Goal: Task Accomplishment & Management: Manage account settings

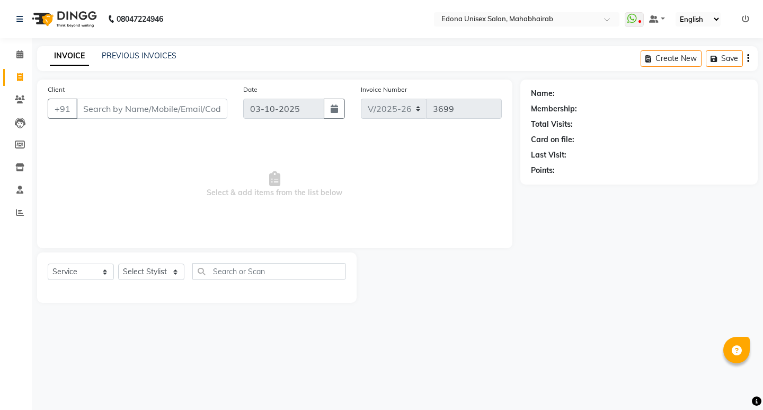
select select "5393"
select select "service"
click at [177, 268] on select "Select Stylist Admin Anchuli Basumatari Anju Sonar Bir Basumtary Bishal Bharma …" at bounding box center [151, 271] width 66 height 16
select select "35904"
click at [118, 263] on select "Select Stylist Admin Anchuli Basumatari Anju Sonar Bir Basumtary Bishal Bharma …" at bounding box center [151, 271] width 66 height 16
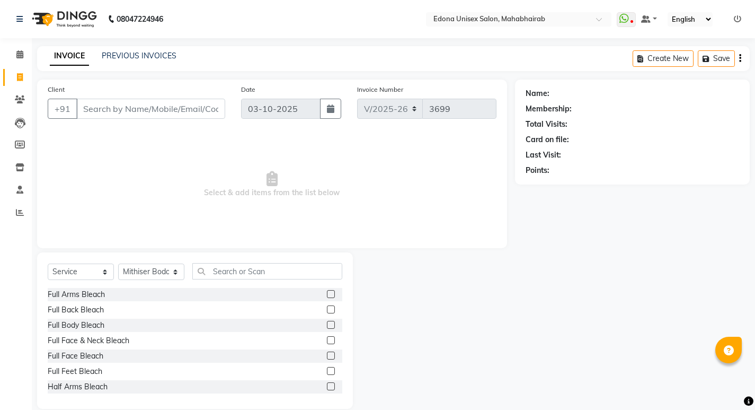
click at [250, 260] on div "Select Service Product Membership Package Voucher Prepaid Gift Card Select Styl…" at bounding box center [195, 330] width 316 height 156
click at [233, 275] on input "text" at bounding box center [267, 271] width 150 height 16
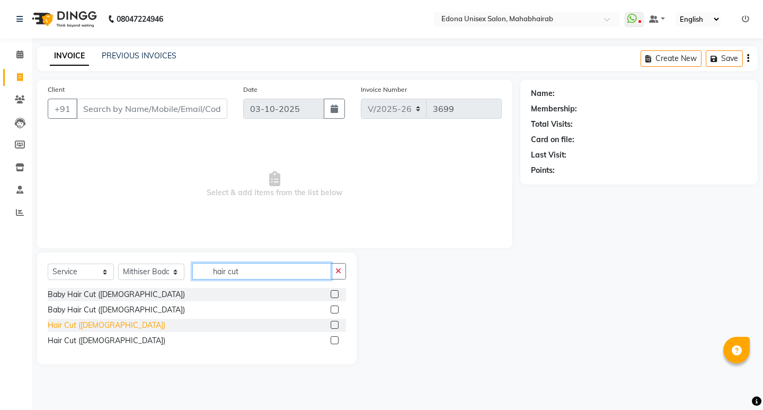
type input "hair cut"
click at [89, 320] on div "Hair Cut ([DEMOGRAPHIC_DATA])" at bounding box center [107, 325] width 118 height 11
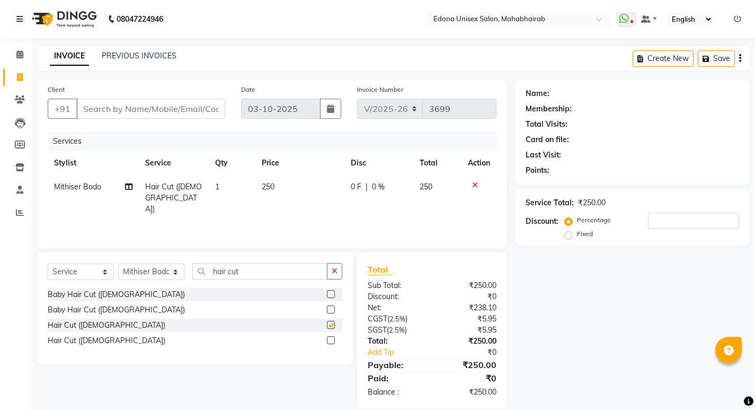
checkbox input "false"
click at [172, 106] on input "Client" at bounding box center [150, 109] width 149 height 20
type input "9"
type input "0"
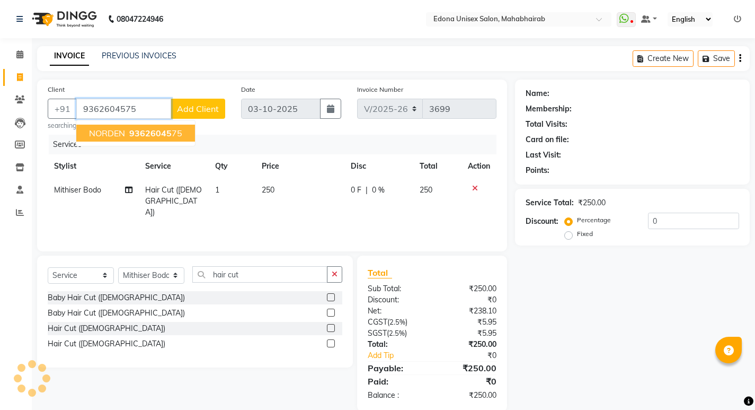
click at [154, 136] on span "93626045" at bounding box center [150, 133] width 42 height 11
type input "9362604575"
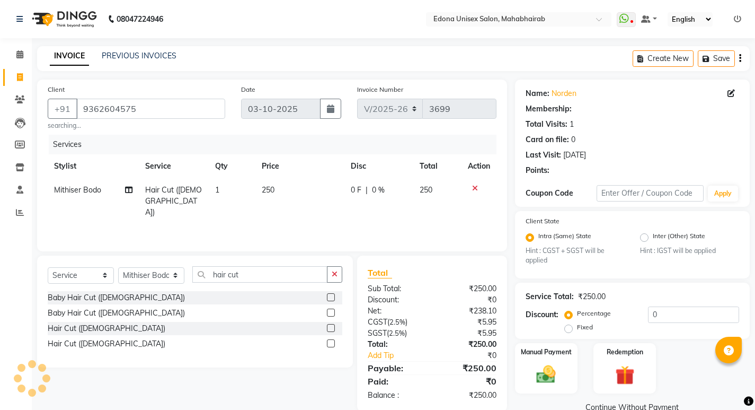
scroll to position [17, 0]
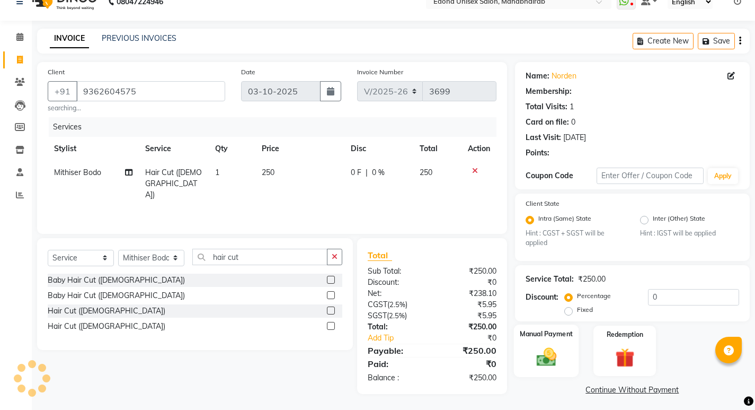
click at [542, 347] on img at bounding box center [546, 357] width 32 height 23
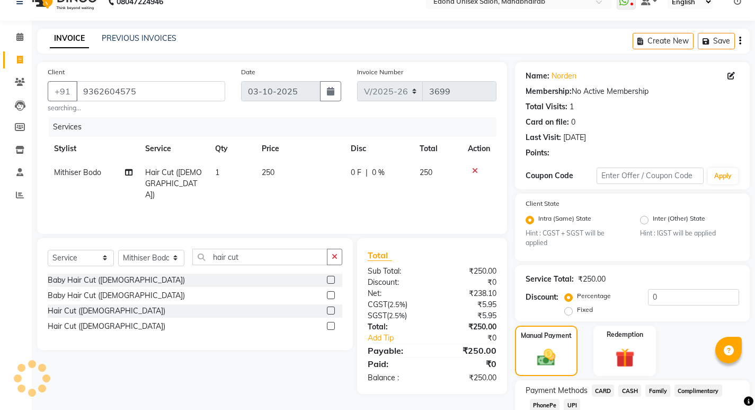
scroll to position [89, 0]
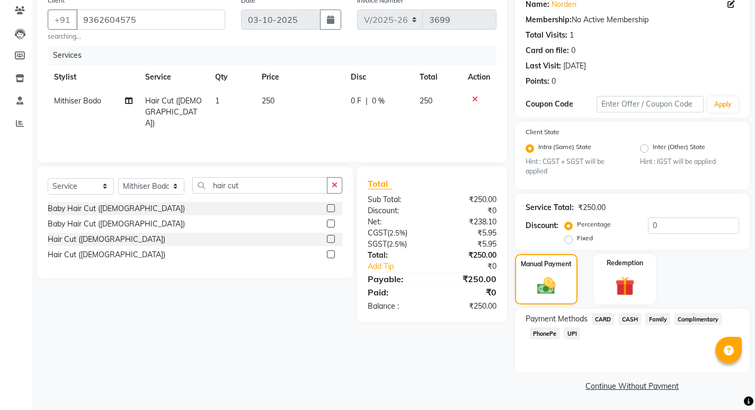
click at [544, 332] on span "PhonePe" at bounding box center [545, 333] width 30 height 12
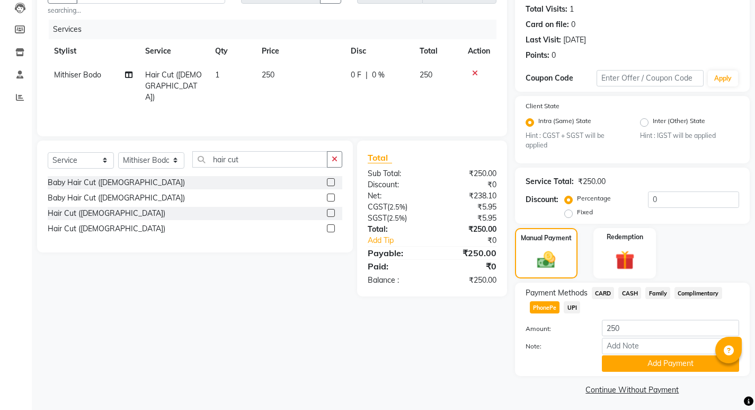
scroll to position [119, 0]
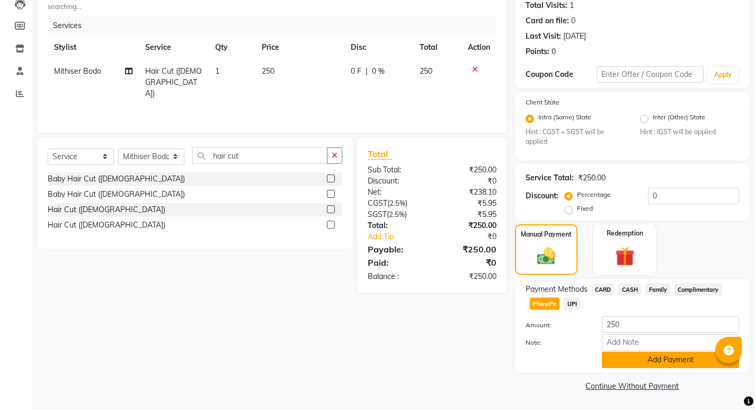
click at [681, 365] on button "Add Payment" at bounding box center [670, 359] width 137 height 16
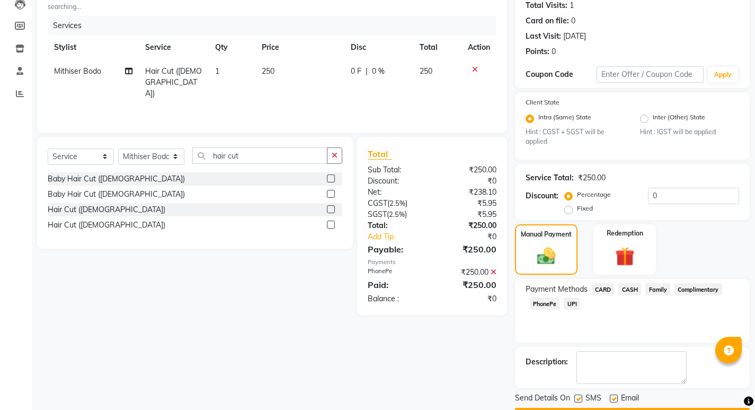
click at [460, 365] on div "Client +91 9362604575 searching... Date 03-10-2025 Invoice Number V/2025 V/2025…" at bounding box center [272, 192] width 486 height 463
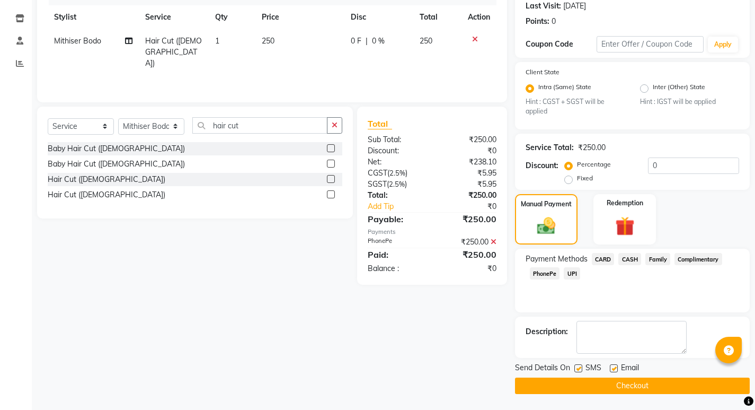
click at [642, 387] on button "Checkout" at bounding box center [632, 385] width 235 height 16
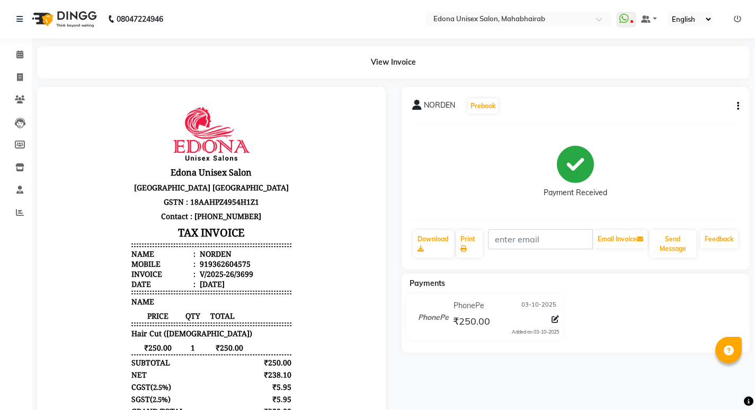
click at [127, 133] on div "Edona Unisex Salon Puruwa Road Mahabhairab Tezpur Assam GSTN : 18AAHPZ4954H1Z1 …" at bounding box center [211, 285] width 169 height 366
click at [29, 217] on span at bounding box center [20, 213] width 19 height 12
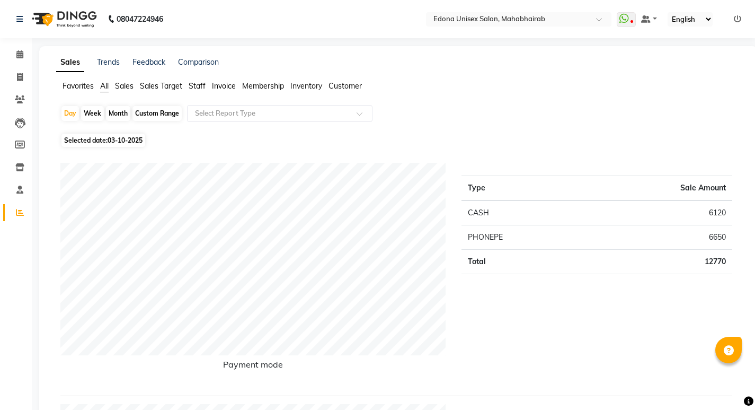
click at [119, 111] on div "Month" at bounding box center [118, 113] width 24 height 15
select select "10"
select select "2025"
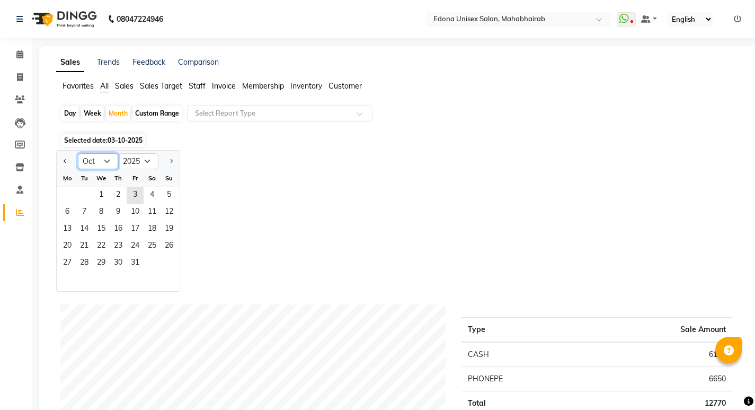
click at [104, 157] on select "Jan Feb Mar Apr May Jun [DATE] Aug Sep Oct Nov Dec" at bounding box center [98, 161] width 40 height 16
select select "9"
click at [78, 153] on select "Jan Feb Mar Apr May Jun [DATE] Aug Sep Oct Nov Dec" at bounding box center [98, 161] width 40 height 16
click at [310, 121] on ng-select "Select Report Type" at bounding box center [280, 113] width 186 height 17
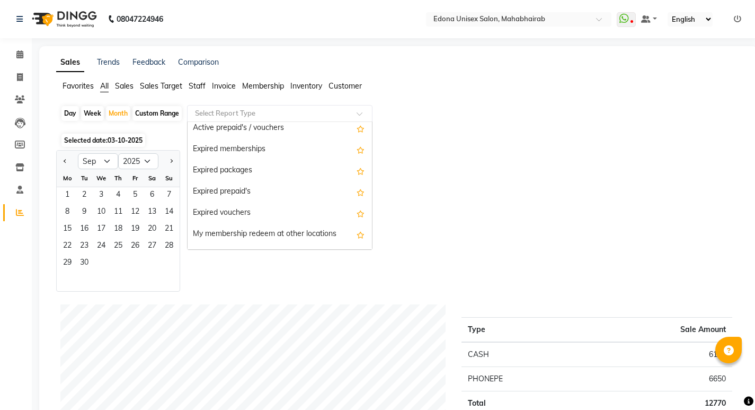
scroll to position [1052, 0]
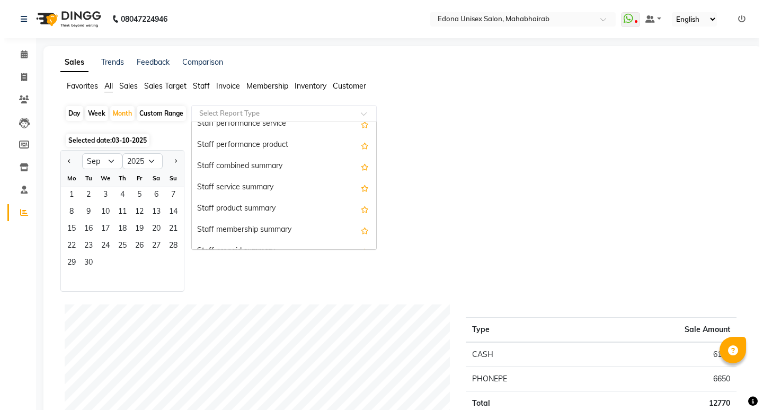
scroll to position [547, 0]
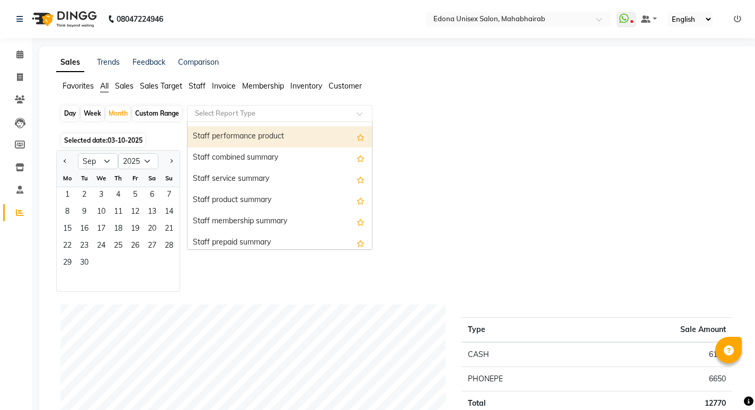
click at [203, 85] on span "Staff" at bounding box center [197, 86] width 17 height 10
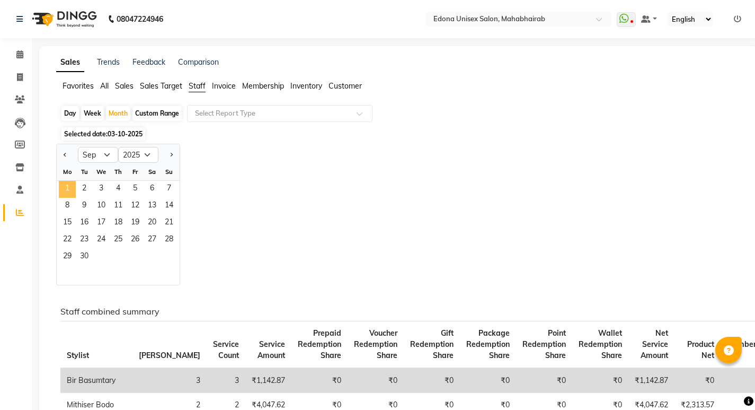
click at [68, 187] on span "1" at bounding box center [67, 189] width 17 height 17
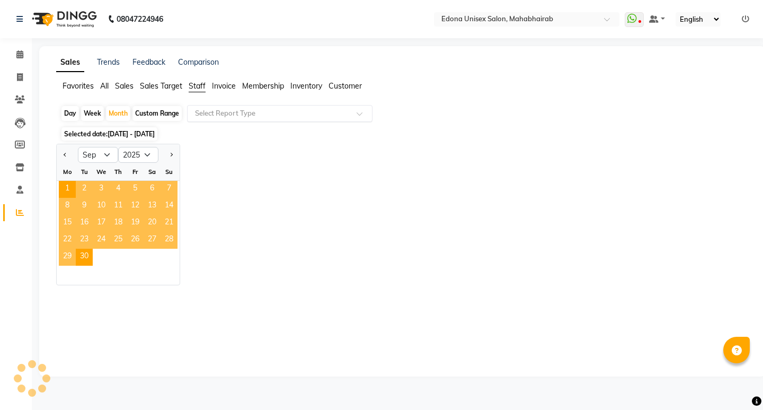
click at [300, 110] on input "text" at bounding box center [269, 113] width 153 height 11
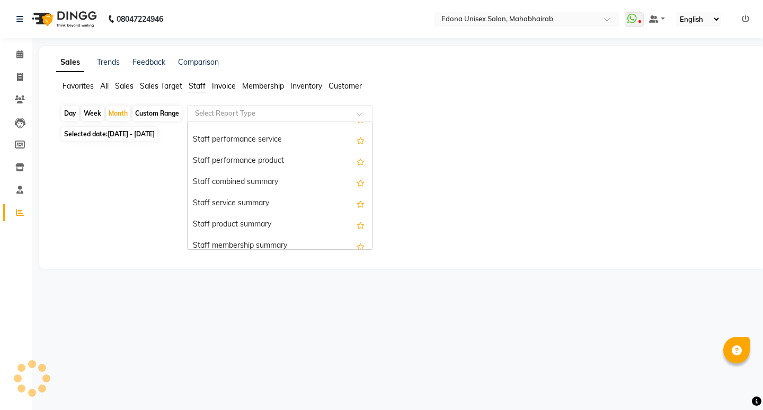
scroll to position [197, 0]
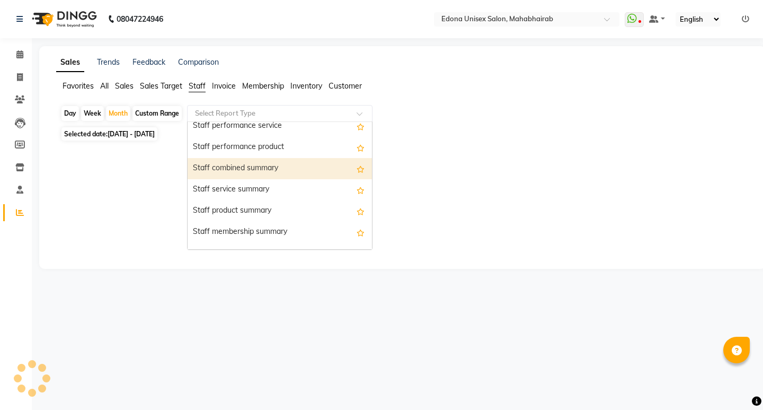
click at [269, 173] on div "Staff combined summary" at bounding box center [280, 168] width 184 height 21
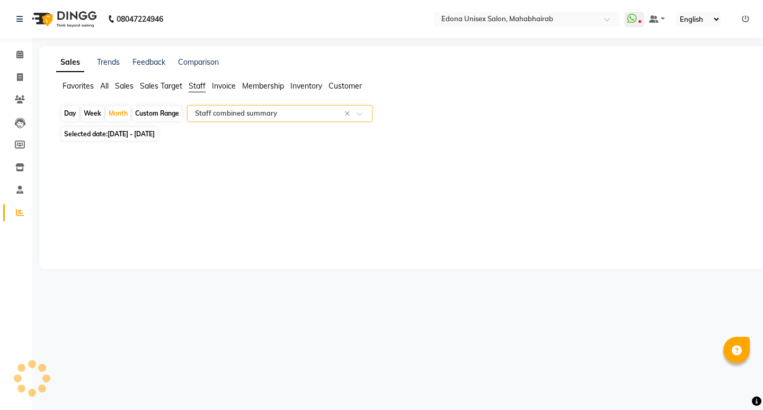
select select "csv"
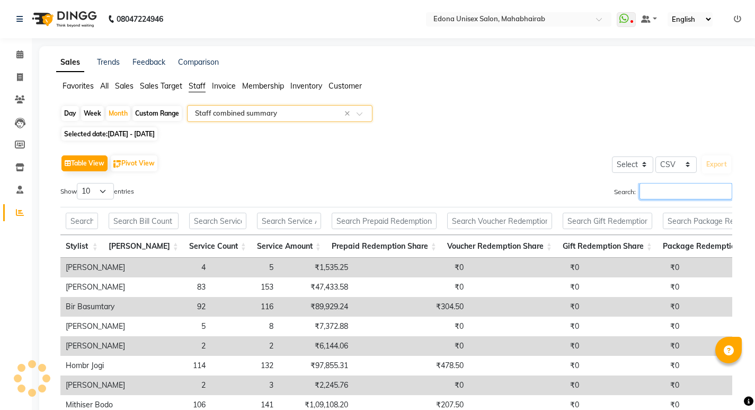
click at [669, 187] on input "Search:" at bounding box center [686, 191] width 93 height 16
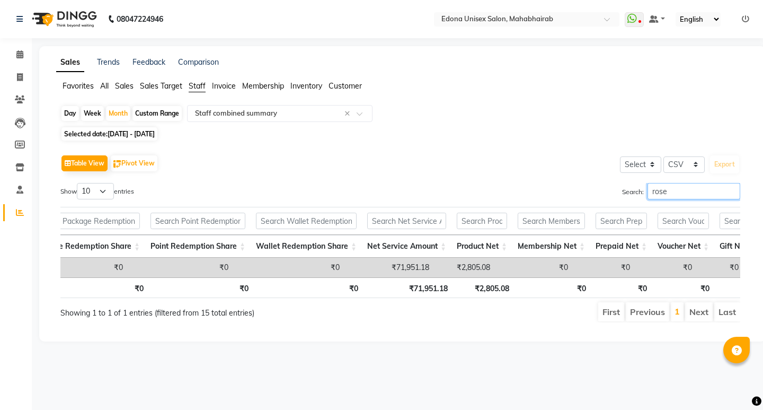
scroll to position [0, 715]
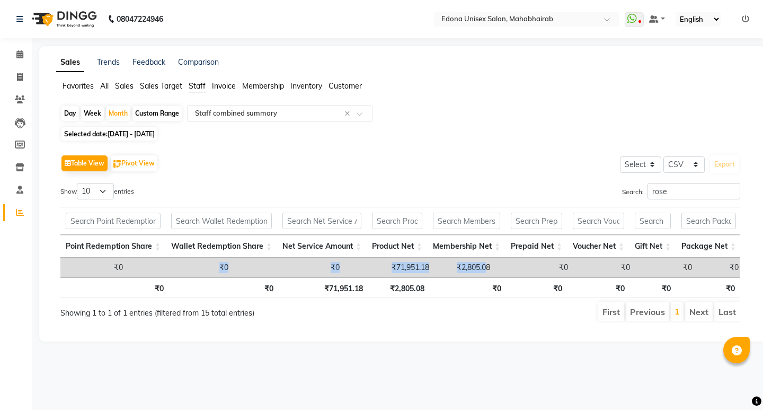
drag, startPoint x: 419, startPoint y: 276, endPoint x: 455, endPoint y: 277, distance: 36.1
click at [122, 274] on tr "Roselin Basumtary 89 198 ₹68,697.58 ₹3,253.60 ₹0 ₹0 ₹0 ₹0 ₹0 ₹71,951.18 ₹2,805.…" at bounding box center [78, 268] width 1464 height 20
click at [496, 266] on td "₹0" at bounding box center [535, 268] width 78 height 20
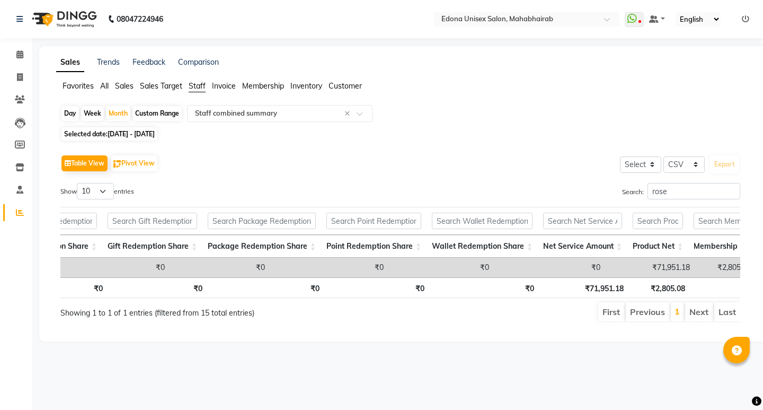
scroll to position [0, 0]
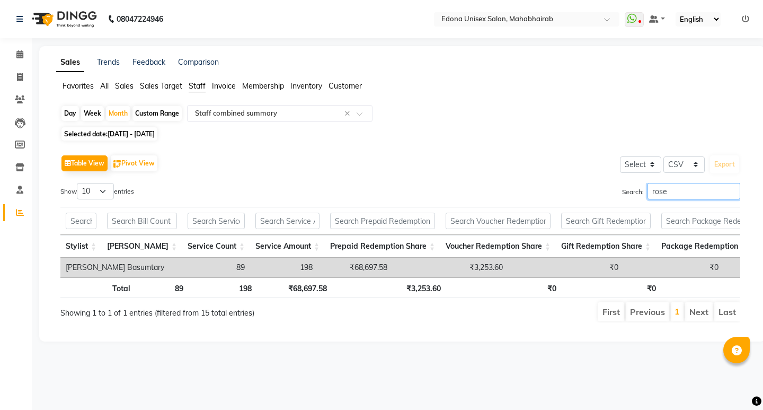
click at [705, 194] on input "rose" at bounding box center [694, 191] width 93 height 16
type input "r"
type input "rashmi"
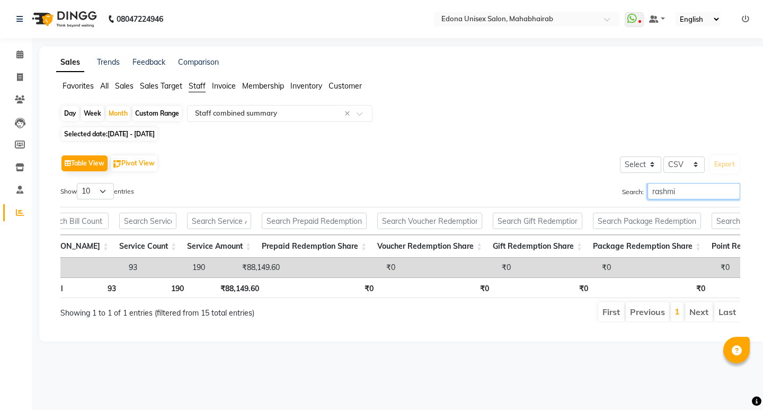
scroll to position [0, 368]
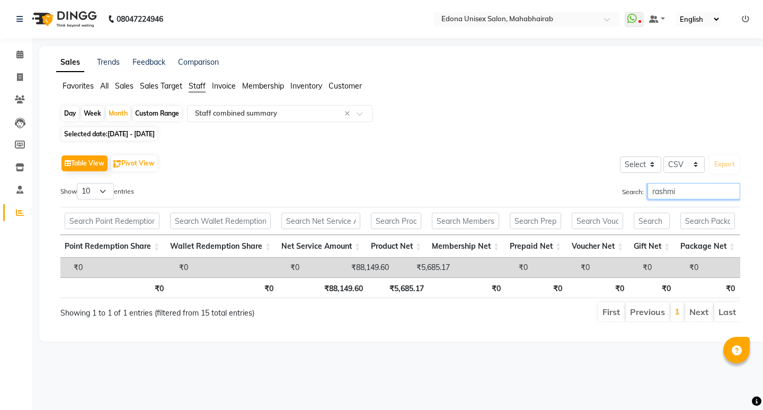
click at [732, 192] on input "rashmi" at bounding box center [694, 191] width 93 height 16
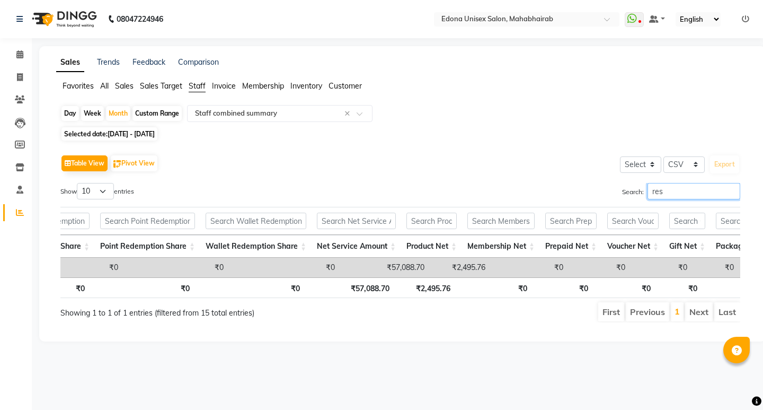
type input "resh"
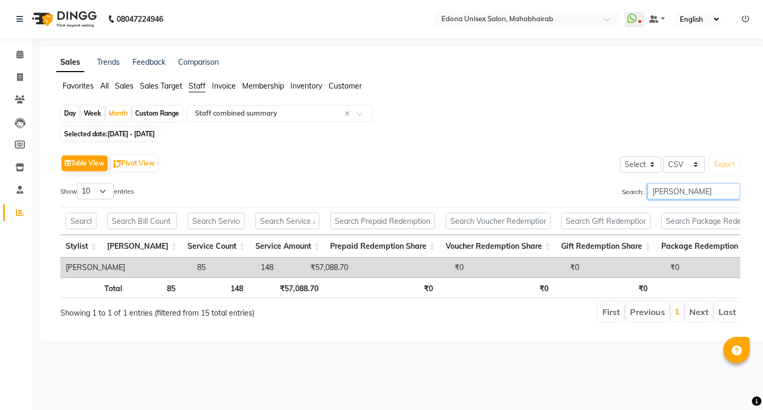
drag, startPoint x: 732, startPoint y: 191, endPoint x: 699, endPoint y: 189, distance: 33.0
click at [729, 191] on input "resh" at bounding box center [694, 191] width 93 height 16
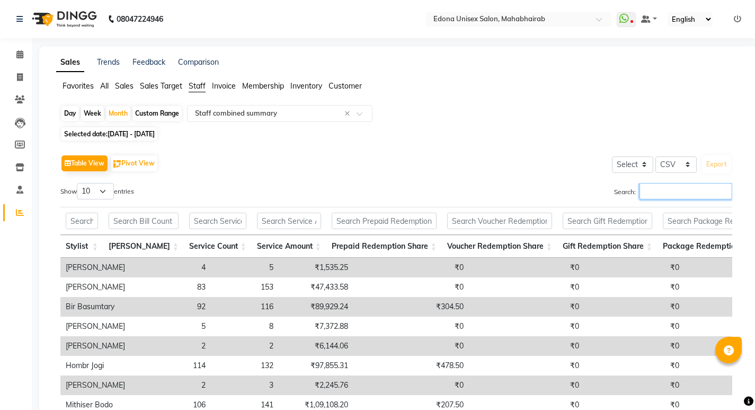
click at [696, 189] on input "Search:" at bounding box center [686, 191] width 93 height 16
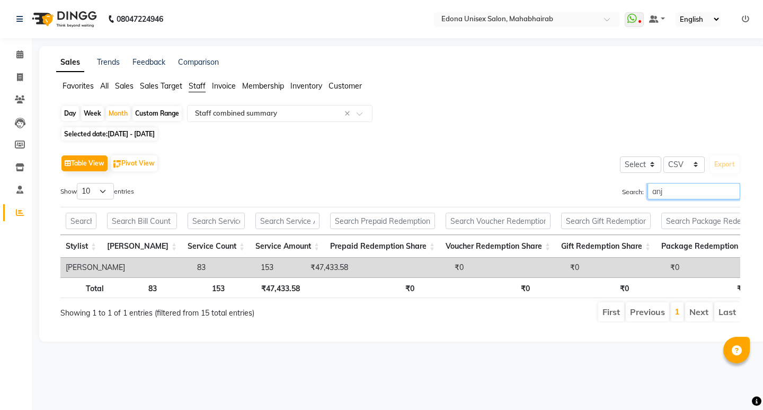
type input "anju"
drag, startPoint x: 733, startPoint y: 194, endPoint x: 676, endPoint y: 175, distance: 59.0
click at [732, 192] on input "anju" at bounding box center [694, 191] width 93 height 16
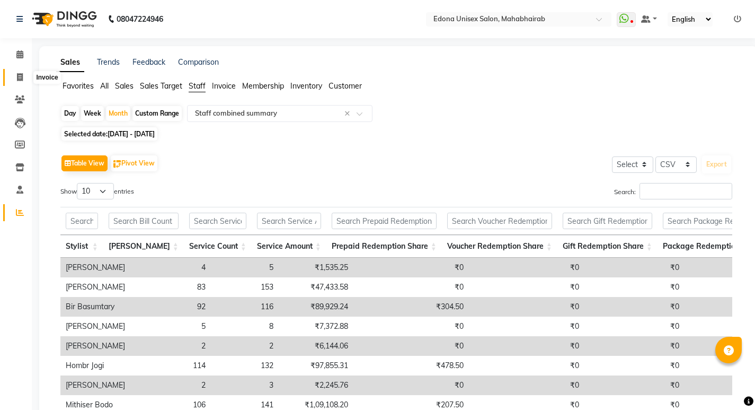
click at [20, 79] on icon at bounding box center [20, 77] width 6 height 8
select select "service"
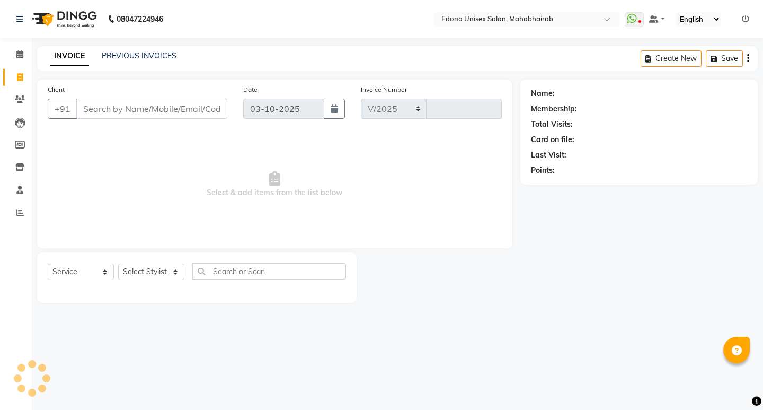
select select "5393"
type input "3700"
click at [23, 53] on icon at bounding box center [19, 54] width 7 height 8
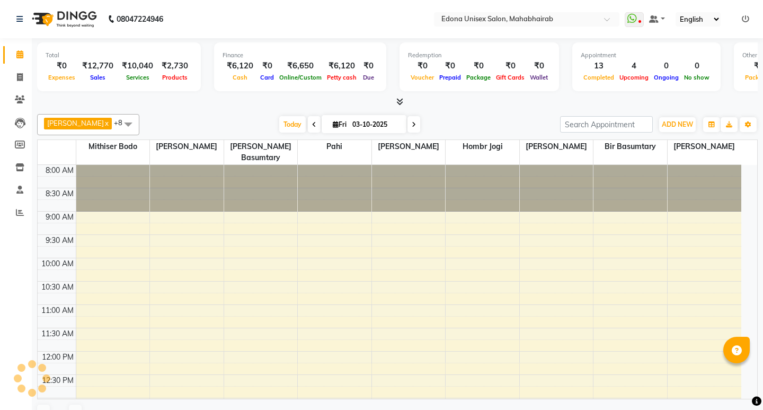
click at [46, 54] on div "Total" at bounding box center [119, 55] width 147 height 9
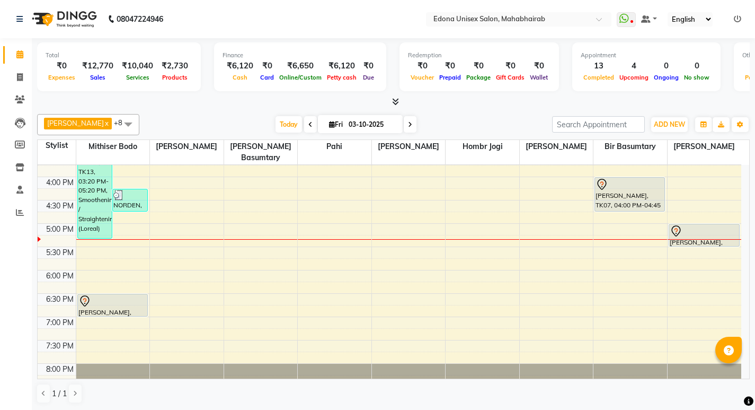
scroll to position [344, 0]
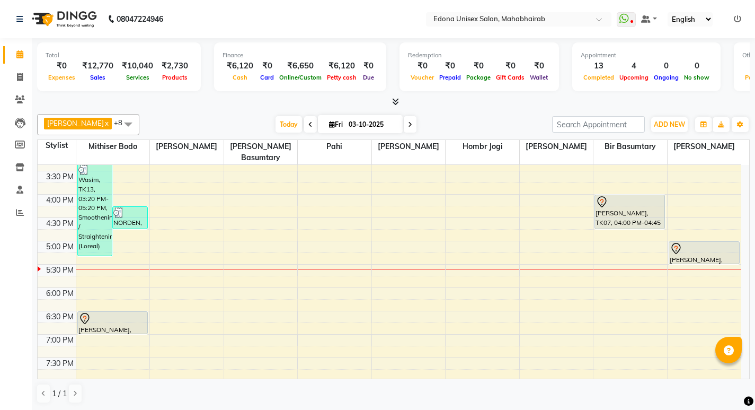
click at [453, 119] on div "Today Fri 03-10-2025" at bounding box center [346, 125] width 402 height 16
click at [393, 102] on icon at bounding box center [395, 102] width 7 height 8
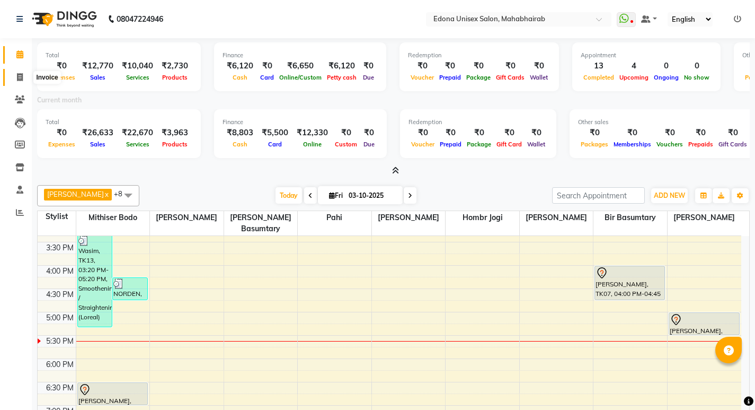
click at [21, 72] on span at bounding box center [20, 78] width 19 height 12
select select "service"
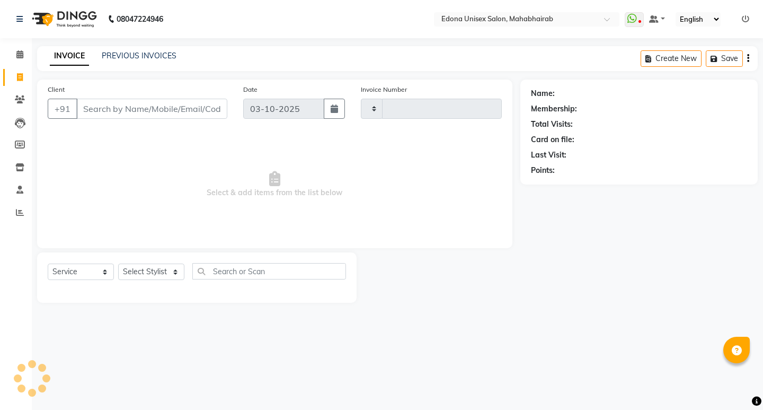
type input "3700"
click at [146, 109] on input "Client" at bounding box center [151, 109] width 151 height 20
select select "5393"
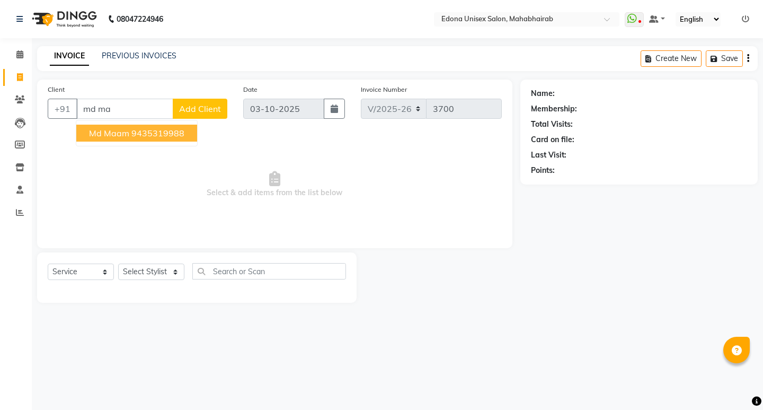
click at [128, 134] on button "Md Maam 9435319988" at bounding box center [136, 133] width 121 height 17
type input "9435319988"
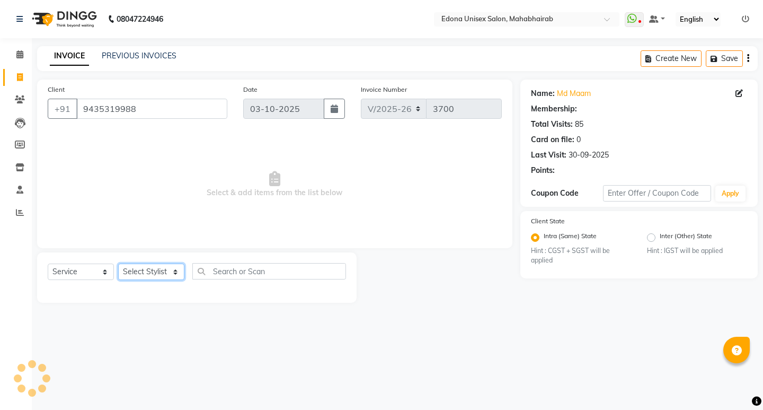
drag, startPoint x: 153, startPoint y: 274, endPoint x: 166, endPoint y: 270, distance: 13.8
click at [153, 274] on select "Select Stylist Admin Anchuli Basumatari Anju Sonar Bir Basumtary Bishal Bharma …" at bounding box center [151, 271] width 66 height 16
select select "35909"
click at [118, 263] on select "Select Stylist Admin Anchuli Basumatari Anju Sonar Bir Basumtary Bishal Bharma …" at bounding box center [151, 271] width 66 height 16
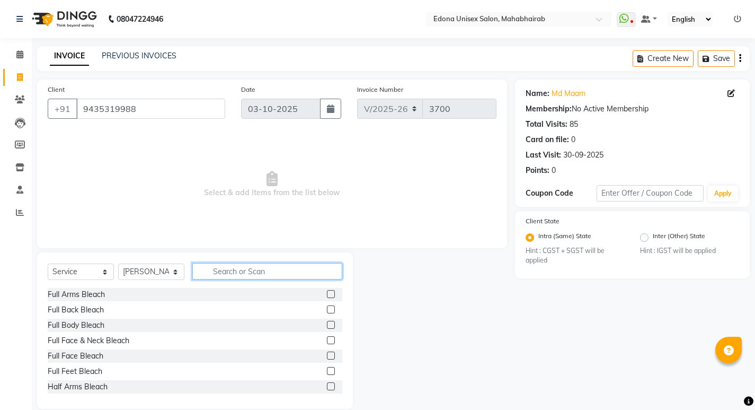
click at [243, 278] on input "text" at bounding box center [267, 271] width 150 height 16
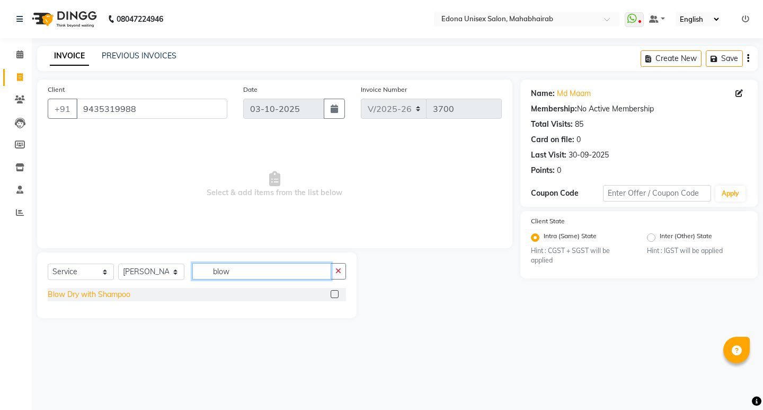
type input "blow"
click at [121, 296] on div "Blow Dry with Shampoo" at bounding box center [89, 294] width 83 height 11
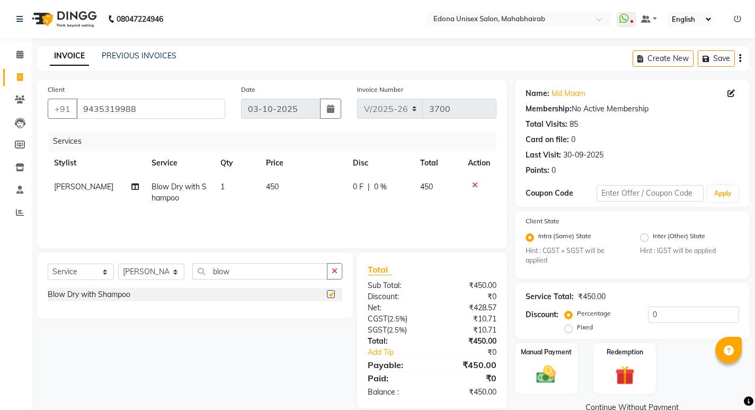
checkbox input "false"
click at [689, 318] on input "0" at bounding box center [693, 314] width 91 height 16
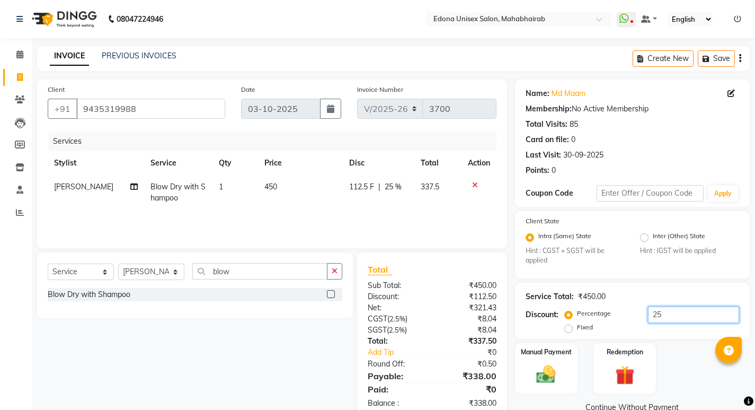
scroll to position [25, 0]
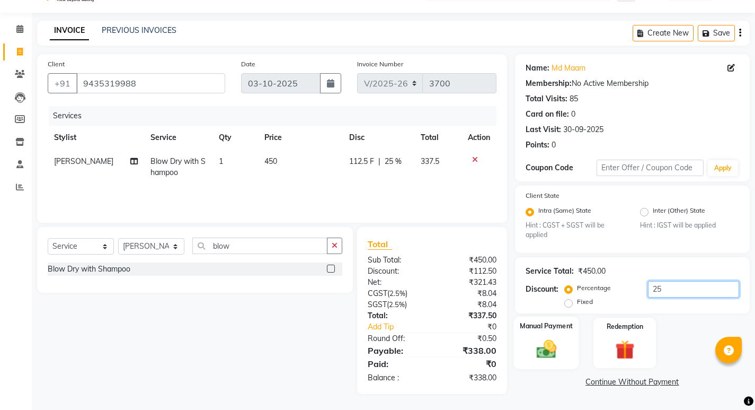
type input "25"
click at [550, 347] on img at bounding box center [546, 349] width 32 height 23
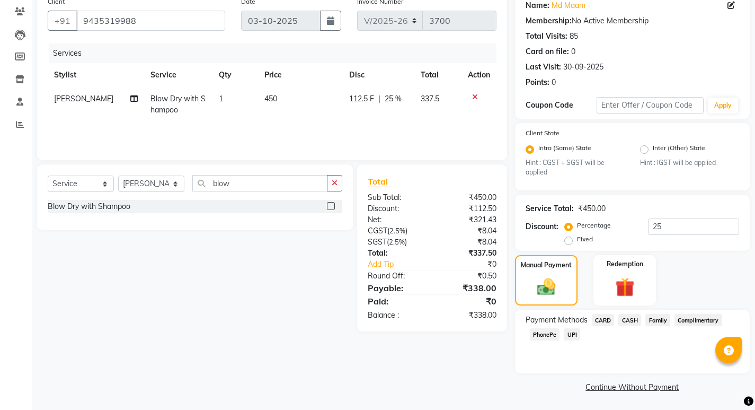
scroll to position [89, 0]
click at [666, 319] on span "Family" at bounding box center [658, 319] width 25 height 12
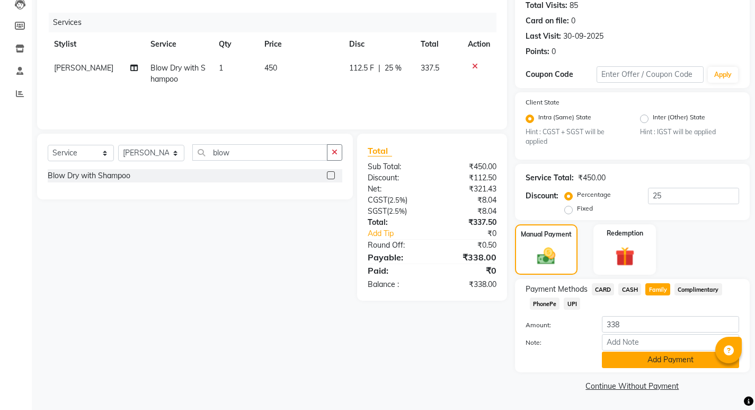
click at [667, 359] on button "Add Payment" at bounding box center [670, 359] width 137 height 16
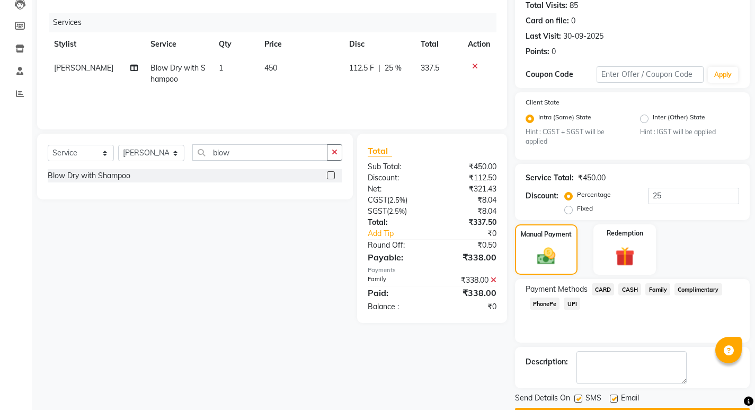
scroll to position [149, 0]
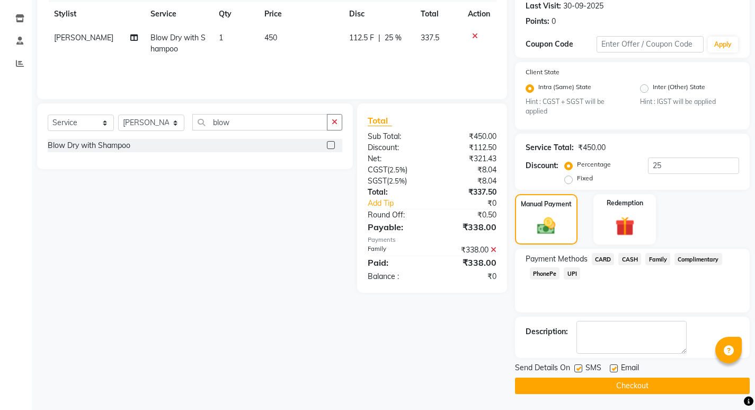
click at [618, 383] on button "Checkout" at bounding box center [632, 385] width 235 height 16
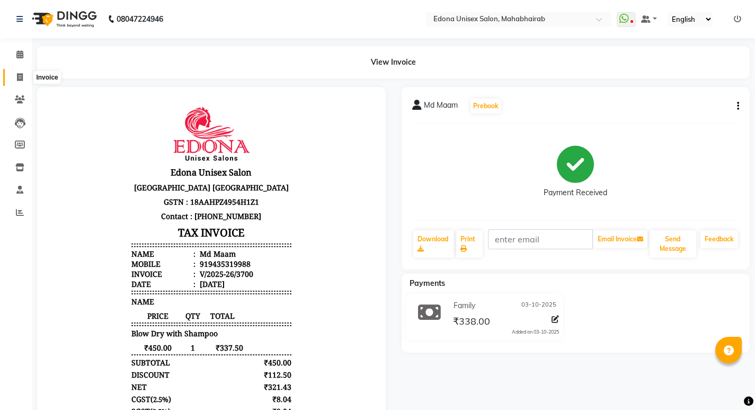
click at [20, 75] on icon at bounding box center [20, 77] width 6 height 8
select select "service"
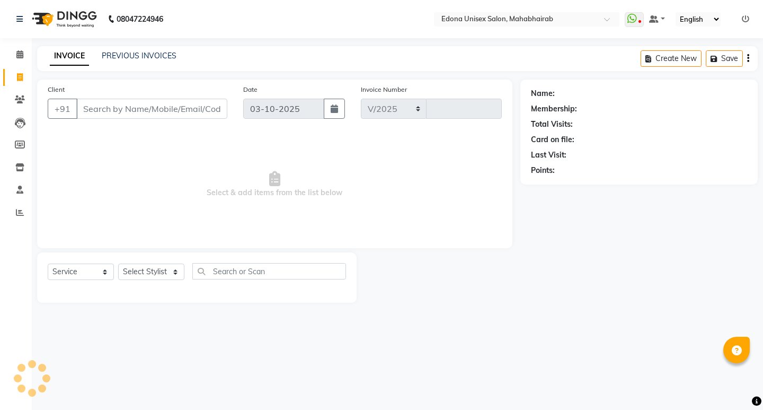
select select "5393"
type input "3703"
click at [111, 111] on input "Client" at bounding box center [151, 109] width 151 height 20
type input "6900178794"
click at [205, 107] on span "Add Client" at bounding box center [200, 108] width 42 height 11
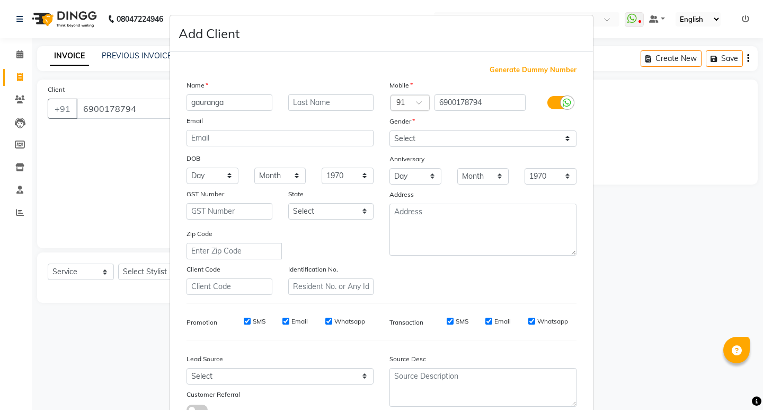
type input "gauranga"
click at [566, 140] on select "Select Male Female Other Prefer Not To Say" at bounding box center [483, 138] width 187 height 16
select select "male"
click at [390, 130] on select "Select Male Female Other Prefer Not To Say" at bounding box center [483, 138] width 187 height 16
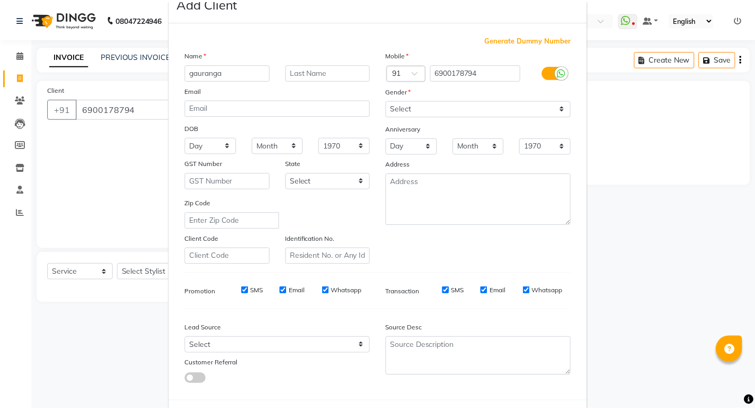
scroll to position [80, 0]
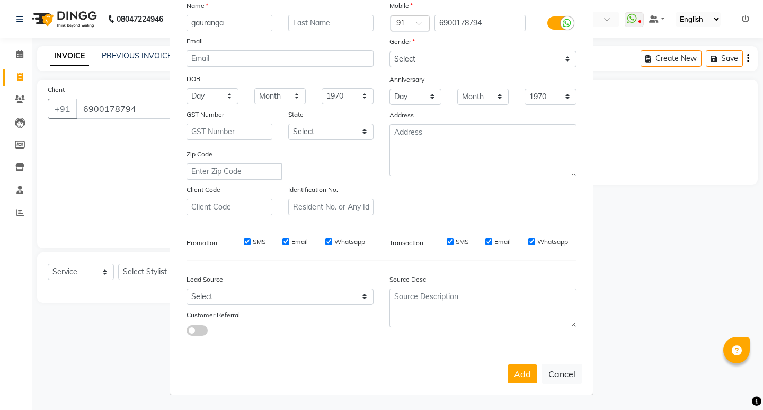
click at [517, 372] on button "Add" at bounding box center [523, 373] width 30 height 19
select select
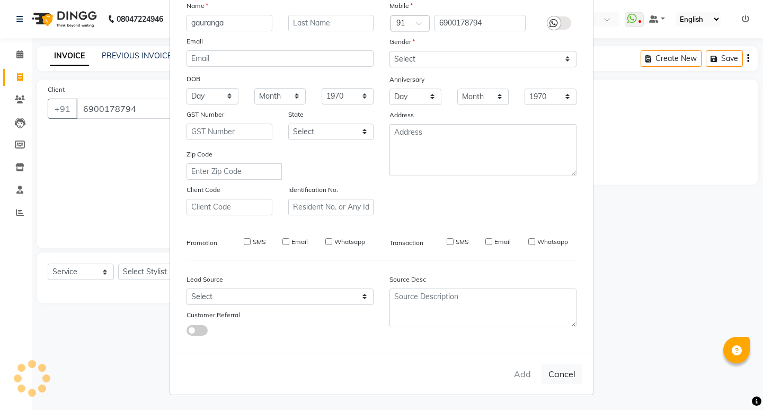
select select
checkbox input "false"
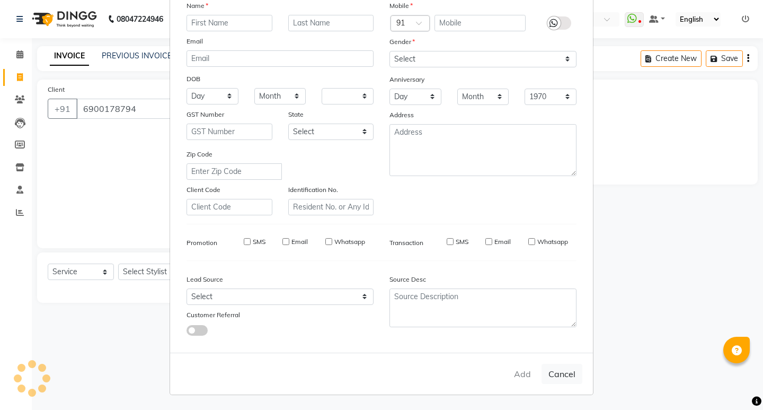
checkbox input "false"
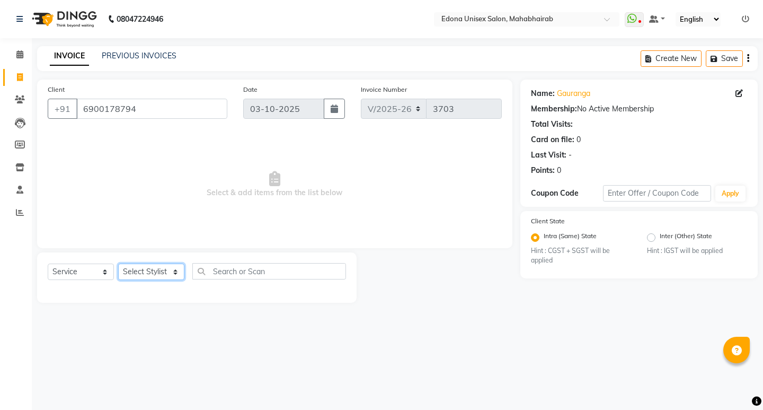
click at [172, 273] on select "Select Stylist Admin Anchuli Basumatari Anju Sonar Bir Basumtary Bishal Bharma …" at bounding box center [151, 271] width 66 height 16
select select "35904"
click at [118, 263] on select "Select Stylist Admin Anchuli Basumatari Anju Sonar Bir Basumtary Bishal Bharma …" at bounding box center [151, 271] width 66 height 16
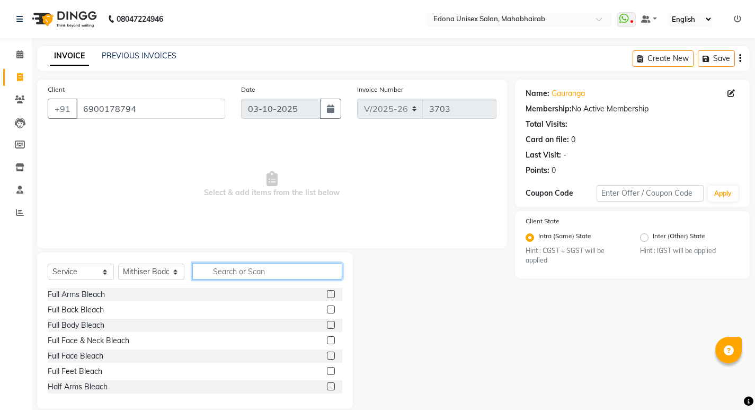
click at [277, 271] on input "text" at bounding box center [267, 271] width 150 height 16
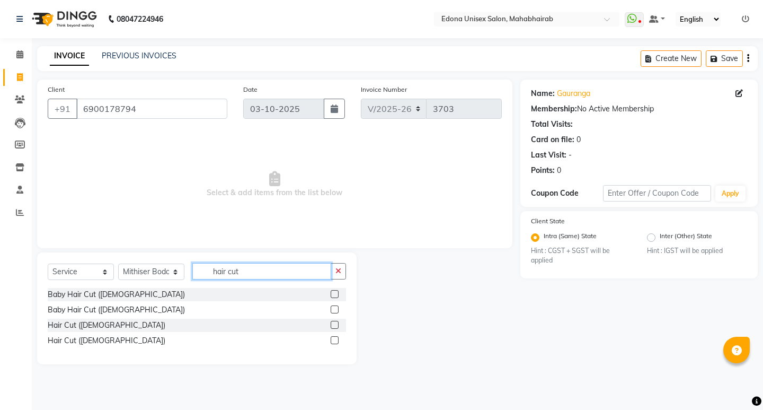
type input "hair cut"
click at [337, 323] on label at bounding box center [335, 325] width 8 height 8
click at [337, 323] on input "checkbox" at bounding box center [334, 325] width 7 height 7
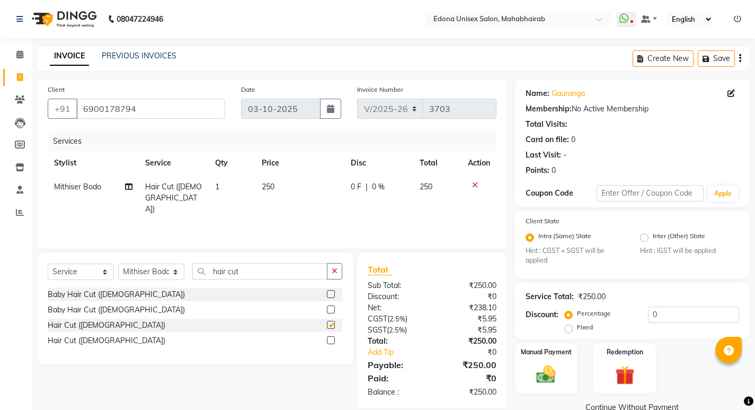
checkbox input "false"
click at [302, 269] on input "hair cut" at bounding box center [259, 271] width 135 height 16
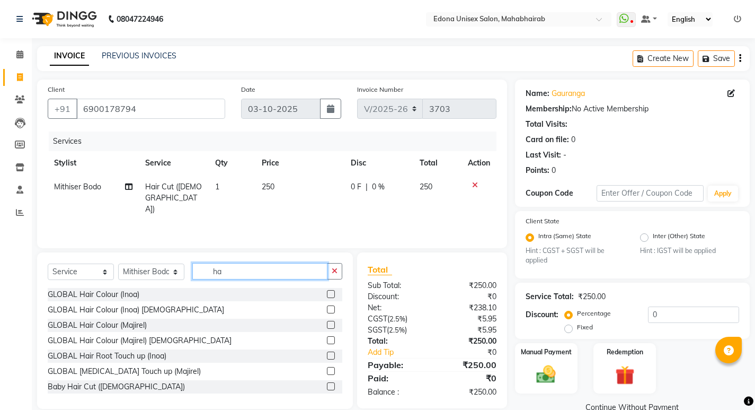
type input "h"
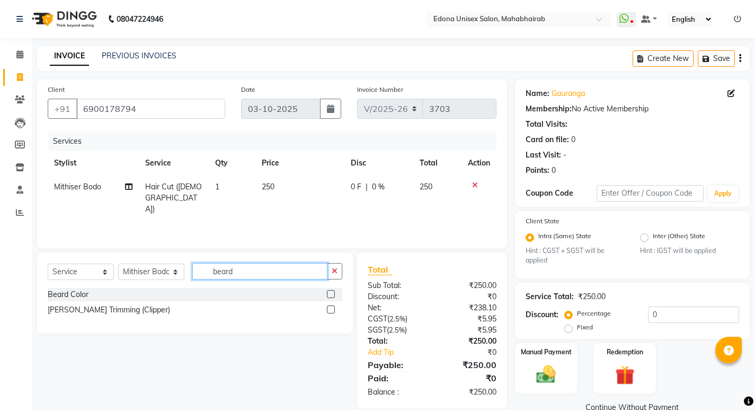
type input "beard"
click at [329, 309] on label at bounding box center [331, 309] width 8 height 8
click at [329, 309] on input "checkbox" at bounding box center [330, 309] width 7 height 7
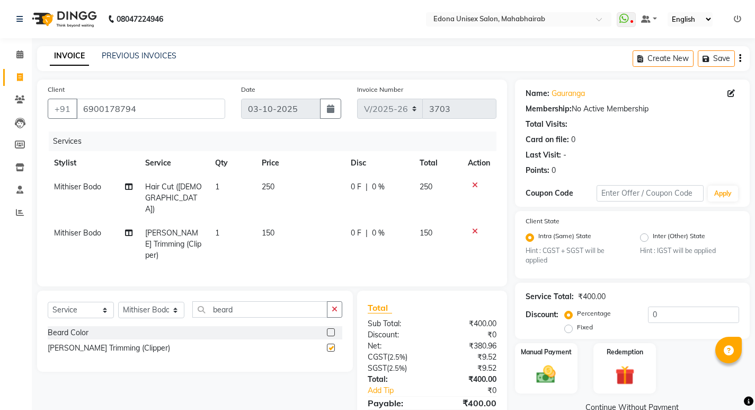
checkbox input "false"
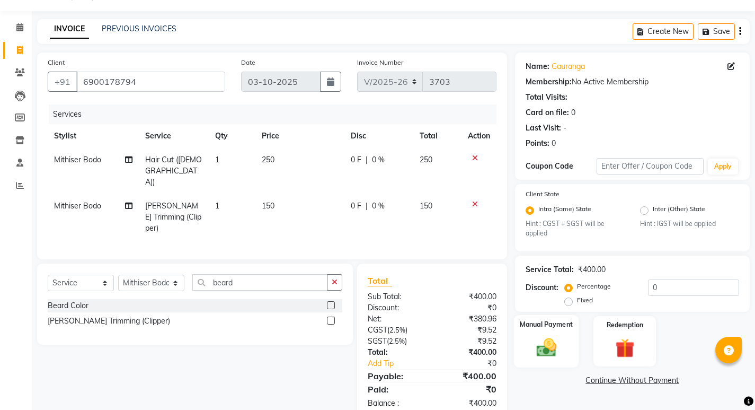
click at [546, 333] on div "Manual Payment" at bounding box center [546, 341] width 65 height 52
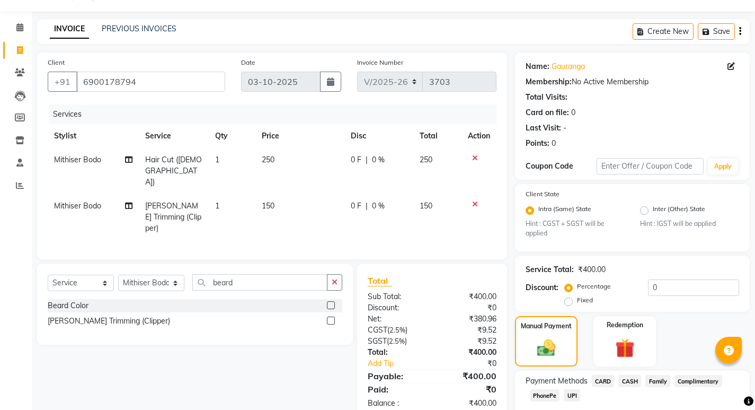
click at [628, 380] on span "CASH" at bounding box center [630, 381] width 23 height 12
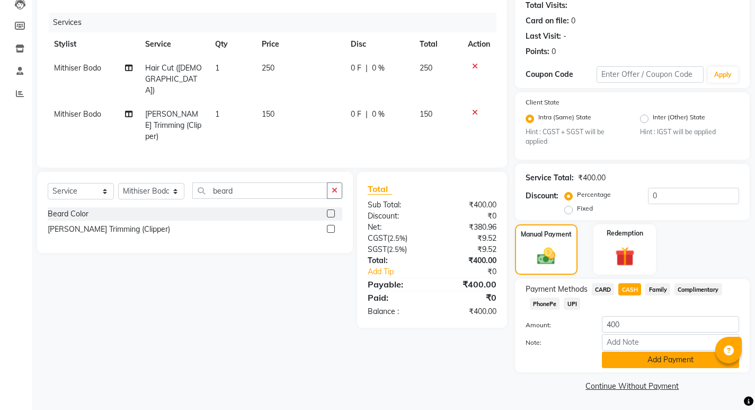
click at [674, 361] on button "Add Payment" at bounding box center [670, 359] width 137 height 16
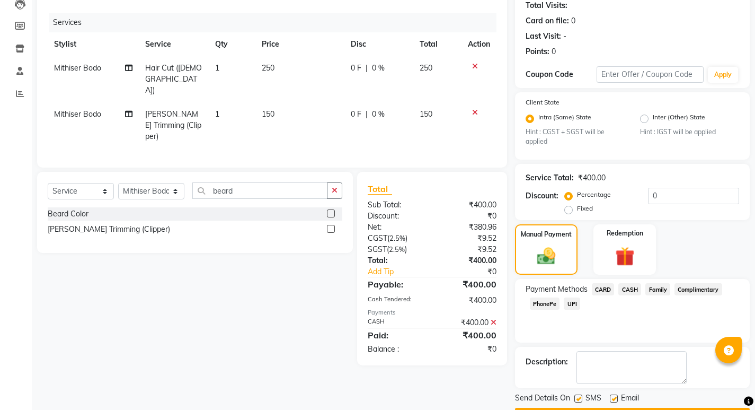
scroll to position [149, 0]
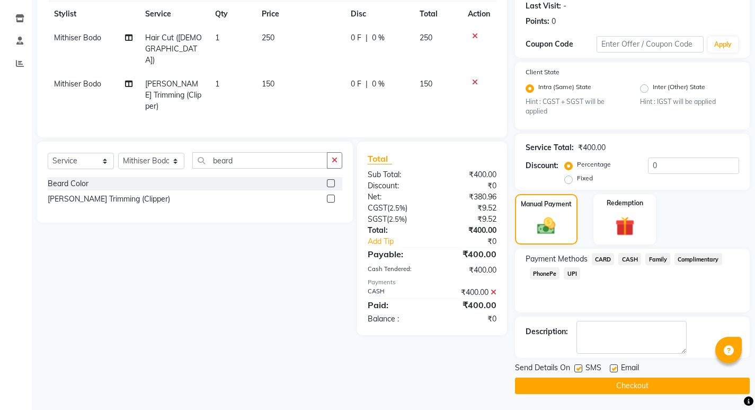
click at [677, 384] on button "Checkout" at bounding box center [632, 385] width 235 height 16
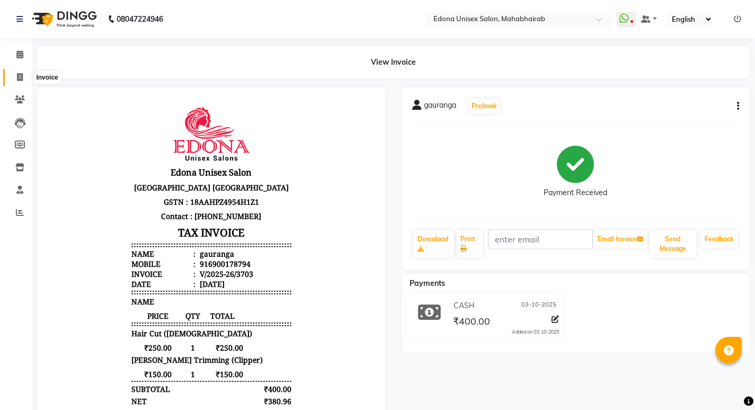
click at [20, 76] on icon at bounding box center [20, 77] width 6 height 8
select select "service"
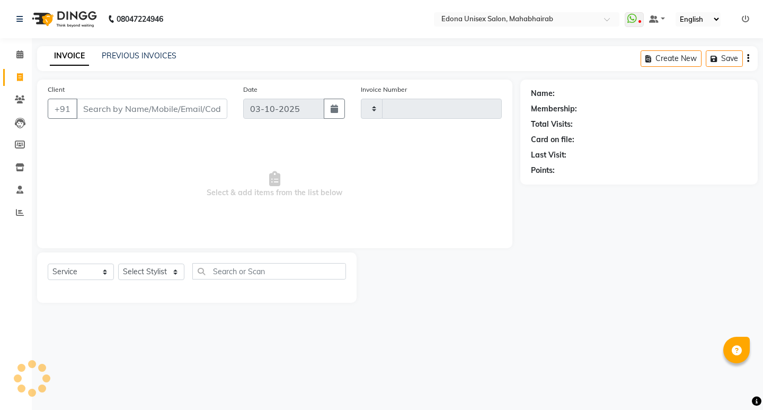
type input "3704"
select select "5393"
click at [160, 113] on input "Client" at bounding box center [151, 109] width 151 height 20
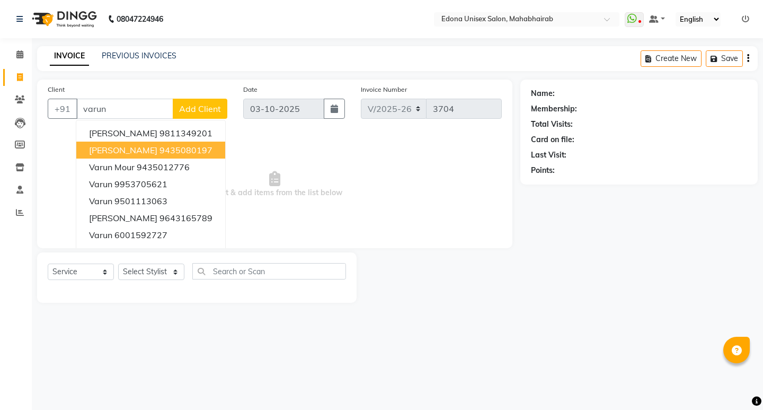
click at [181, 153] on ngb-highlight "9435080197" at bounding box center [186, 150] width 53 height 11
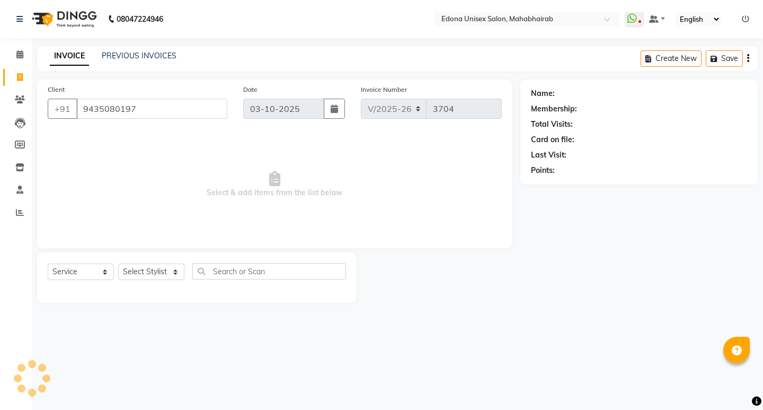
type input "9435080197"
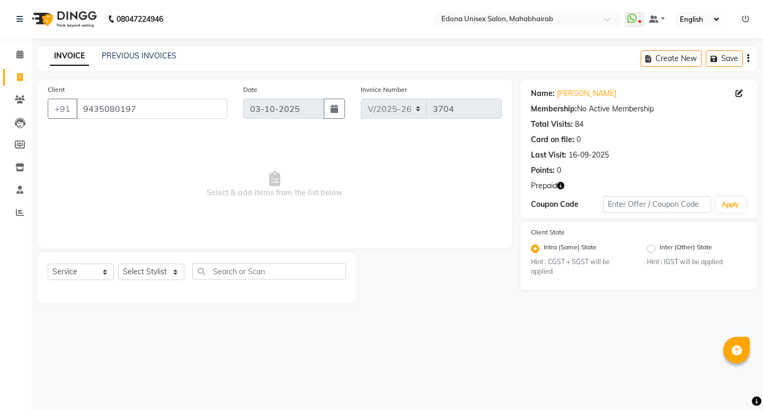
click at [559, 182] on icon "button" at bounding box center [560, 185] width 7 height 7
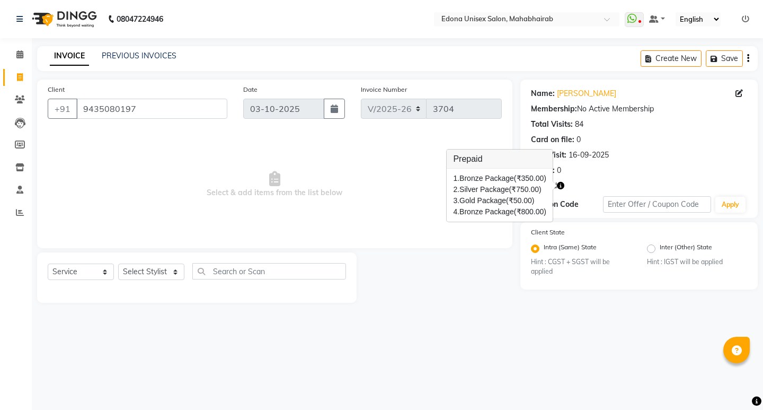
click at [562, 182] on icon "button" at bounding box center [560, 185] width 7 height 7
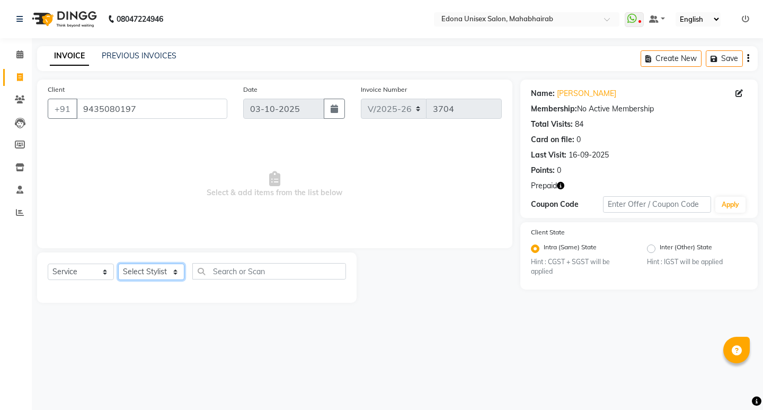
click at [174, 274] on select "Select Stylist Admin Anchuli Basumatari Anju Sonar Bir Basumtary Bishal Bharma …" at bounding box center [151, 271] width 66 height 16
select select "87820"
click at [118, 263] on select "Select Stylist Admin Anchuli Basumatari Anju Sonar Bir Basumtary Bishal Bharma …" at bounding box center [151, 271] width 66 height 16
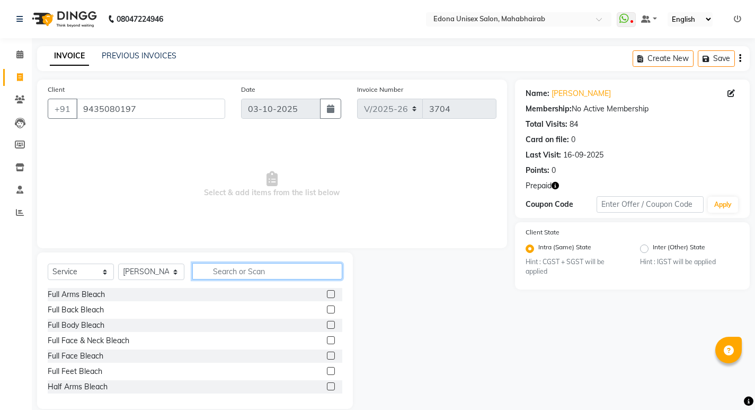
click at [243, 272] on input "text" at bounding box center [267, 271] width 150 height 16
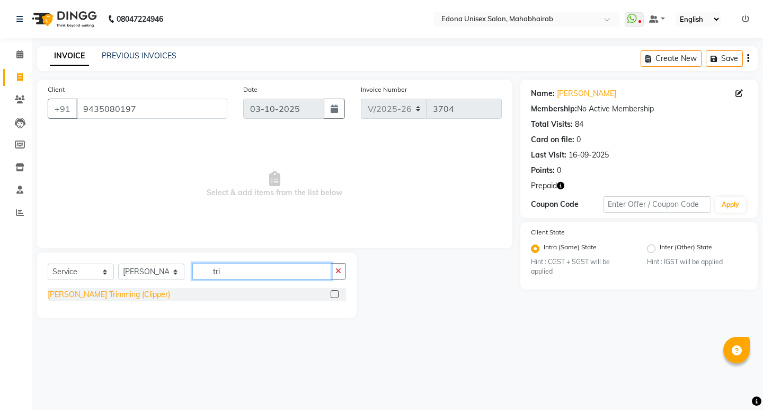
type input "tri"
click at [125, 294] on div "[PERSON_NAME] Trimming (Clipper)" at bounding box center [109, 294] width 122 height 11
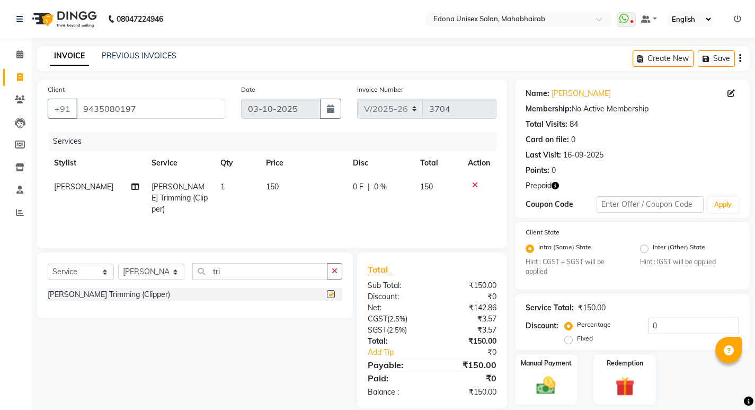
checkbox input "false"
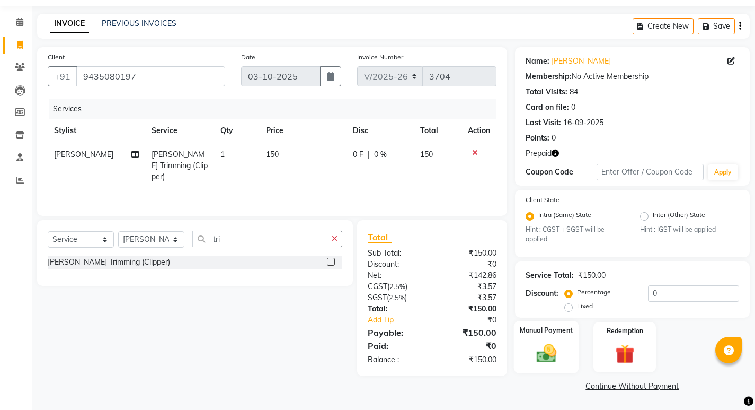
click at [552, 337] on div "Manual Payment" at bounding box center [546, 347] width 65 height 52
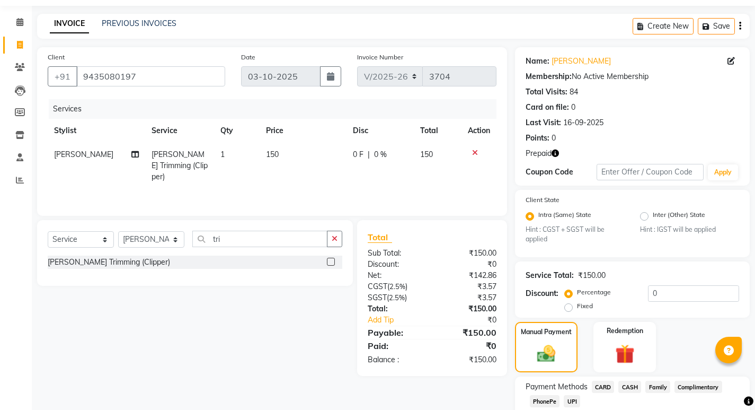
scroll to position [100, 0]
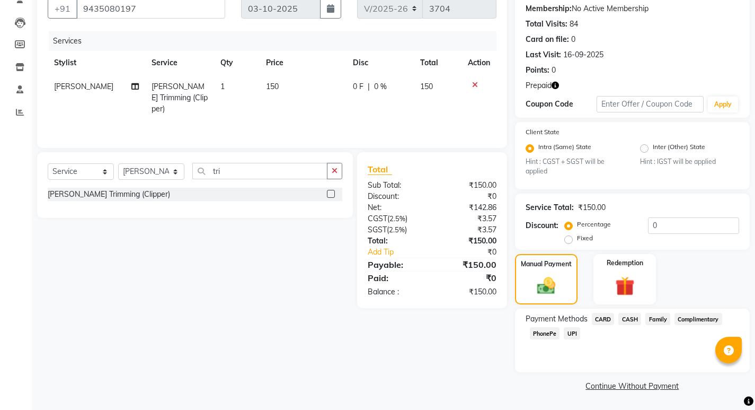
click at [538, 332] on span "PhonePe" at bounding box center [545, 333] width 30 height 12
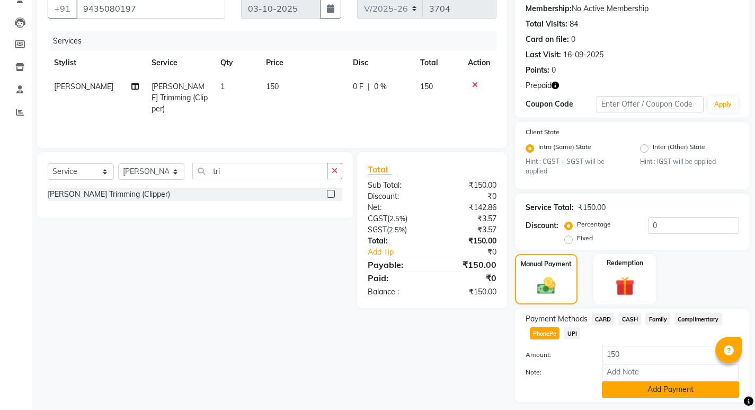
click at [640, 381] on button "Add Payment" at bounding box center [670, 389] width 137 height 16
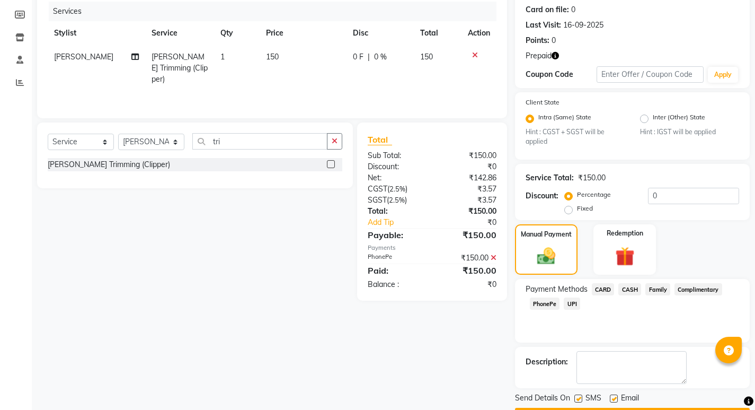
click at [639, 408] on button "Checkout" at bounding box center [632, 416] width 235 height 16
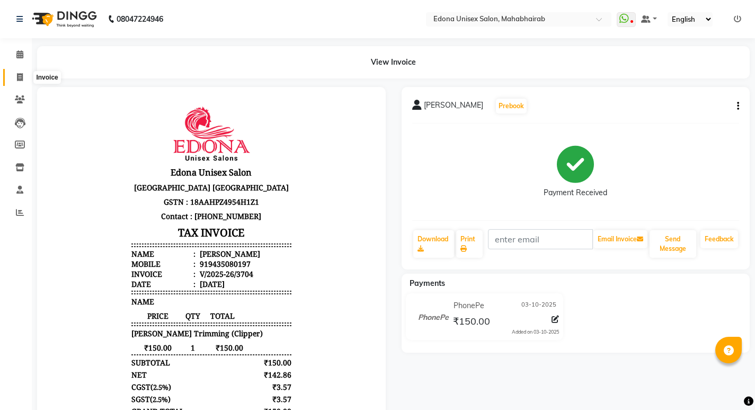
click at [22, 74] on icon at bounding box center [20, 77] width 6 height 8
select select "service"
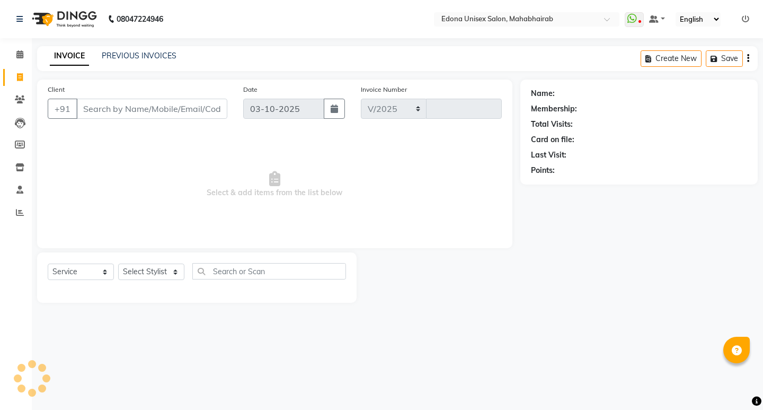
select select "5393"
type input "3705"
click at [170, 110] on input "Client" at bounding box center [151, 109] width 151 height 20
type input "s"
click at [160, 54] on link "PREVIOUS INVOICES" at bounding box center [139, 56] width 75 height 10
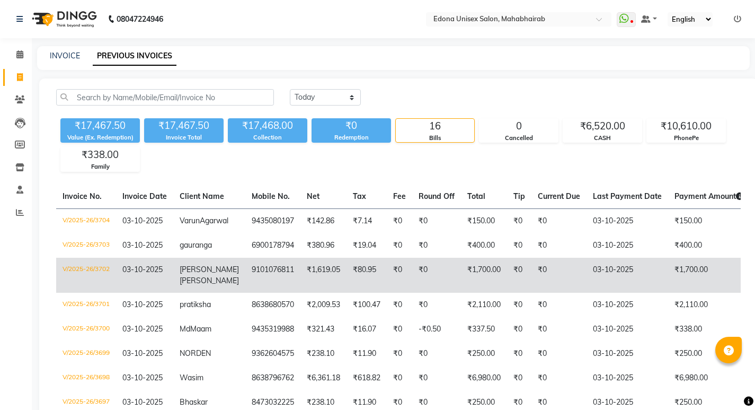
click at [301, 271] on td "₹1,619.05" at bounding box center [324, 275] width 46 height 35
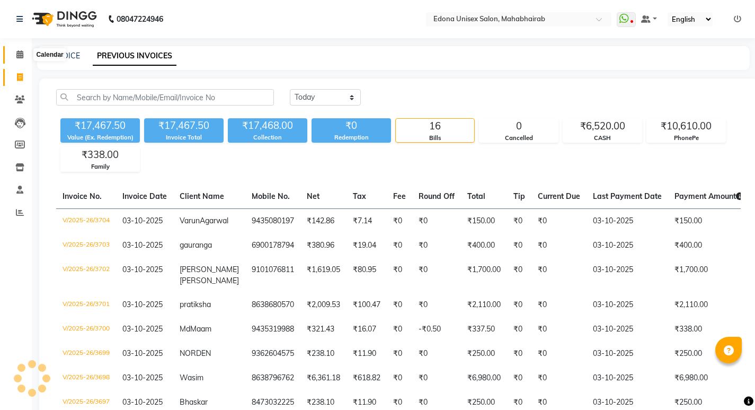
click at [21, 52] on icon at bounding box center [19, 54] width 7 height 8
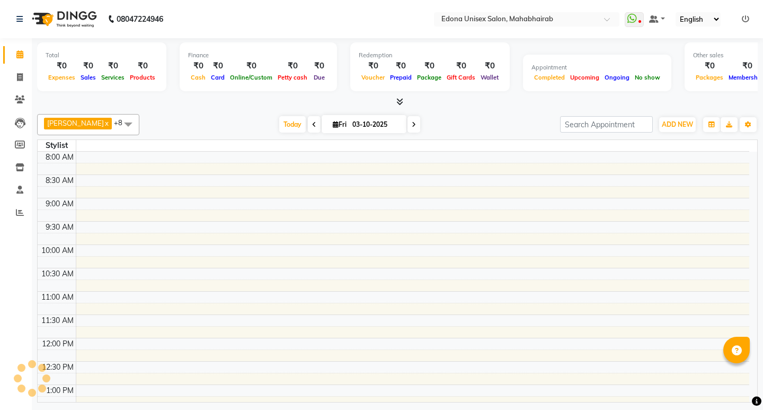
click at [21, 52] on icon at bounding box center [19, 54] width 7 height 8
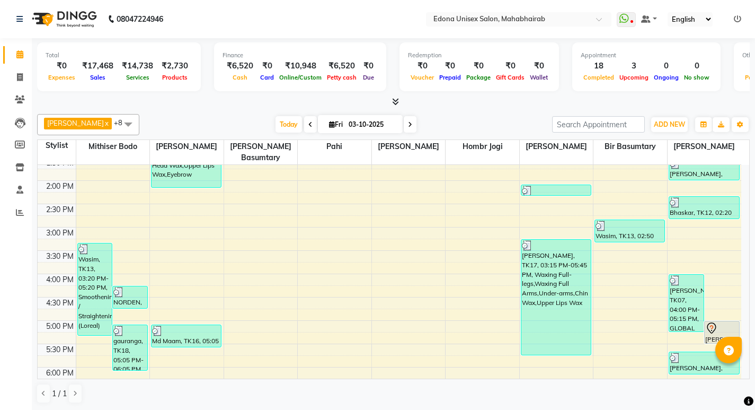
scroll to position [269, 0]
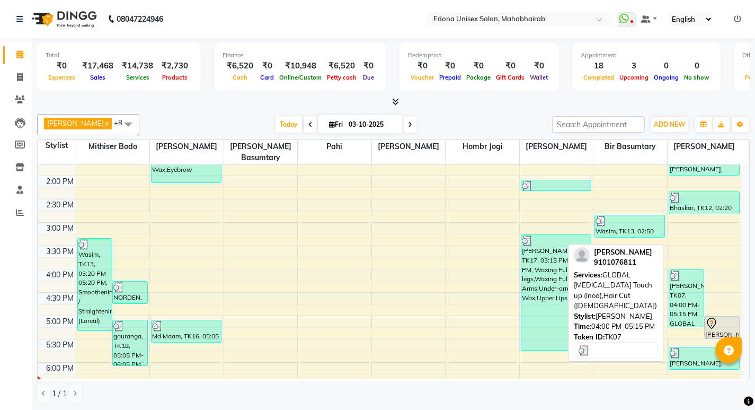
click at [677, 285] on div "[PERSON_NAME], TK07, 04:00 PM-05:15 PM, GLOBAL [MEDICAL_DATA] Touch up (Inoa),H…" at bounding box center [687, 298] width 34 height 57
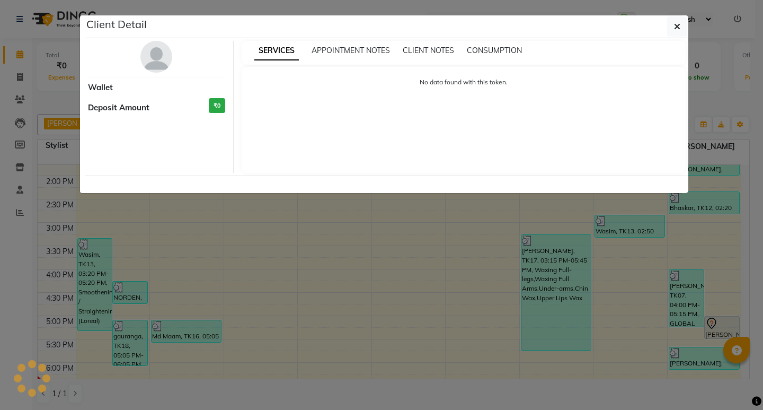
select select "3"
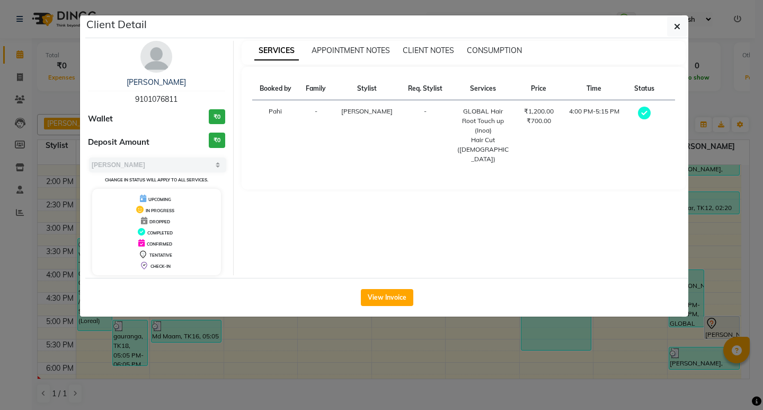
drag, startPoint x: 134, startPoint y: 98, endPoint x: 226, endPoint y: 95, distance: 92.3
click at [226, 95] on div "SANGHAMITRA SINGH 9101076811 Wallet ₹0 Deposit Amount ₹0 Select MARK DONE UPCOM…" at bounding box center [157, 158] width 154 height 234
copy span "9101076811"
click at [682, 31] on button "button" at bounding box center [677, 26] width 20 height 20
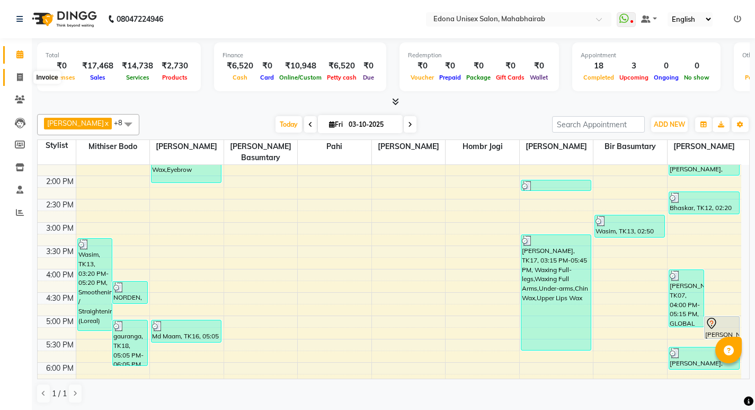
click at [20, 72] on span at bounding box center [20, 78] width 19 height 12
select select "service"
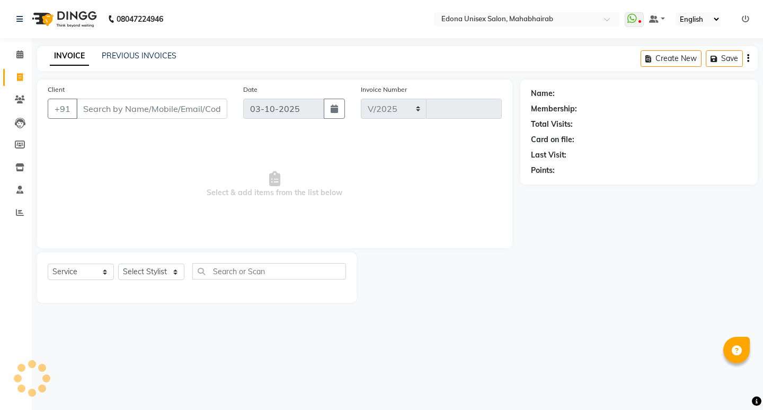
select select "5393"
type input "3705"
click at [159, 273] on select "Select Stylist" at bounding box center [151, 271] width 66 height 16
select select "35904"
click at [118, 263] on select "Select Stylist Admin Anchuli Basumatari Anju Sonar Bir Basumtary Bishal Bharma …" at bounding box center [151, 271] width 66 height 16
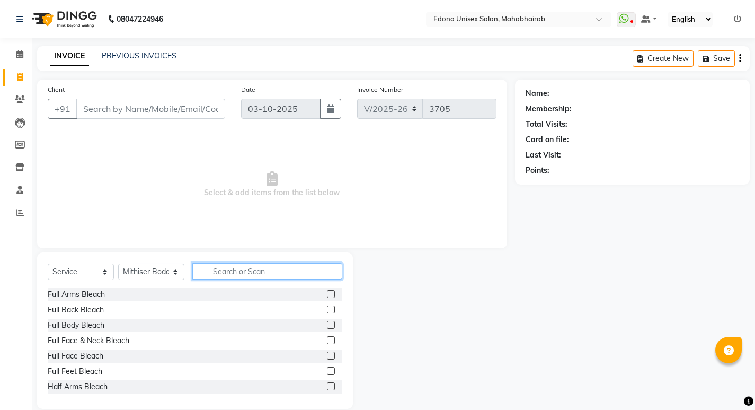
click at [250, 272] on input "text" at bounding box center [267, 271] width 150 height 16
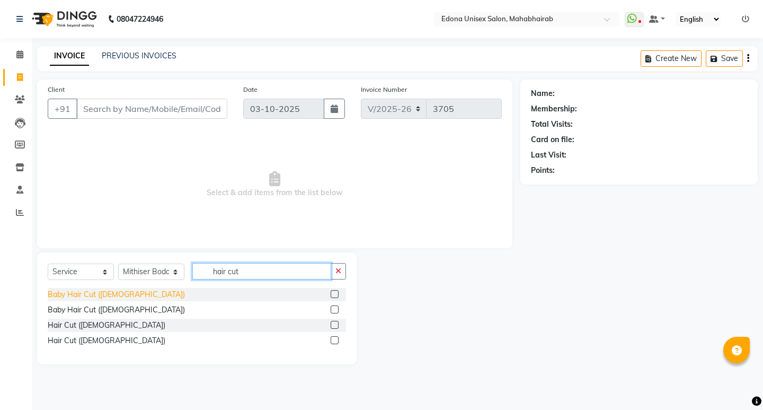
type input "hair cut"
click at [82, 294] on div "Baby Hair Cut ([DEMOGRAPHIC_DATA])" at bounding box center [116, 294] width 137 height 11
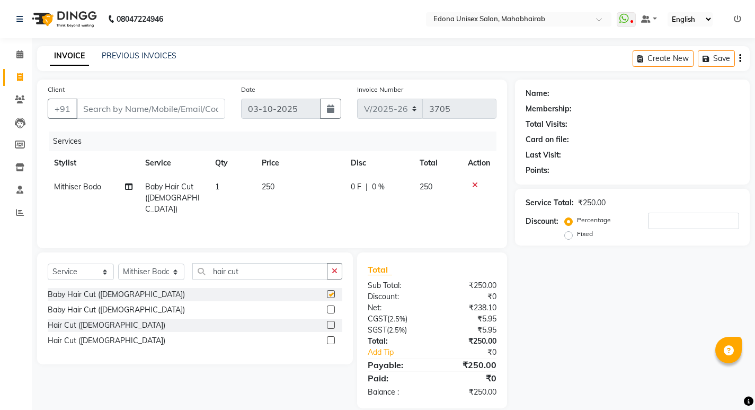
checkbox input "false"
click at [173, 113] on input "Client" at bounding box center [150, 109] width 149 height 20
click at [179, 108] on input "Client" at bounding box center [150, 109] width 149 height 20
type input "9"
type input "0"
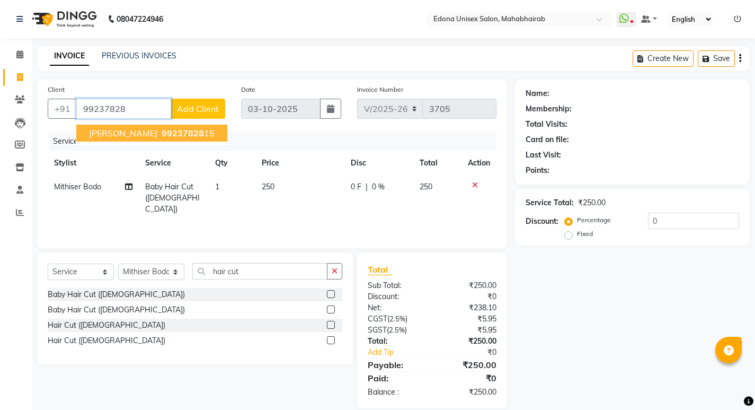
click at [171, 133] on span "99237828" at bounding box center [183, 133] width 42 height 11
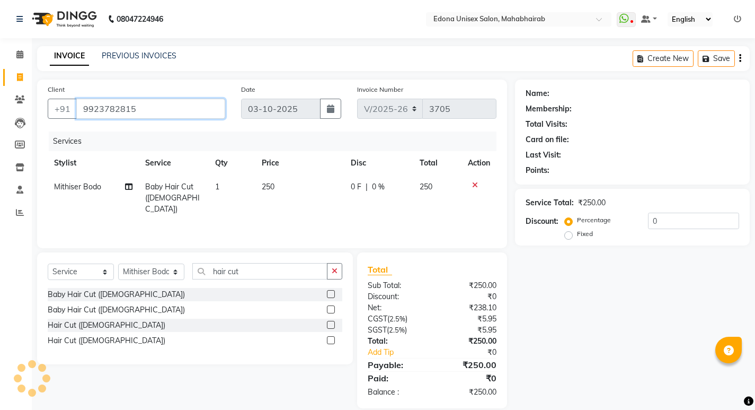
type input "9923782815"
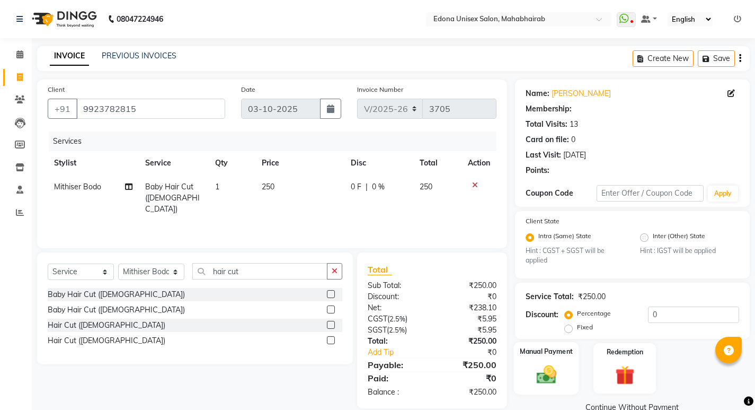
scroll to position [21, 0]
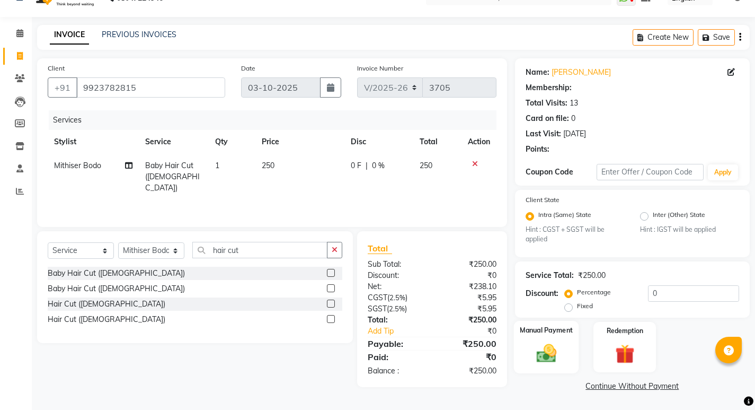
click at [569, 337] on div "Manual Payment" at bounding box center [546, 347] width 65 height 52
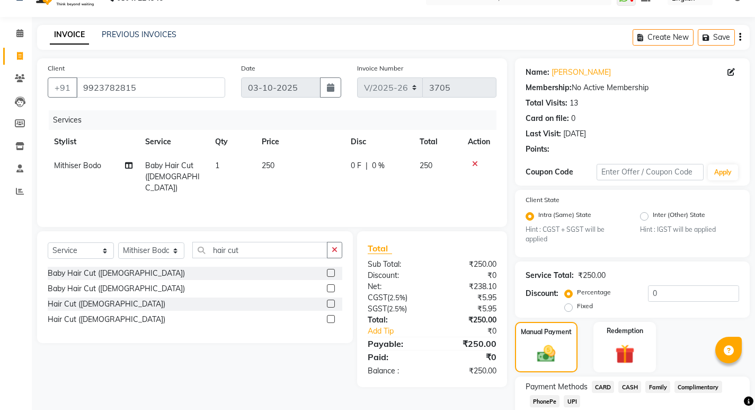
scroll to position [89, 0]
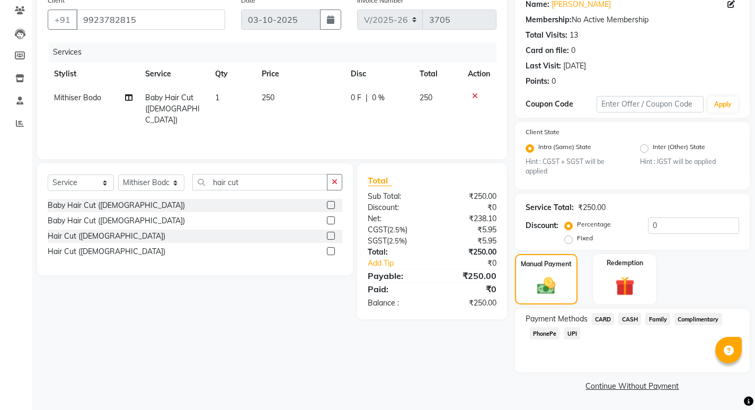
drag, startPoint x: 553, startPoint y: 329, endPoint x: 582, endPoint y: 345, distance: 32.5
click at [553, 329] on span "PhonePe" at bounding box center [545, 333] width 30 height 12
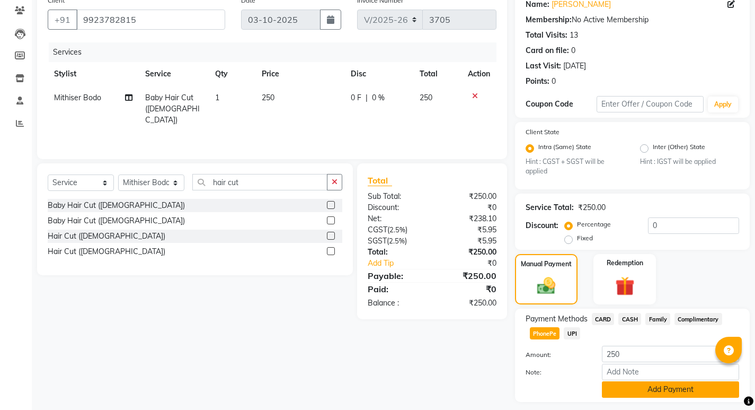
click at [622, 381] on button "Add Payment" at bounding box center [670, 389] width 137 height 16
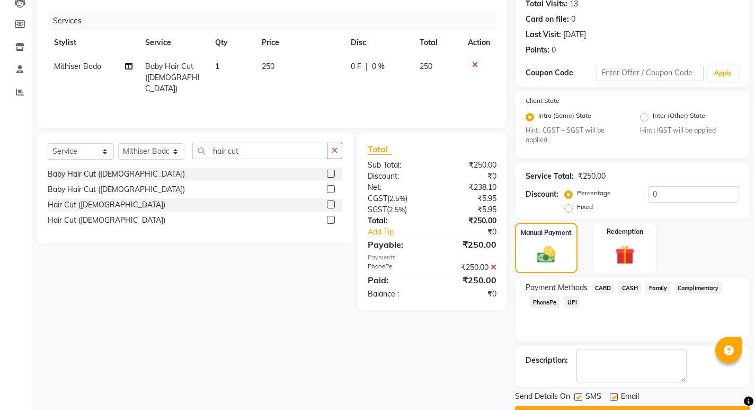
click at [635, 406] on button "Checkout" at bounding box center [632, 414] width 235 height 16
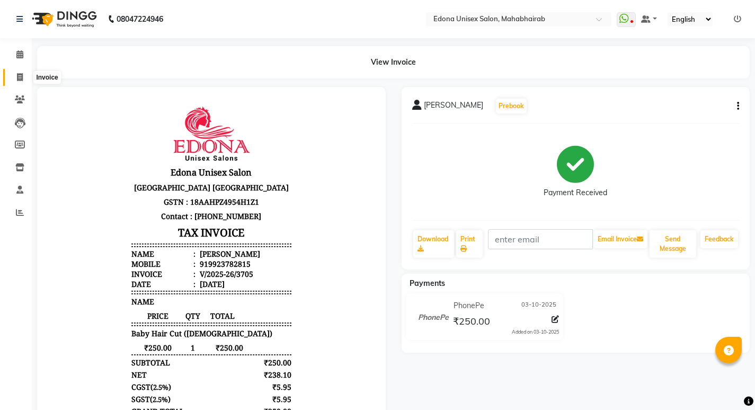
click at [21, 79] on icon at bounding box center [20, 77] width 6 height 8
select select "service"
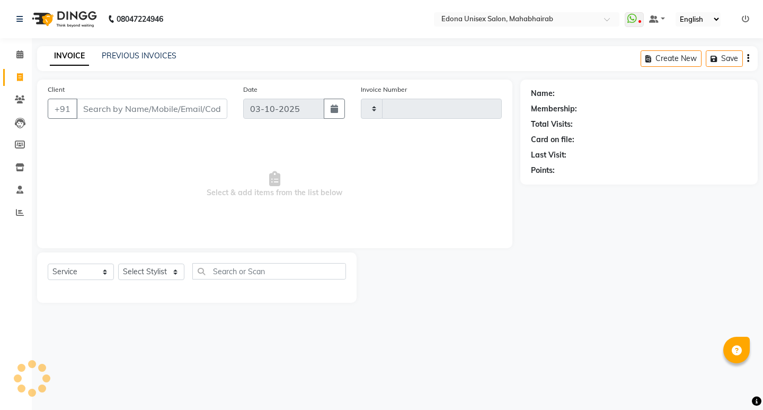
click at [21, 79] on icon at bounding box center [20, 77] width 6 height 8
select select "service"
type input "3706"
select select "5393"
click at [21, 79] on icon at bounding box center [20, 77] width 6 height 8
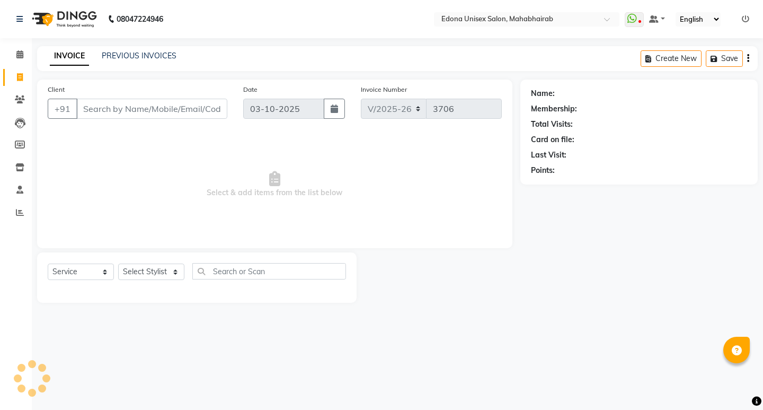
select select "service"
select select "5393"
type input "3706"
click at [225, 3] on nav "08047224946 Select Location × Edona Unisex Salon, Mahabhairab WhatsApp Status ✕…" at bounding box center [381, 19] width 763 height 38
click at [180, 261] on div "Select Service Product Membership Package Voucher Prepaid Gift Card Select Styl…" at bounding box center [197, 277] width 320 height 50
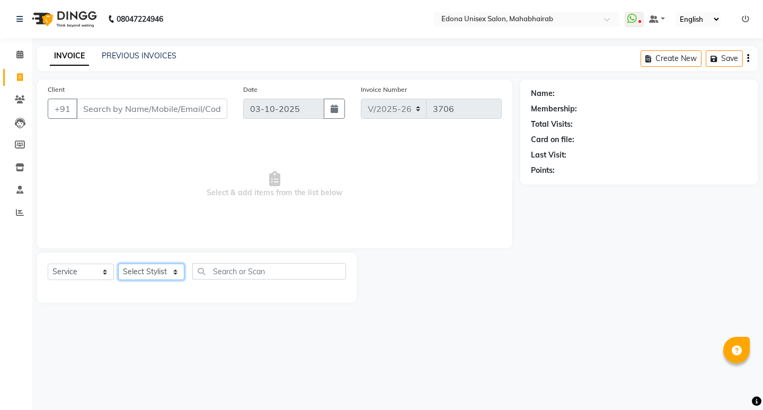
click at [177, 267] on select "Select Stylist Admin Anchuli Basumatari Anju Sonar Bir Basumtary Bishal Bharma …" at bounding box center [151, 271] width 66 height 16
select select "87820"
click at [118, 263] on select "Select Stylist Admin Anchuli Basumatari Anju Sonar Bir Basumtary Bishal Bharma …" at bounding box center [151, 271] width 66 height 16
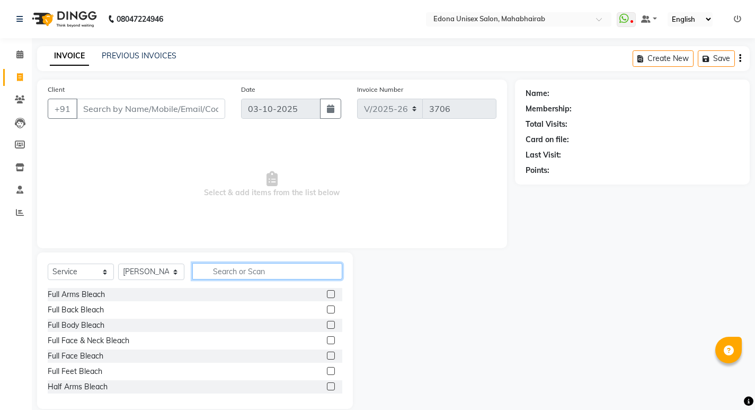
click at [252, 271] on input "text" at bounding box center [267, 271] width 150 height 16
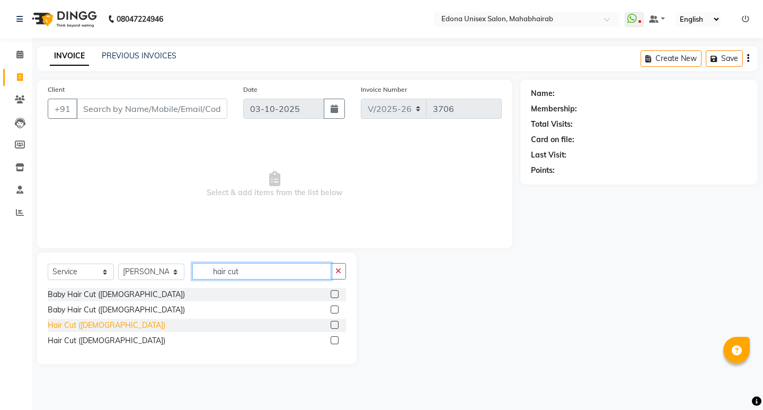
type input "hair cut"
click at [92, 323] on div "Hair Cut ([DEMOGRAPHIC_DATA])" at bounding box center [107, 325] width 118 height 11
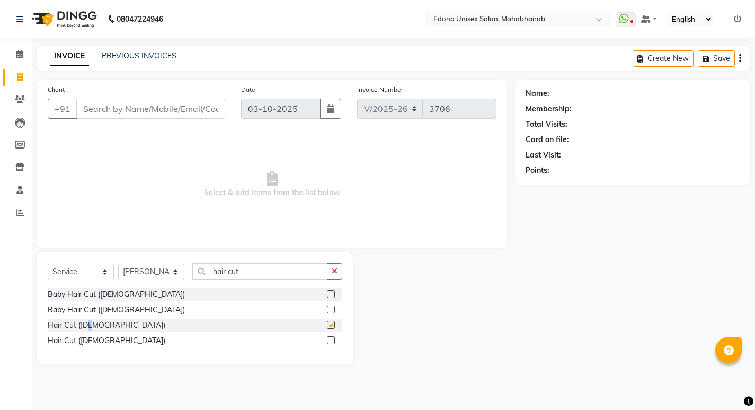
checkbox input "false"
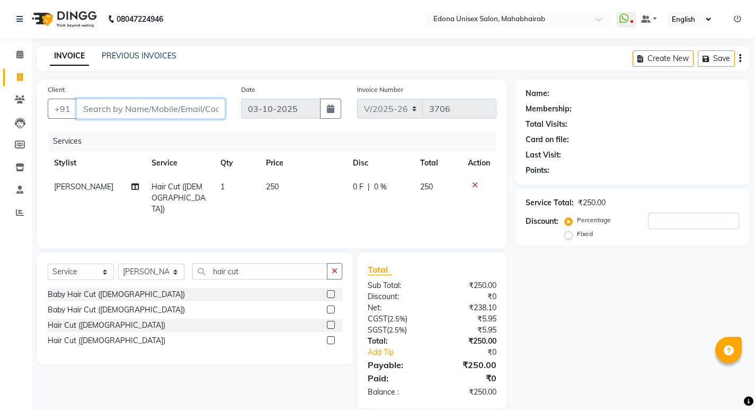
click at [184, 108] on input "Client" at bounding box center [150, 109] width 149 height 20
click at [177, 113] on input "Client" at bounding box center [150, 109] width 149 height 20
click at [168, 111] on input "Client" at bounding box center [150, 109] width 149 height 20
type input "6"
type input "0"
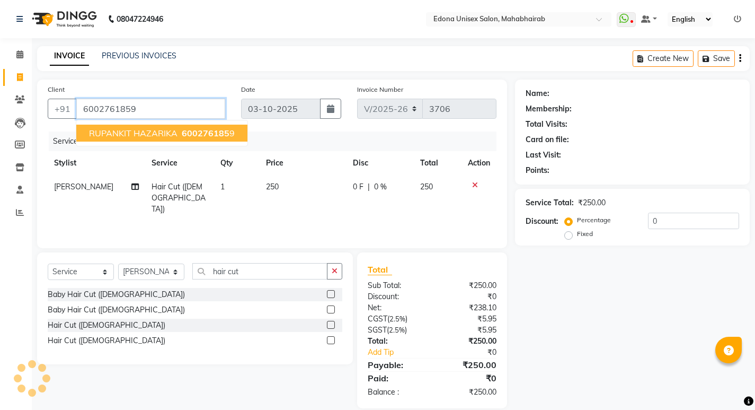
type input "6002761859"
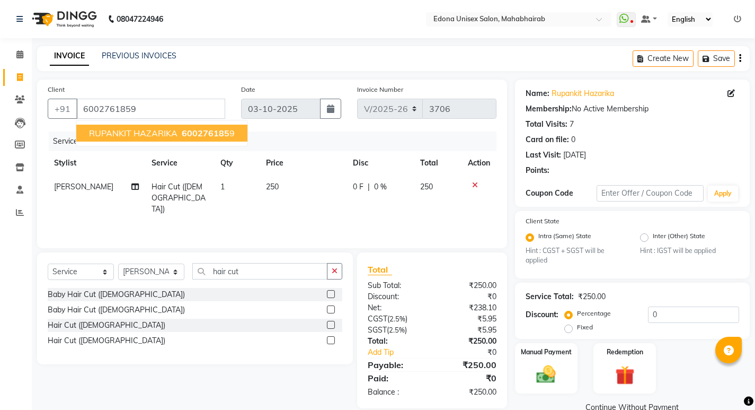
click at [152, 136] on span "RUPANKIT HAZARIKA" at bounding box center [133, 133] width 89 height 11
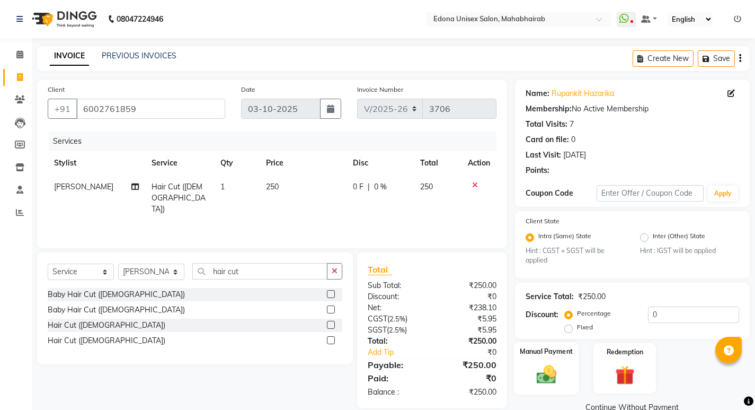
scroll to position [21, 0]
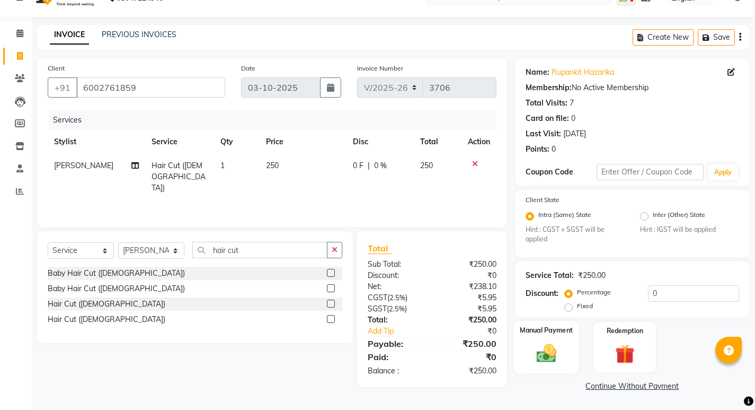
click at [568, 357] on div "Manual Payment" at bounding box center [546, 347] width 65 height 52
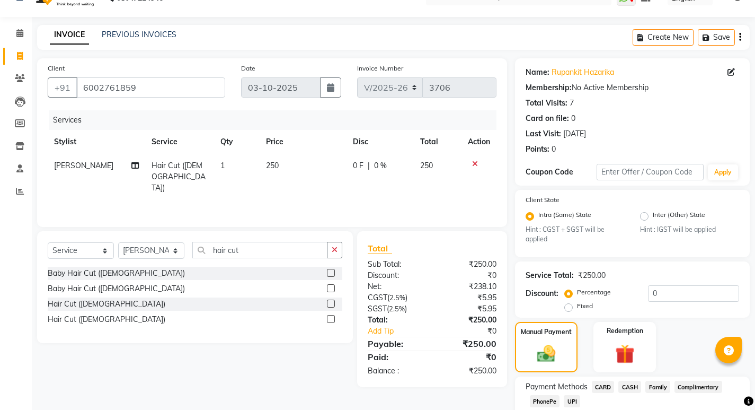
scroll to position [89, 0]
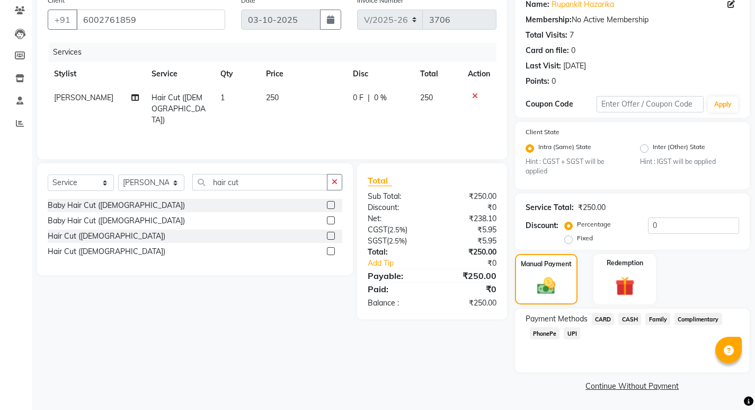
click at [623, 346] on div "Payment Methods CARD CASH Family Complimentary PhonePe UPI" at bounding box center [632, 341] width 235 height 64
click at [552, 337] on span "PhonePe" at bounding box center [545, 333] width 30 height 12
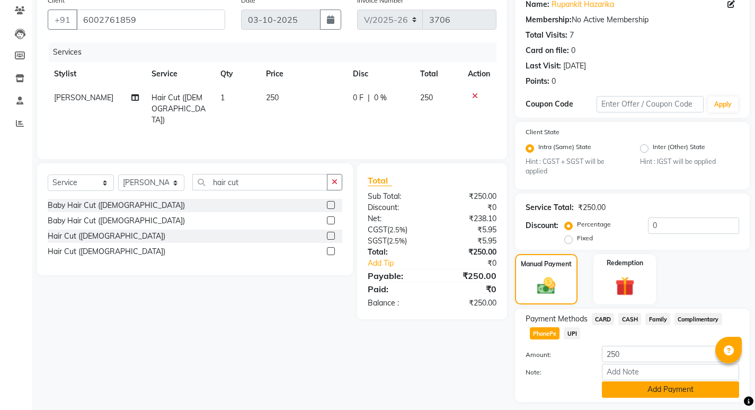
click at [666, 391] on button "Add Payment" at bounding box center [670, 389] width 137 height 16
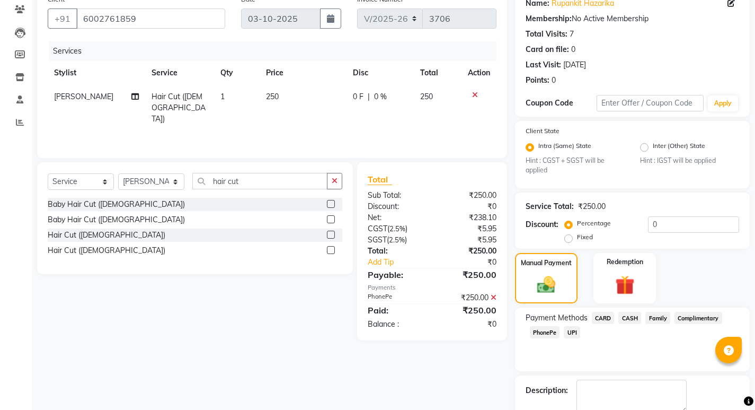
scroll to position [149, 0]
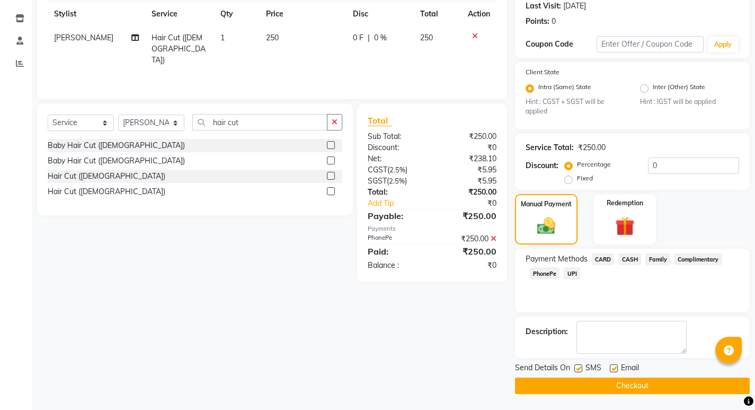
click at [600, 385] on button "Checkout" at bounding box center [632, 385] width 235 height 16
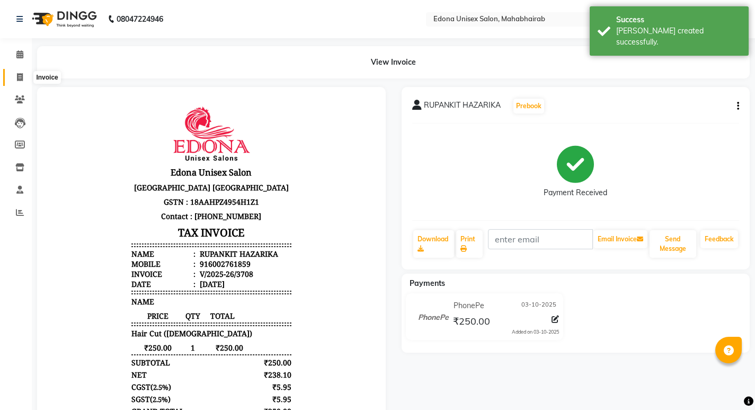
click at [16, 79] on span at bounding box center [20, 78] width 19 height 12
select select "service"
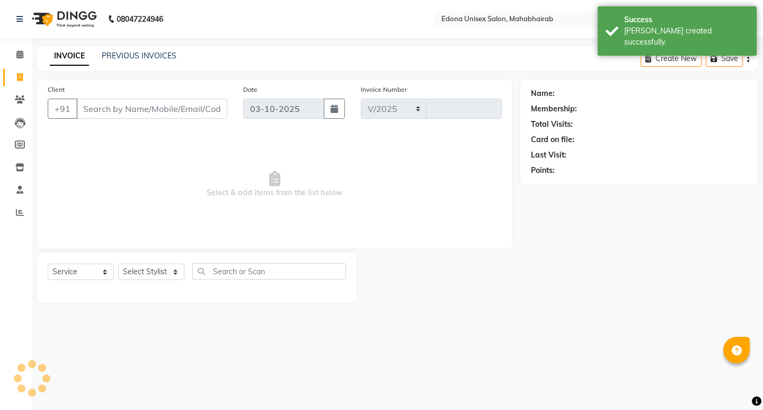
select select "5393"
type input "3709"
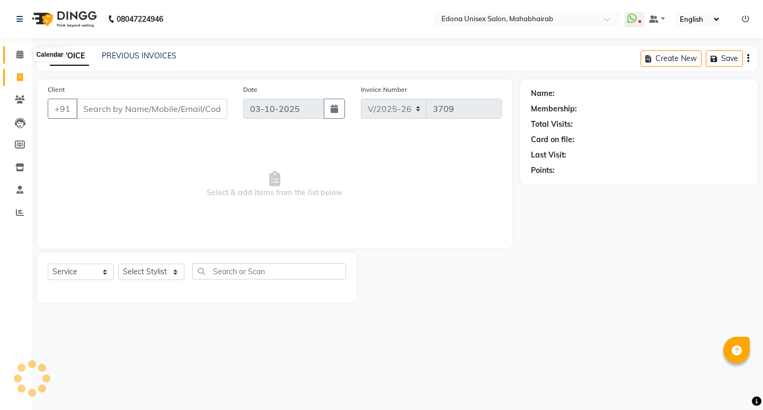
click at [19, 56] on icon at bounding box center [19, 54] width 7 height 8
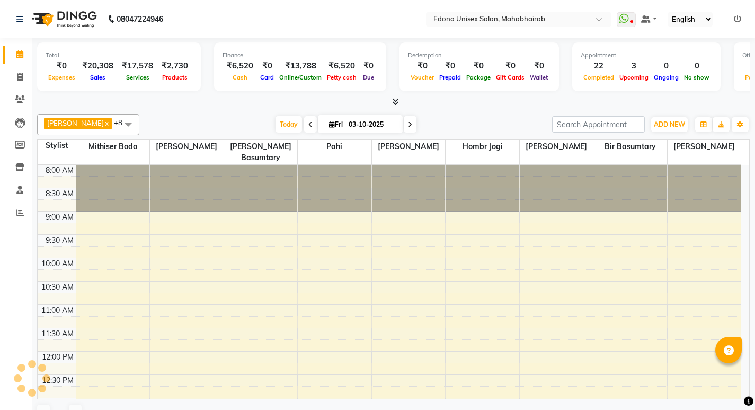
scroll to position [115, 0]
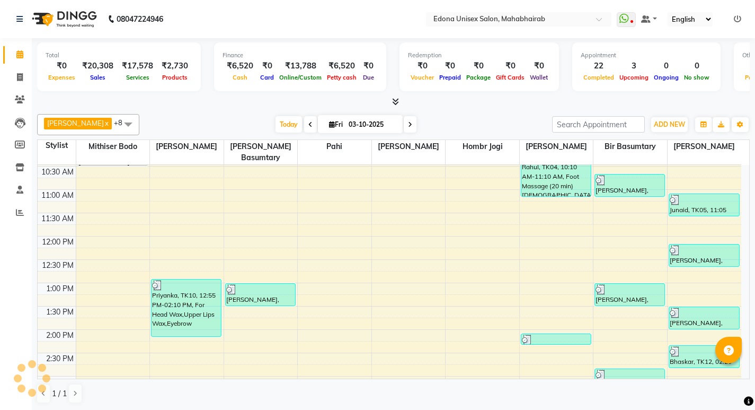
drag, startPoint x: 755, startPoint y: 194, endPoint x: 752, endPoint y: 282, distance: 87.5
click at [752, 282] on div "Total ₹0 Expenses ₹20,308 Sales ₹17,578 Services ₹2,730 Products Finance ₹6,520…" at bounding box center [394, 224] width 724 height 372
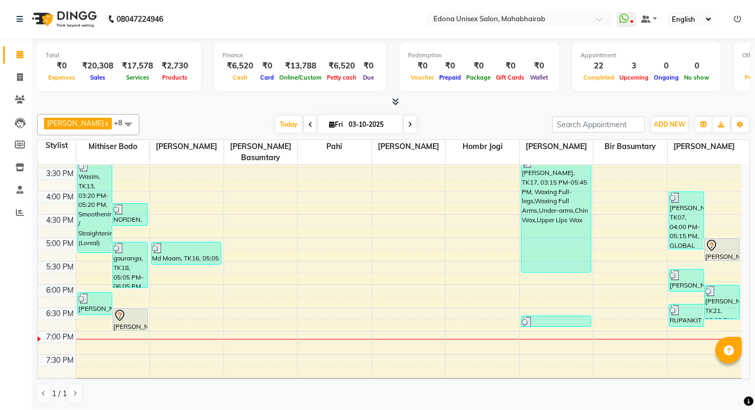
scroll to position [381, 0]
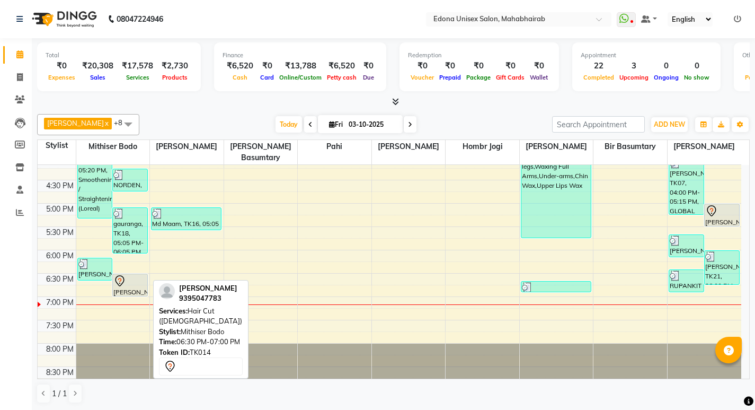
click at [128, 276] on div "[PERSON_NAME], TK14, 06:30 PM-07:00 PM, Hair Cut ([DEMOGRAPHIC_DATA])" at bounding box center [130, 285] width 34 height 22
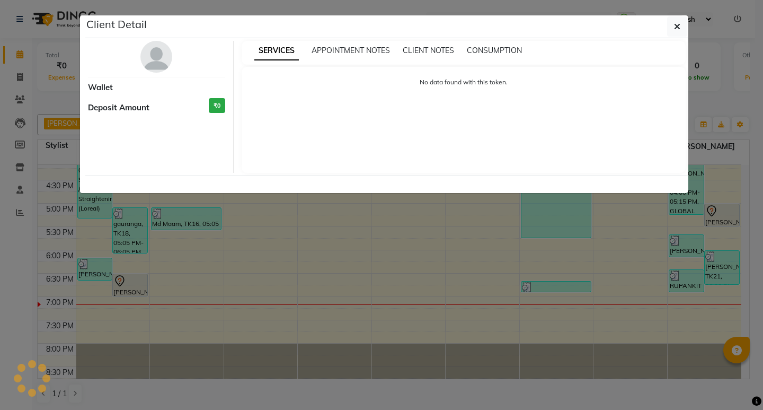
select select "7"
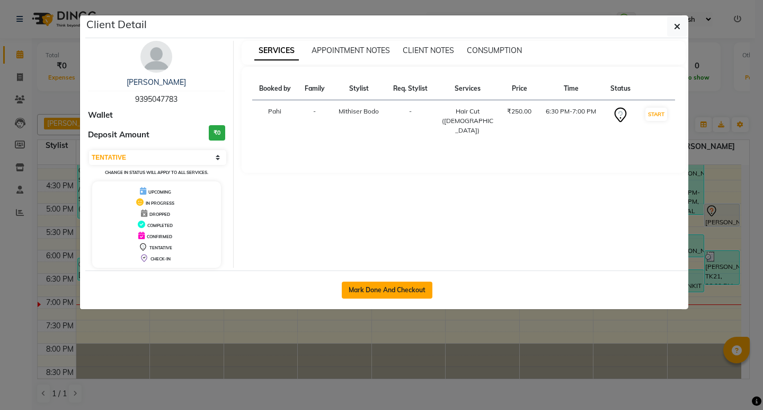
click at [368, 292] on button "Mark Done And Checkout" at bounding box center [387, 290] width 91 height 17
select select "service"
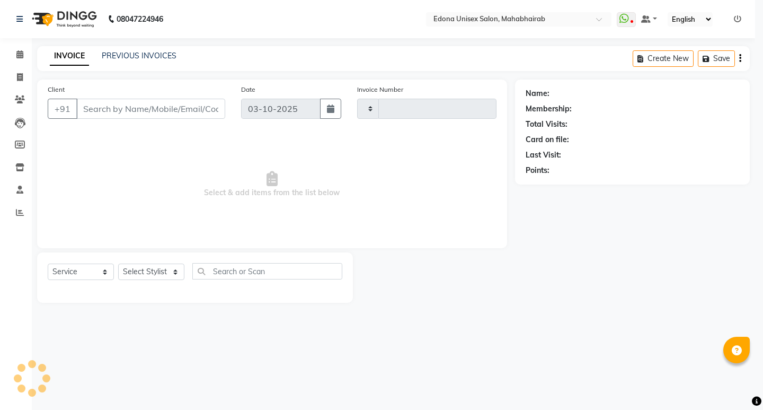
type input "3709"
select select "5393"
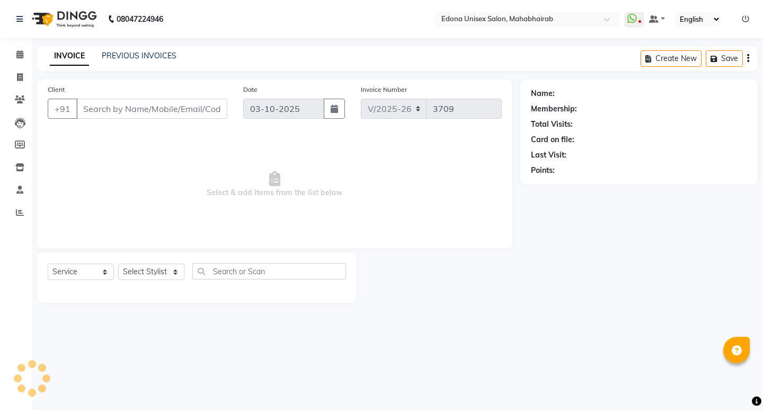
type input "9395047783"
select select "35904"
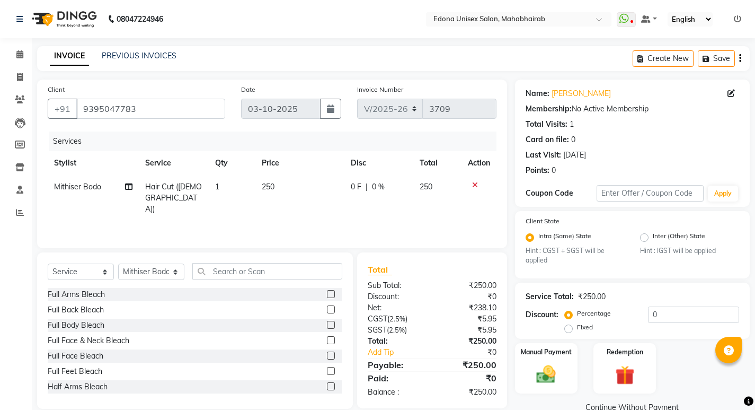
scroll to position [21, 0]
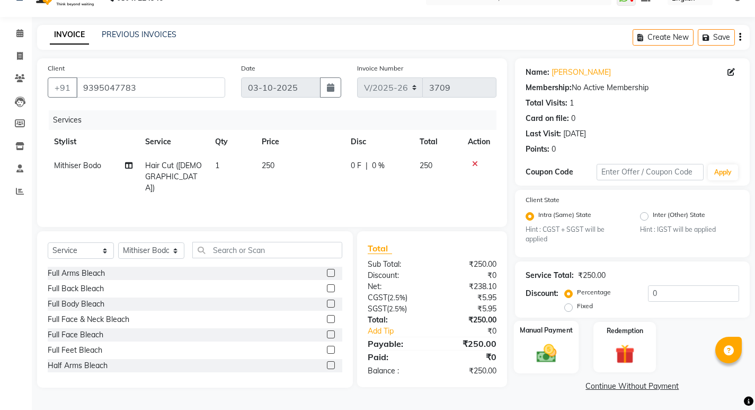
click at [544, 357] on img at bounding box center [546, 353] width 32 height 23
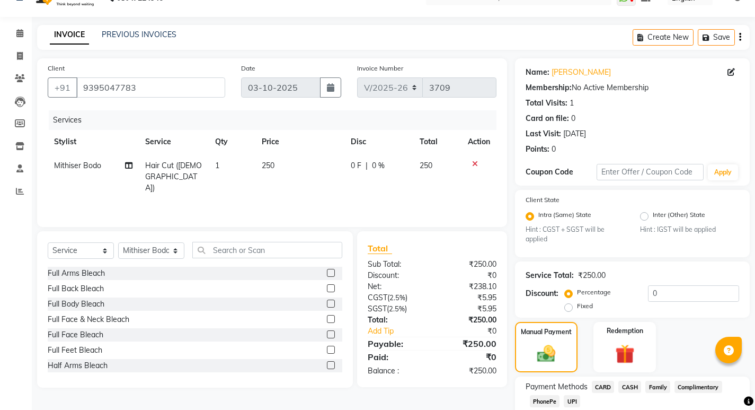
scroll to position [89, 0]
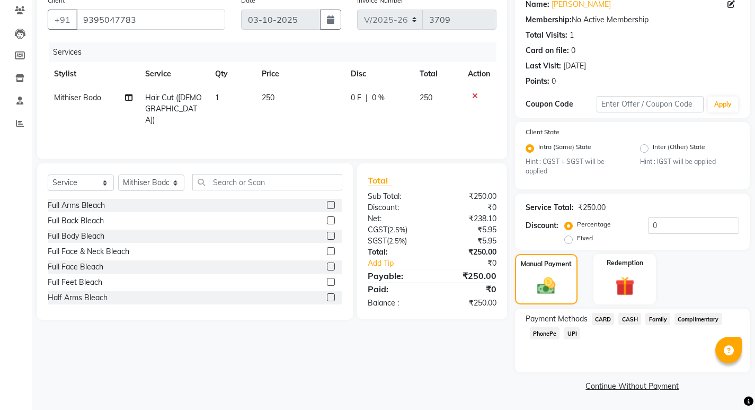
click at [543, 332] on span "PhonePe" at bounding box center [545, 333] width 30 height 12
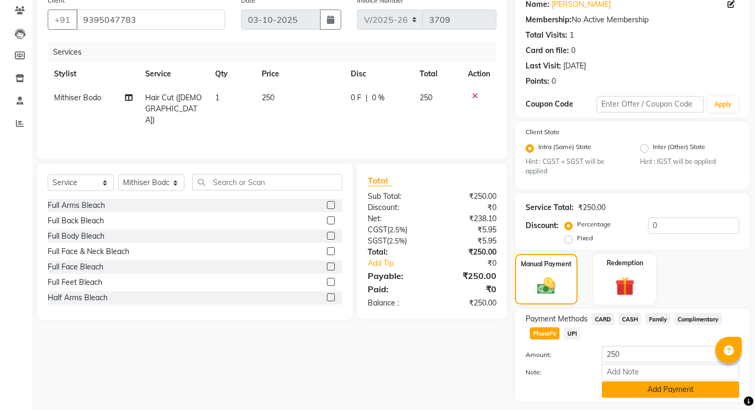
click at [675, 392] on button "Add Payment" at bounding box center [670, 389] width 137 height 16
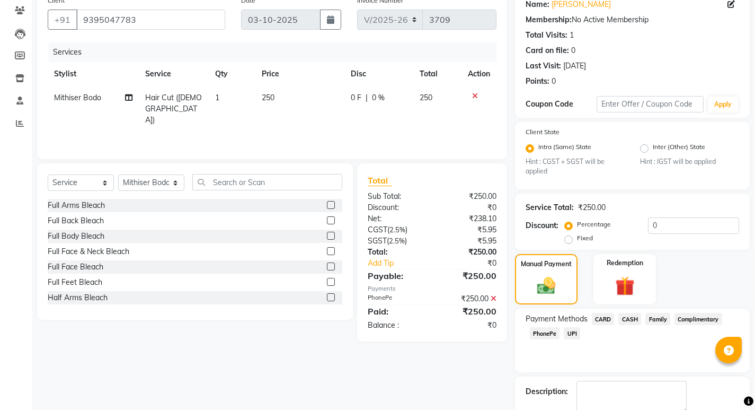
scroll to position [149, 0]
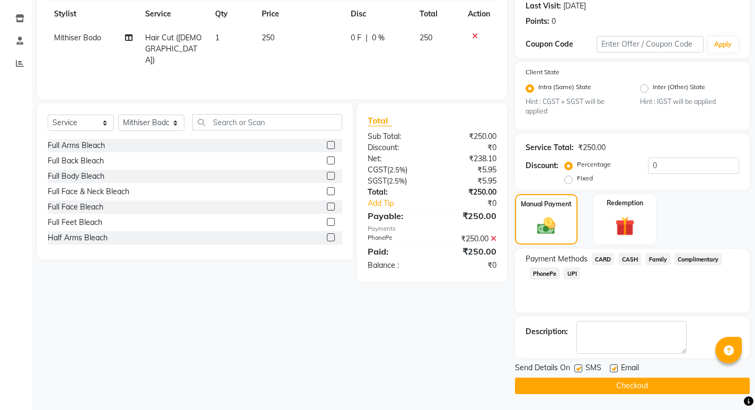
click at [644, 385] on button "Checkout" at bounding box center [632, 385] width 235 height 16
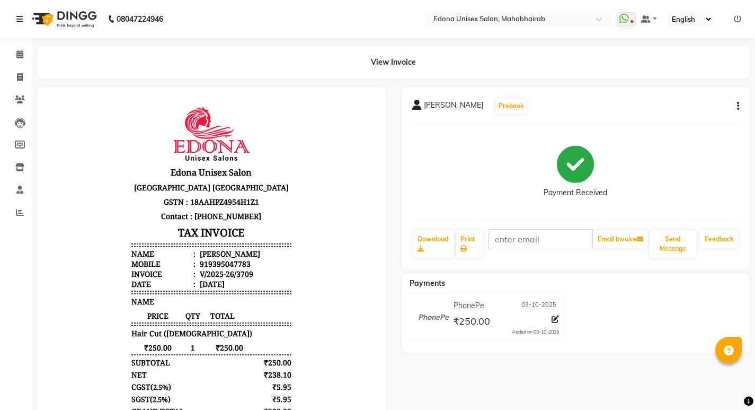
click at [378, 303] on div at bounding box center [211, 265] width 349 height 357
click at [18, 75] on icon at bounding box center [20, 77] width 6 height 8
select select "service"
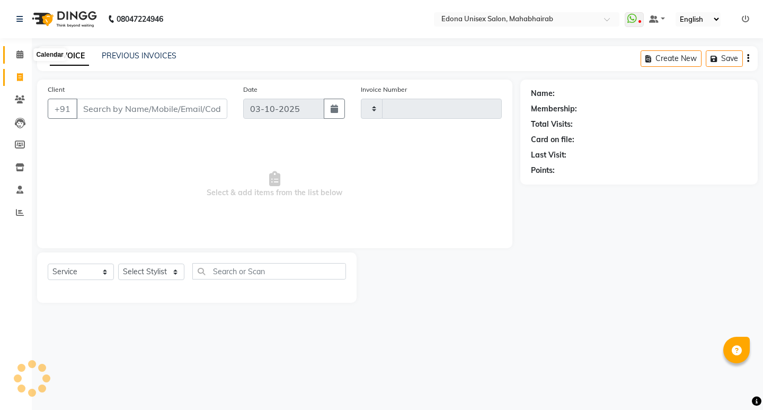
type input "3711"
select select "5393"
click at [126, 112] on input "Client" at bounding box center [151, 109] width 151 height 20
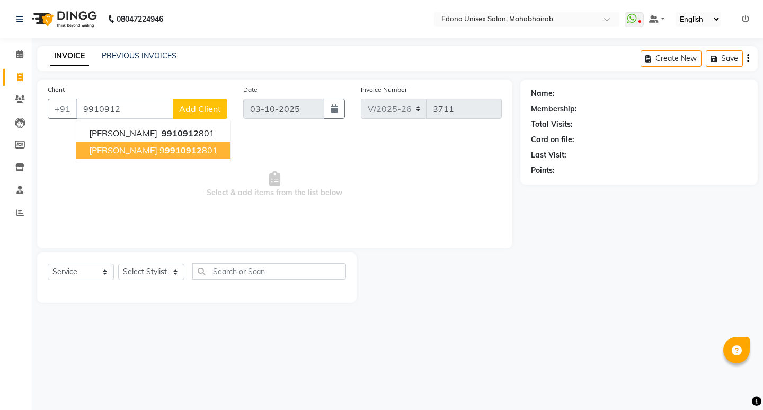
click at [184, 154] on ngb-highlight "9 9910912 801" at bounding box center [189, 150] width 58 height 11
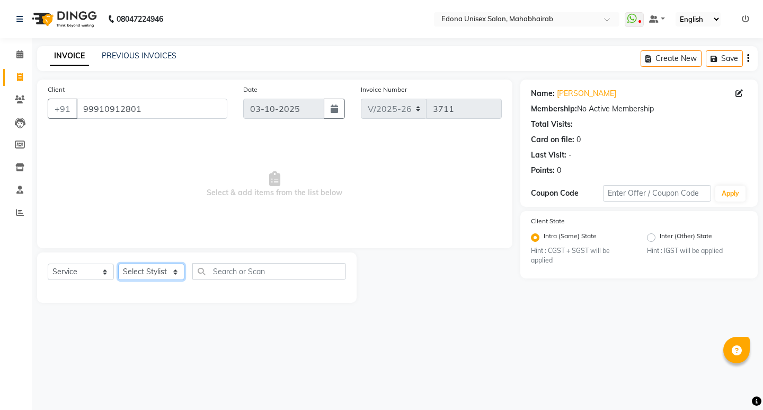
click at [177, 268] on select "Select Stylist Admin Anchuli Basumatari Anju Sonar Bir Basumtary Bishal Bharma …" at bounding box center [151, 271] width 66 height 16
click at [265, 217] on span "Select & add items from the list below" at bounding box center [275, 184] width 454 height 106
click at [180, 278] on select "Select Stylist Admin Anchuli Basumatari Anju Sonar Bir Basumtary Bishal Bharma …" at bounding box center [151, 271] width 66 height 16
click at [178, 268] on select "Select Stylist Admin Anchuli Basumatari Anju Sonar Bir Basumtary Bishal Bharma …" at bounding box center [151, 271] width 66 height 16
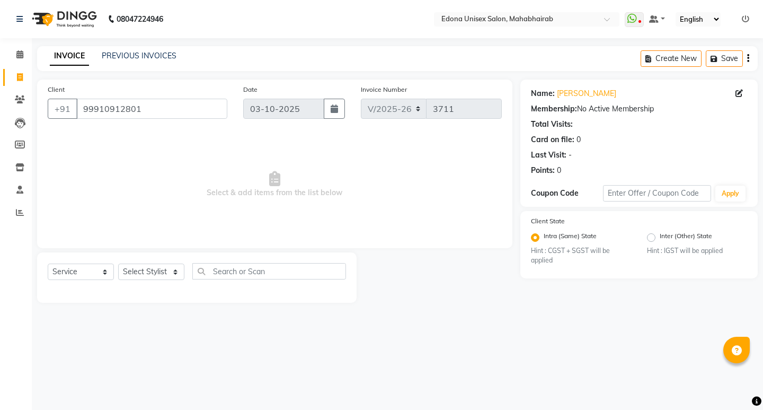
click at [245, 238] on div "Client +91 99910912801 Date 03-10-2025 Invoice Number V/2025 V/2025-26 3711 Sel…" at bounding box center [275, 164] width 476 height 169
click at [247, 238] on div "Client +91 99910912801 Date 03-10-2025 Invoice Number V/2025 V/2025-26 3711 Sel…" at bounding box center [275, 164] width 476 height 169
click at [270, 227] on span "Select & add items from the list below" at bounding box center [275, 184] width 454 height 106
click at [277, 225] on span "Select & add items from the list below" at bounding box center [275, 184] width 454 height 106
click at [278, 225] on span "Select & add items from the list below" at bounding box center [275, 184] width 454 height 106
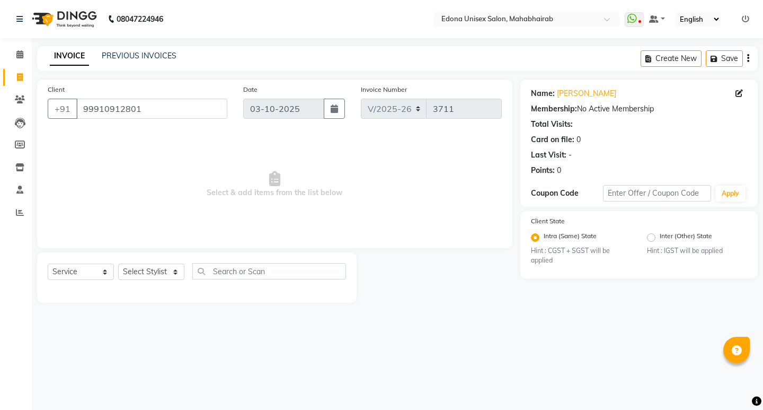
click at [278, 225] on span "Select & add items from the list below" at bounding box center [275, 184] width 454 height 106
click at [266, 233] on span "Select & add items from the list below" at bounding box center [275, 184] width 454 height 106
click at [173, 115] on input "99910912801" at bounding box center [151, 109] width 151 height 20
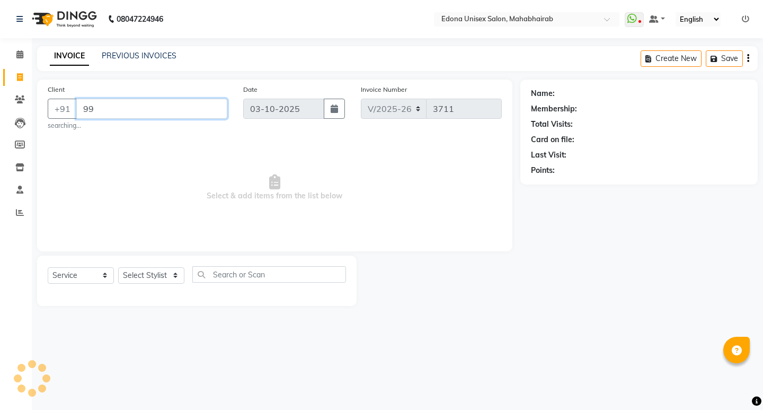
type input "9"
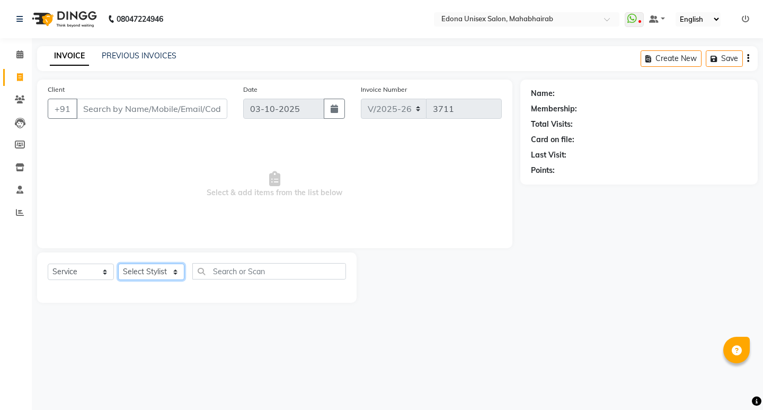
click at [163, 273] on select "Select Stylist Admin Anchuli Basumatari Anju Sonar Bir Basumtary Bishal Bharma …" at bounding box center [151, 271] width 66 height 16
click at [248, 171] on span "Select & add items from the list below" at bounding box center [275, 184] width 454 height 106
click at [169, 263] on select "Select Stylist Admin Anchuli Basumatari Anju Sonar Bir Basumtary Bishal Bharma …" at bounding box center [151, 271] width 66 height 16
select select "69793"
click at [118, 263] on select "Select Stylist Admin Anchuli Basumatari Anju Sonar Bir Basumtary Bishal Bharma …" at bounding box center [151, 271] width 66 height 16
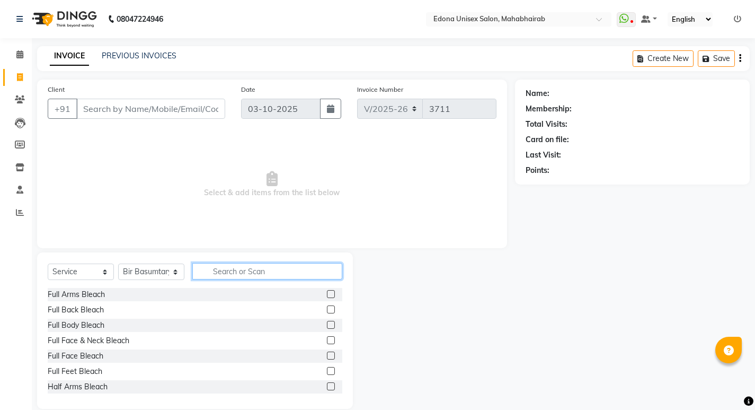
click at [260, 267] on input "text" at bounding box center [267, 271] width 150 height 16
click at [146, 55] on link "PREVIOUS INVOICES" at bounding box center [139, 56] width 75 height 10
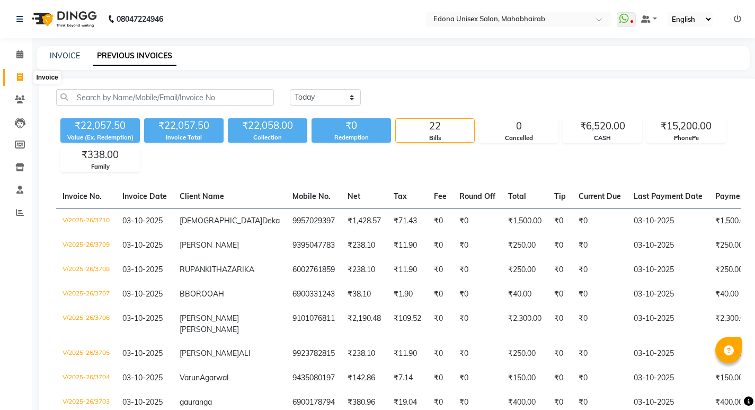
click at [20, 77] on icon at bounding box center [20, 77] width 6 height 8
select select "service"
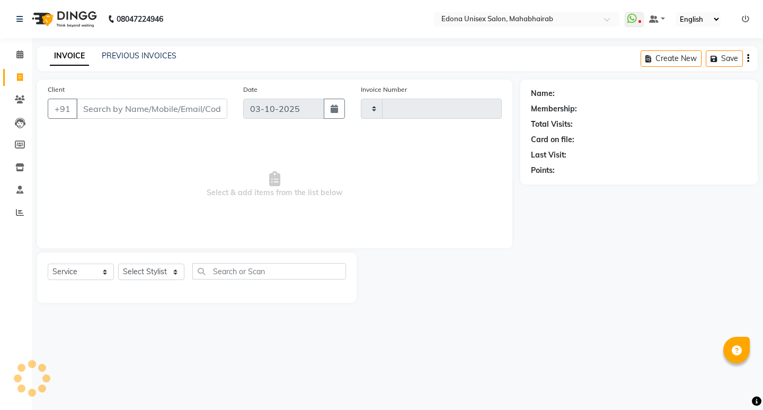
type input "3711"
select select "5393"
click at [174, 269] on select "Select Stylist" at bounding box center [151, 271] width 66 height 16
click at [21, 79] on icon at bounding box center [20, 77] width 6 height 8
select select "service"
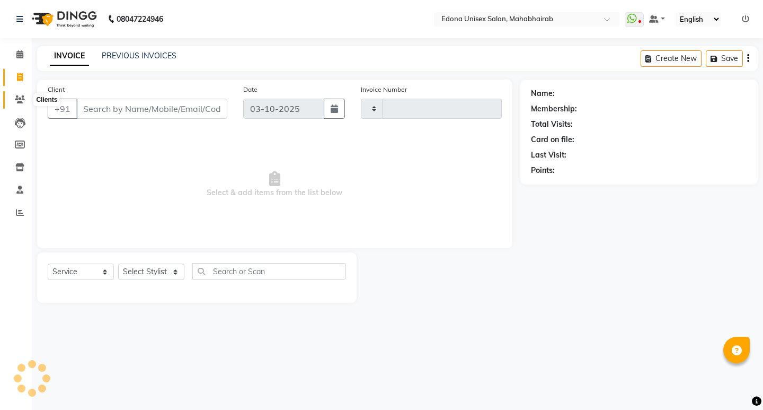
click at [20, 95] on icon at bounding box center [20, 99] width 10 height 8
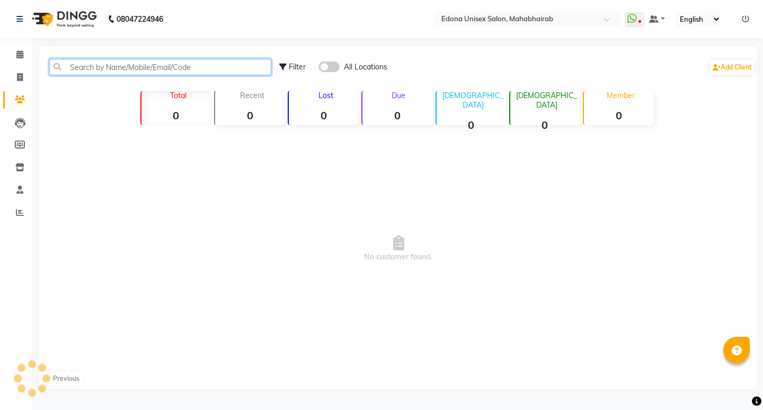
click at [186, 70] on input "text" at bounding box center [160, 67] width 222 height 16
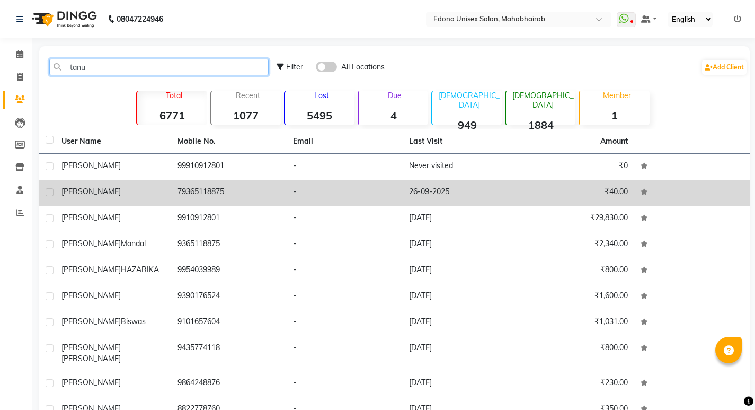
type input "tanu"
click at [226, 194] on td "79365118875" at bounding box center [229, 193] width 116 height 26
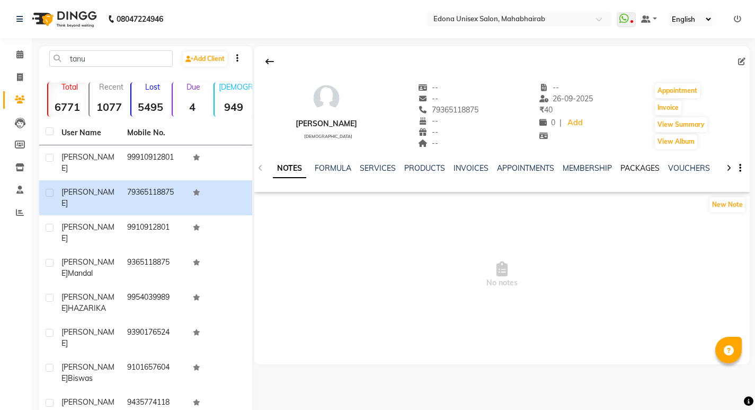
click at [647, 169] on link "PACKAGES" at bounding box center [640, 168] width 39 height 10
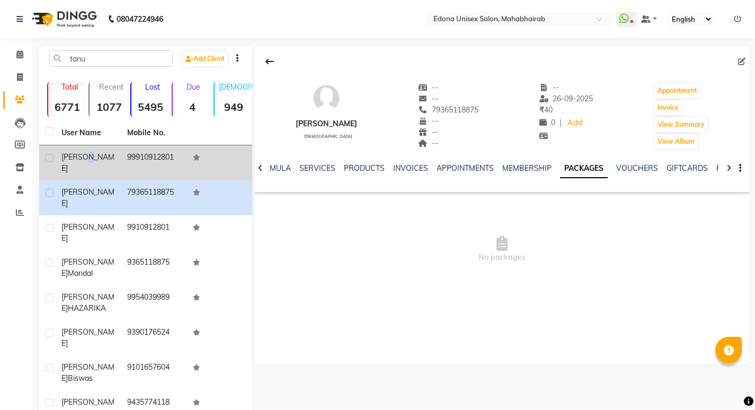
drag, startPoint x: 86, startPoint y: 150, endPoint x: 96, endPoint y: 152, distance: 10.3
click at [88, 150] on td "[PERSON_NAME]" at bounding box center [88, 162] width 66 height 35
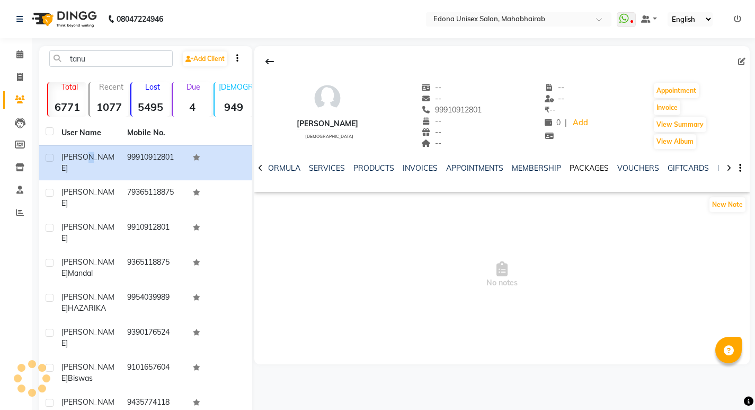
click at [582, 167] on link "PACKAGES" at bounding box center [589, 168] width 39 height 10
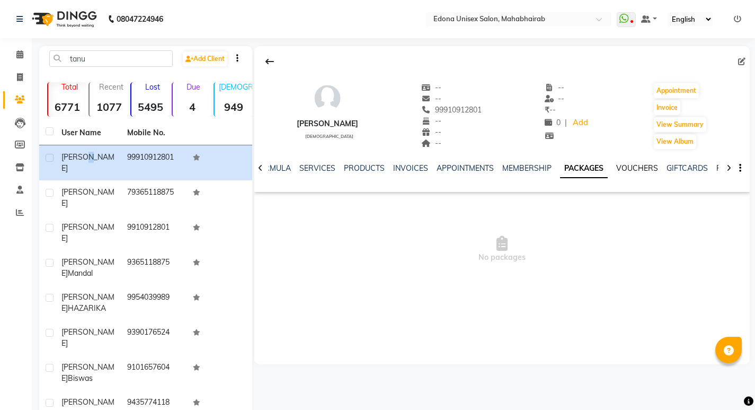
click at [633, 163] on link "VOUCHERS" at bounding box center [638, 168] width 42 height 10
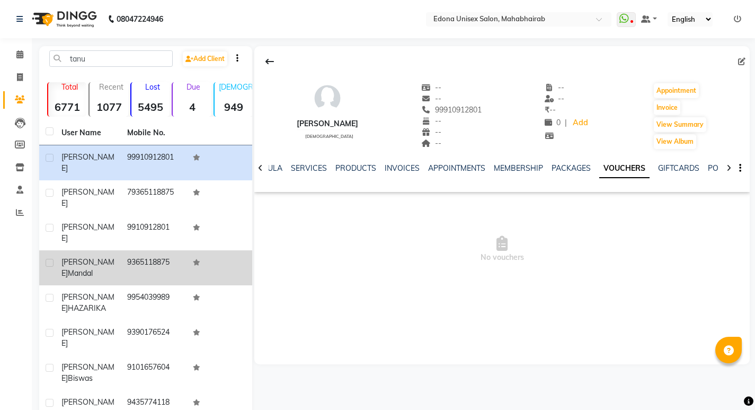
click at [164, 250] on td "9365118875" at bounding box center [154, 267] width 66 height 35
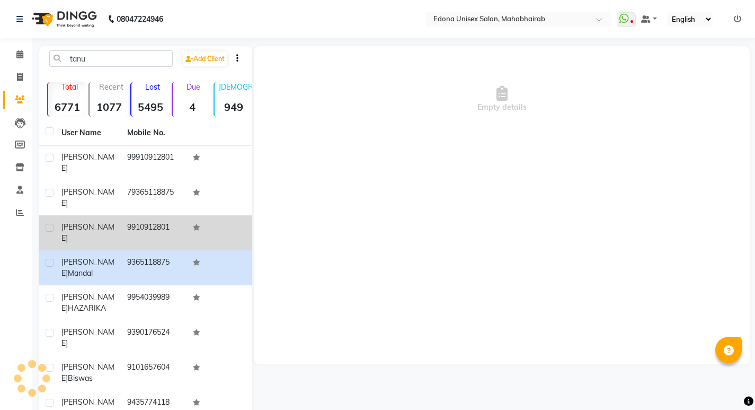
click at [153, 215] on td "9910912801" at bounding box center [154, 232] width 66 height 35
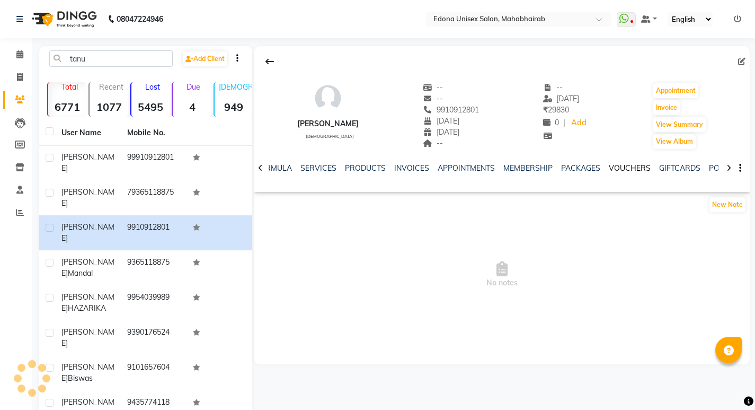
click at [638, 169] on link "VOUCHERS" at bounding box center [630, 168] width 42 height 10
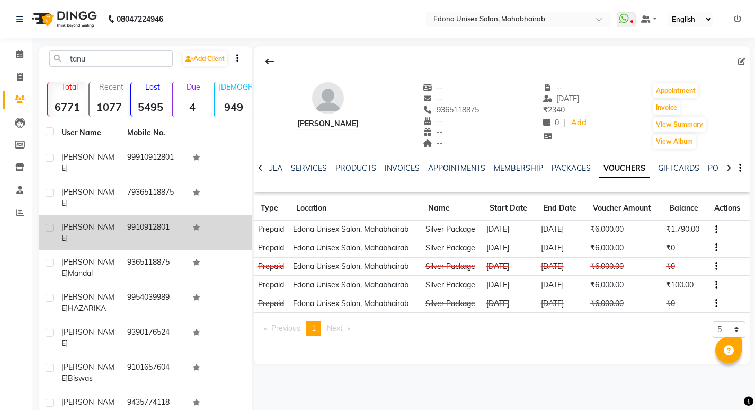
drag, startPoint x: 124, startPoint y: 210, endPoint x: 180, endPoint y: 217, distance: 56.6
click at [180, 217] on td "9910912801" at bounding box center [154, 232] width 66 height 35
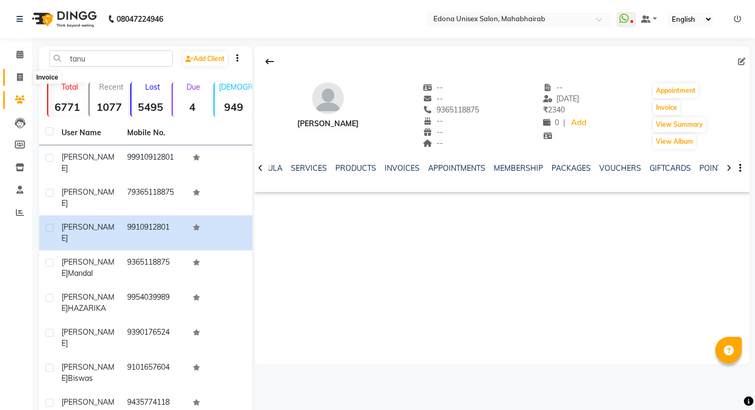
click at [22, 72] on span at bounding box center [20, 78] width 19 height 12
select select "service"
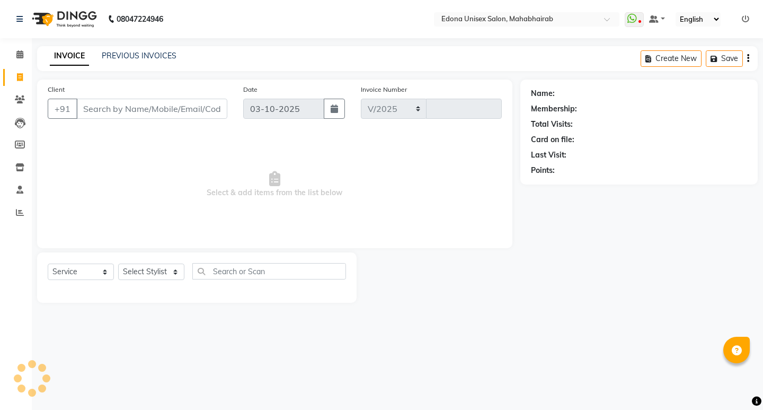
select select "5393"
type input "3711"
click at [154, 270] on select "Select Stylist" at bounding box center [151, 271] width 66 height 16
select select "35909"
click at [118, 263] on select "Select Stylist Admin Anchuli Basumatari Anju Sonar Bir Basumtary Bishal Bharma …" at bounding box center [151, 271] width 66 height 16
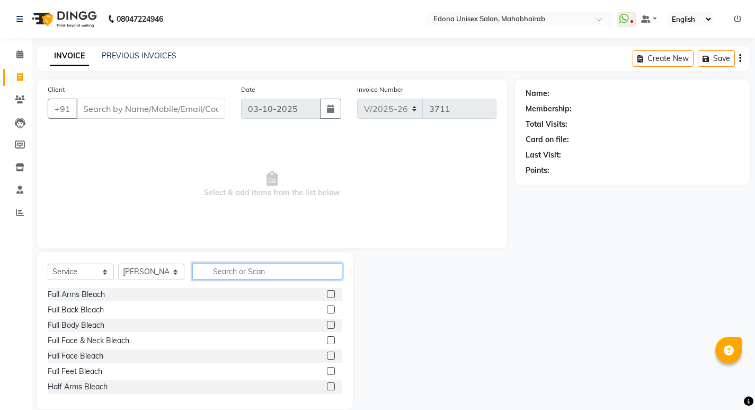
click at [241, 275] on input "text" at bounding box center [267, 271] width 150 height 16
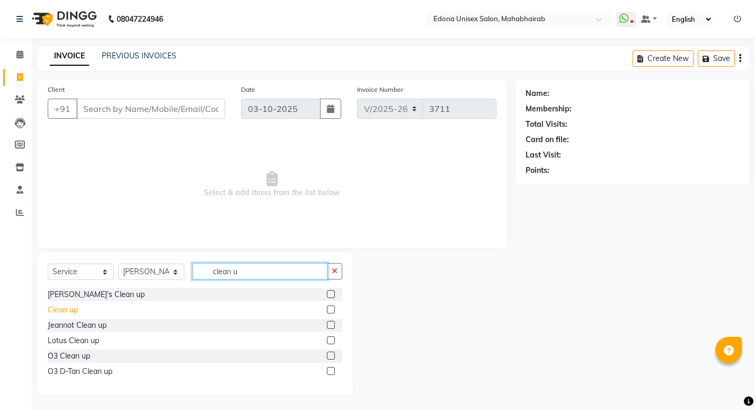
type input "clean u"
click at [66, 314] on div "Clean up" at bounding box center [63, 309] width 30 height 11
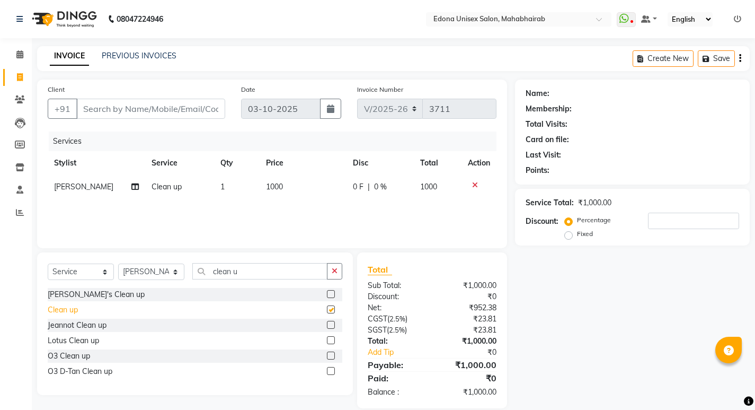
checkbox input "false"
click at [177, 274] on select "Select Stylist Admin Anchuli Basumatari Anju Sonar Bir Basumtary Bishal Bharma …" at bounding box center [151, 271] width 66 height 16
select select "69793"
click at [118, 263] on select "Select Stylist Admin Anchuli Basumatari Anju Sonar Bir Basumtary Bishal Bharma …" at bounding box center [151, 271] width 66 height 16
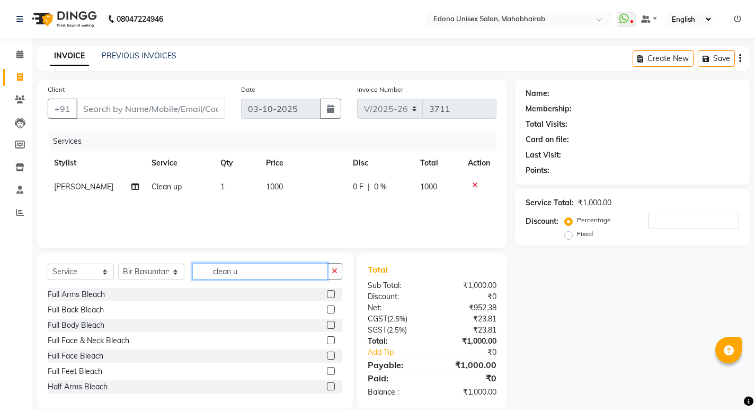
click at [280, 271] on input "clean u" at bounding box center [259, 271] width 135 height 16
type input "c"
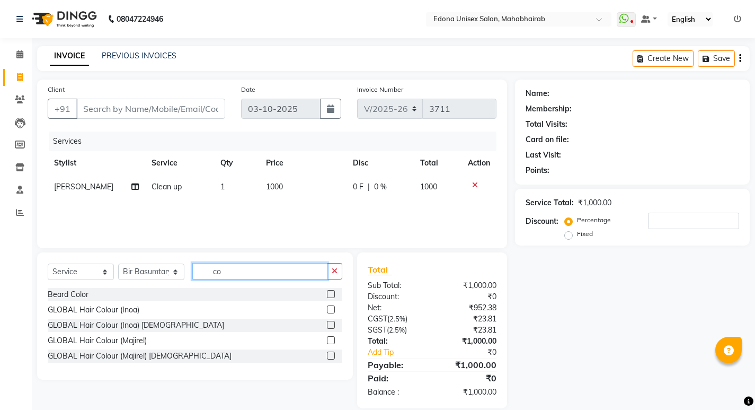
type input "c"
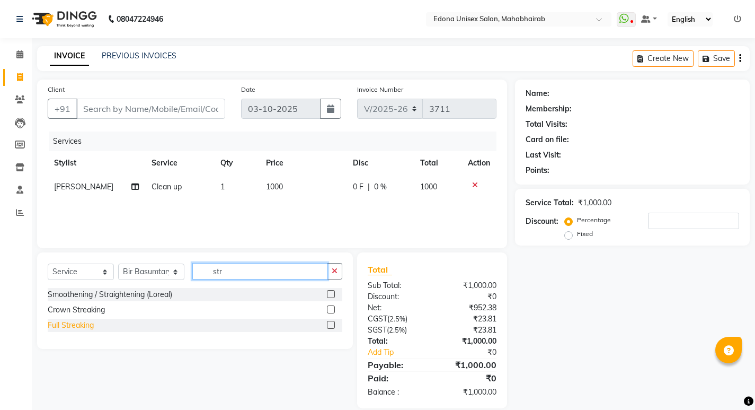
type input "str"
click at [71, 323] on div "Full Streaking" at bounding box center [71, 325] width 46 height 11
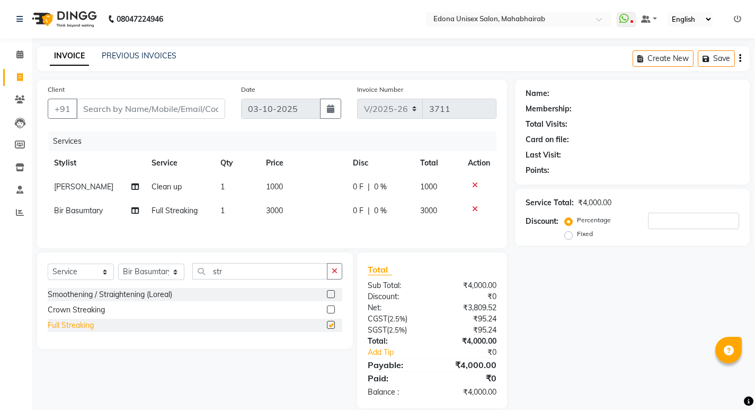
checkbox input "false"
click at [85, 314] on div "Crown Streaking" at bounding box center [76, 309] width 57 height 11
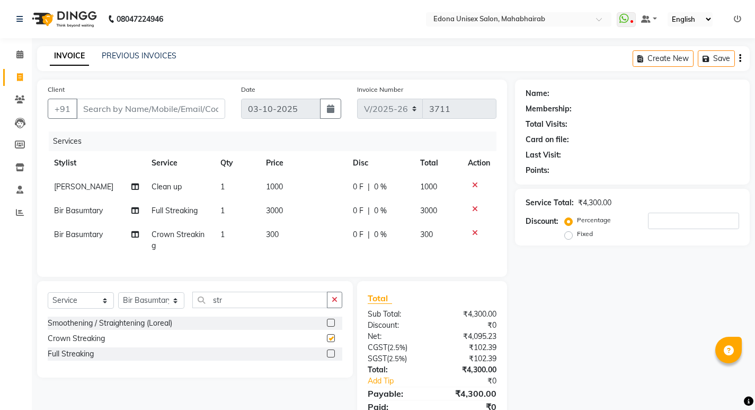
checkbox input "false"
click at [476, 206] on icon at bounding box center [475, 208] width 6 height 7
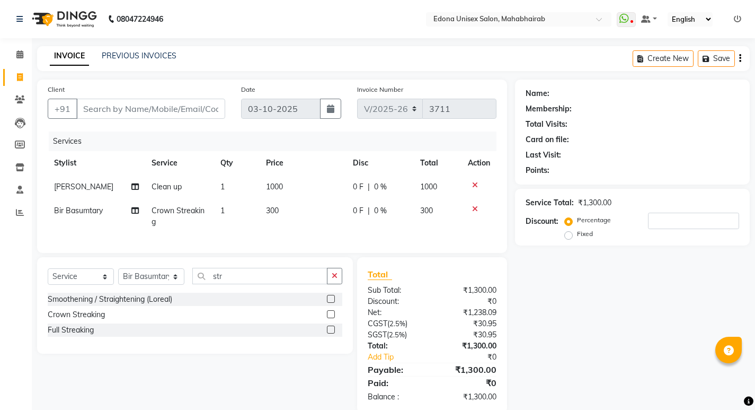
click at [270, 208] on span "300" at bounding box center [272, 211] width 13 height 10
select select "69793"
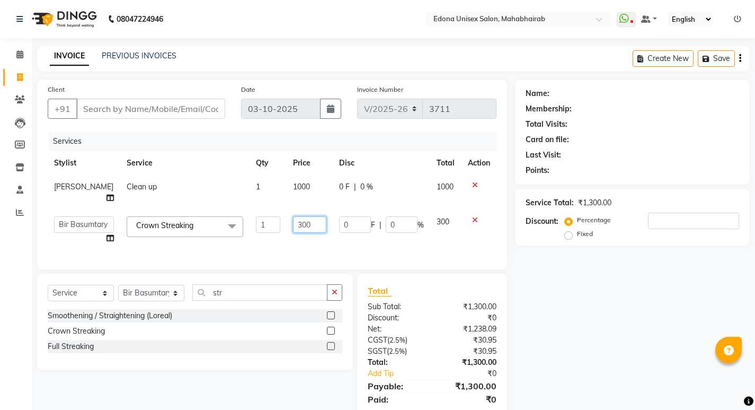
click at [295, 227] on input "300" at bounding box center [309, 224] width 33 height 16
type input "350"
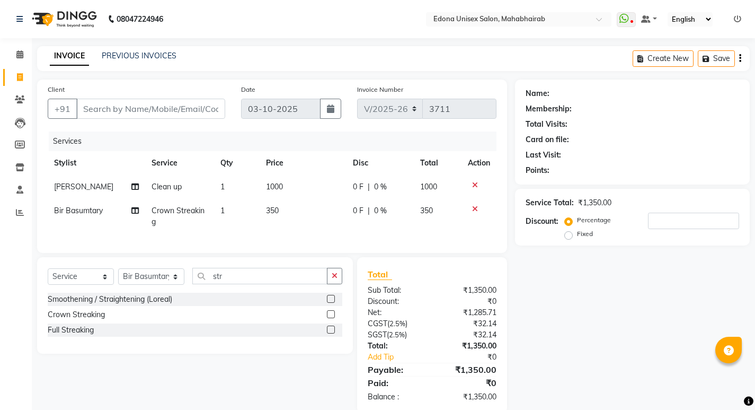
click at [312, 239] on div "Services Stylist Service Qty Price Disc Total Action Rashmi Basumtary Clean up …" at bounding box center [272, 186] width 449 height 111
click at [173, 114] on input "Client" at bounding box center [150, 109] width 149 height 20
click at [166, 116] on input "Client" at bounding box center [150, 109] width 149 height 20
click at [165, 112] on input "Client" at bounding box center [150, 109] width 149 height 20
click at [238, 354] on div "Select Service Product Membership Package Voucher Prepaid Gift Card Select Styl…" at bounding box center [195, 305] width 316 height 96
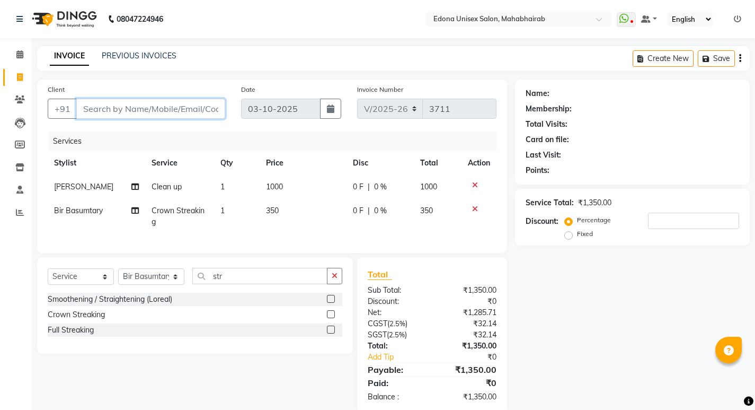
click at [187, 110] on input "Client" at bounding box center [150, 109] width 149 height 20
type input "6"
type input "0"
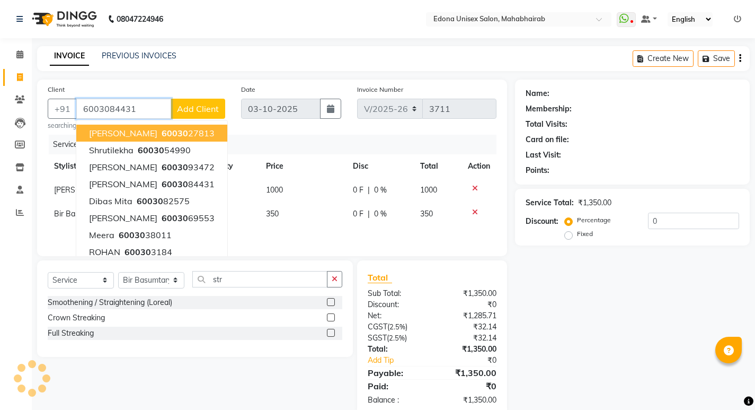
type input "6003084431"
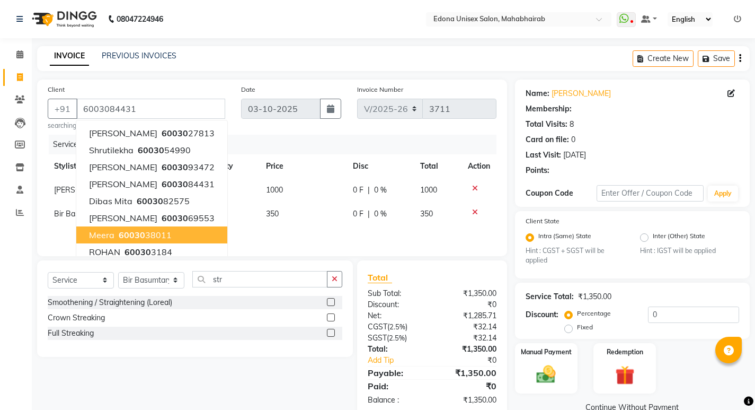
scroll to position [30, 0]
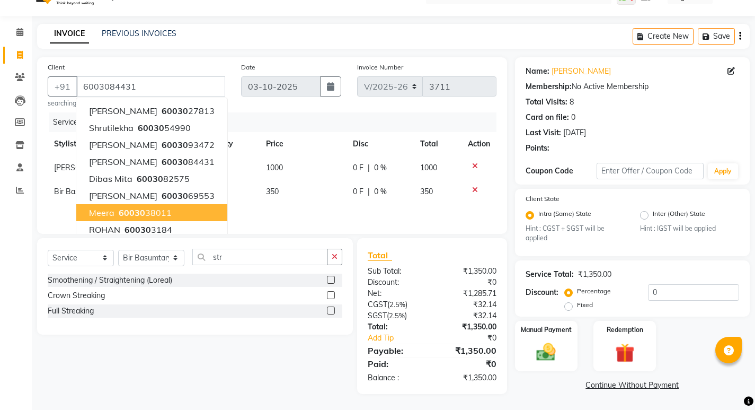
click at [445, 393] on div "Total Sub Total: ₹1,350.00 Discount: ₹0 Net: ₹1,285.71 CGST ( 2.5% ) ₹32.14 SGS…" at bounding box center [432, 316] width 150 height 156
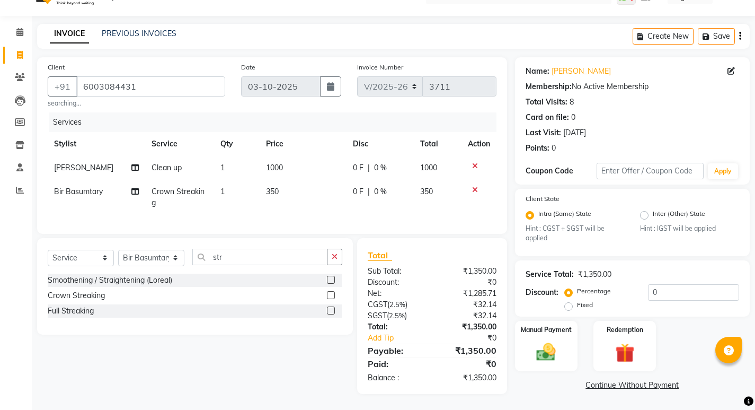
click at [258, 341] on div "Select Service Product Membership Package Voucher Prepaid Gift Card Select Styl…" at bounding box center [191, 316] width 324 height 156
click at [222, 181] on td "1" at bounding box center [237, 197] width 46 height 35
select select "69793"
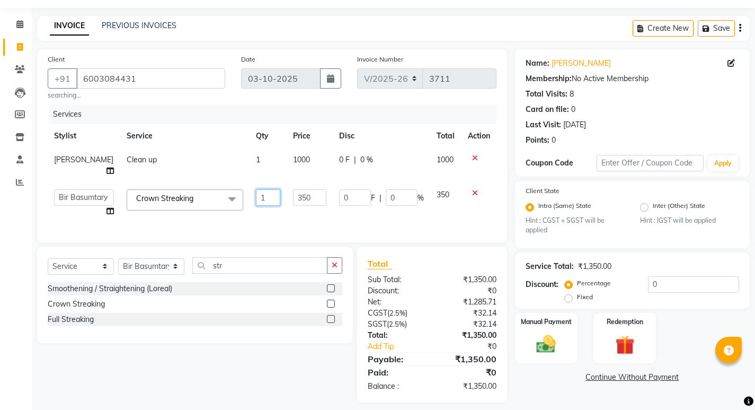
click at [265, 199] on input "1" at bounding box center [268, 197] width 24 height 16
type input "16"
click at [273, 213] on div "Services Stylist Service Qty Price Disc Total Action Rashmi Basumtary Clean up …" at bounding box center [272, 167] width 449 height 127
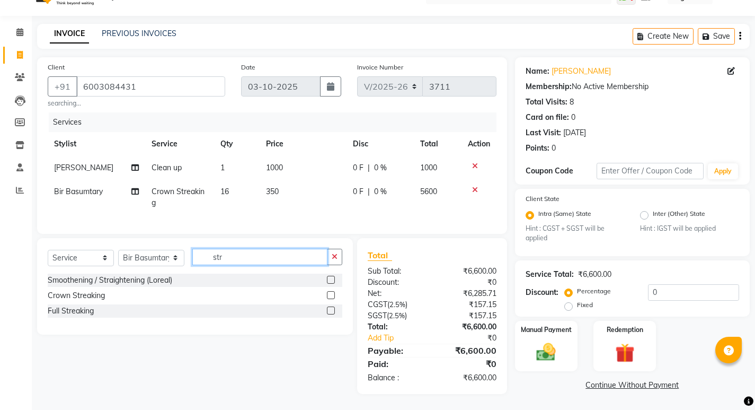
click at [275, 261] on input "str" at bounding box center [259, 257] width 135 height 16
type input "s"
type input "g"
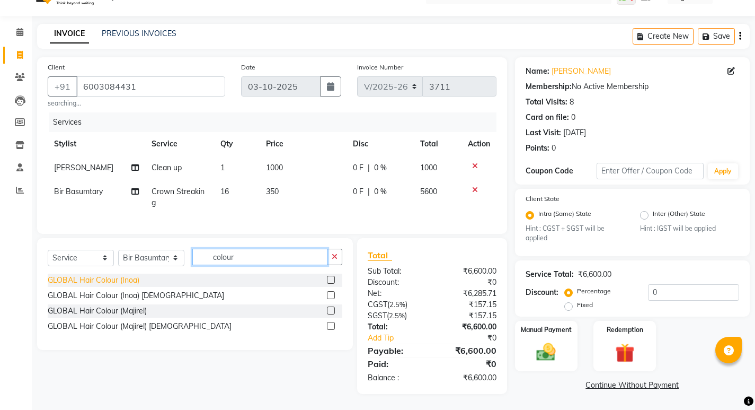
type input "colour"
click at [119, 275] on div "GLOBAL Hair Colour (Inoa)" at bounding box center [94, 280] width 92 height 11
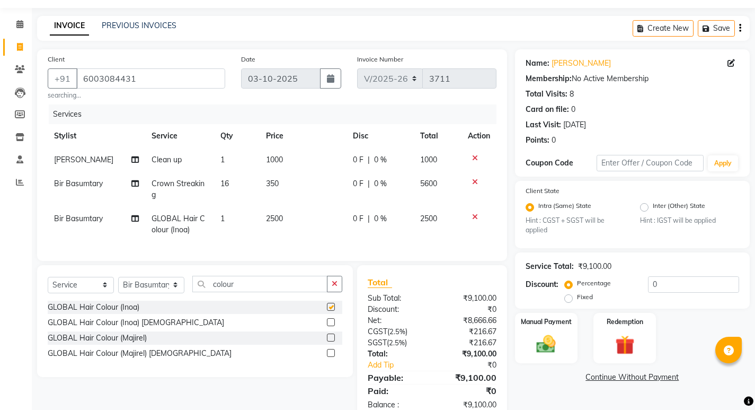
checkbox input "false"
drag, startPoint x: 266, startPoint y: 213, endPoint x: 285, endPoint y: 213, distance: 18.6
click at [267, 213] on td "2500" at bounding box center [303, 224] width 86 height 35
select select "69793"
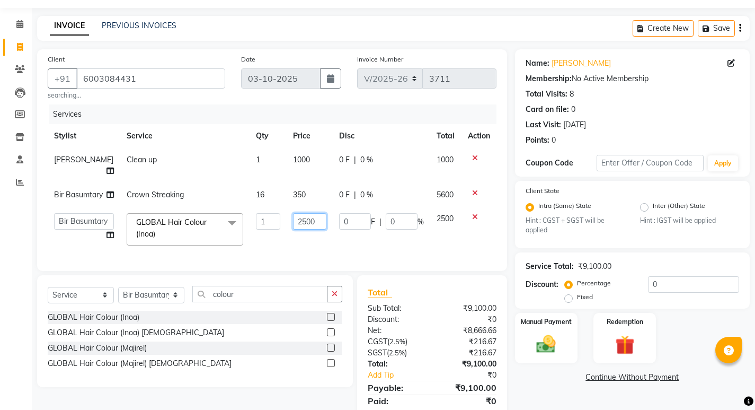
click at [298, 230] on input "2500" at bounding box center [309, 221] width 33 height 16
type input "3000"
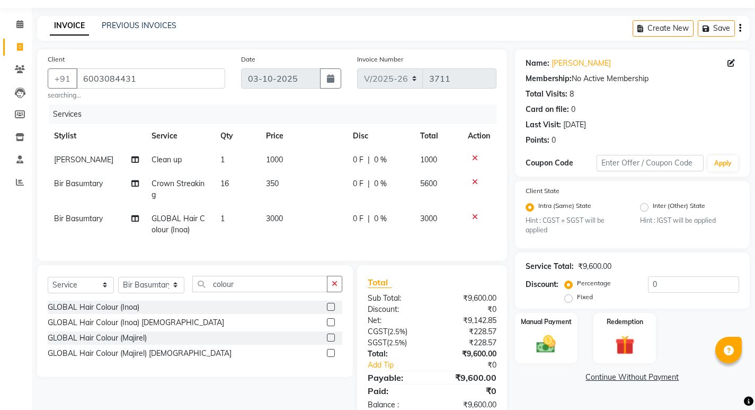
click at [349, 247] on div "Services Stylist Service Qty Price Disc Total Action Rashmi Basumtary Clean up …" at bounding box center [272, 177] width 449 height 146
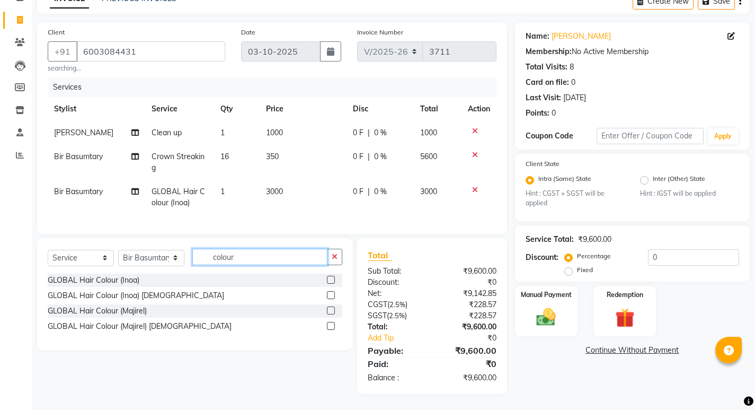
click at [273, 259] on input "colour" at bounding box center [259, 257] width 135 height 16
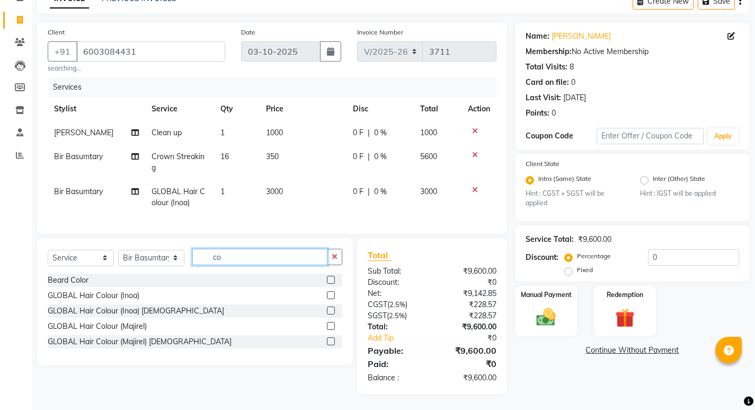
type input "c"
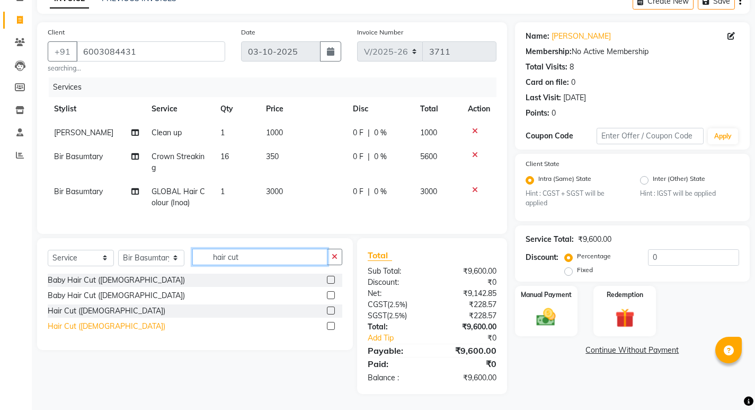
type input "hair cut"
click at [83, 327] on div "Hair Cut ([DEMOGRAPHIC_DATA])" at bounding box center [107, 326] width 118 height 11
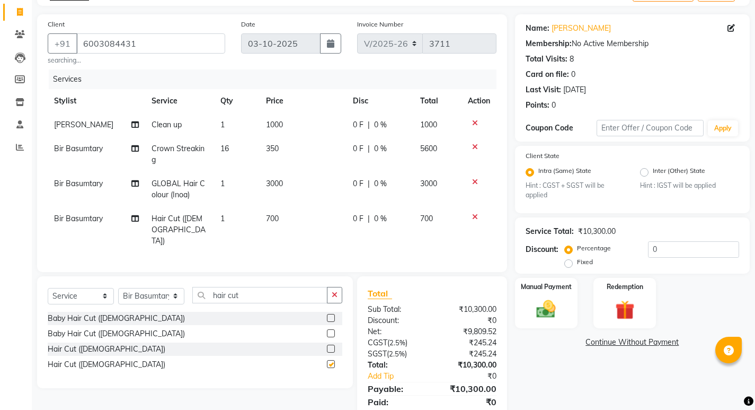
checkbox input "false"
drag, startPoint x: 274, startPoint y: 218, endPoint x: 285, endPoint y: 218, distance: 11.7
click at [274, 217] on span "700" at bounding box center [272, 219] width 13 height 10
select select "69793"
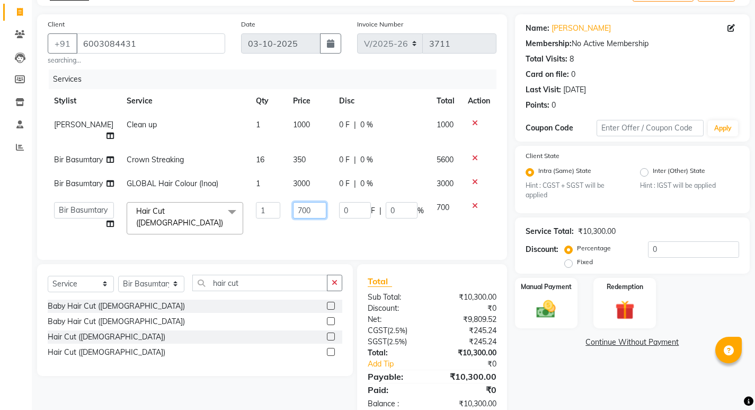
click at [293, 218] on input "700" at bounding box center [309, 210] width 33 height 16
type input "500"
click at [319, 245] on div "Services Stylist Service Qty Price Disc Total Action Rashmi Basumtary Clean up …" at bounding box center [272, 159] width 449 height 180
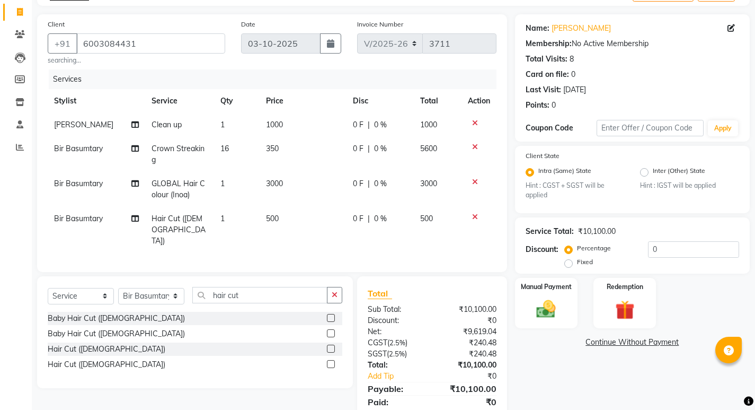
scroll to position [100, 0]
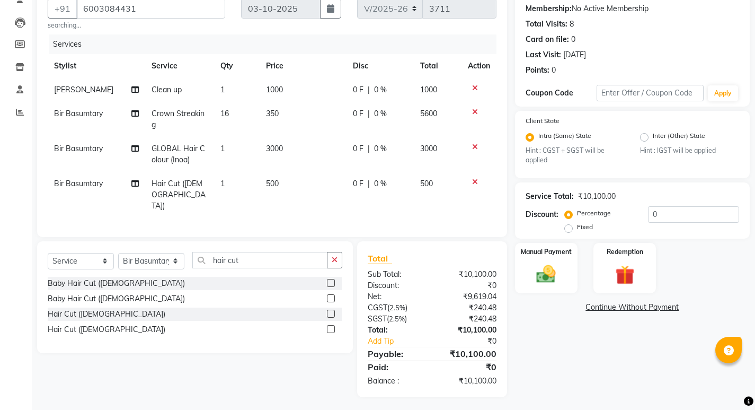
click at [270, 180] on span "500" at bounding box center [272, 184] width 13 height 10
select select "69793"
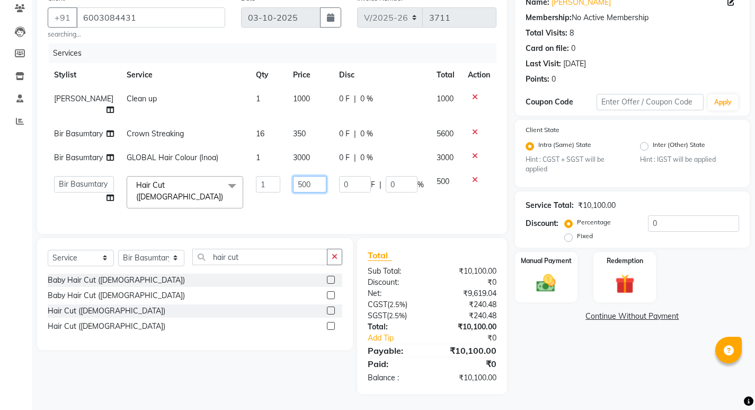
click at [293, 192] on input "500" at bounding box center [309, 184] width 33 height 16
type input "400"
click at [305, 220] on div "Services Stylist Service Qty Price Disc Total Action Rashmi Basumtary Clean up …" at bounding box center [272, 133] width 449 height 180
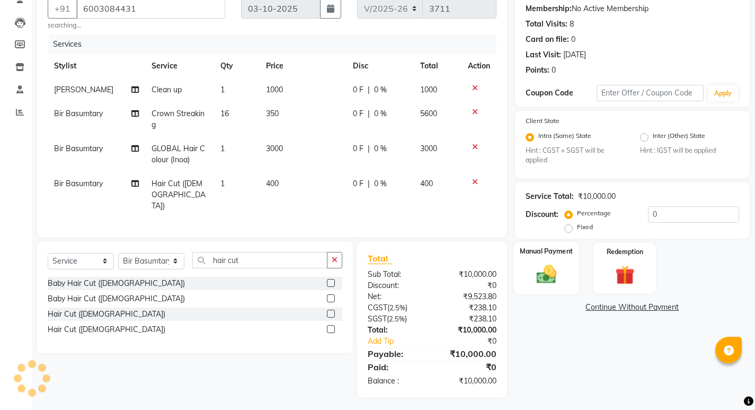
click at [554, 280] on img at bounding box center [546, 274] width 32 height 23
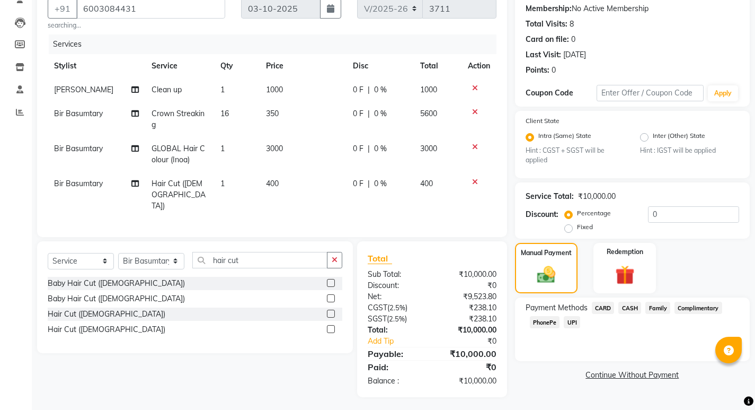
click at [548, 318] on span "PhonePe" at bounding box center [545, 322] width 30 height 12
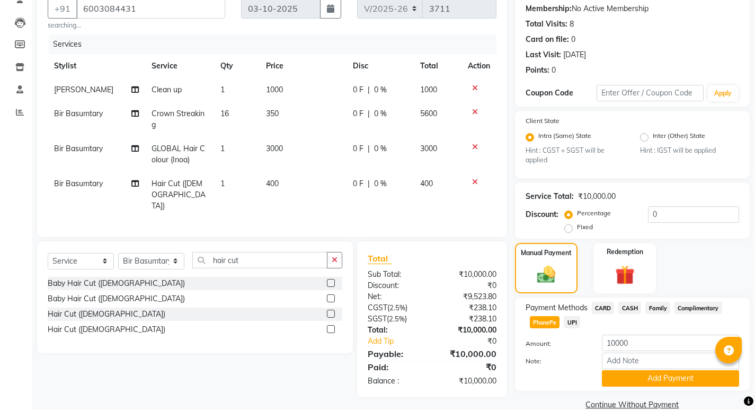
scroll to position [119, 0]
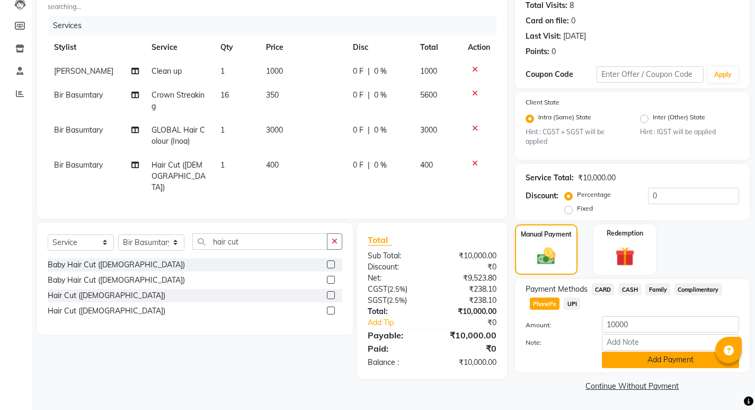
click at [656, 361] on button "Add Payment" at bounding box center [670, 359] width 137 height 16
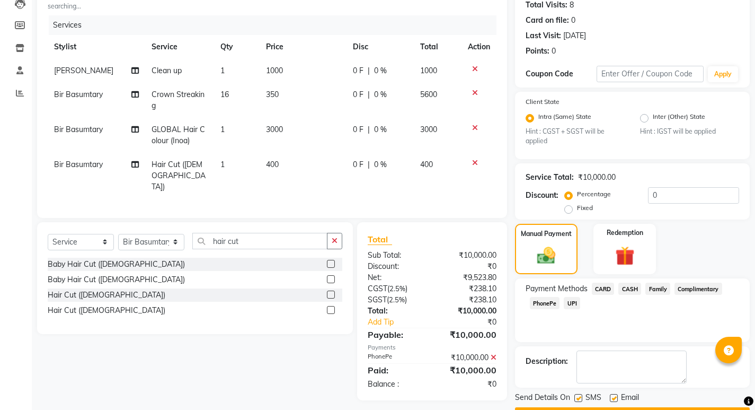
scroll to position [149, 0]
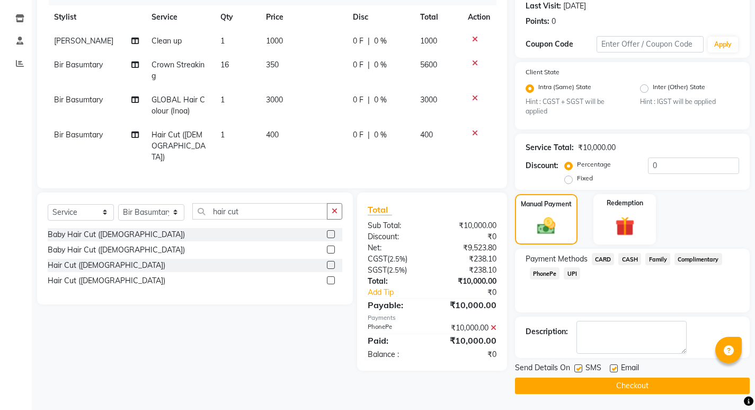
click at [622, 388] on button "Checkout" at bounding box center [632, 385] width 235 height 16
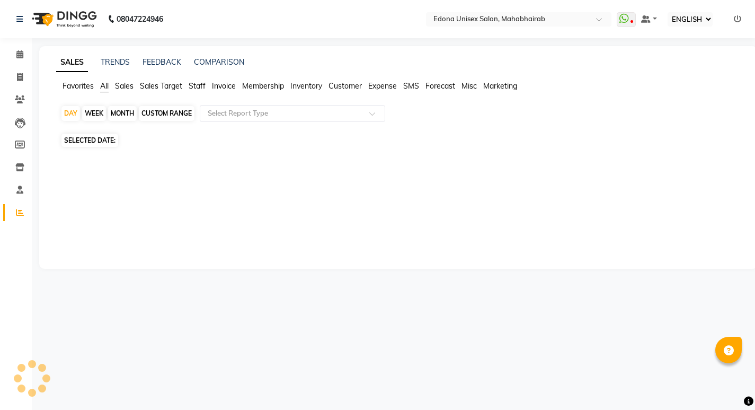
select select "ec"
click at [202, 89] on span "Staff" at bounding box center [197, 86] width 17 height 10
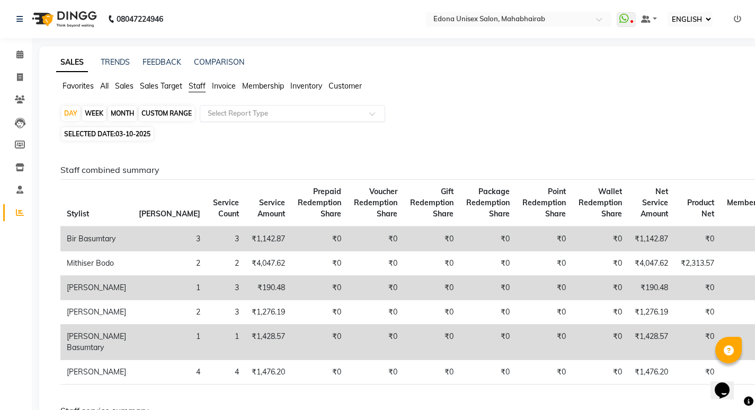
click at [265, 110] on input "text" at bounding box center [282, 113] width 153 height 11
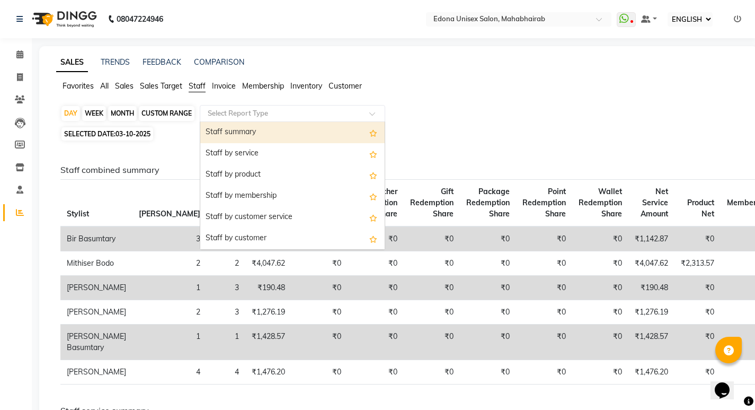
click at [127, 115] on div "MONTH" at bounding box center [122, 113] width 29 height 15
select select "10"
select select "2025"
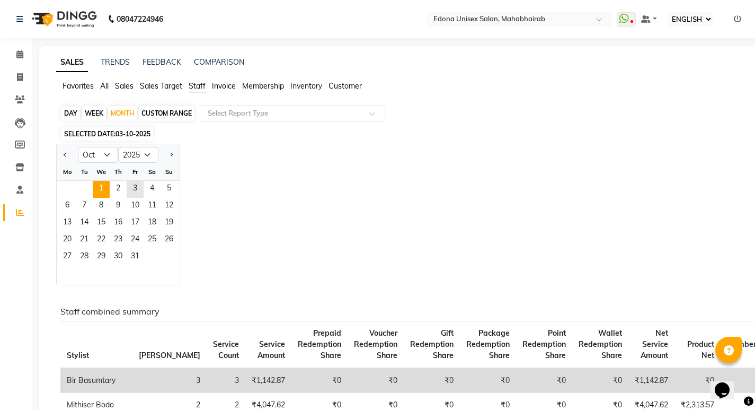
drag, startPoint x: 89, startPoint y: 189, endPoint x: 95, endPoint y: 186, distance: 7.6
click at [93, 187] on div "1 2 3 4 5" at bounding box center [118, 189] width 123 height 17
click at [99, 185] on span "1" at bounding box center [101, 189] width 17 height 17
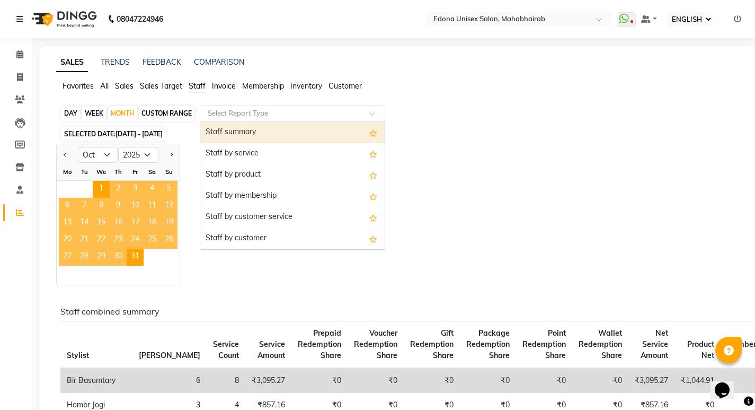
click at [329, 105] on div "Select Report Type" at bounding box center [293, 113] width 186 height 17
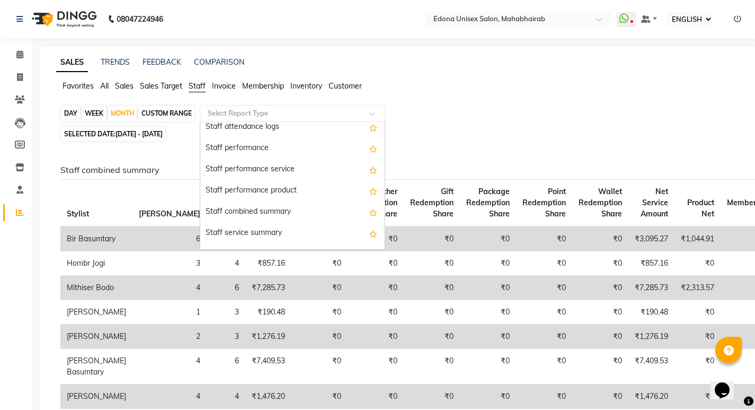
scroll to position [156, 0]
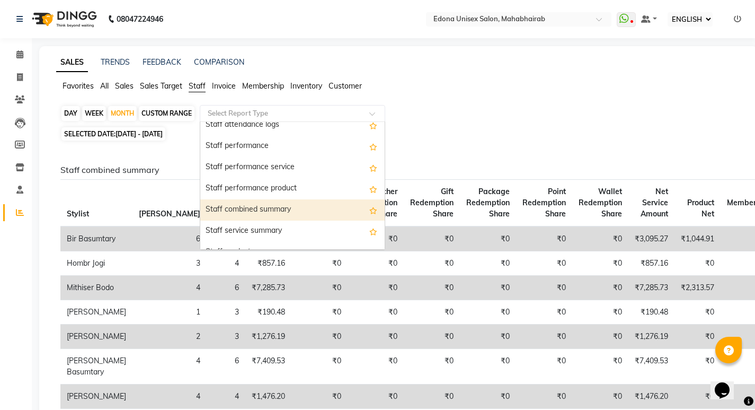
click at [254, 209] on div "Staff combined summary" at bounding box center [292, 209] width 184 height 21
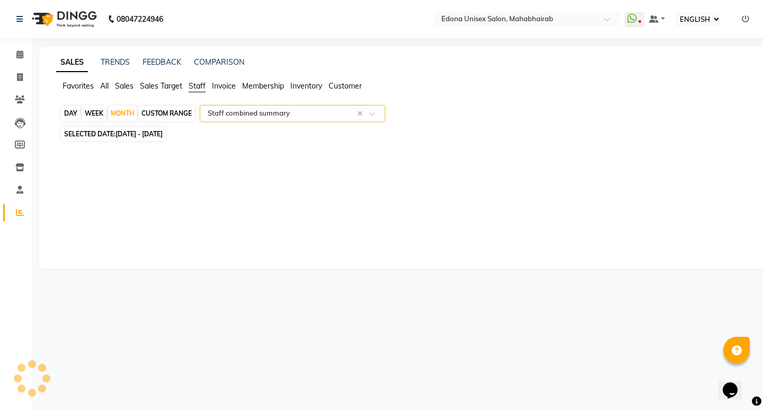
select select "csv"
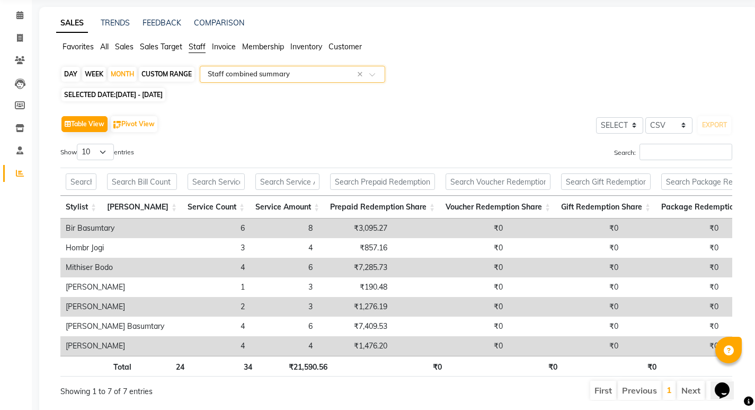
scroll to position [55, 0]
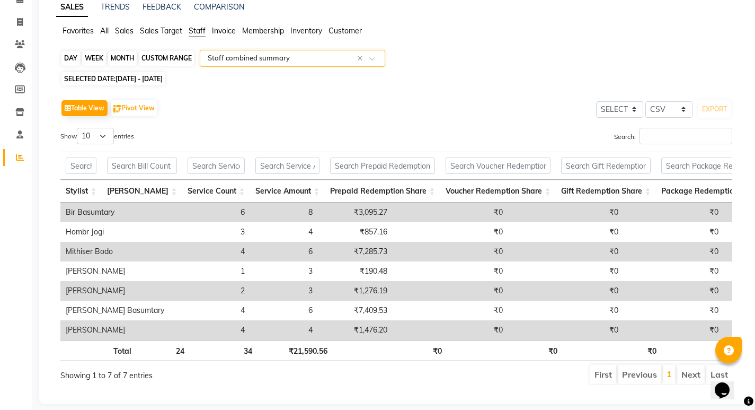
click at [123, 58] on div "MONTH" at bounding box center [122, 58] width 29 height 15
select select "10"
select select "2025"
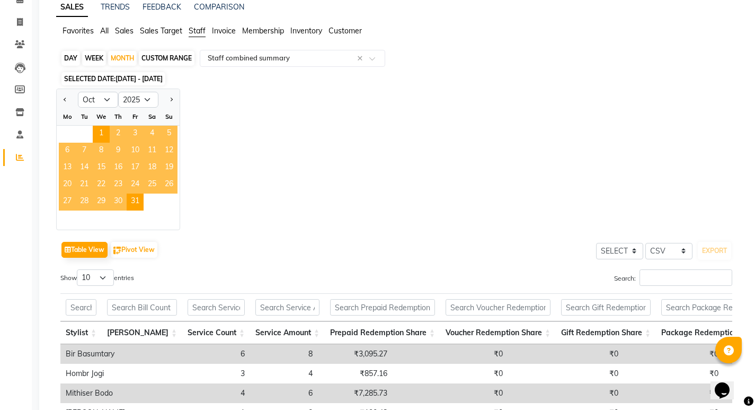
click at [139, 76] on span "[DATE] - [DATE]" at bounding box center [139, 79] width 47 height 8
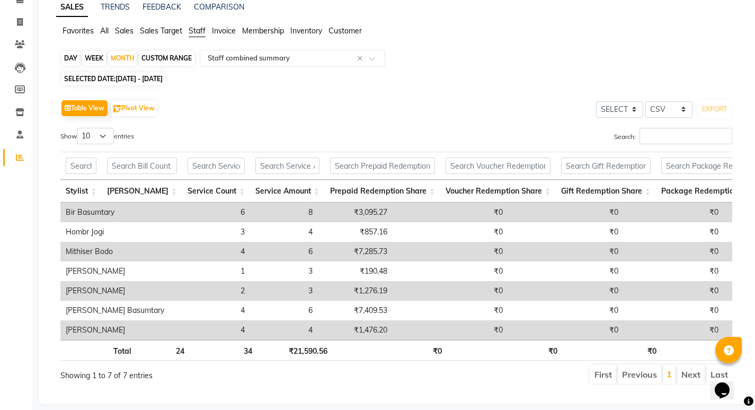
click at [126, 76] on span "[DATE] - [DATE]" at bounding box center [139, 79] width 47 height 8
select select "10"
select select "2025"
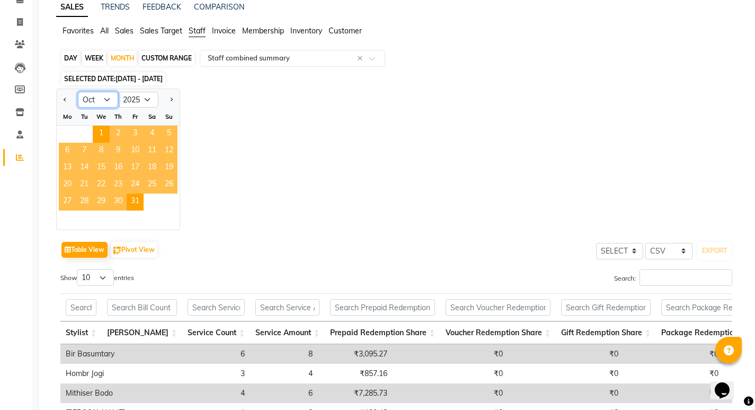
click at [104, 98] on select "Jan Feb Mar Apr May Jun [DATE] Aug Sep Oct Nov Dec" at bounding box center [98, 100] width 40 height 16
select select "9"
click at [78, 92] on select "Jan Feb Mar Apr May Jun [DATE] Aug Sep Oct Nov Dec" at bounding box center [98, 100] width 40 height 16
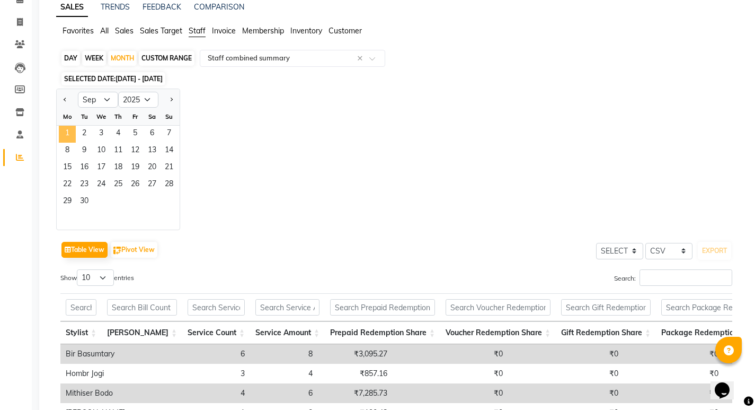
click at [72, 139] on span "1" at bounding box center [67, 134] width 17 height 17
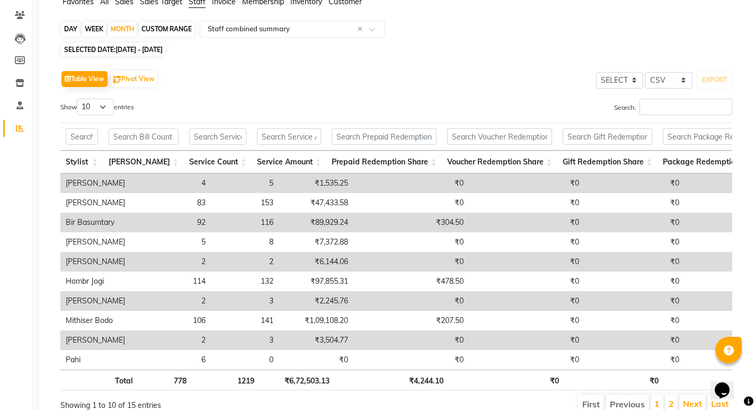
scroll to position [88, 0]
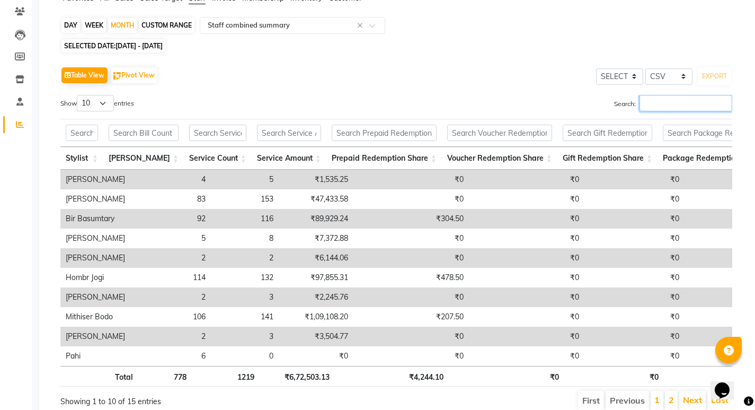
click at [675, 101] on input "Search:" at bounding box center [686, 103] width 93 height 16
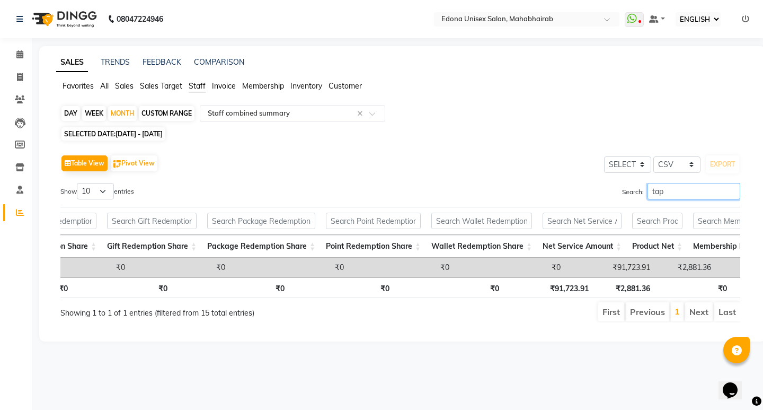
scroll to position [0, 264]
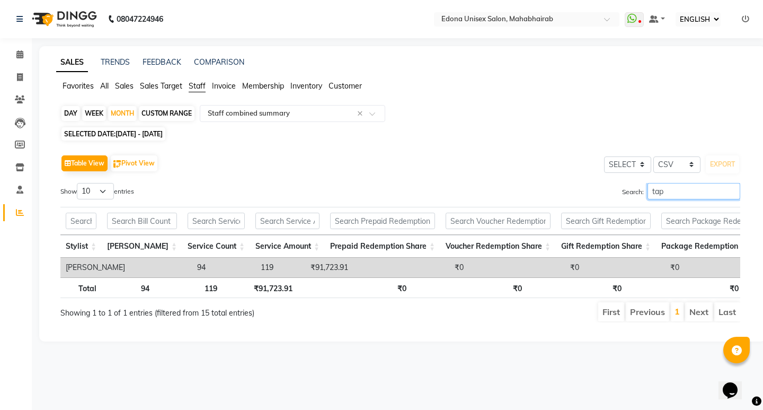
type input "tap"
click at [331, 106] on div "Select Report Type × Staff combined summary ×" at bounding box center [293, 113] width 186 height 17
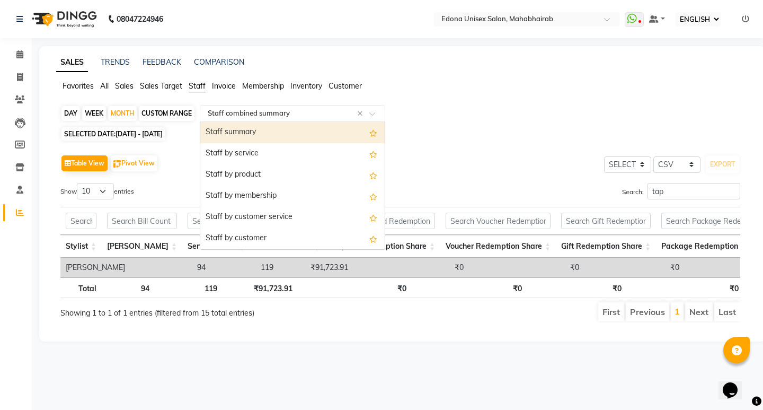
click at [267, 134] on div "Staff summary" at bounding box center [292, 132] width 184 height 21
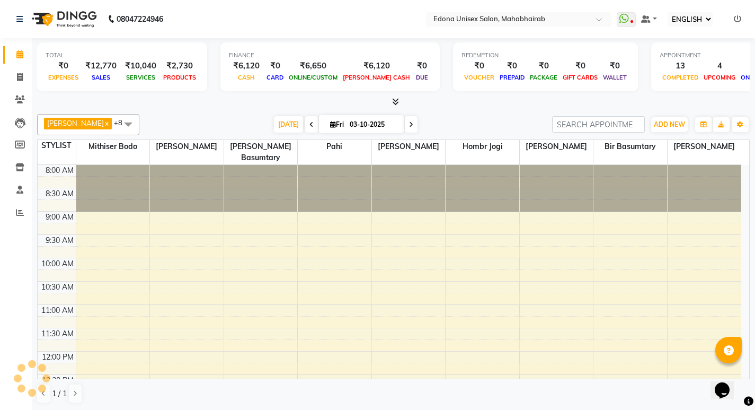
scroll to position [0, 0]
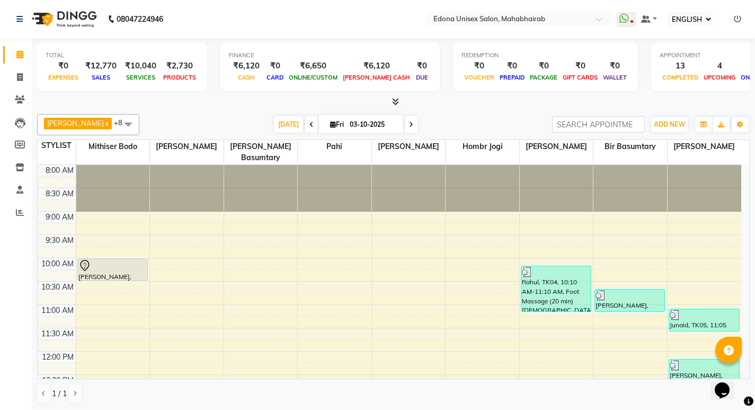
drag, startPoint x: 740, startPoint y: 226, endPoint x: 754, endPoint y: 278, distance: 53.4
click at [755, 301] on html "08047224946 Select Location × [GEOGRAPHIC_DATA] Unisex Salon, Mahabhairab Whats…" at bounding box center [377, 205] width 755 height 410
drag, startPoint x: 750, startPoint y: 217, endPoint x: 747, endPoint y: 258, distance: 41.4
click at [747, 258] on td "8:00 AM 8:30 AM 9:00 AM 9:30 AM 10:00 AM 10:30 AM 11:00 AM 11:30 AM 12:00 PM 12…" at bounding box center [394, 272] width 713 height 214
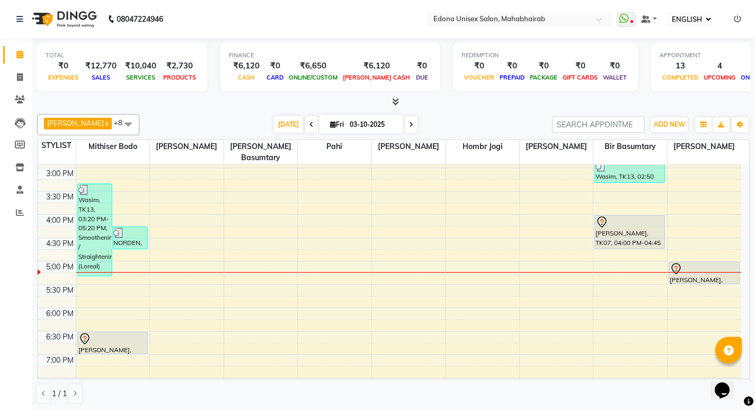
scroll to position [350, 0]
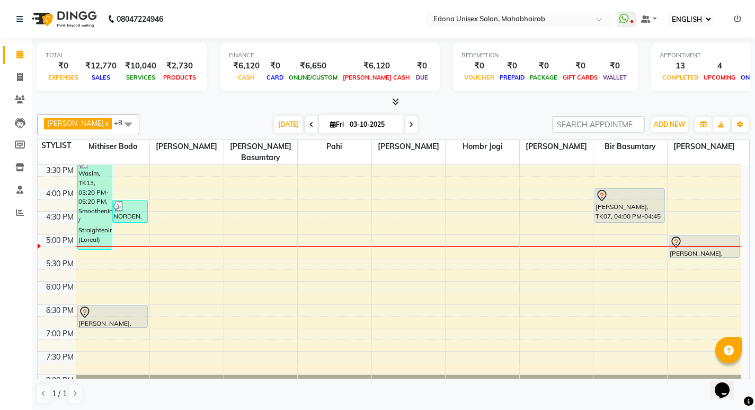
click at [242, 112] on div "Anju Sonar x Bir Basumtary x Hombr Jogi x Mithiser Bodo x Pahi x Rashmi Basumta…" at bounding box center [393, 259] width 713 height 298
click at [282, 121] on span "[DATE]" at bounding box center [288, 124] width 29 height 16
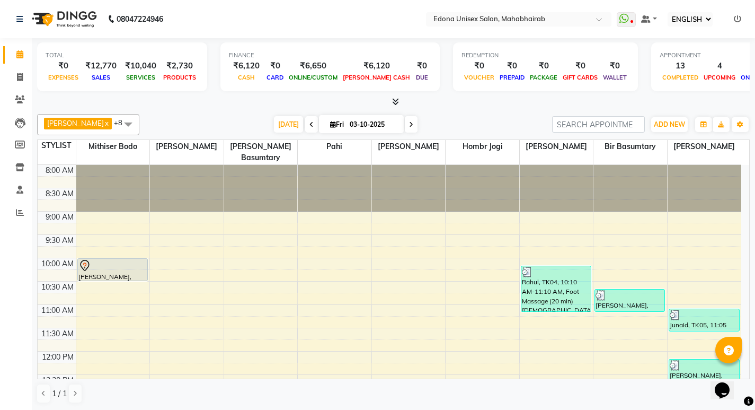
scroll to position [381, 0]
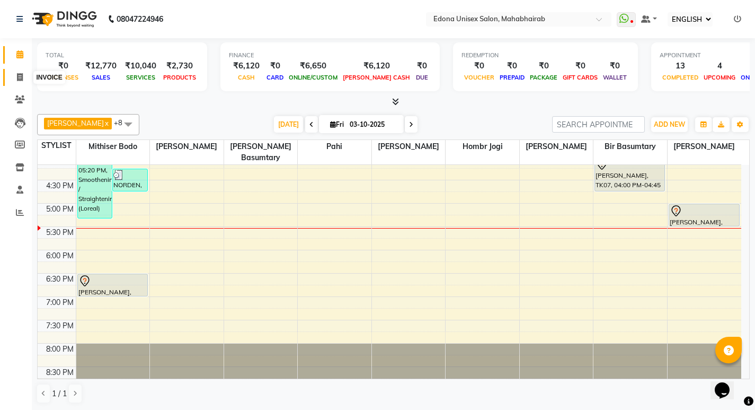
click at [21, 78] on icon at bounding box center [20, 77] width 6 height 8
select select "service"
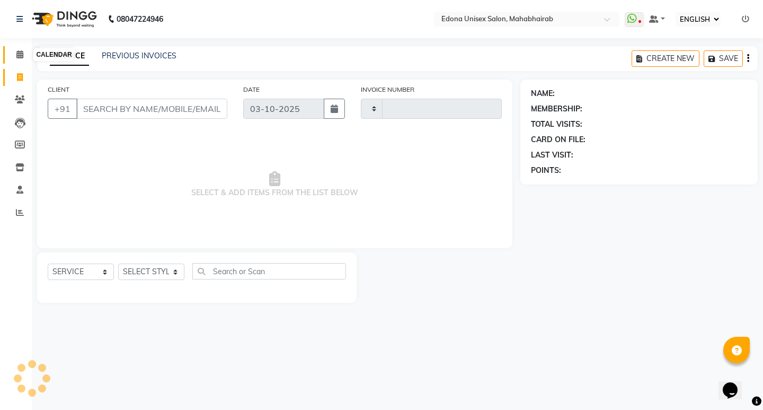
click at [22, 55] on icon at bounding box center [19, 54] width 7 height 8
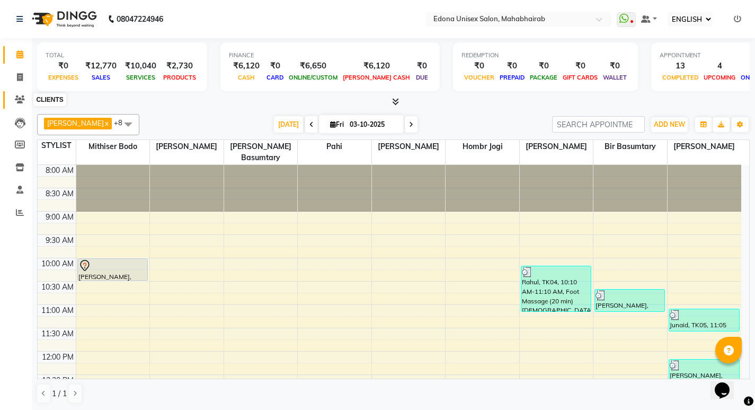
click at [16, 97] on icon at bounding box center [20, 99] width 10 height 8
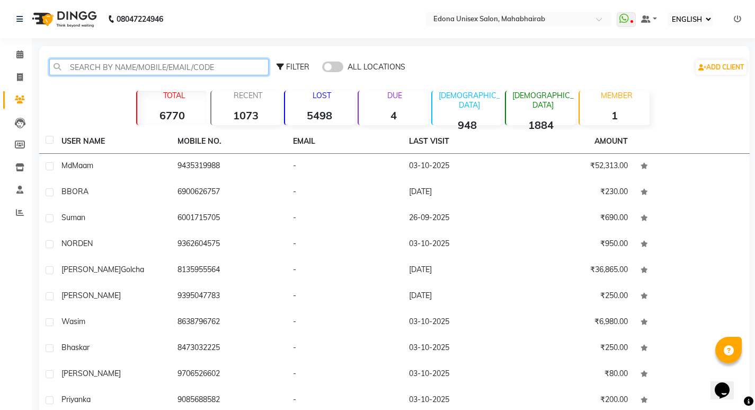
click at [100, 62] on input "text" at bounding box center [158, 67] width 219 height 16
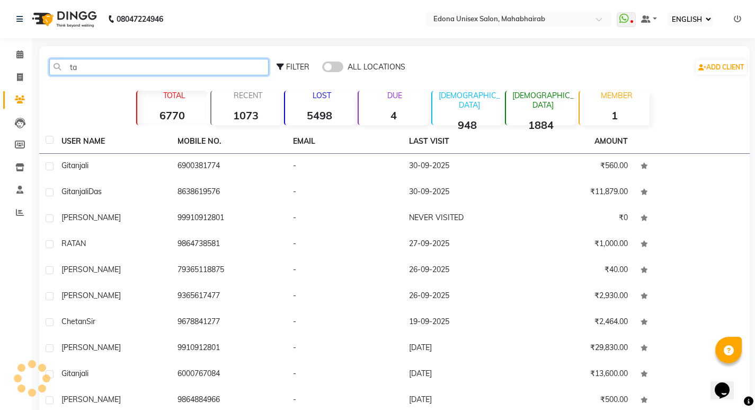
type input "t"
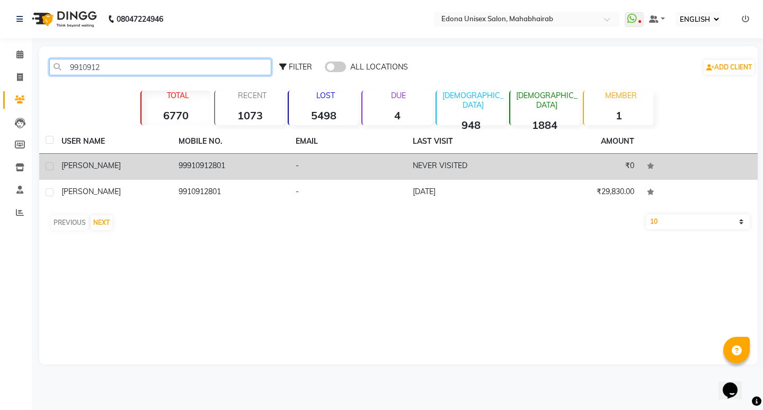
type input "9910912"
click at [135, 173] on td "[PERSON_NAME]" at bounding box center [113, 167] width 117 height 26
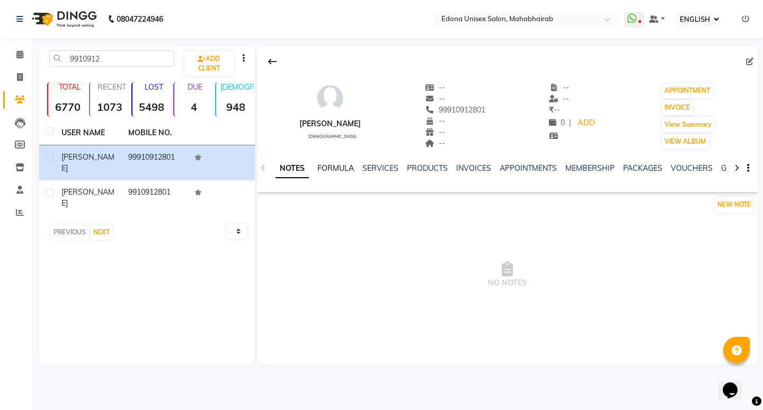
click at [345, 170] on link "FORMULA" at bounding box center [336, 168] width 37 height 10
click at [375, 164] on link "SERVICES" at bounding box center [380, 168] width 36 height 10
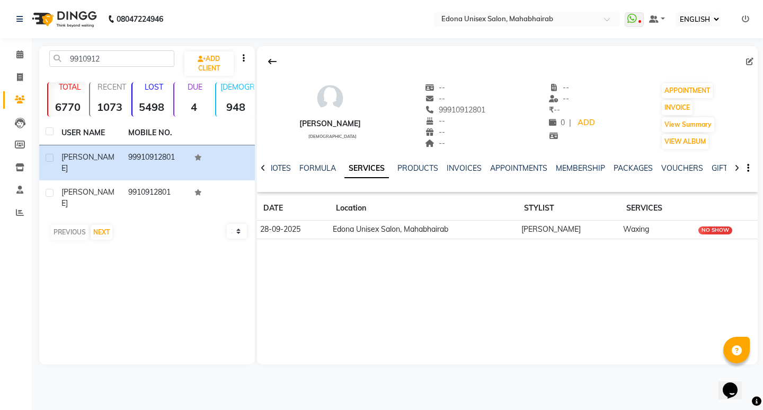
click at [725, 232] on div "NO SHOW" at bounding box center [716, 230] width 34 height 8
click at [463, 165] on link "INVOICES" at bounding box center [464, 168] width 35 height 10
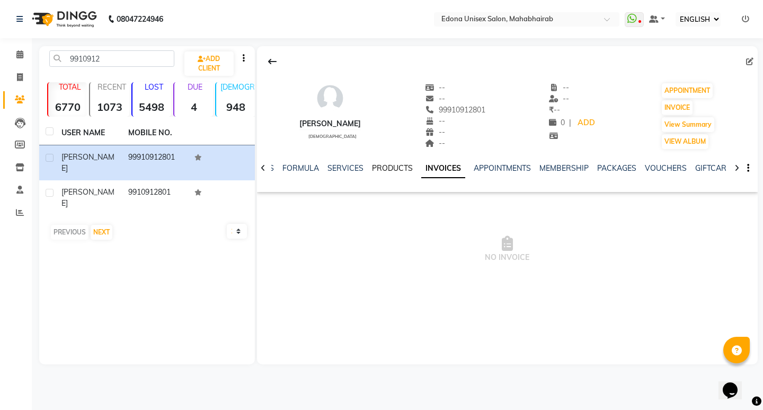
click at [390, 166] on link "PRODUCTS" at bounding box center [392, 168] width 41 height 10
click at [463, 172] on link "INVOICES" at bounding box center [456, 168] width 35 height 10
drag, startPoint x: 711, startPoint y: 167, endPoint x: 706, endPoint y: 169, distance: 5.7
click at [710, 168] on link "GIFTCARDS" at bounding box center [716, 168] width 41 height 10
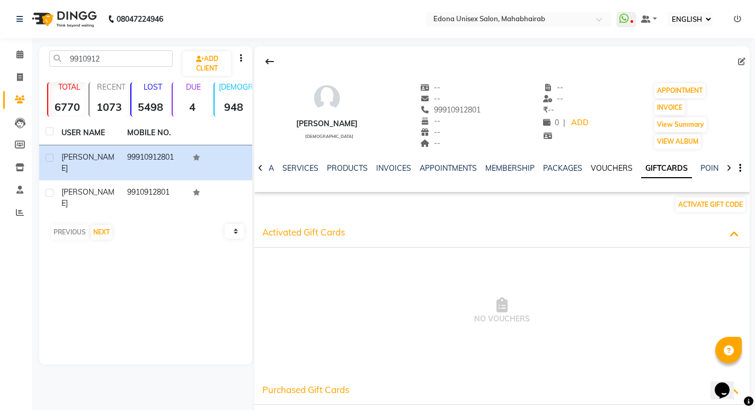
click at [610, 170] on link "VOUCHERS" at bounding box center [612, 168] width 42 height 10
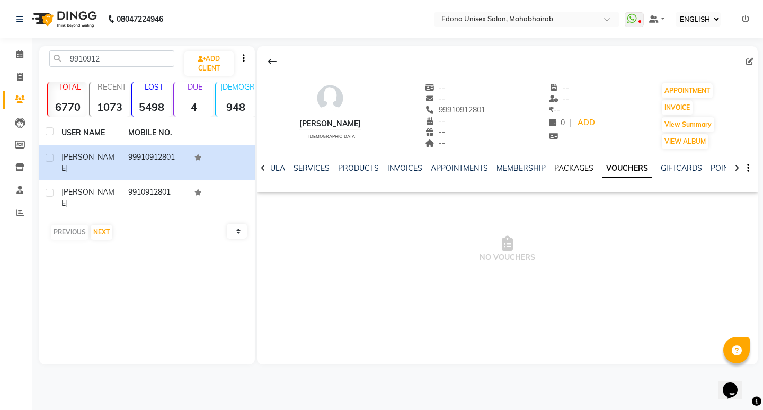
click at [568, 168] on link "PACKAGES" at bounding box center [574, 168] width 39 height 10
click at [636, 164] on link "VOUCHERS" at bounding box center [640, 168] width 42 height 10
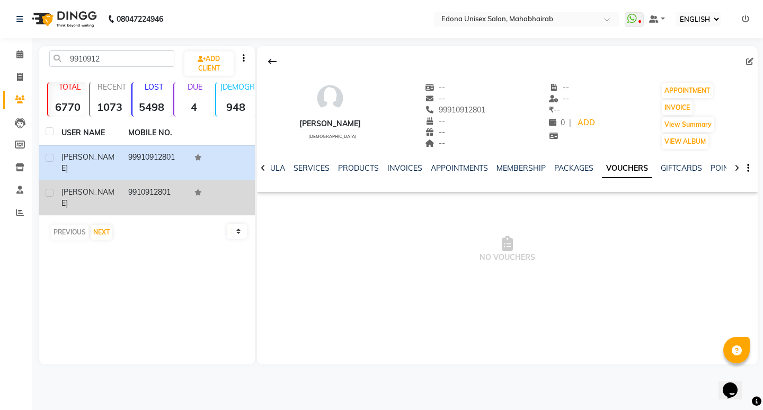
click at [166, 190] on td "9910912801" at bounding box center [155, 197] width 67 height 35
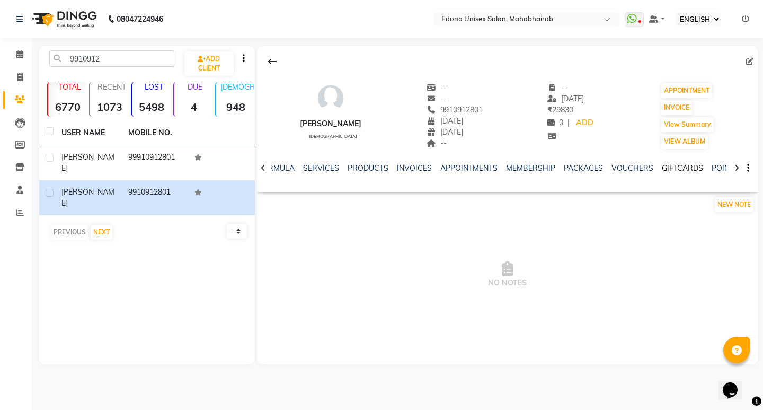
click at [669, 171] on link "GIFTCARDS" at bounding box center [682, 168] width 41 height 10
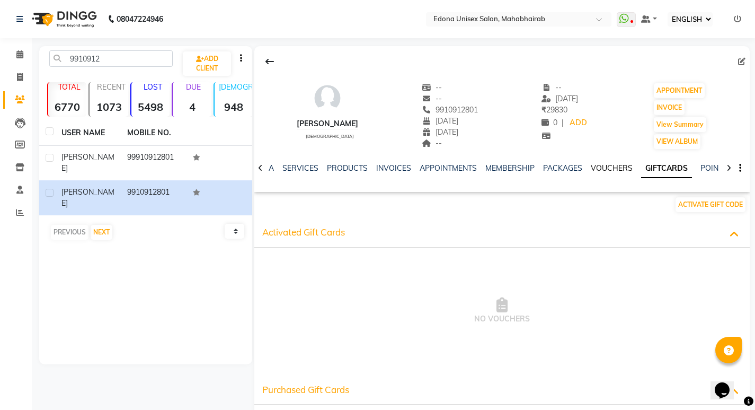
click at [614, 165] on link "VOUCHERS" at bounding box center [612, 168] width 42 height 10
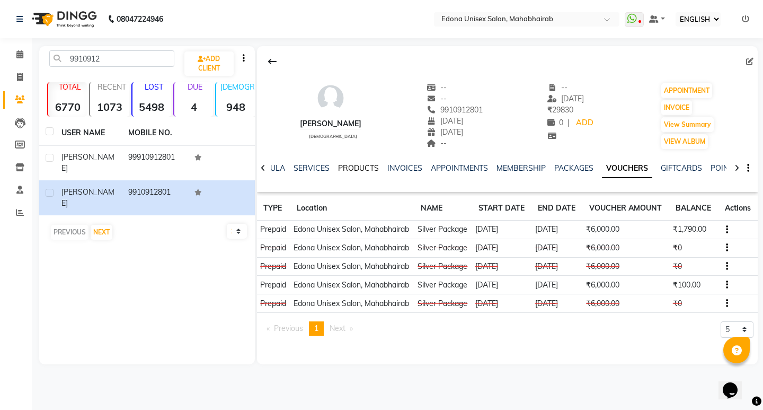
click at [364, 166] on link "PRODUCTS" at bounding box center [358, 168] width 41 height 10
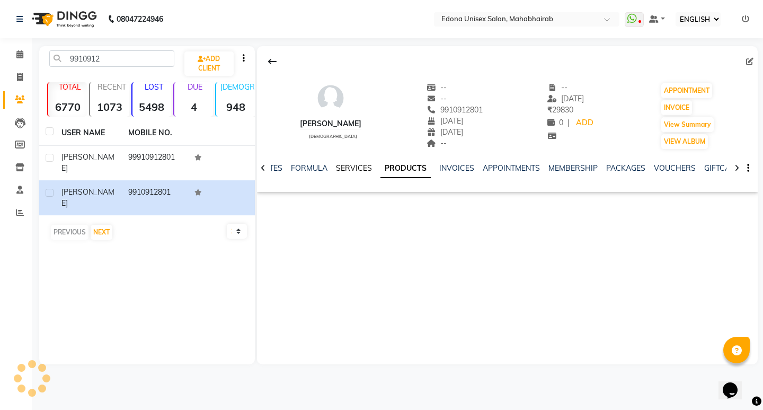
click at [348, 164] on link "SERVICES" at bounding box center [354, 168] width 36 height 10
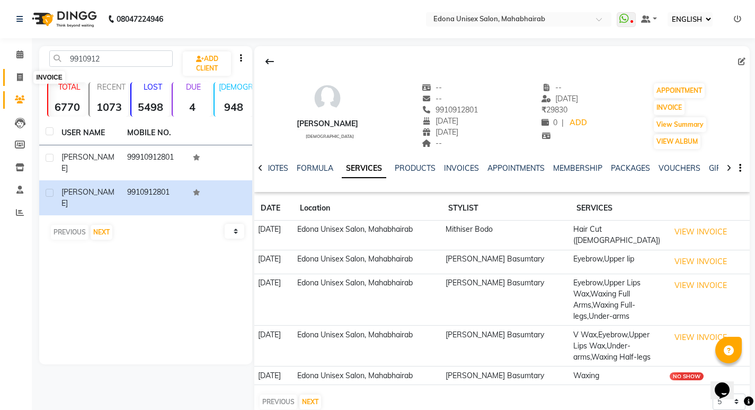
click at [22, 79] on icon at bounding box center [20, 77] width 6 height 8
select select "service"
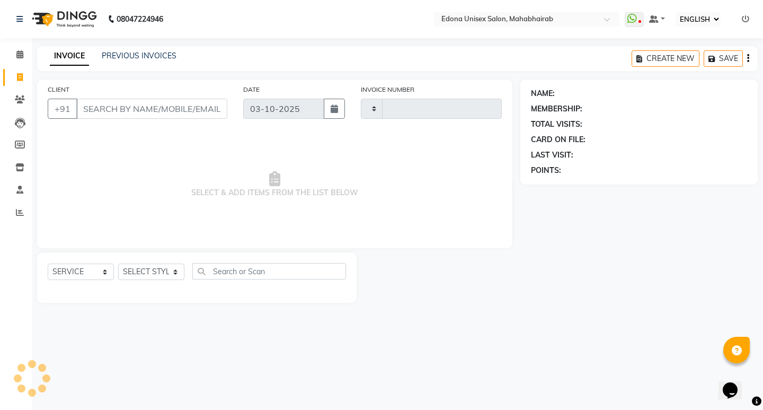
type input "3701"
select select "5393"
click at [169, 274] on select "SELECT STYLIST Admin [PERSON_NAME] Bir Basumtary [PERSON_NAME] [PERSON_NAME] Ho…" at bounding box center [151, 271] width 66 height 16
select select "69341"
click at [118, 263] on select "SELECT STYLIST Admin [PERSON_NAME] Bir Basumtary [PERSON_NAME] [PERSON_NAME] Ho…" at bounding box center [151, 271] width 66 height 16
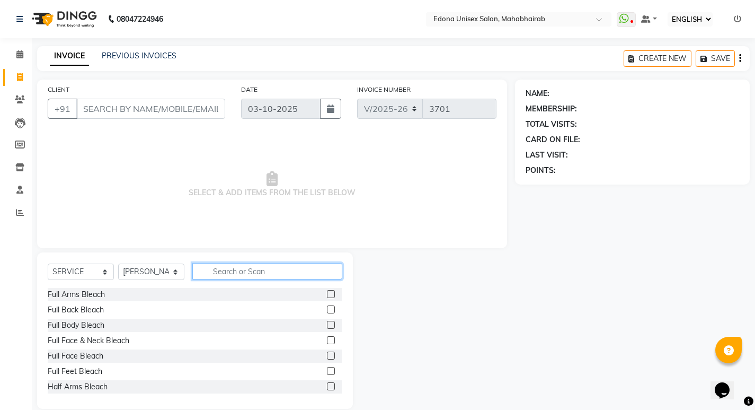
click at [274, 270] on input "text" at bounding box center [267, 271] width 150 height 16
type input "full l"
drag, startPoint x: 87, startPoint y: 386, endPoint x: 132, endPoint y: 377, distance: 45.3
click at [89, 385] on div "Waxing Full-legs" at bounding box center [76, 386] width 57 height 11
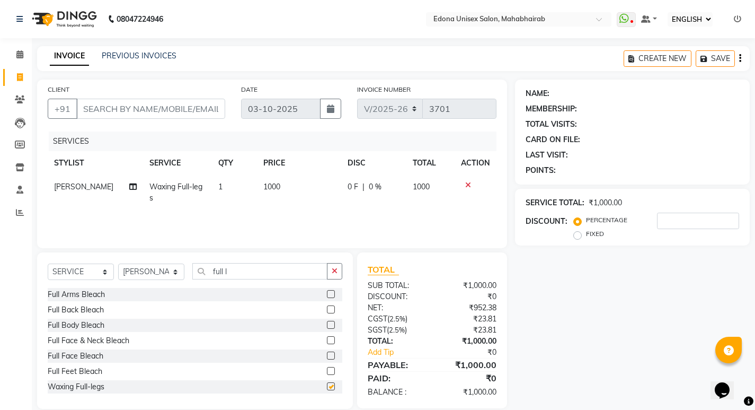
scroll to position [3, 0]
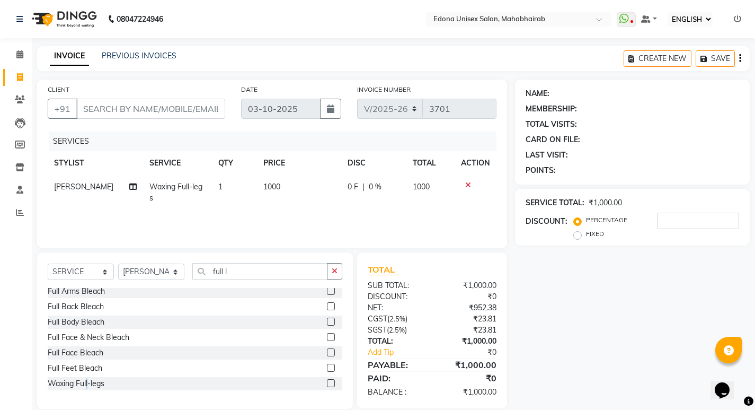
checkbox input "false"
click at [257, 269] on input "full l" at bounding box center [259, 271] width 135 height 16
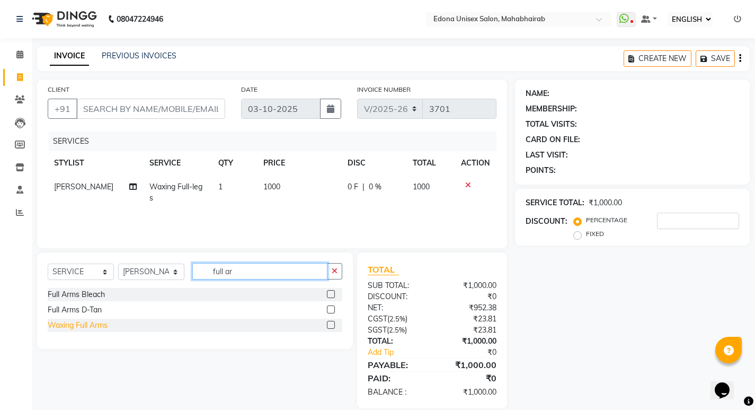
type input "full ar"
drag, startPoint x: 94, startPoint y: 326, endPoint x: 204, endPoint y: 311, distance: 110.3
click at [95, 326] on div "Waxing Full Arms" at bounding box center [78, 325] width 60 height 11
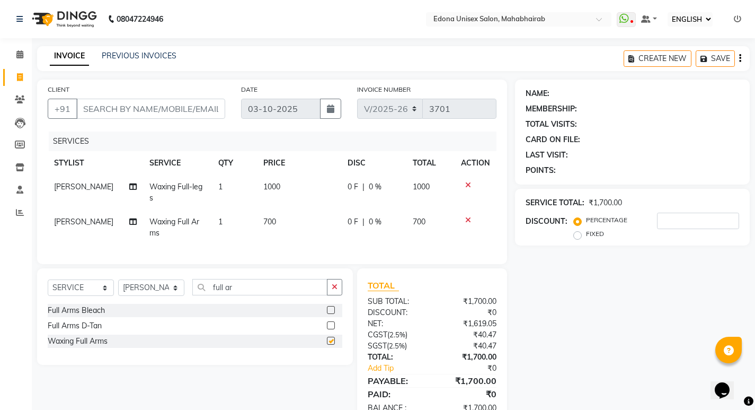
checkbox input "false"
drag, startPoint x: 333, startPoint y: 303, endPoint x: 328, endPoint y: 304, distance: 5.9
click at [333, 303] on div "SELECT SERVICE PRODUCT MEMBERSHIP PACKAGE VOUCHER PREPAID GIFT CARD SELECT STYL…" at bounding box center [195, 291] width 295 height 25
drag, startPoint x: 340, startPoint y: 295, endPoint x: 311, endPoint y: 300, distance: 29.0
click at [339, 295] on button "button" at bounding box center [334, 287] width 15 height 16
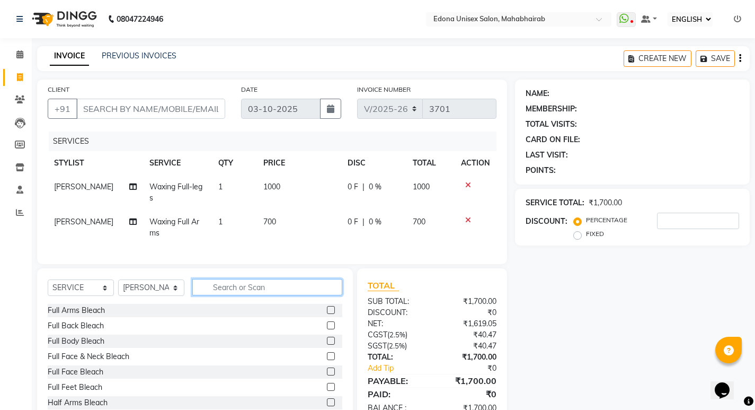
click at [302, 295] on input "text" at bounding box center [267, 287] width 150 height 16
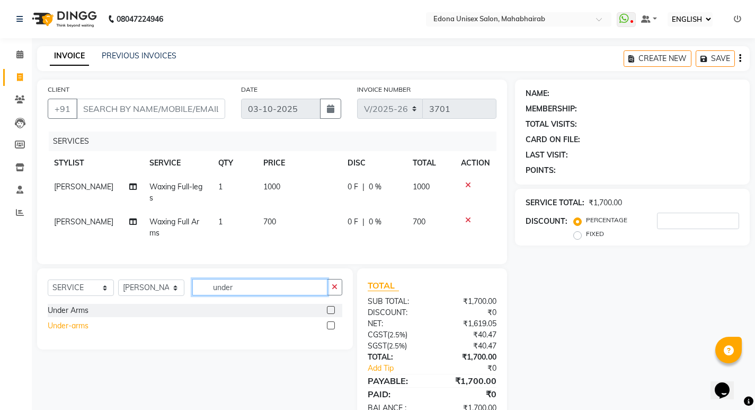
type input "under"
click at [76, 331] on div "Under-arms" at bounding box center [68, 325] width 41 height 11
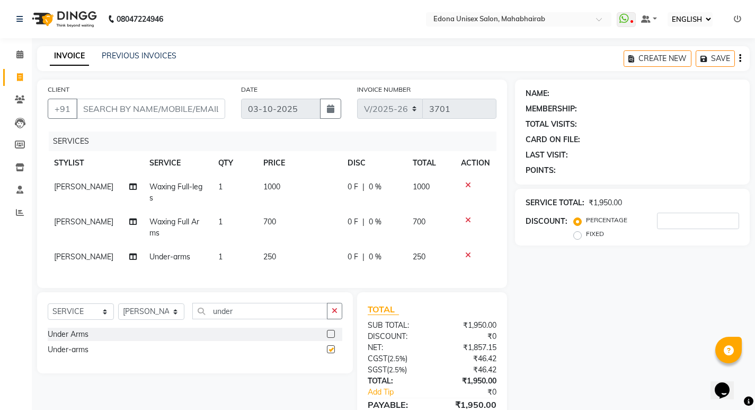
checkbox input "false"
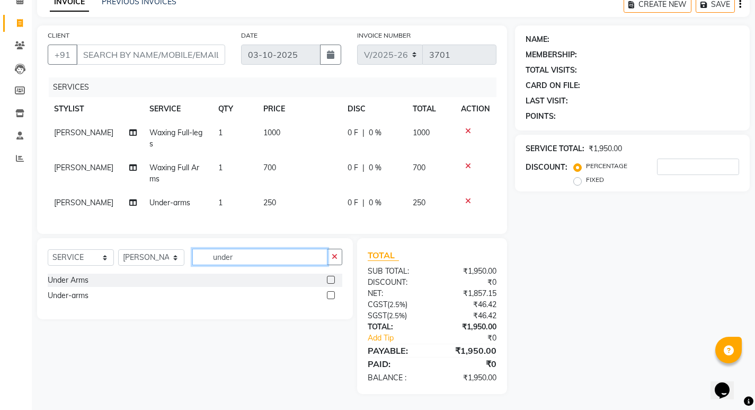
click at [263, 257] on input "under" at bounding box center [259, 257] width 135 height 16
type input "u"
type input "chin"
click at [61, 280] on div "Chin Wax" at bounding box center [64, 280] width 33 height 11
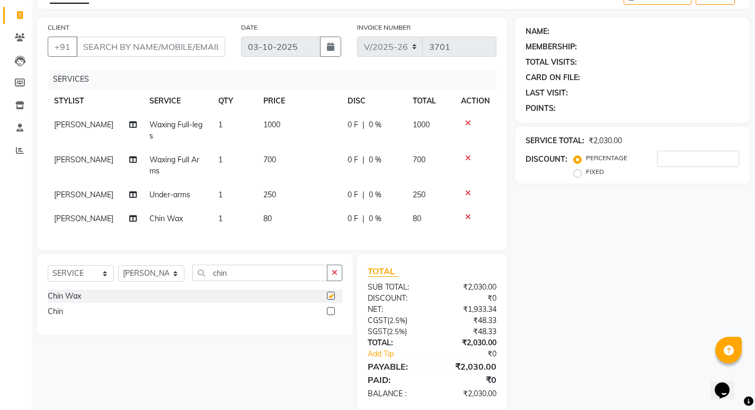
checkbox input "false"
click at [239, 281] on input "chin" at bounding box center [259, 273] width 135 height 16
type input "c"
type input "upp"
click at [81, 302] on div "Upper Lips Wax" at bounding box center [75, 296] width 55 height 11
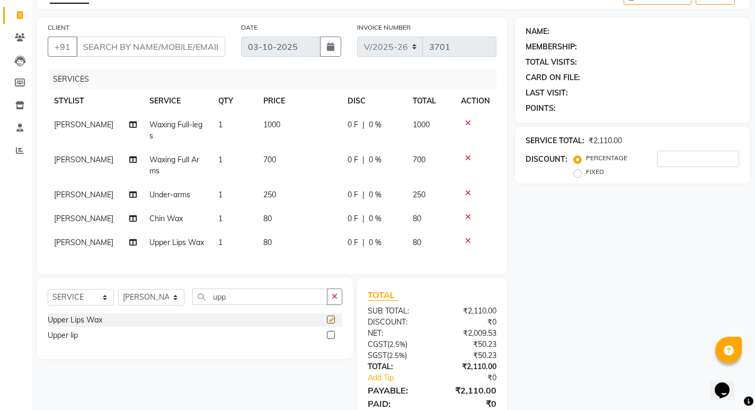
checkbox input "false"
click at [201, 43] on input "CLIENT" at bounding box center [150, 47] width 149 height 20
type input "8"
type input "0"
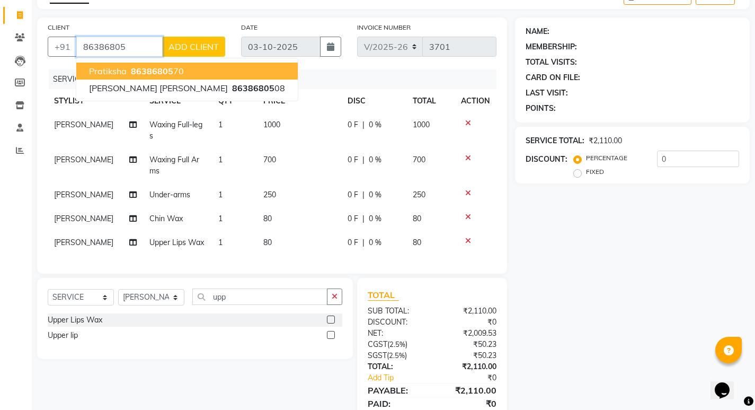
click at [170, 69] on span "86386805" at bounding box center [152, 71] width 42 height 11
type input "8638680570"
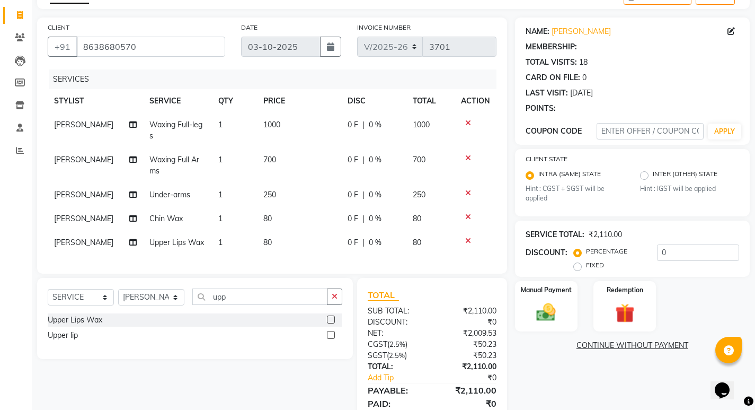
scroll to position [110, 0]
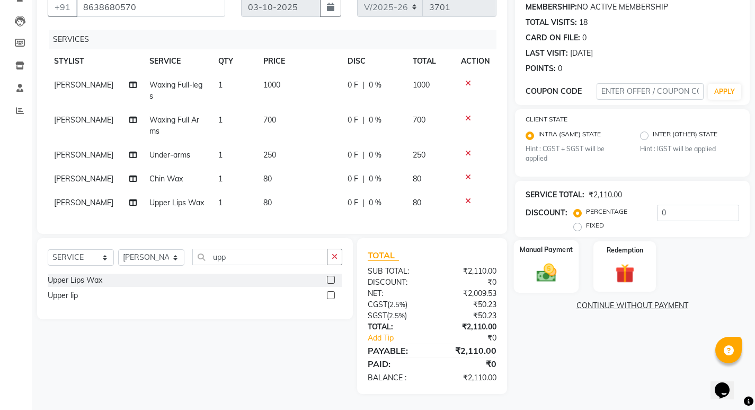
click at [560, 267] on img at bounding box center [546, 272] width 32 height 23
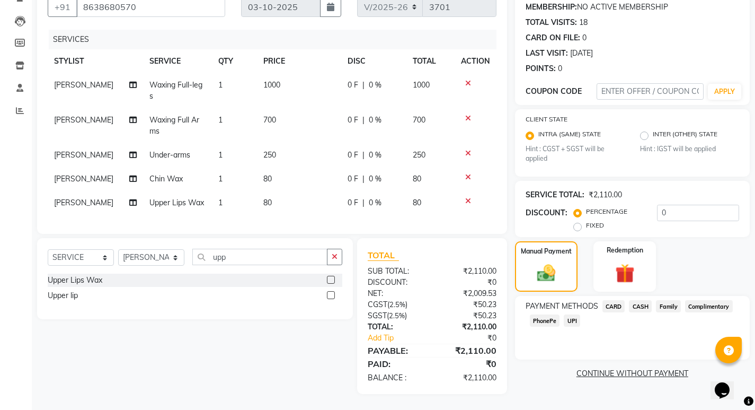
click at [626, 353] on div "NAME: [PERSON_NAME] MEMBERSHIP: NO ACTIVE MEMBERSHIP TOTAL VISITS: 18 CARD ON F…" at bounding box center [636, 186] width 243 height 416
click at [623, 351] on div "PAYMENT METHODS CARD CASH Family Complimentary PhonePe UPI" at bounding box center [632, 328] width 235 height 64
click at [623, 349] on div "PAYMENT METHODS CARD CASH Family Complimentary PhonePe UPI" at bounding box center [632, 328] width 235 height 64
click at [625, 347] on div "PAYMENT METHODS CARD CASH Family Complimentary PhonePe UPI" at bounding box center [632, 328] width 235 height 64
click at [625, 346] on div "PAYMENT METHODS CARD CASH Family Complimentary PhonePe UPI" at bounding box center [632, 328] width 235 height 64
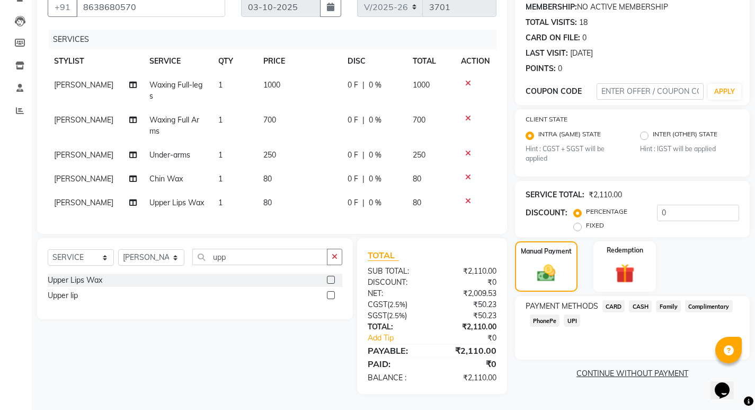
click at [625, 346] on div "PAYMENT METHODS CARD CASH Family Complimentary PhonePe UPI" at bounding box center [632, 328] width 235 height 64
click at [571, 314] on span "UPI" at bounding box center [572, 320] width 16 height 12
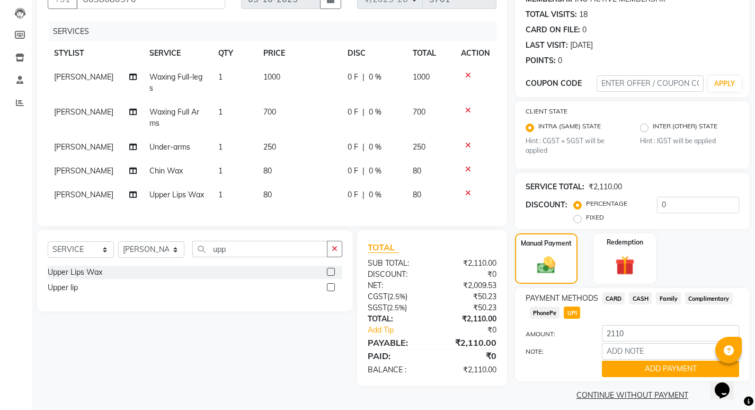
scroll to position [119, 0]
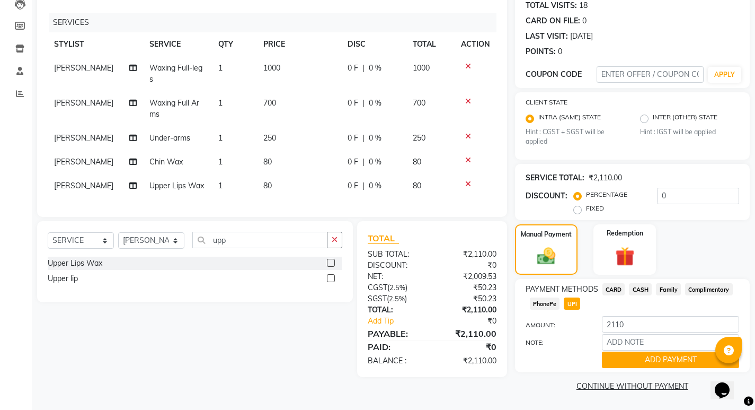
click at [544, 303] on span "PhonePe" at bounding box center [545, 303] width 30 height 12
click at [662, 361] on button "ADD PAYMENT" at bounding box center [670, 359] width 137 height 16
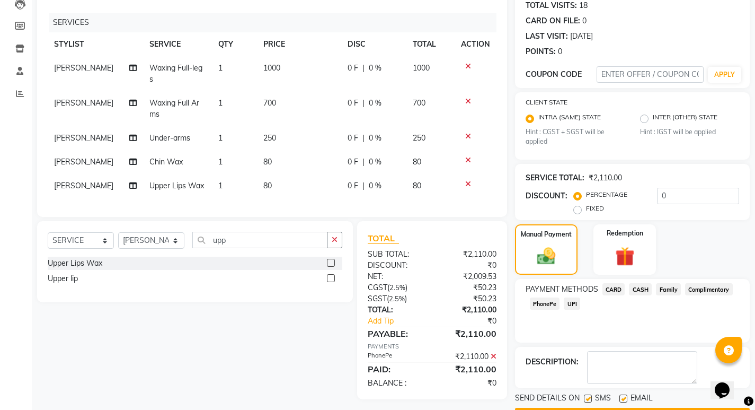
scroll to position [149, 0]
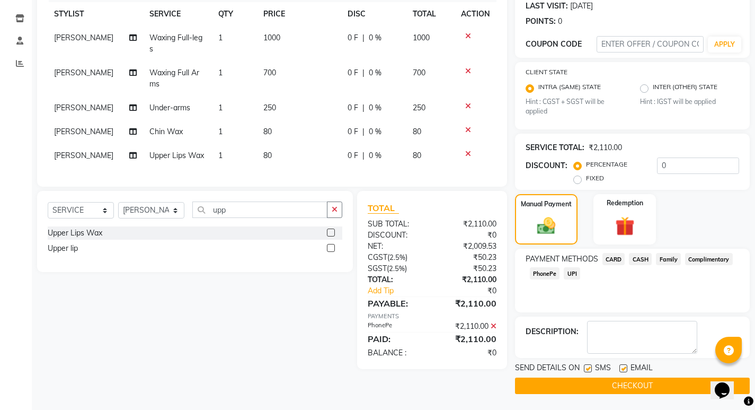
click at [600, 384] on button "CHECKOUT" at bounding box center [632, 385] width 235 height 16
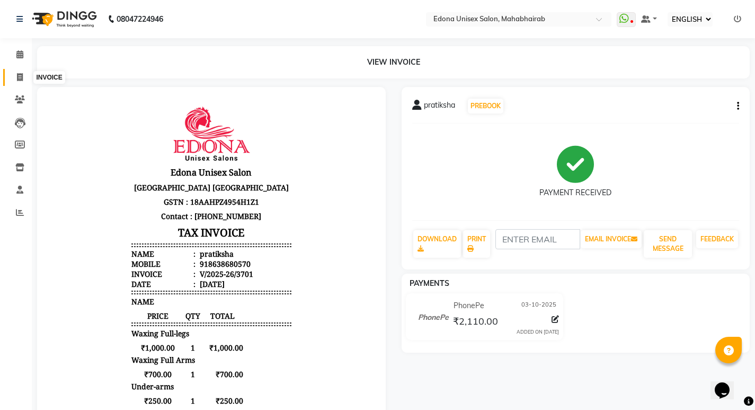
click at [19, 77] on icon at bounding box center [20, 77] width 6 height 8
select select "service"
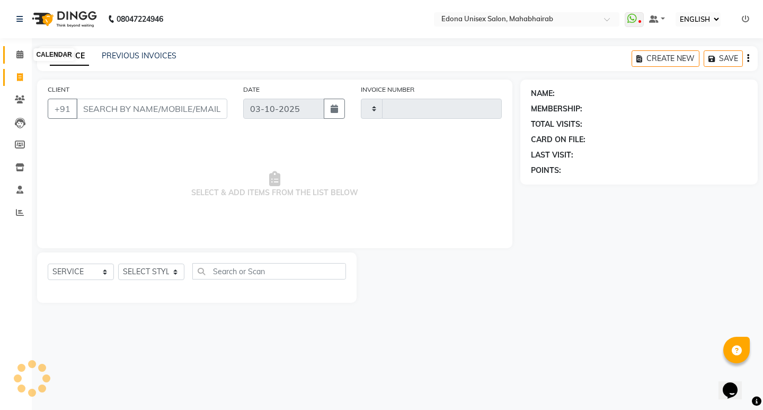
type input "3702"
select select "5393"
click at [17, 50] on icon at bounding box center [19, 54] width 7 height 8
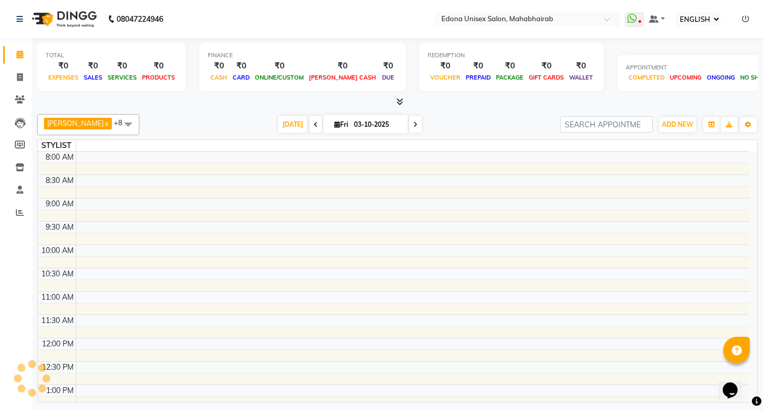
click at [472, 107] on div at bounding box center [397, 101] width 721 height 11
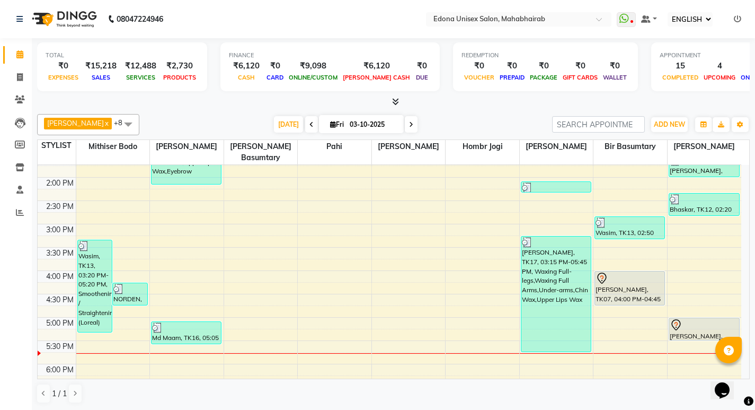
scroll to position [272, 0]
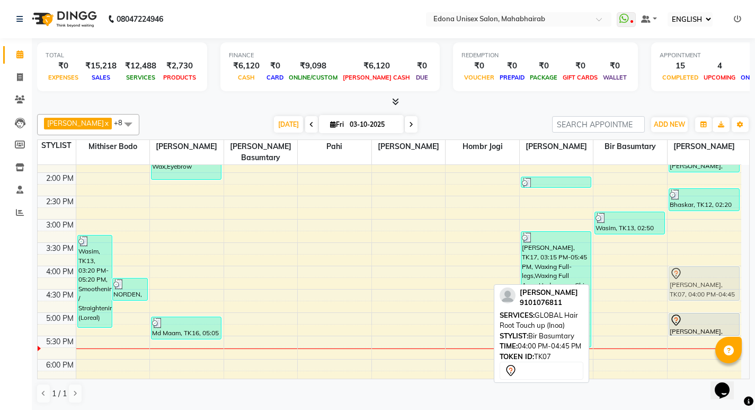
drag, startPoint x: 634, startPoint y: 278, endPoint x: 701, endPoint y: 276, distance: 67.4
click at [701, 276] on tr "Wasim, TK13, 03:20 PM-05:20 PM, Smoothening / Straightening (Loreal) NORDEN, TK…" at bounding box center [390, 196] width 704 height 606
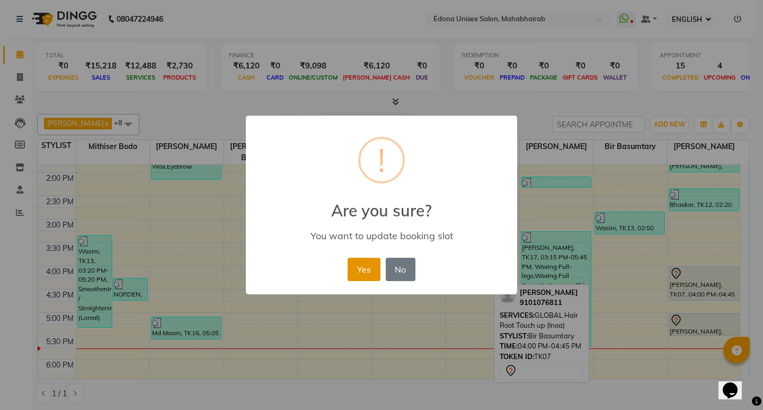
click at [368, 265] on button "Yes" at bounding box center [364, 269] width 32 height 23
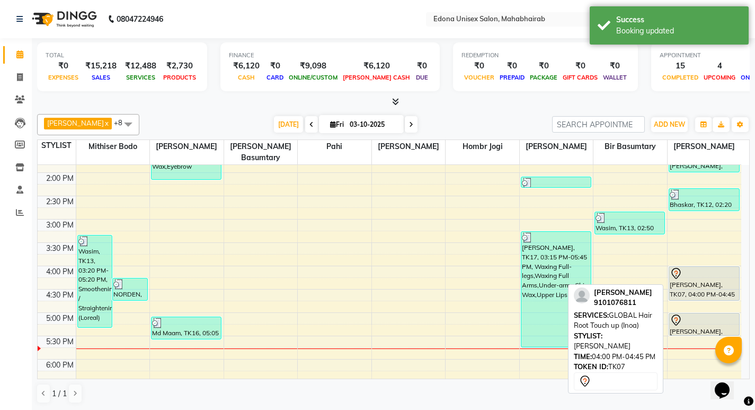
click at [727, 275] on div "[PERSON_NAME], TK07, 04:00 PM-04:45 PM, GLOBAL [MEDICAL_DATA] Touch up (Inoa)" at bounding box center [705, 283] width 70 height 33
click at [693, 269] on div "[PERSON_NAME], TK07, 04:00 PM-04:45 PM, GLOBAL [MEDICAL_DATA] Touch up (Inoa)" at bounding box center [705, 283] width 70 height 33
select select "7"
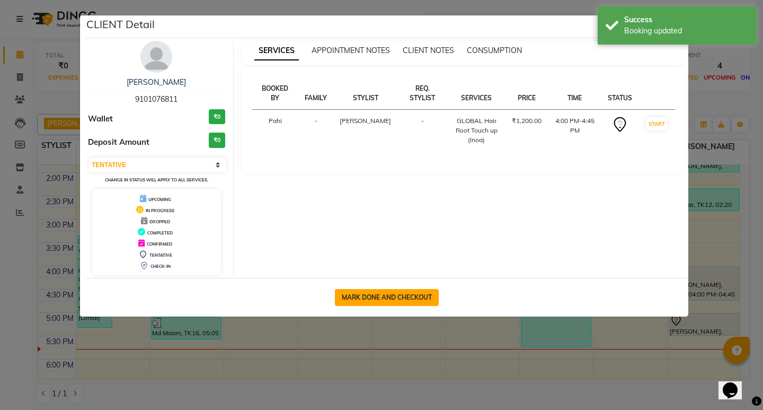
click at [400, 299] on button "MARK DONE AND CHECKOUT" at bounding box center [387, 297] width 104 height 17
select select "service"
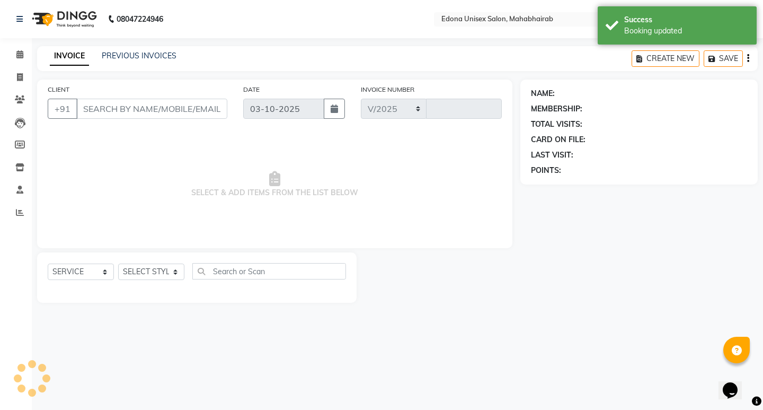
select select "5393"
type input "3702"
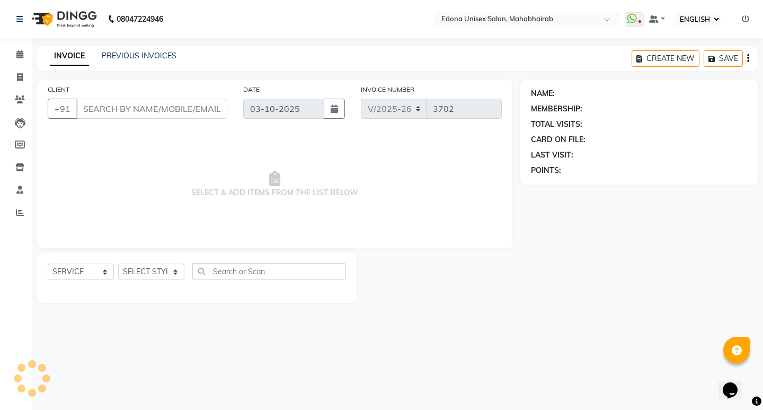
type input "9101076811"
select select "87820"
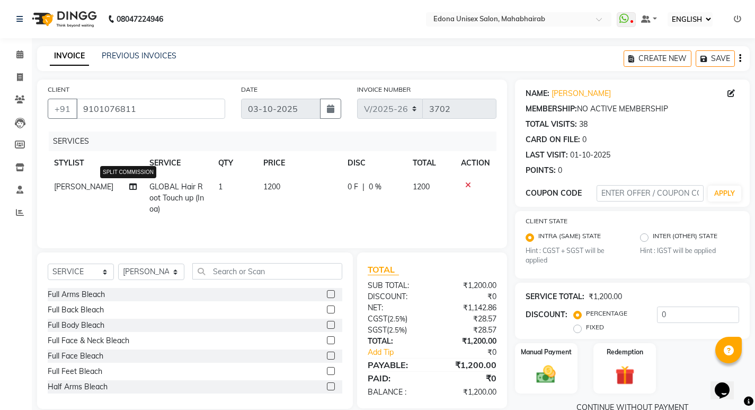
click at [129, 187] on icon at bounding box center [132, 186] width 7 height 7
select select "87820"
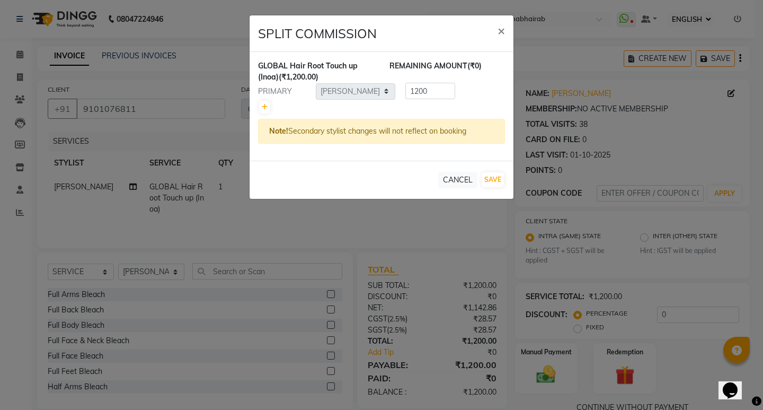
click at [124, 187] on ngb-modal-window "SPLIT COMMISSION × GLOBAL [MEDICAL_DATA] Touch up (Inoa) (₹1,200.00) REMAINING …" at bounding box center [381, 205] width 763 height 410
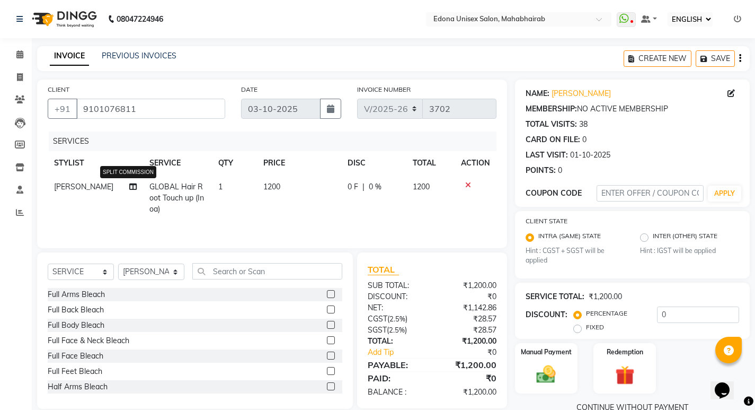
click at [129, 184] on icon at bounding box center [132, 186] width 7 height 7
select select "87820"
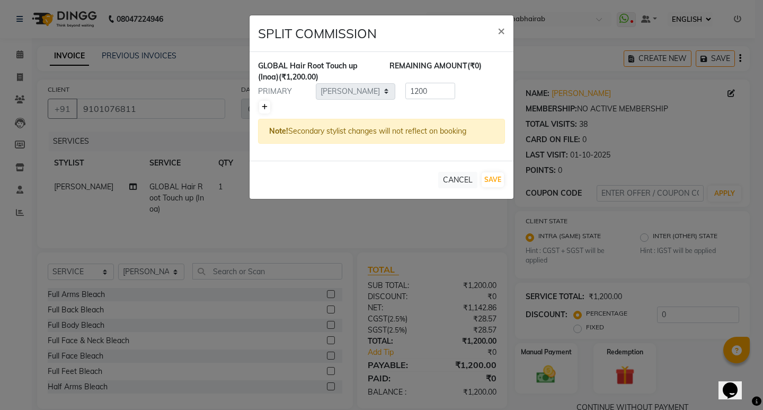
click at [262, 106] on icon at bounding box center [265, 107] width 6 height 6
type input "600"
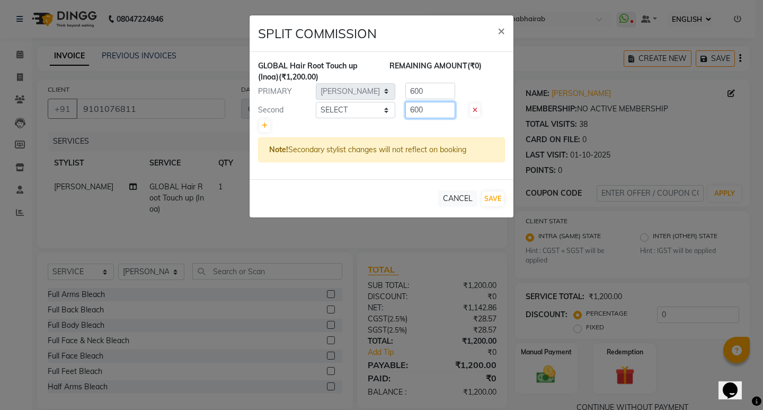
click at [438, 108] on input "600" at bounding box center [431, 110] width 50 height 16
type input "6"
type input "100"
click at [442, 92] on input "600" at bounding box center [431, 91] width 50 height 16
type input "6"
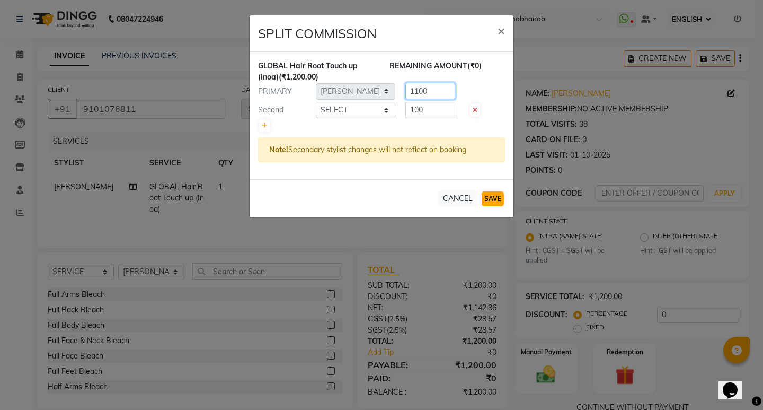
type input "1100"
drag, startPoint x: 492, startPoint y: 199, endPoint x: 479, endPoint y: 201, distance: 13.0
click at [493, 199] on button "SAVE" at bounding box center [493, 198] width 22 height 15
click at [366, 107] on select "SELECT Admin Anchuli [PERSON_NAME] Sonar Bir Basumtary [PERSON_NAME] [PERSON_NA…" at bounding box center [356, 110] width 80 height 16
select select "69341"
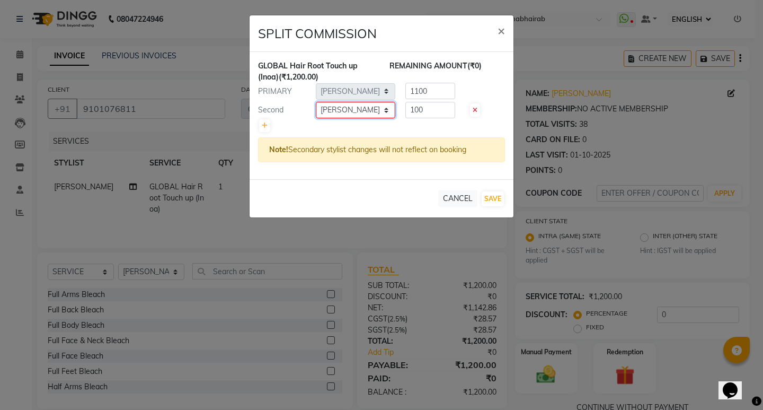
click at [316, 102] on select "SELECT Admin Anchuli [PERSON_NAME] Sonar Bir Basumtary [PERSON_NAME] [PERSON_NA…" at bounding box center [356, 110] width 80 height 16
click at [493, 197] on button "SAVE" at bounding box center [493, 198] width 22 height 15
select select "SELECT"
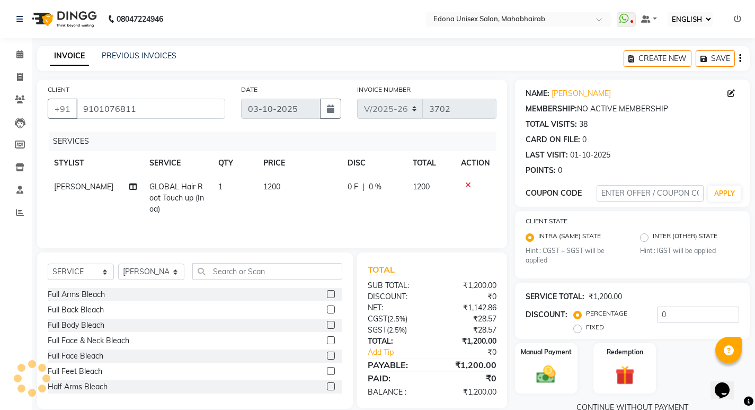
click at [423, 214] on td "1200" at bounding box center [431, 198] width 48 height 46
select select "87820"
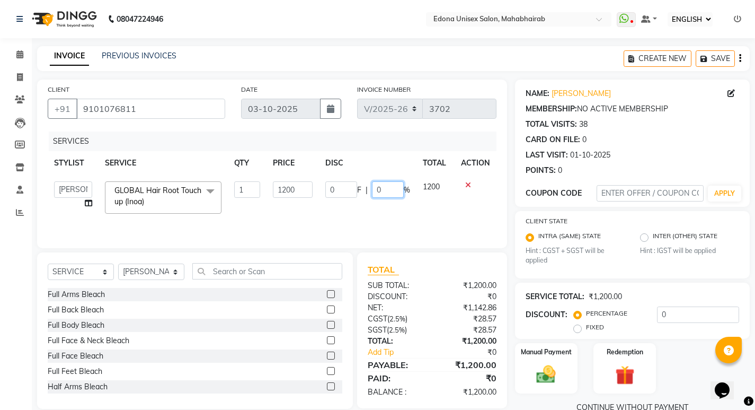
click at [392, 191] on input "0" at bounding box center [388, 189] width 32 height 16
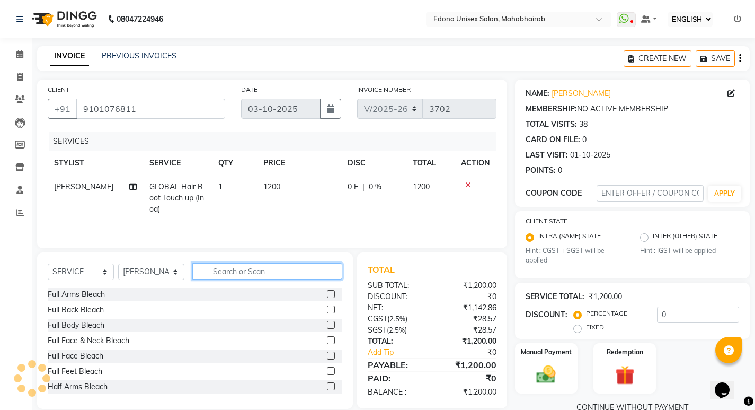
click at [228, 268] on input "text" at bounding box center [267, 271] width 150 height 16
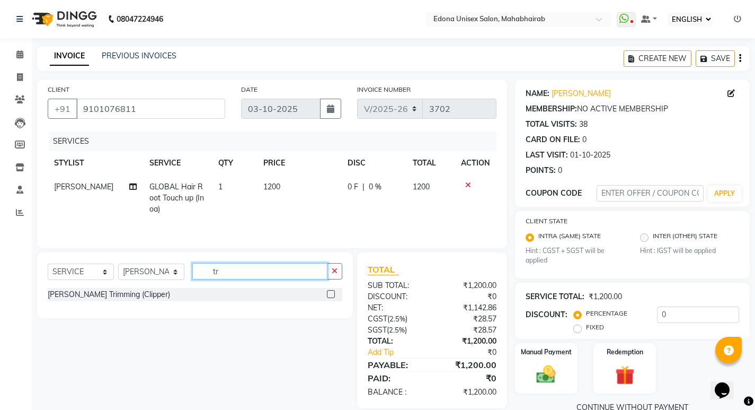
type input "t"
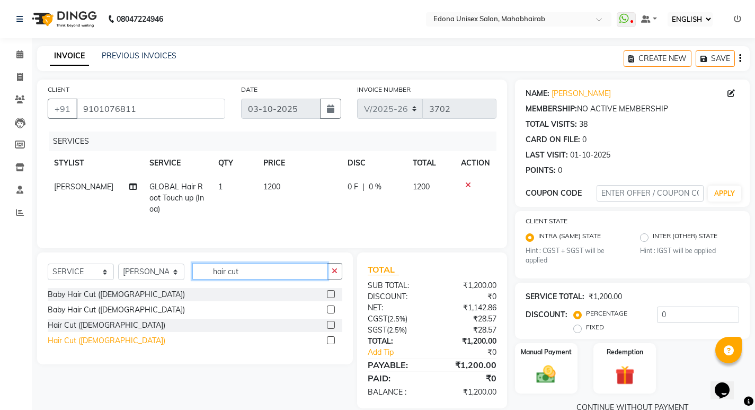
type input "hair cut"
click at [92, 337] on div "Hair Cut ([DEMOGRAPHIC_DATA])" at bounding box center [107, 340] width 118 height 11
checkbox input "false"
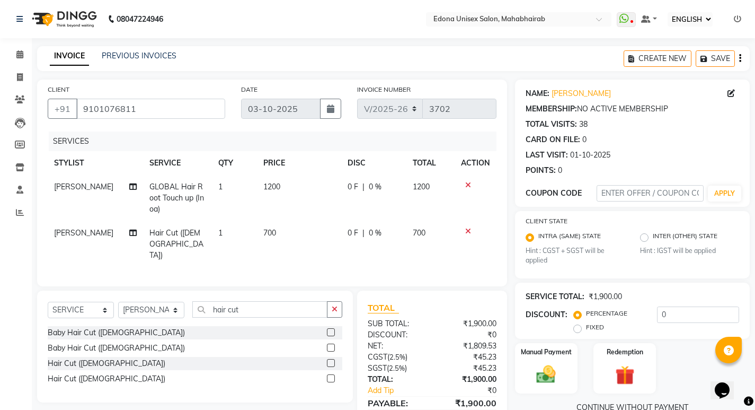
click at [274, 230] on td "700" at bounding box center [299, 244] width 84 height 46
select select "87820"
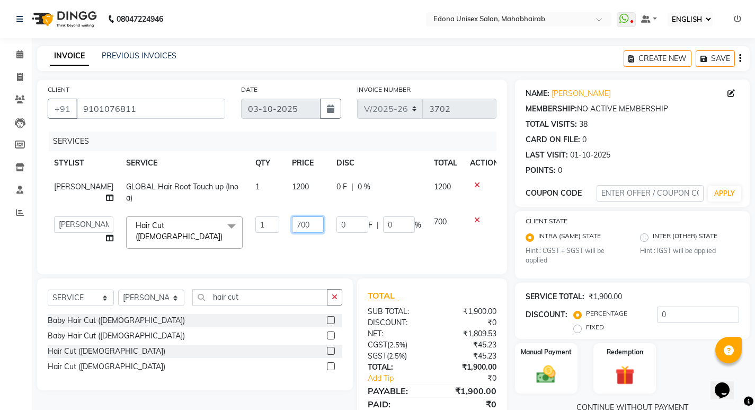
click at [292, 219] on input "700" at bounding box center [308, 224] width 32 height 16
type input "500"
click at [295, 238] on td "500" at bounding box center [308, 232] width 45 height 45
select select "87820"
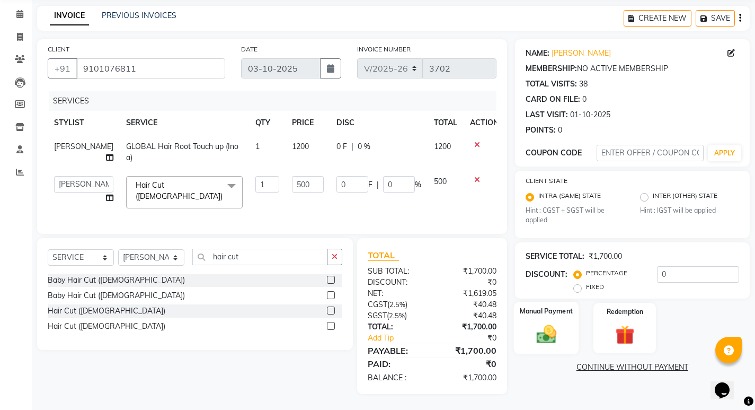
click at [555, 323] on img at bounding box center [546, 334] width 32 height 23
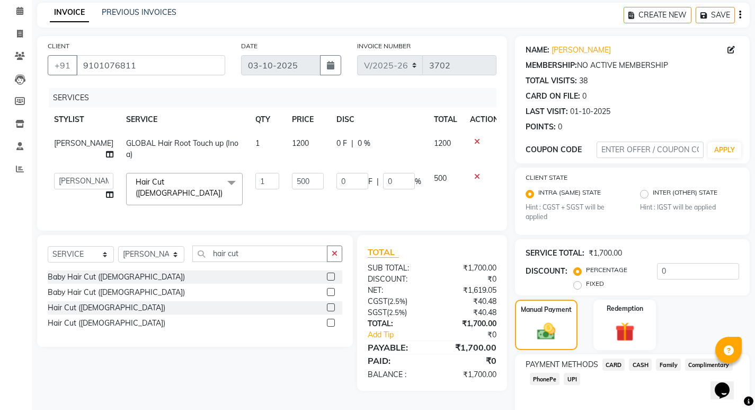
scroll to position [89, 0]
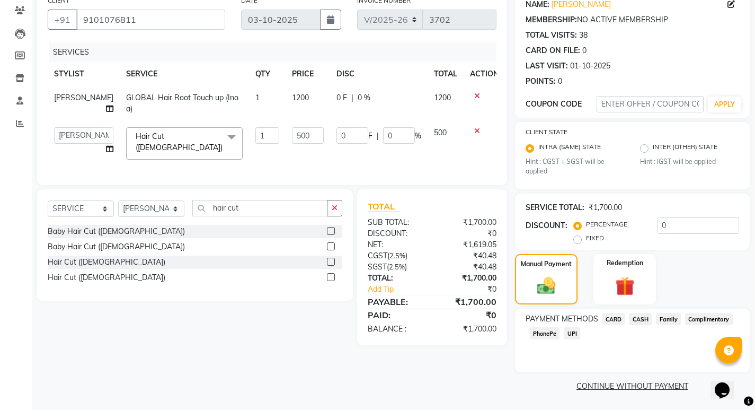
click at [544, 335] on span "PhonePe" at bounding box center [545, 333] width 30 height 12
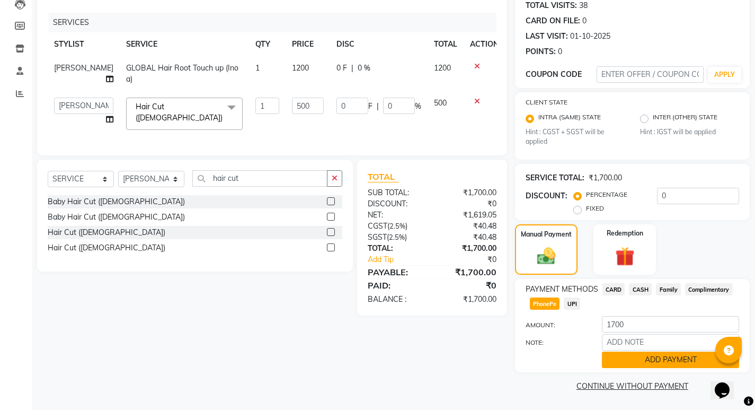
click at [657, 362] on button "ADD PAYMENT" at bounding box center [670, 359] width 137 height 16
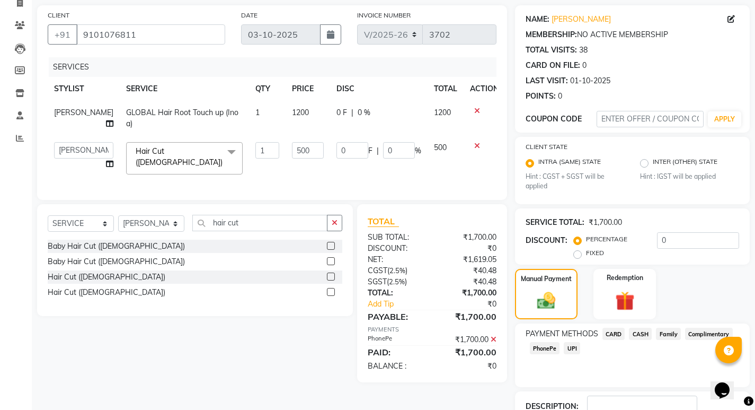
scroll to position [149, 0]
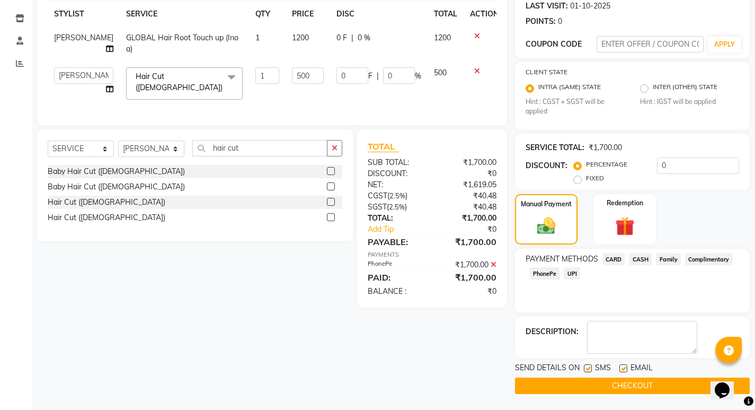
click at [655, 384] on button "CHECKOUT" at bounding box center [632, 385] width 235 height 16
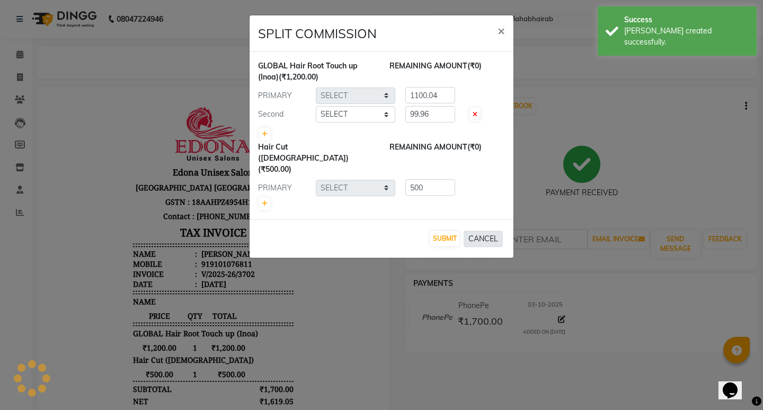
select select "87820"
select select "69341"
select select "87820"
click at [448, 231] on button "SUBMIT" at bounding box center [444, 238] width 29 height 15
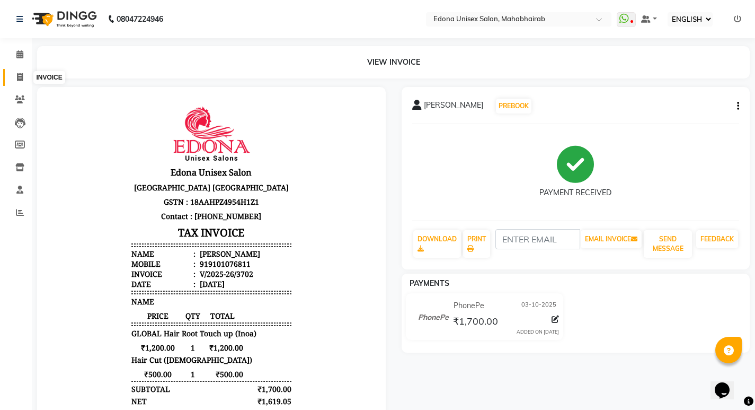
click at [13, 81] on span at bounding box center [20, 78] width 19 height 12
select select "service"
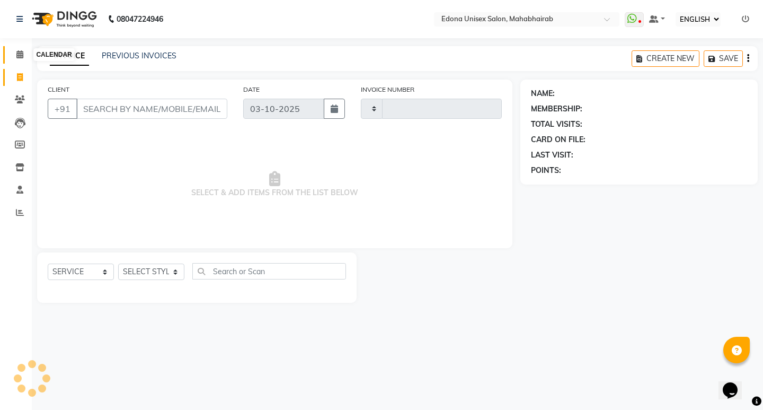
click at [22, 57] on icon at bounding box center [19, 54] width 7 height 8
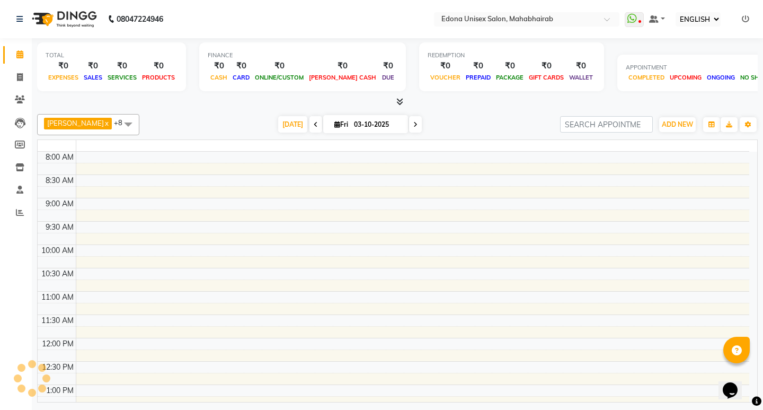
click at [22, 55] on icon at bounding box center [19, 54] width 7 height 8
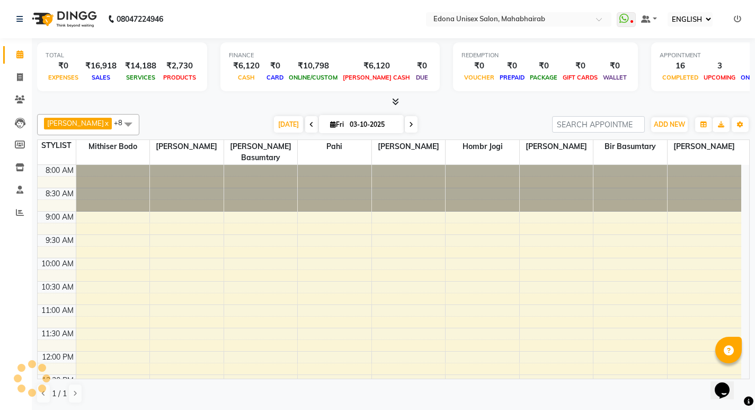
click at [22, 54] on icon at bounding box center [19, 54] width 7 height 8
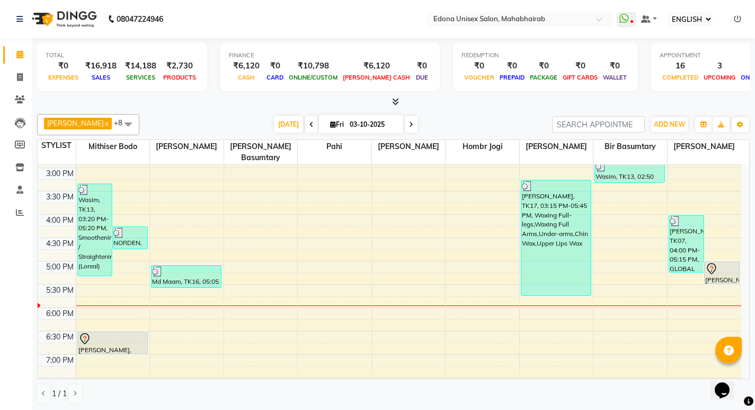
scroll to position [381, 0]
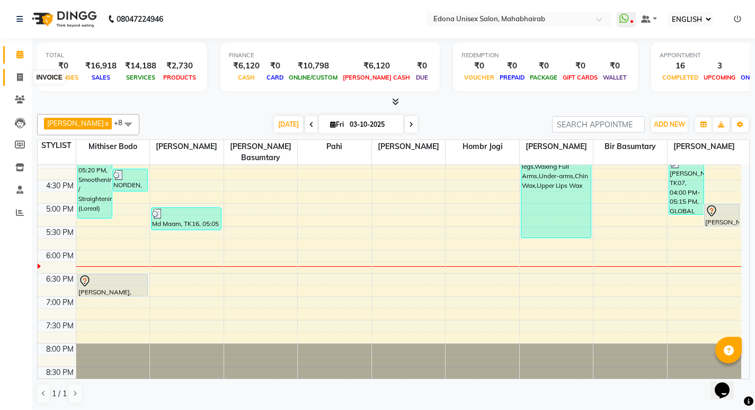
click at [19, 79] on icon at bounding box center [20, 77] width 6 height 8
select select "service"
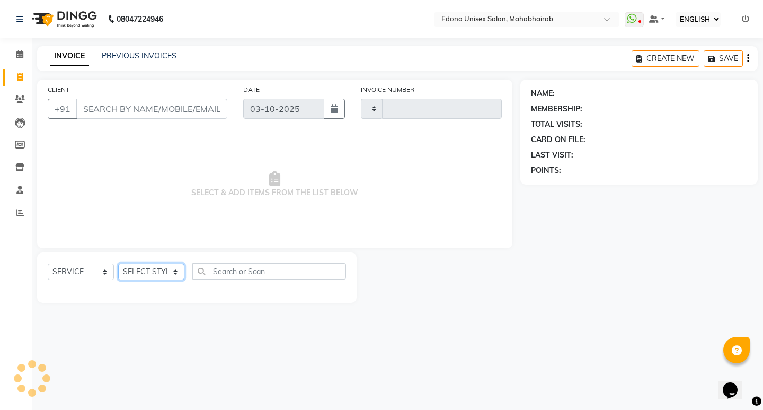
click at [162, 267] on select "SELECT STYLIST" at bounding box center [151, 271] width 66 height 16
type input "3705"
select select "5393"
click at [183, 266] on select "SELECT STYLIST" at bounding box center [151, 271] width 66 height 16
click at [176, 270] on select "SELECT STYLIST Admin [PERSON_NAME] Bir Basumtary [PERSON_NAME] [PERSON_NAME] Ho…" at bounding box center [151, 271] width 66 height 16
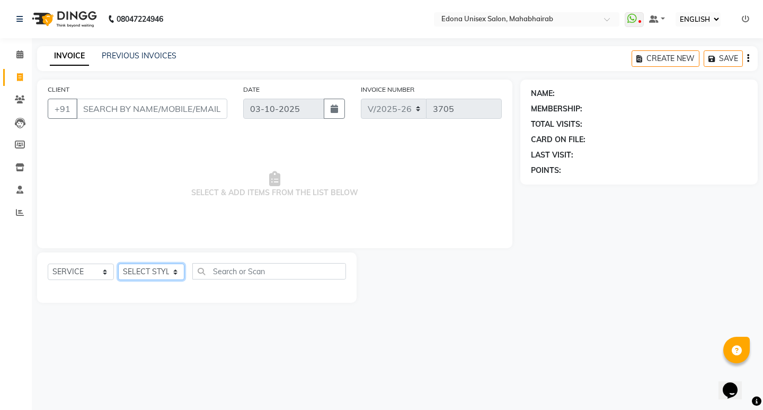
select select "87820"
click at [118, 263] on select "SELECT STYLIST Admin [PERSON_NAME] Bir Basumtary [PERSON_NAME] [PERSON_NAME] Ho…" at bounding box center [151, 271] width 66 height 16
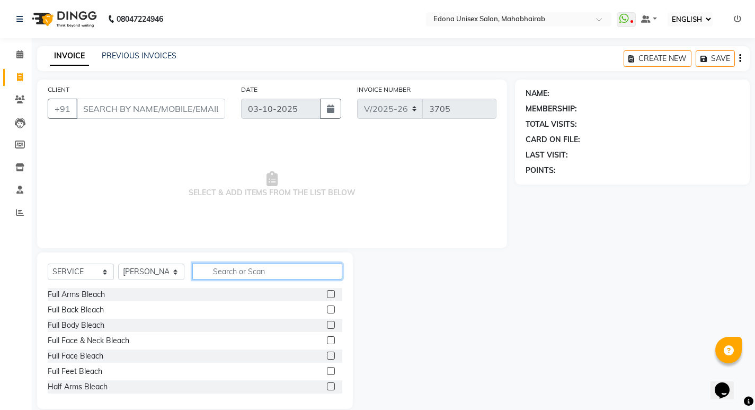
click at [260, 265] on input "text" at bounding box center [267, 271] width 150 height 16
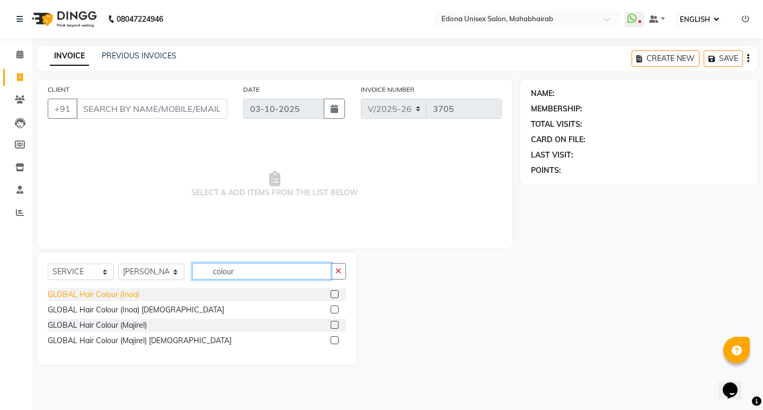
type input "colour"
click at [133, 289] on div "GLOBAL Hair Colour (Inoa)" at bounding box center [94, 294] width 92 height 11
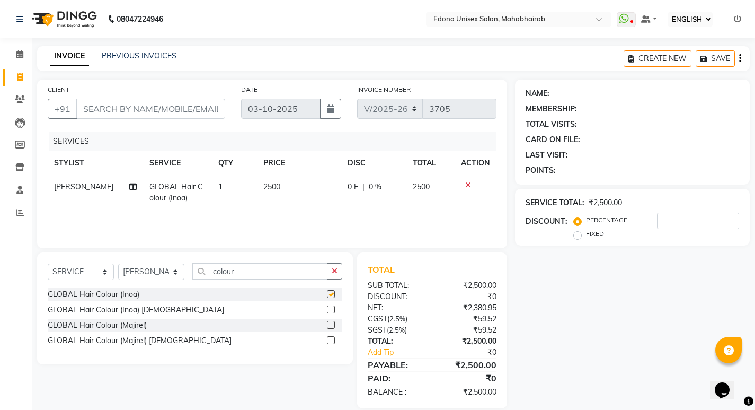
checkbox input "false"
drag, startPoint x: 260, startPoint y: 184, endPoint x: 272, endPoint y: 181, distance: 12.6
click at [263, 184] on span "2500" at bounding box center [271, 187] width 17 height 10
select select "87820"
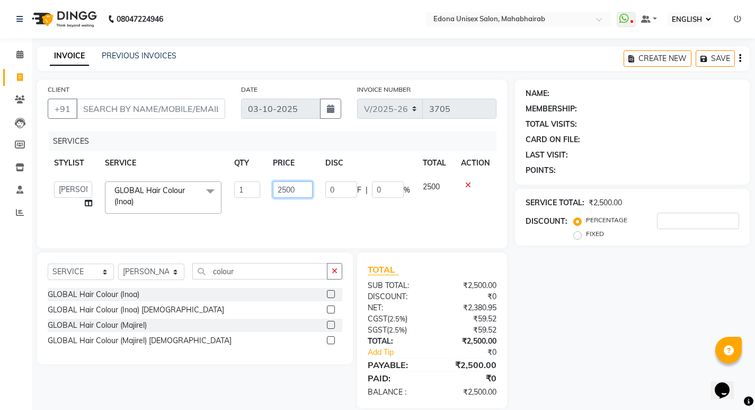
click at [284, 186] on input "2500" at bounding box center [293, 189] width 40 height 16
type input "3500"
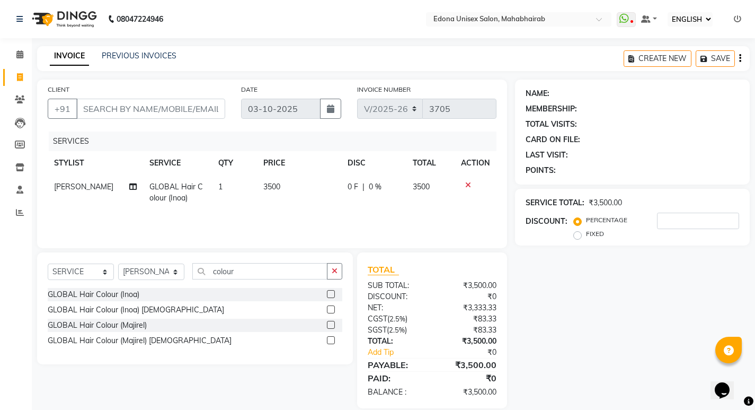
click at [312, 211] on div "SERVICES STYLIST SERVICE QTY PRICE DISC TOTAL ACTION [PERSON_NAME] GLOBAL Hair …" at bounding box center [272, 184] width 449 height 106
click at [159, 110] on input "CLIENT" at bounding box center [150, 109] width 149 height 20
paste input "9101076811"
type input "9101076811"
type input "0"
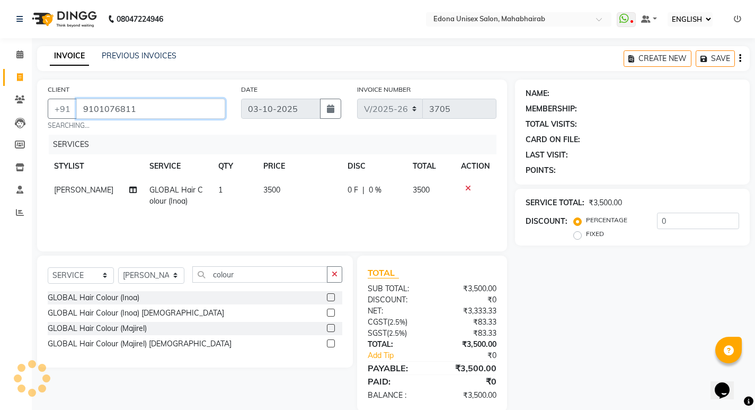
type input "9101076811"
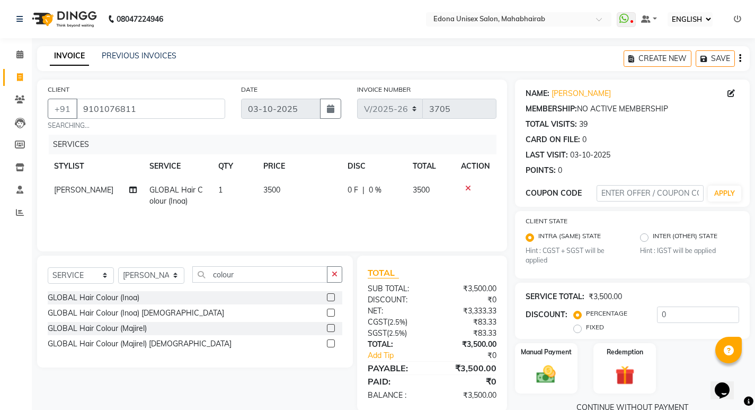
scroll to position [21, 0]
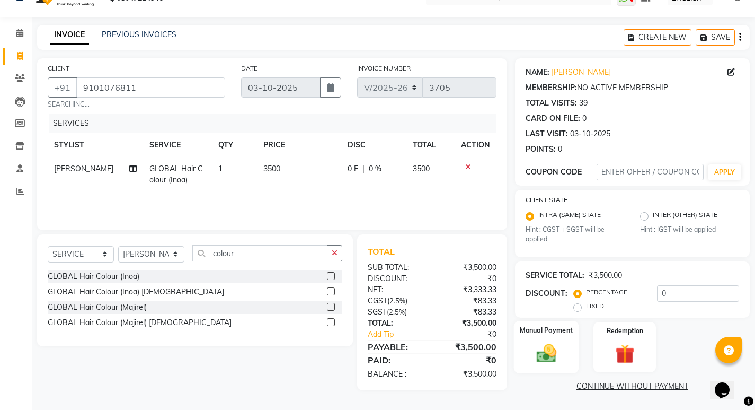
click at [553, 352] on img at bounding box center [546, 353] width 32 height 23
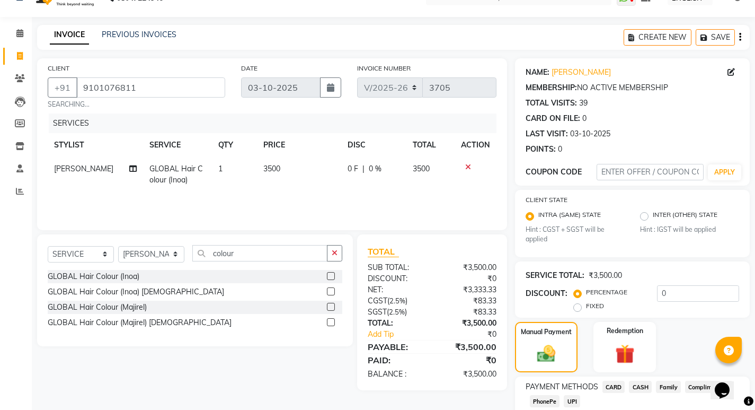
scroll to position [89, 0]
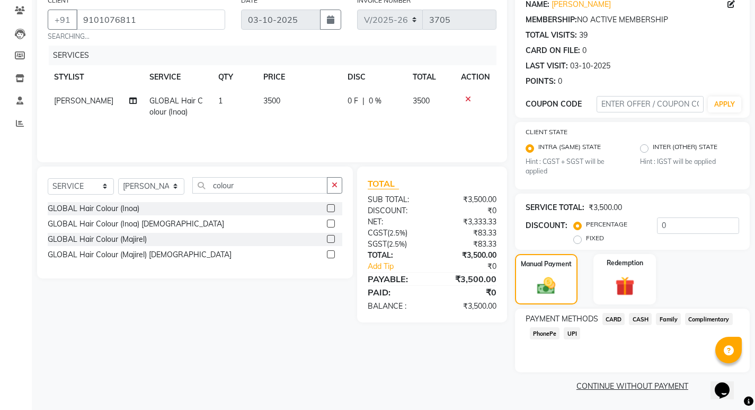
click at [544, 333] on span "PhonePe" at bounding box center [545, 333] width 30 height 12
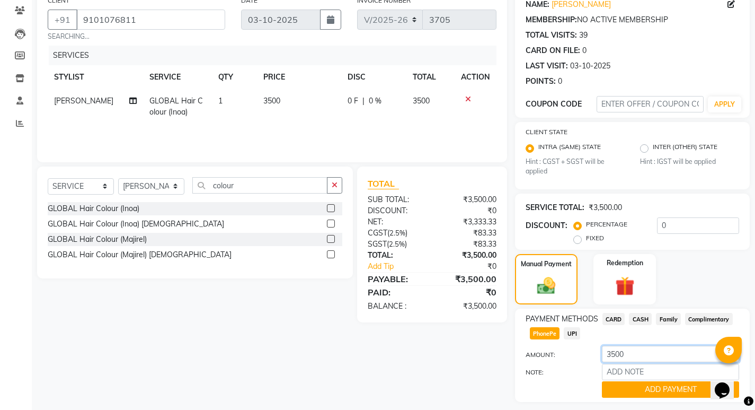
click at [651, 358] on input "3500" at bounding box center [670, 354] width 137 height 16
type input "3"
type input "1200"
click at [678, 390] on button "ADD PAYMENT" at bounding box center [670, 389] width 137 height 16
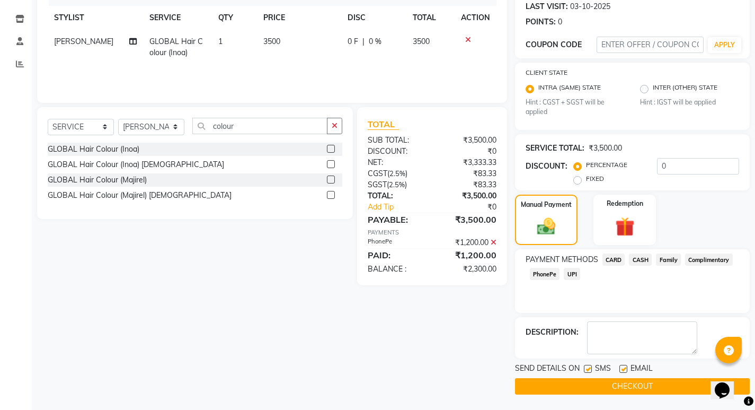
scroll to position [0, 0]
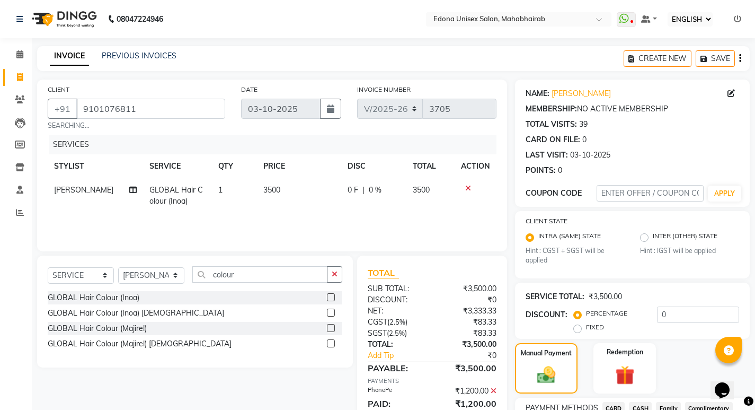
click at [263, 187] on span "3500" at bounding box center [271, 190] width 17 height 10
select select "87820"
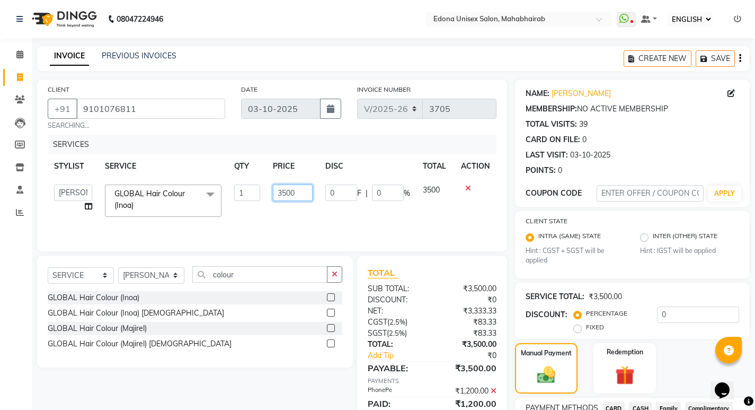
drag, startPoint x: 293, startPoint y: 192, endPoint x: 309, endPoint y: 192, distance: 15.9
click at [300, 192] on input "3500" at bounding box center [293, 192] width 40 height 16
click at [309, 192] on input "3500" at bounding box center [293, 192] width 40 height 16
type input "3"
type input "2300"
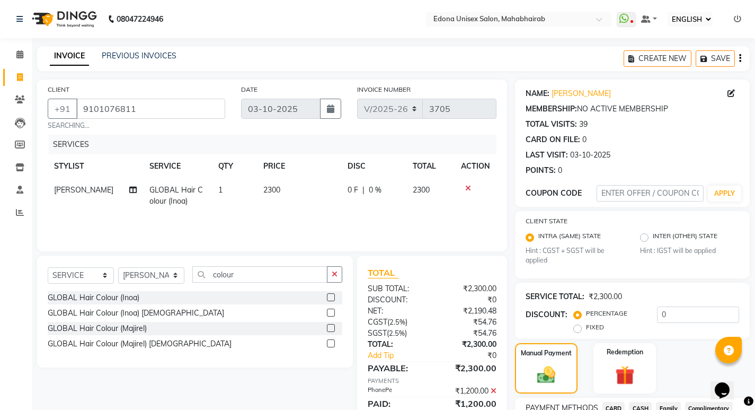
click at [294, 214] on div "SERVICES STYLIST SERVICE QTY PRICE DISC TOTAL ACTION [PERSON_NAME] GLOBAL Hair …" at bounding box center [272, 188] width 449 height 106
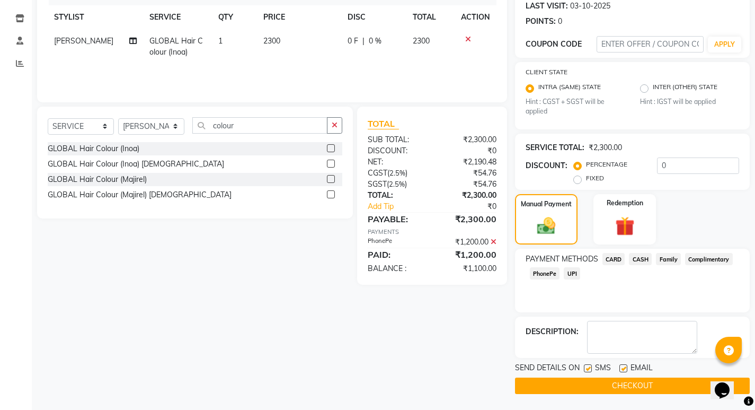
click at [634, 257] on span "CASH" at bounding box center [640, 259] width 23 height 12
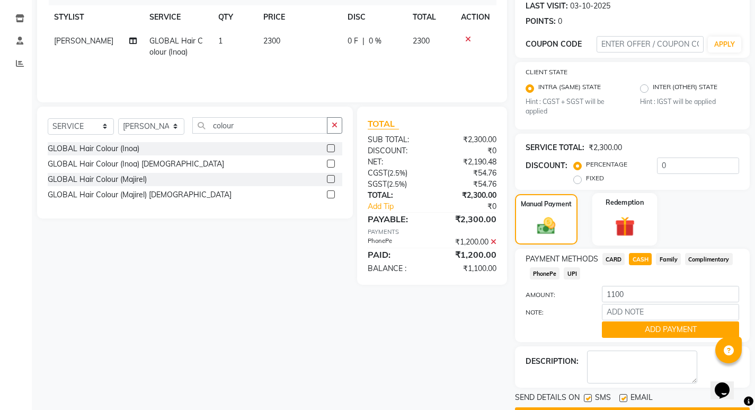
click at [618, 227] on img at bounding box center [625, 226] width 32 height 25
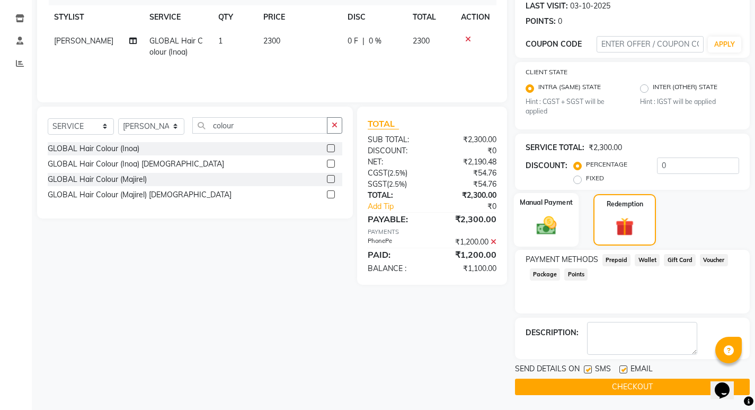
click at [559, 224] on img at bounding box center [546, 225] width 32 height 23
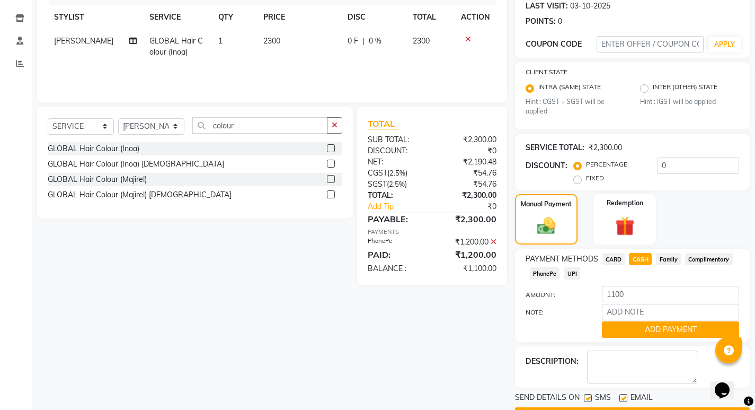
click at [495, 242] on icon at bounding box center [494, 241] width 6 height 7
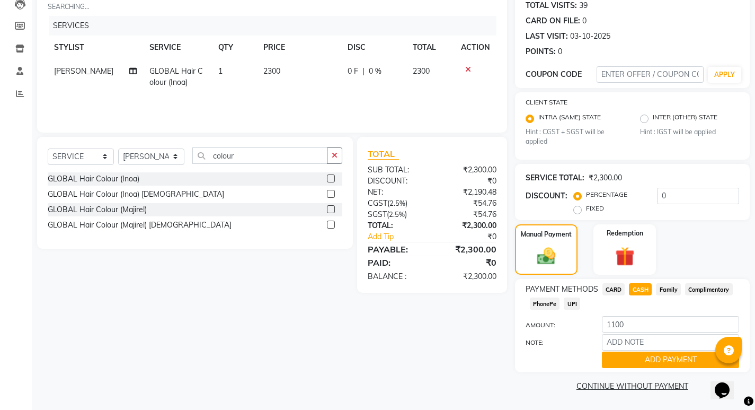
scroll to position [119, 0]
click at [241, 291] on div "SELECT SERVICE PRODUCT MEMBERSHIP PACKAGE VOUCHER PREPAID GIFT CARD SELECT STYL…" at bounding box center [191, 215] width 324 height 156
click at [664, 286] on span "Family" at bounding box center [668, 289] width 25 height 12
type input "2300"
click at [630, 285] on span "CASH" at bounding box center [640, 289] width 23 height 12
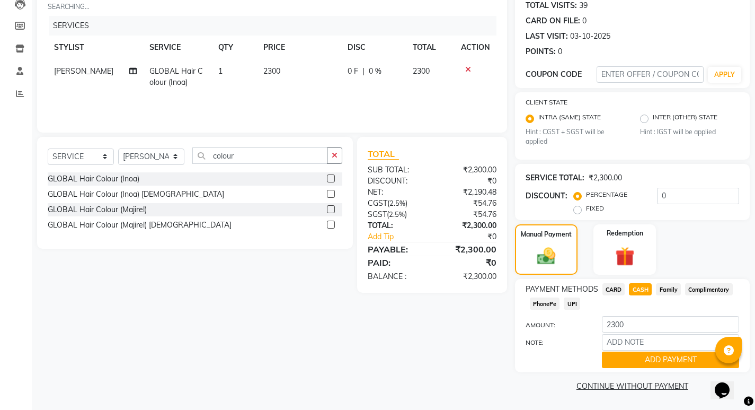
click at [611, 290] on span "CARD" at bounding box center [614, 289] width 23 height 12
click at [461, 306] on div "CLIENT [PHONE_NUMBER] SEARCHING... DATE [DATE] INVOICE NUMBER V/2025 V/[PHONE_N…" at bounding box center [272, 177] width 486 height 433
click at [614, 241] on div "Redemption" at bounding box center [625, 249] width 65 height 52
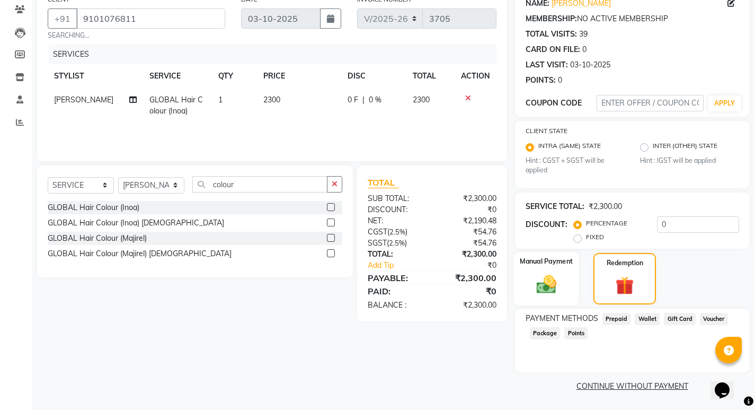
click at [563, 268] on div "Manual Payment" at bounding box center [546, 278] width 65 height 53
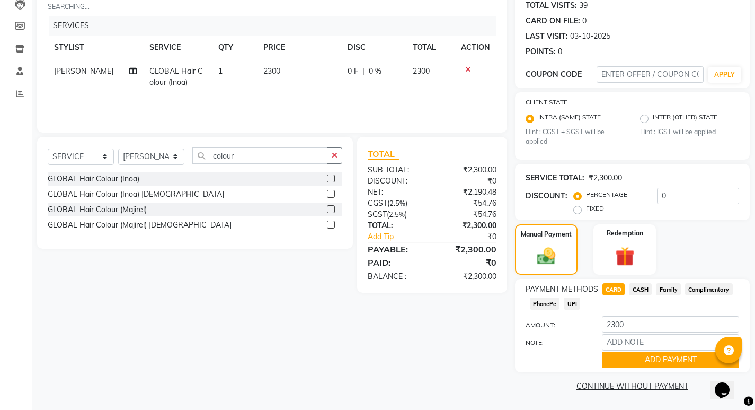
scroll to position [86, 0]
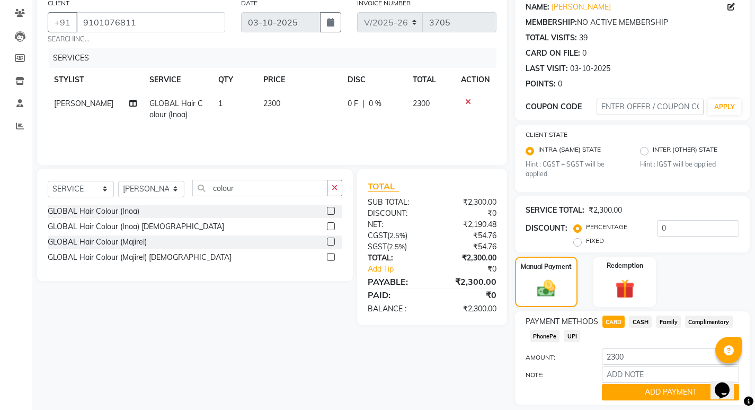
click at [616, 321] on span "CARD" at bounding box center [614, 321] width 23 height 12
click at [536, 333] on span "PhonePe" at bounding box center [545, 336] width 30 height 12
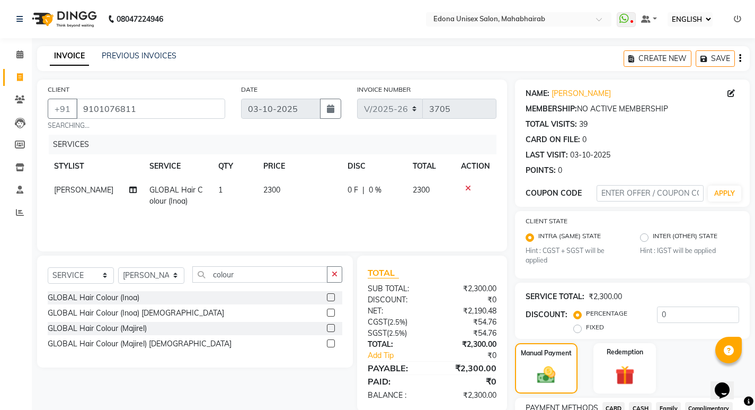
scroll to position [119, 0]
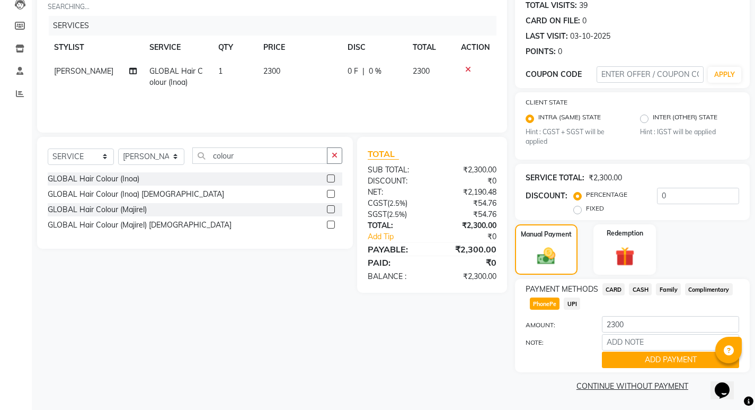
click at [615, 385] on link "CONTINUE WITHOUT PAYMENT" at bounding box center [632, 386] width 231 height 11
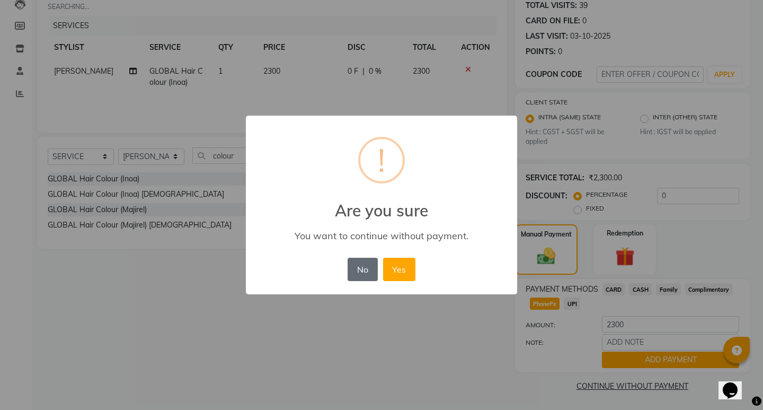
click at [365, 278] on button "No" at bounding box center [363, 269] width 30 height 23
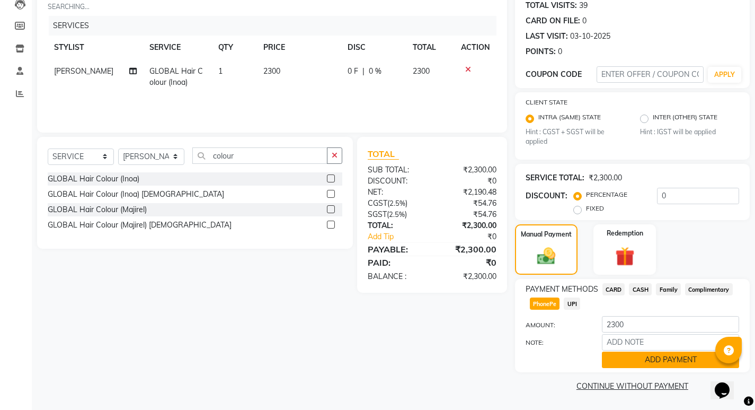
click at [643, 362] on button "ADD PAYMENT" at bounding box center [670, 359] width 137 height 16
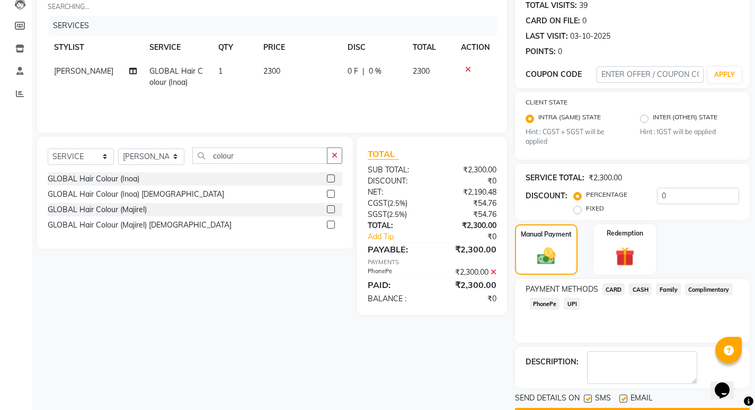
scroll to position [149, 0]
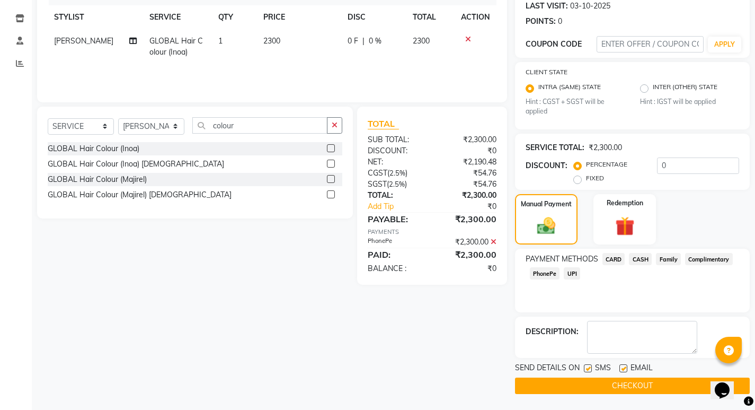
click at [614, 388] on button "CHECKOUT" at bounding box center [632, 385] width 235 height 16
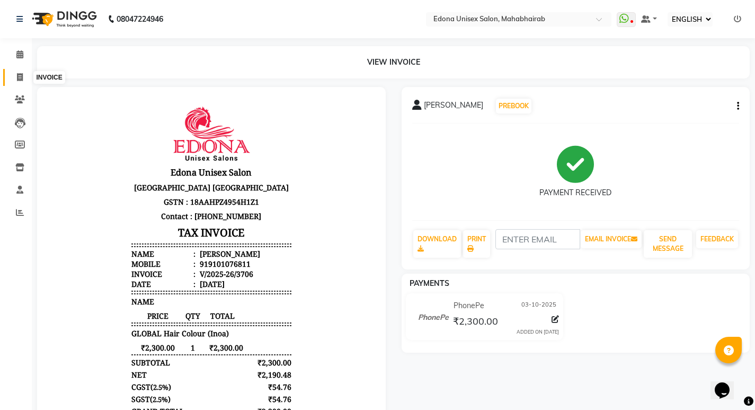
click at [20, 82] on span at bounding box center [20, 78] width 19 height 12
select select "service"
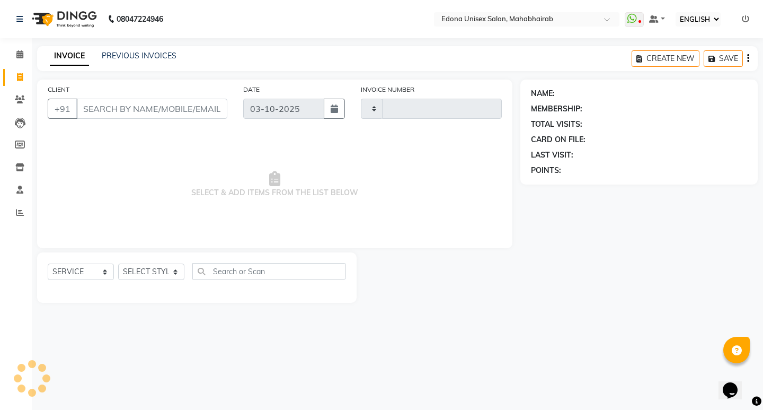
type input "3707"
select select "5393"
drag, startPoint x: 168, startPoint y: 268, endPoint x: 161, endPoint y: 260, distance: 10.5
click at [168, 268] on select "SELECT STYLIST" at bounding box center [151, 271] width 66 height 16
select select "69341"
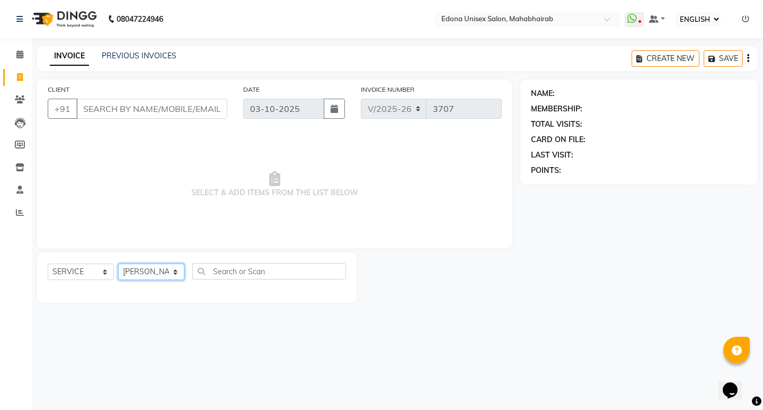
click at [118, 263] on select "SELECT STYLIST Admin [PERSON_NAME] Bir Basumtary [PERSON_NAME] [PERSON_NAME] Ho…" at bounding box center [151, 271] width 66 height 16
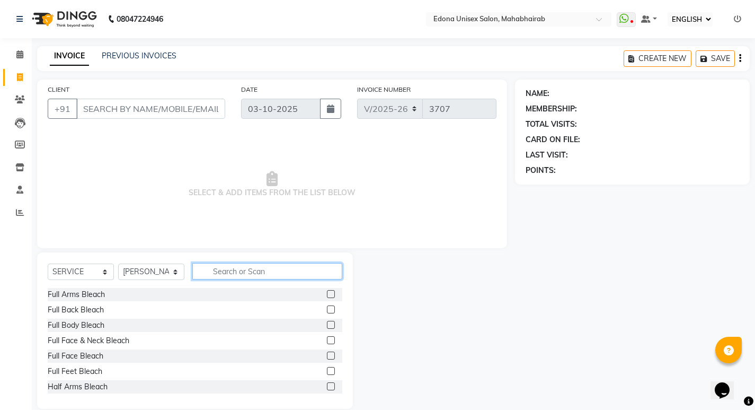
click at [276, 272] on input "text" at bounding box center [267, 271] width 150 height 16
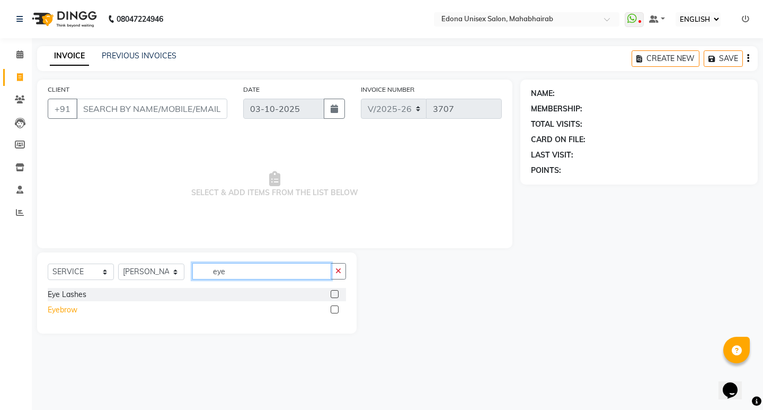
type input "eye"
click at [60, 314] on div "Eyebrow" at bounding box center [63, 309] width 30 height 11
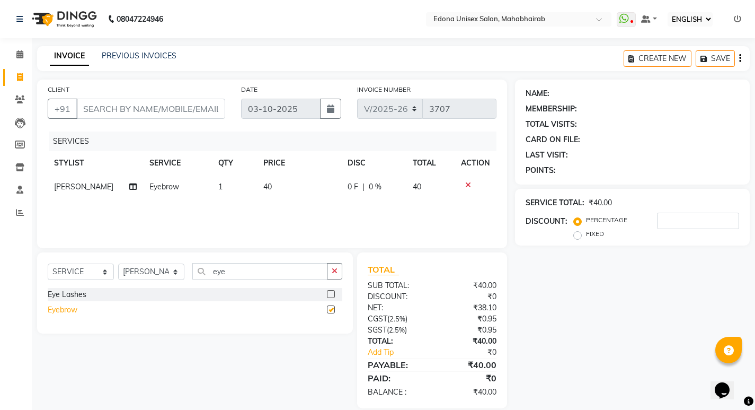
checkbox input "false"
click at [233, 228] on div "SERVICES STYLIST SERVICE QTY PRICE DISC TOTAL ACTION [PERSON_NAME] Eyebrow 1 40…" at bounding box center [272, 184] width 449 height 106
click at [181, 110] on input "CLIENT" at bounding box center [150, 109] width 149 height 20
type input "6"
type input "0"
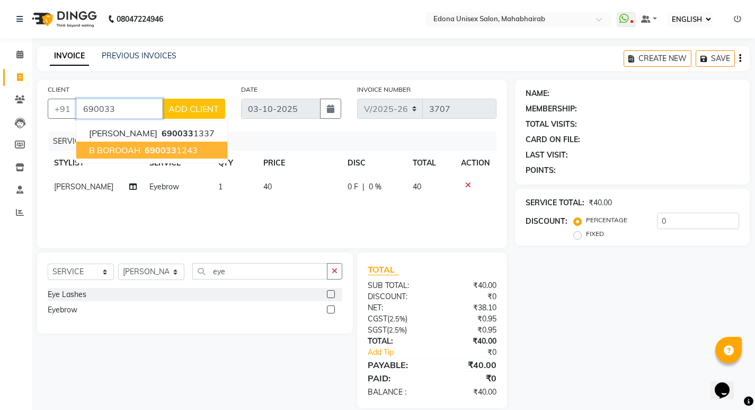
click at [178, 146] on ngb-highlight "690033 1243" at bounding box center [170, 150] width 55 height 11
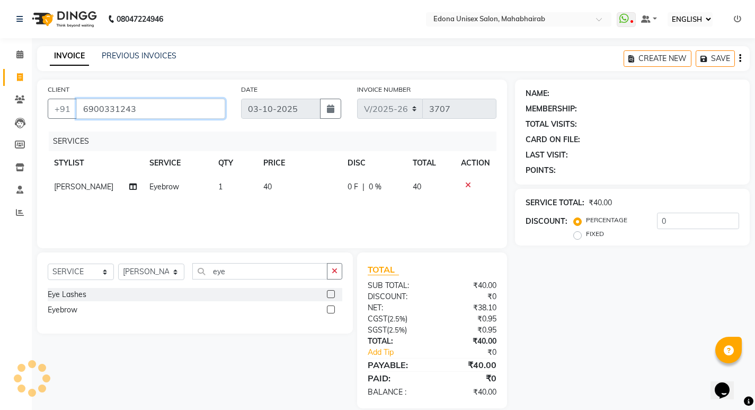
type input "6900331243"
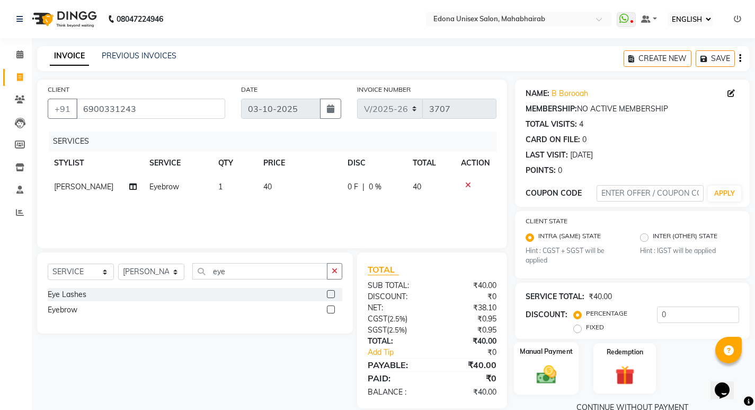
click at [555, 386] on div "Manual Payment" at bounding box center [546, 368] width 65 height 52
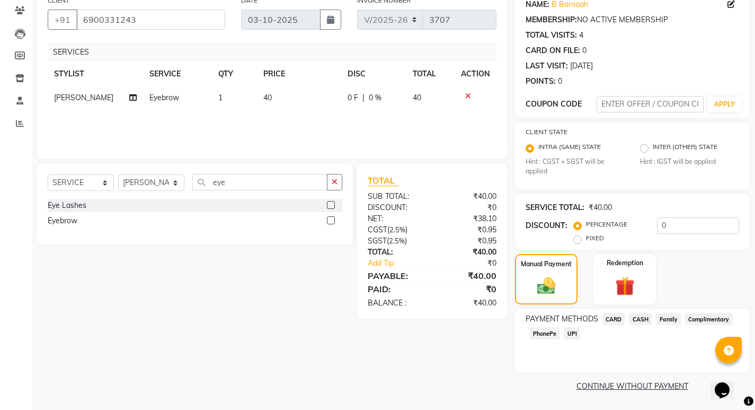
click at [634, 345] on div "PAYMENT METHODS CARD CASH Family Complimentary PhonePe UPI" at bounding box center [632, 341] width 235 height 64
click at [535, 329] on span "PhonePe" at bounding box center [545, 333] width 30 height 12
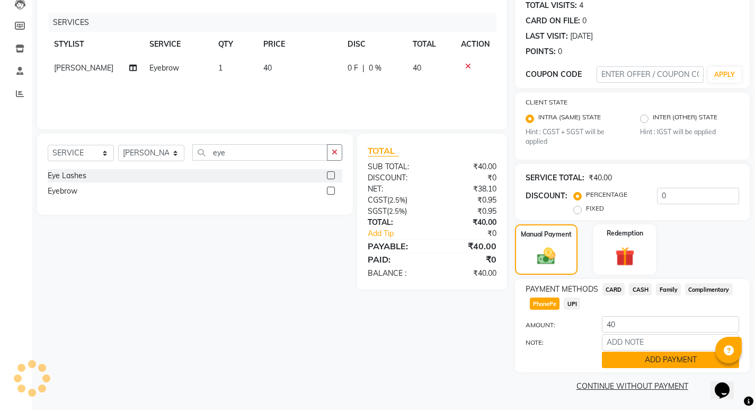
click at [649, 356] on button "ADD PAYMENT" at bounding box center [670, 359] width 137 height 16
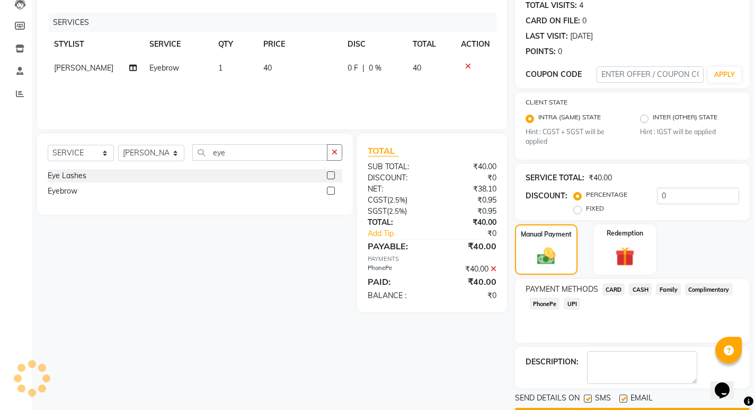
scroll to position [149, 0]
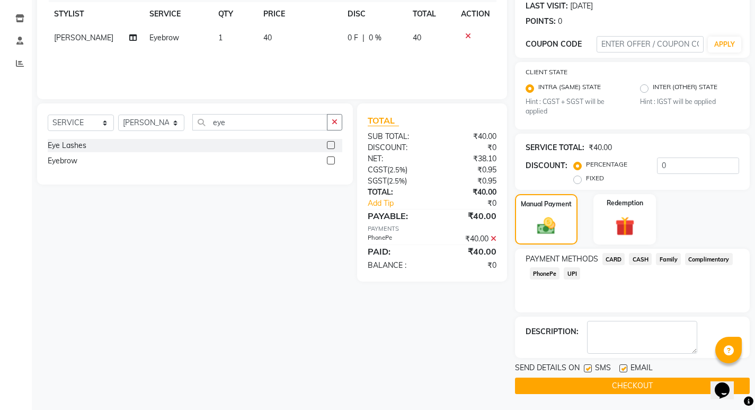
click at [612, 385] on button "CHECKOUT" at bounding box center [632, 385] width 235 height 16
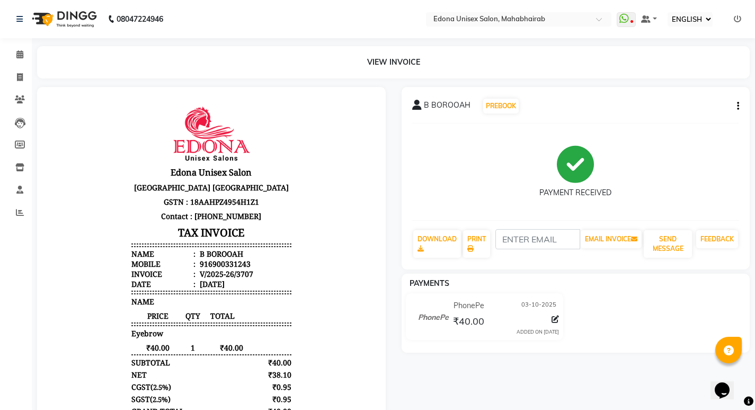
click at [526, 309] on span "03-10-2025" at bounding box center [539, 305] width 35 height 11
click at [353, 292] on body "Edona Unisex Salon [GEOGRAPHIC_DATA] [GEOGRAPHIC_DATA] GSTN : 18AAHPZ4954H1Z1 C…" at bounding box center [211, 285] width 319 height 366
click at [27, 74] on span at bounding box center [20, 78] width 19 height 12
select select "service"
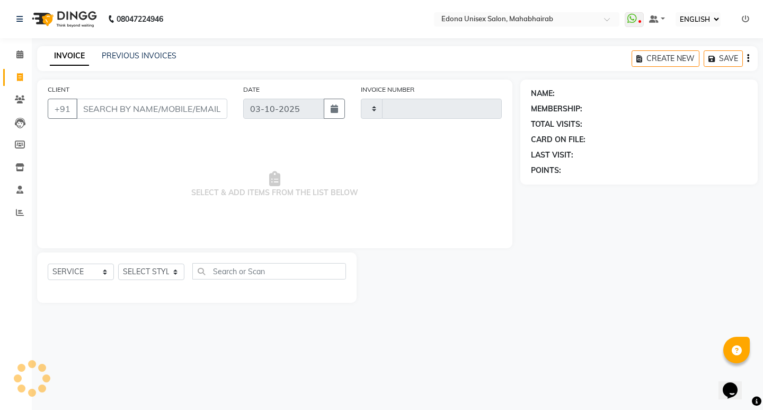
type input "3708"
select select "5393"
click at [32, 72] on main "INVOICE PREVIOUS INVOICES CREATE NEW SAVE CLIENT +91 DATE [DATE] INVOICE NUMBER…" at bounding box center [398, 182] width 732 height 272
drag, startPoint x: 19, startPoint y: 75, endPoint x: 21, endPoint y: 69, distance: 5.5
click at [19, 75] on icon at bounding box center [20, 77] width 6 height 8
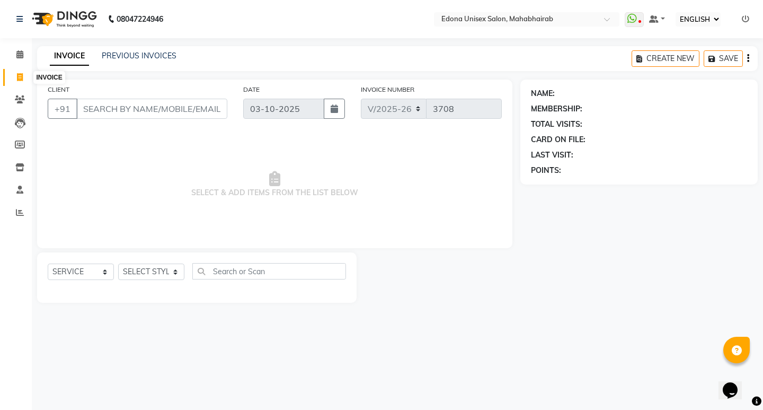
select select "service"
click at [20, 55] on icon at bounding box center [19, 54] width 7 height 8
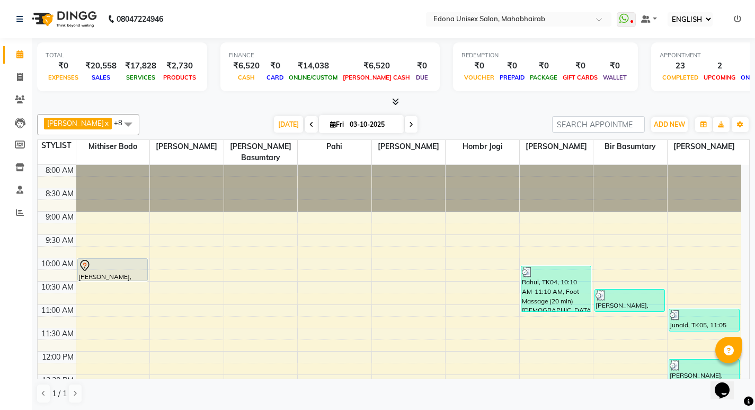
click at [177, 103] on div at bounding box center [393, 101] width 713 height 11
click at [177, 106] on div at bounding box center [393, 101] width 713 height 11
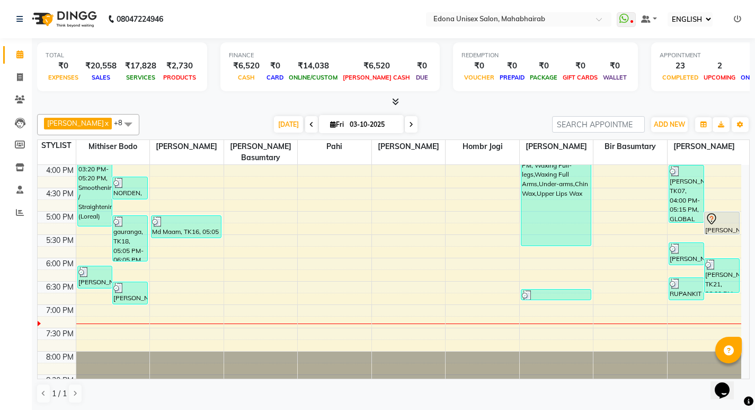
click at [752, 349] on div "TOTAL ₹0 EXPENSES ₹20,558 SALES ₹17,828 SERVICES ₹2,730 PRODUCTS FINANCE ₹6,520…" at bounding box center [394, 224] width 724 height 372
click at [752, 353] on div "TOTAL ₹0 EXPENSES ₹20,558 SALES ₹17,828 SERVICES ₹2,730 PRODUCTS FINANCE ₹6,520…" at bounding box center [394, 224] width 724 height 372
click at [751, 356] on div "TOTAL ₹0 EXPENSES ₹20,558 SALES ₹17,828 SERVICES ₹2,730 PRODUCTS FINANCE ₹6,520…" at bounding box center [394, 224] width 724 height 372
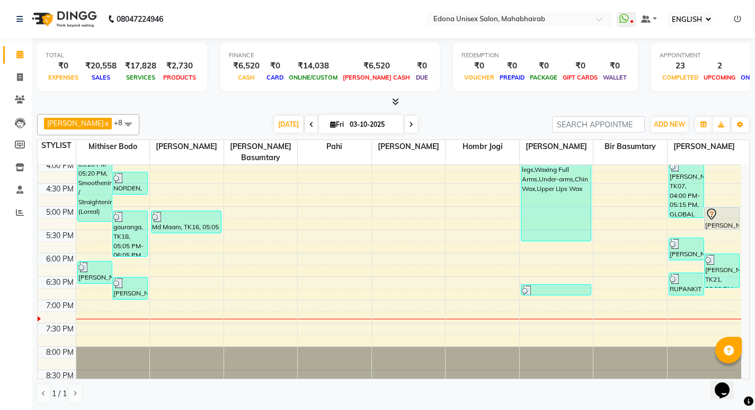
scroll to position [381, 0]
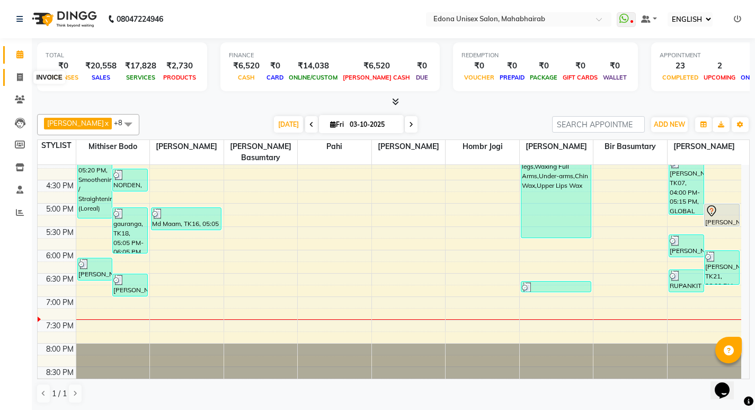
click at [22, 81] on span at bounding box center [20, 78] width 19 height 12
select select "service"
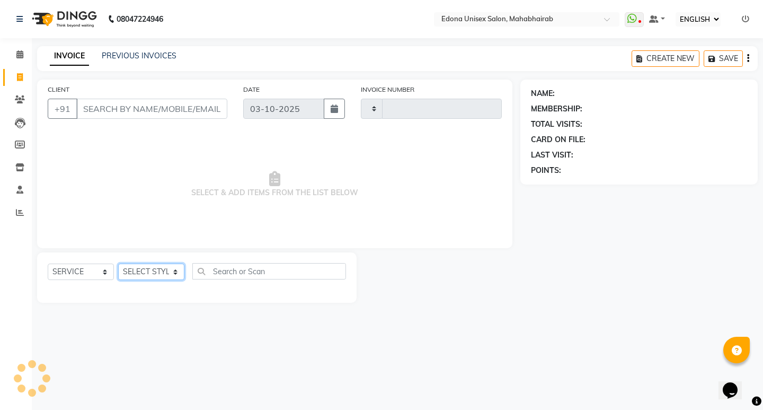
click at [160, 272] on select "SELECT STYLIST" at bounding box center [151, 271] width 66 height 16
type input "3710"
select select "5393"
select select "35909"
click at [118, 263] on select "SELECT STYLIST Admin [PERSON_NAME] Bir Basumtary [PERSON_NAME] [PERSON_NAME] Ho…" at bounding box center [151, 271] width 66 height 16
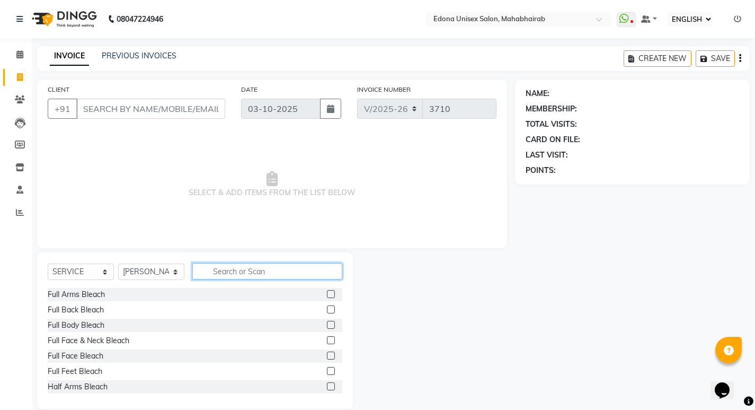
click at [222, 265] on input "text" at bounding box center [267, 271] width 150 height 16
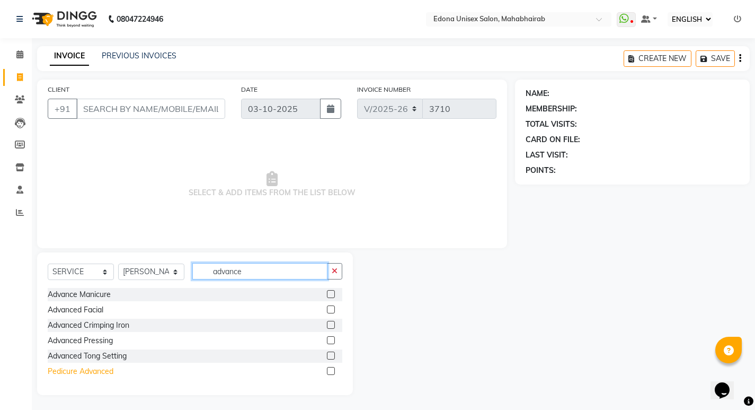
type input "advance"
click at [75, 366] on div "Pedicure Advanced" at bounding box center [81, 371] width 66 height 11
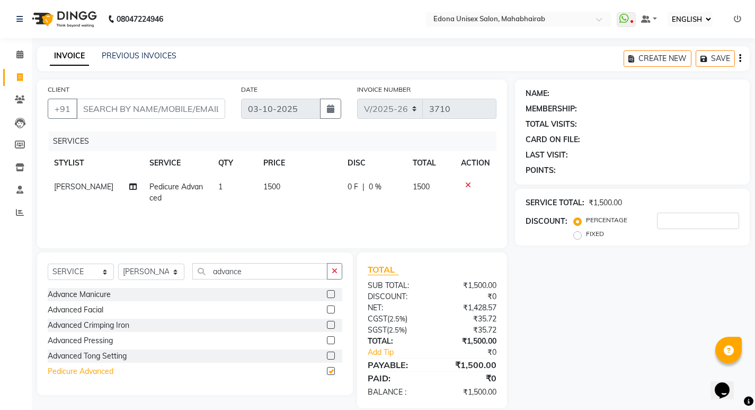
checkbox input "false"
click at [240, 272] on input "advance" at bounding box center [259, 271] width 135 height 16
click at [146, 112] on input "CLIENT" at bounding box center [150, 109] width 149 height 20
type input "9"
type input "0"
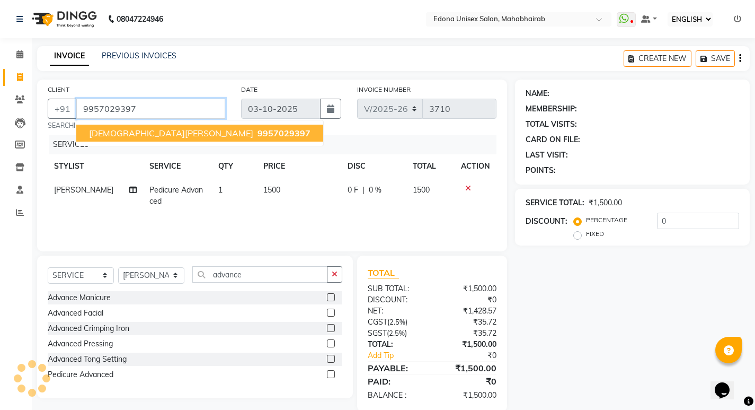
type input "9957029397"
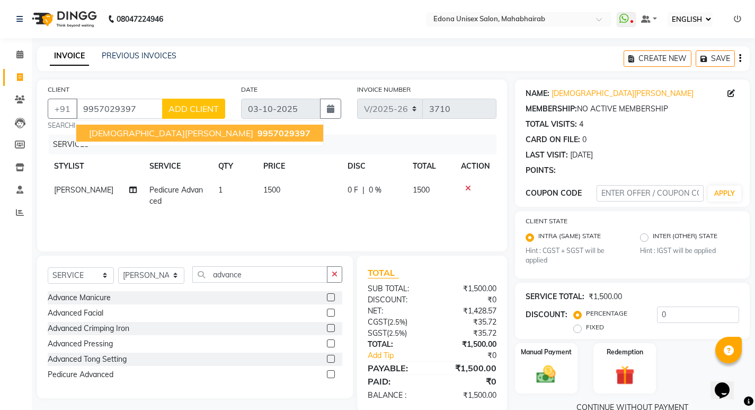
click at [258, 133] on span "9957029397" at bounding box center [284, 133] width 53 height 11
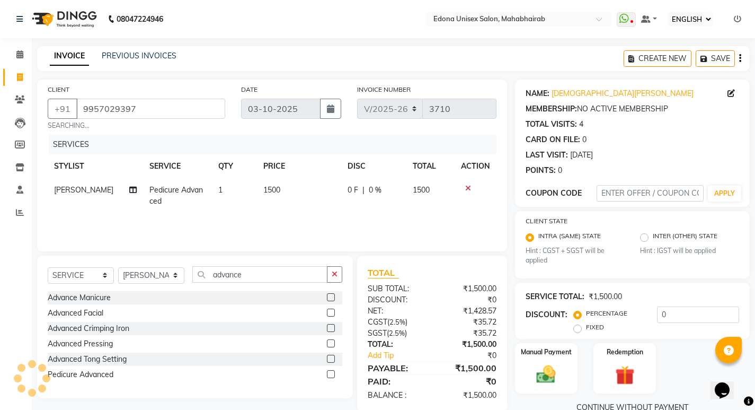
scroll to position [21, 0]
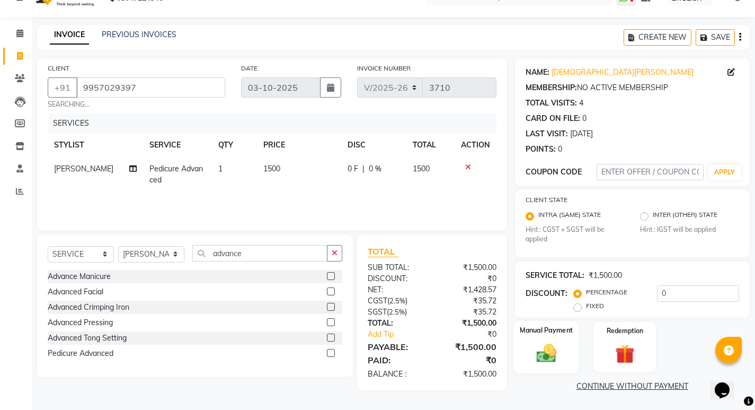
click at [551, 349] on img at bounding box center [546, 353] width 32 height 23
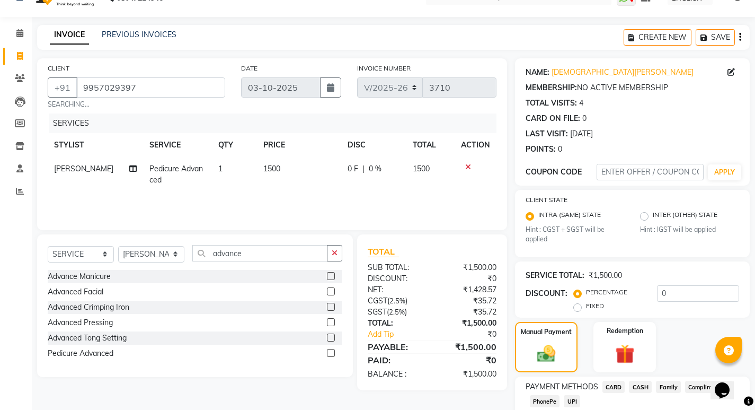
scroll to position [89, 0]
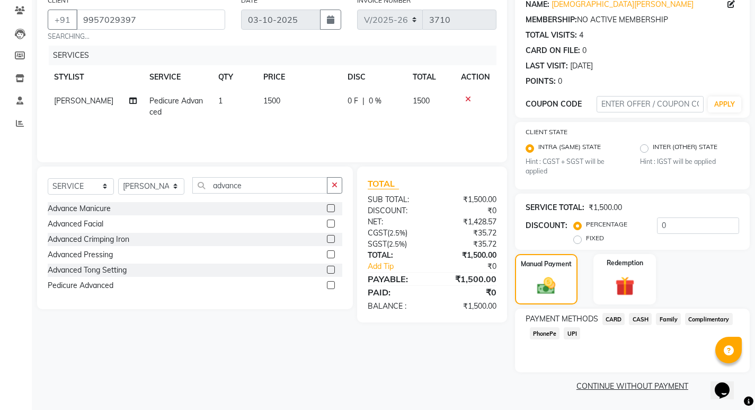
drag, startPoint x: 539, startPoint y: 330, endPoint x: 576, endPoint y: 341, distance: 39.1
click at [540, 330] on span "PhonePe" at bounding box center [545, 333] width 30 height 12
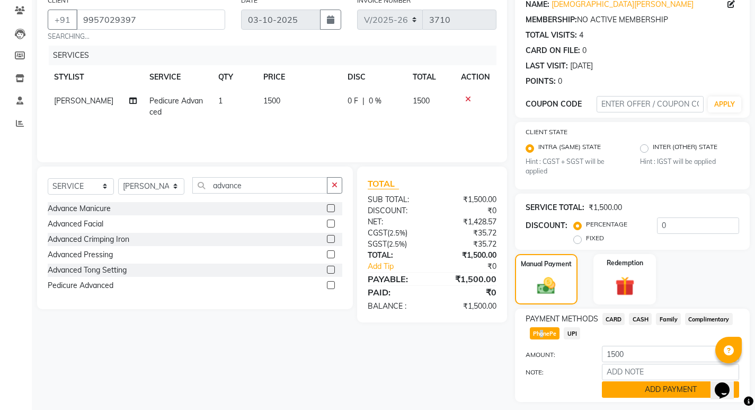
scroll to position [119, 0]
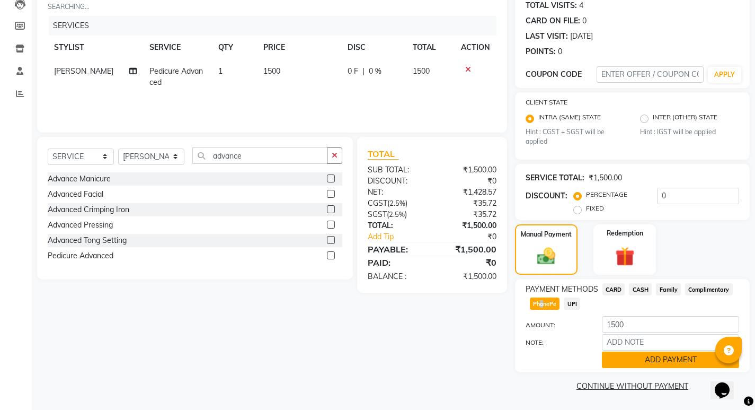
click at [657, 361] on button "ADD PAYMENT" at bounding box center [670, 359] width 137 height 16
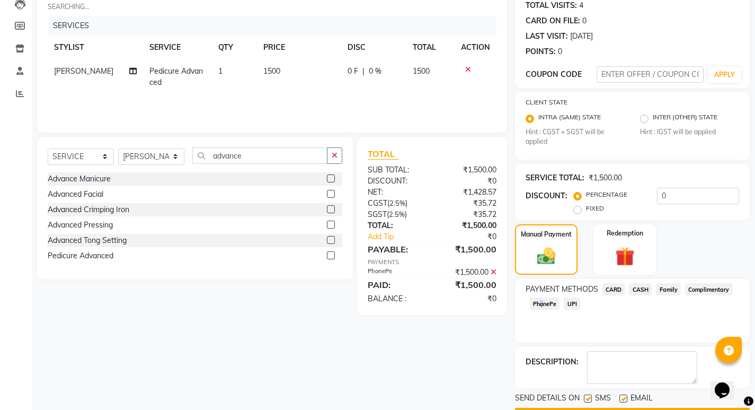
scroll to position [149, 0]
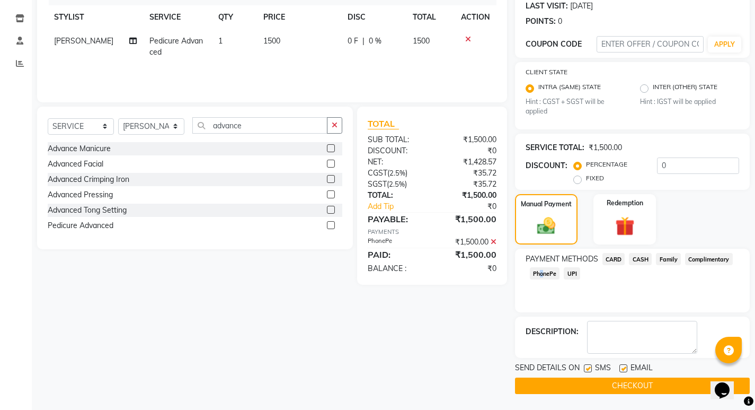
click at [634, 384] on button "CHECKOUT" at bounding box center [632, 385] width 235 height 16
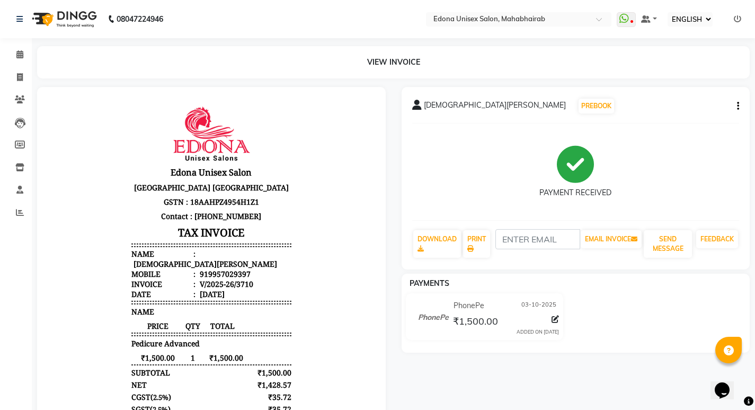
click at [439, 351] on div "PAYMENTS PhonePe [DATE] ₹1,500.00 ADDED ON [DATE]" at bounding box center [576, 313] width 349 height 79
click at [18, 72] on span at bounding box center [20, 78] width 19 height 12
select select "service"
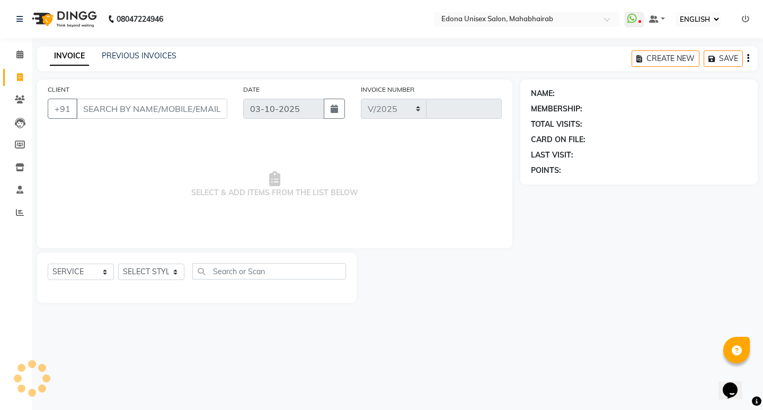
select select "5393"
type input "3711"
click at [163, 275] on select "SELECT STYLIST" at bounding box center [151, 271] width 66 height 16
drag, startPoint x: 72, startPoint y: 228, endPoint x: 103, endPoint y: 106, distance: 126.5
click at [72, 227] on span "SELECT & ADD ITEMS FROM THE LIST BELOW" at bounding box center [275, 184] width 454 height 106
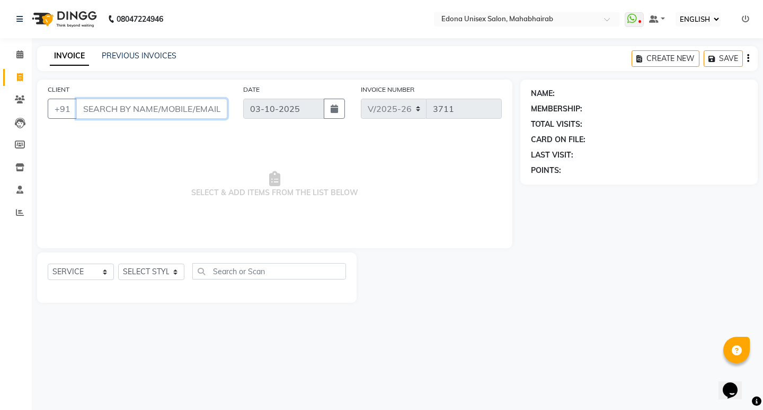
click at [138, 111] on input "CLIENT" at bounding box center [151, 109] width 151 height 20
paste input "9101076811"
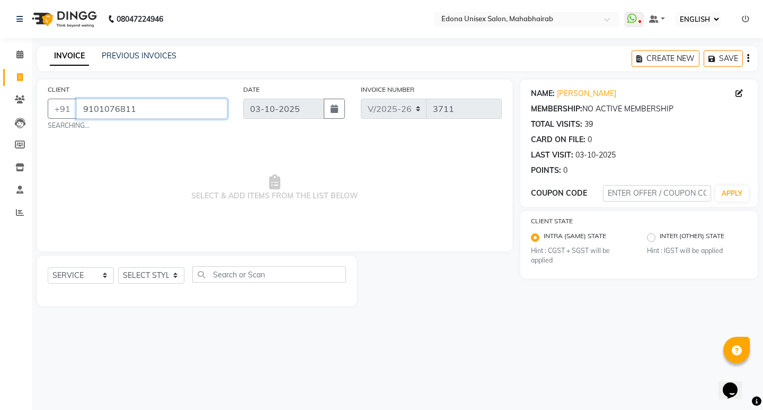
click at [158, 112] on input "9101076811" at bounding box center [151, 109] width 151 height 20
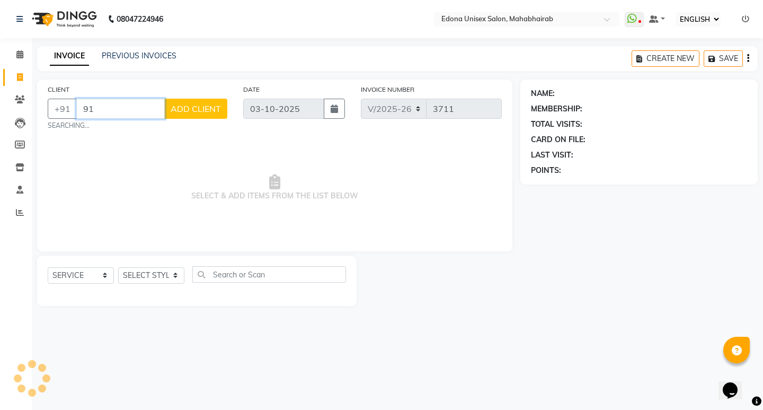
type input "9"
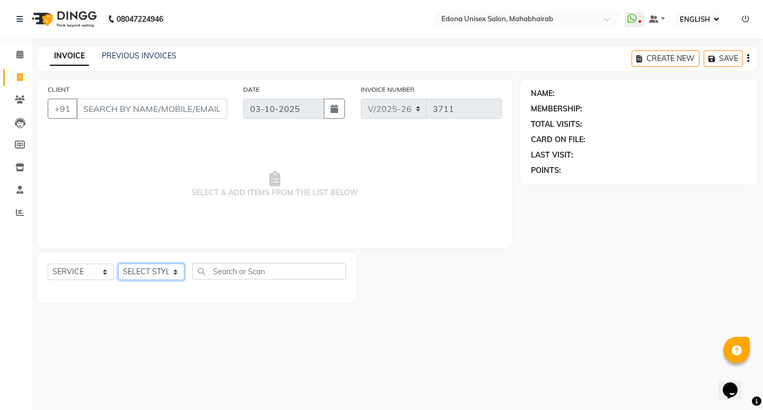
click at [180, 270] on select "SELECT STYLIST Admin [PERSON_NAME] Bir Basumtary [PERSON_NAME] [PERSON_NAME] Ho…" at bounding box center [151, 271] width 66 height 16
select select "35911"
click at [118, 263] on select "SELECT STYLIST Admin [PERSON_NAME] Bir Basumtary [PERSON_NAME] [PERSON_NAME] Ho…" at bounding box center [151, 271] width 66 height 16
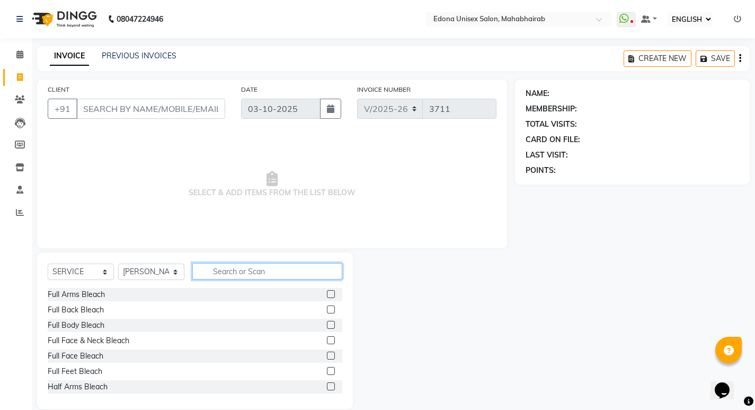
click at [239, 271] on input "text" at bounding box center [267, 271] width 150 height 16
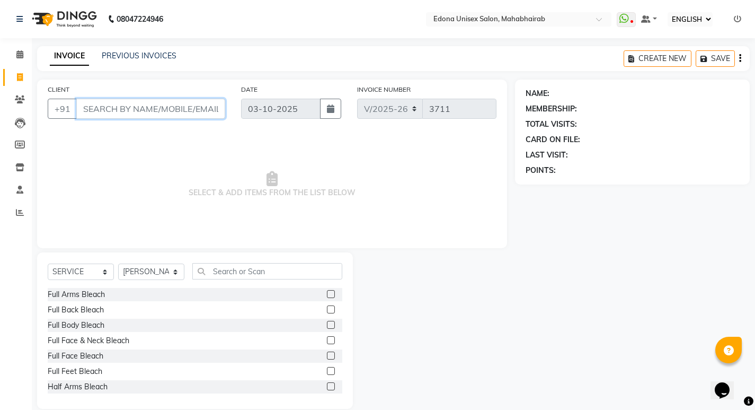
click at [207, 110] on input "CLIENT" at bounding box center [150, 109] width 149 height 20
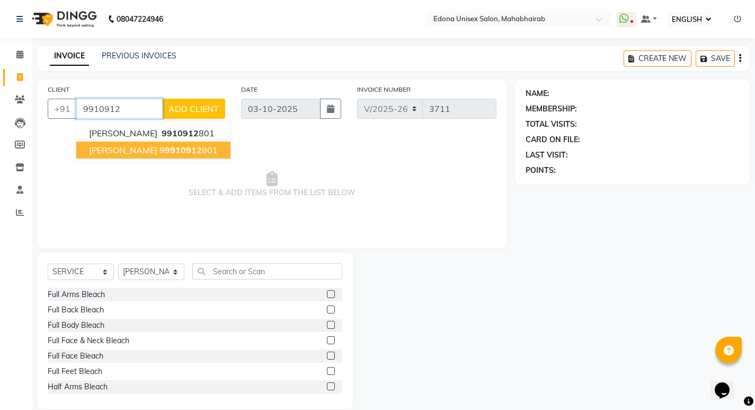
click at [120, 146] on span "[PERSON_NAME]" at bounding box center [123, 150] width 68 height 11
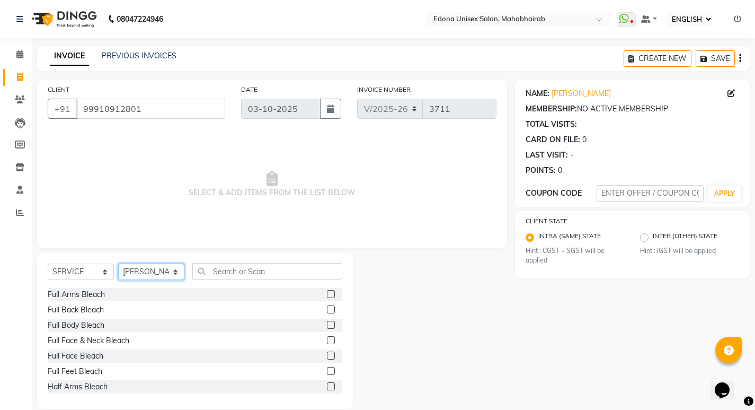
click at [164, 266] on select "SELECT STYLIST Admin [PERSON_NAME] Bir Basumtary [PERSON_NAME] [PERSON_NAME] Ho…" at bounding box center [151, 271] width 66 height 16
click at [282, 256] on div "SELECT SERVICE PRODUCT MEMBERSHIP PACKAGE VOUCHER PREPAID GIFT CARD SELECT STYL…" at bounding box center [195, 330] width 316 height 156
click at [283, 269] on input "text" at bounding box center [267, 271] width 150 height 16
click at [177, 99] on div "CLIENT [PHONE_NUMBER]" at bounding box center [137, 105] width 194 height 43
click at [166, 108] on input "99910912801" at bounding box center [150, 109] width 149 height 20
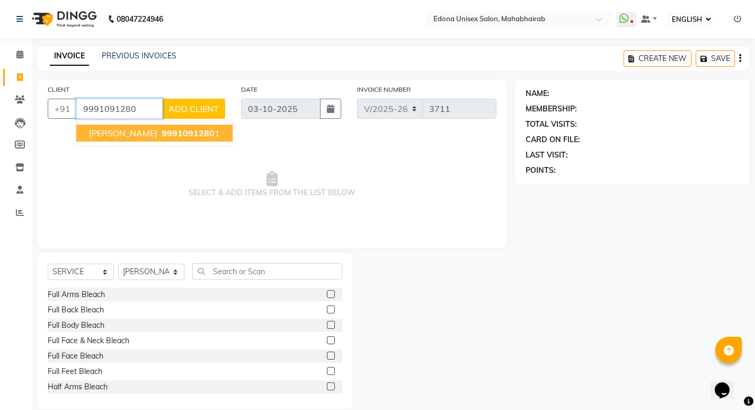
click at [128, 134] on span "[PERSON_NAME]" at bounding box center [123, 133] width 68 height 11
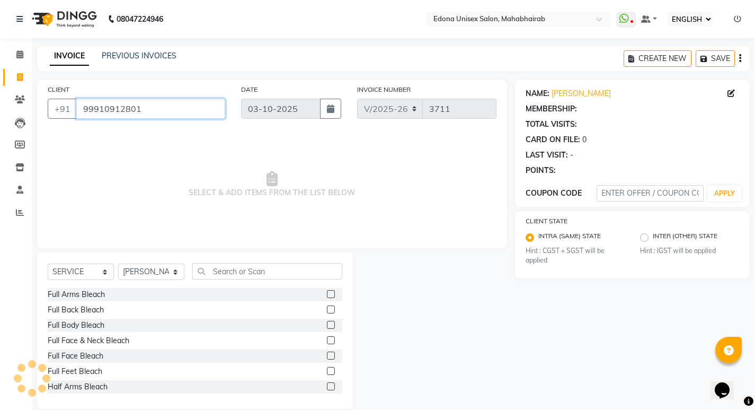
drag, startPoint x: 157, startPoint y: 110, endPoint x: 164, endPoint y: 107, distance: 7.1
click at [159, 109] on input "99910912801" at bounding box center [150, 109] width 149 height 20
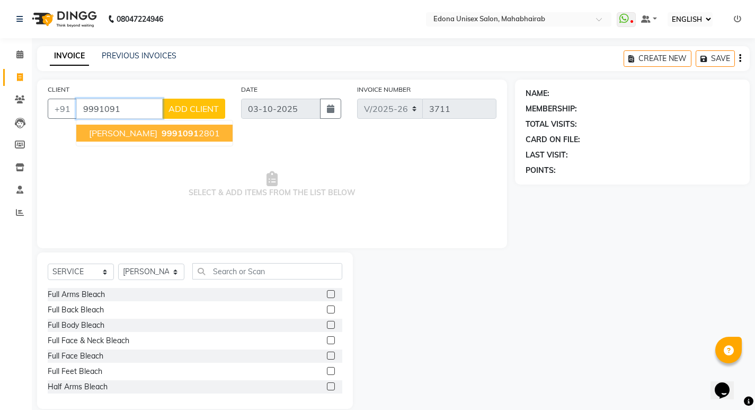
click at [164, 136] on span "9991091" at bounding box center [180, 133] width 37 height 11
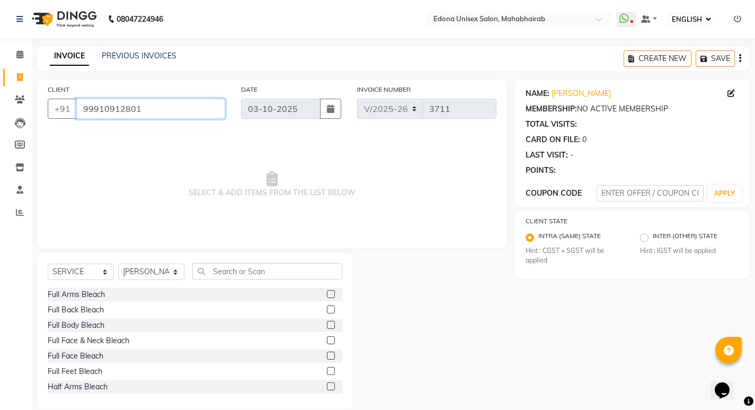
click at [161, 110] on input "99910912801" at bounding box center [150, 109] width 149 height 20
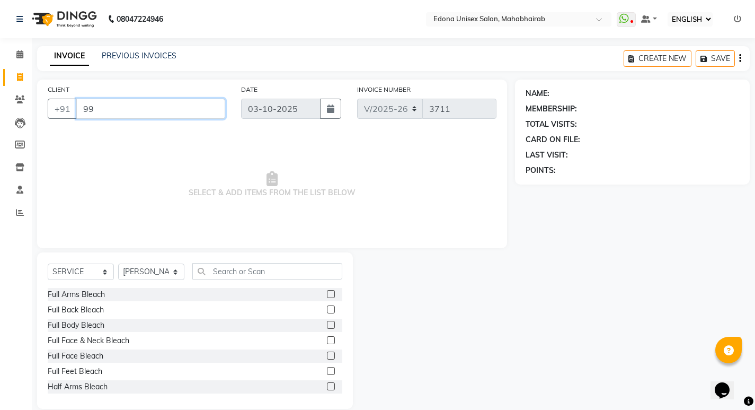
type input "9"
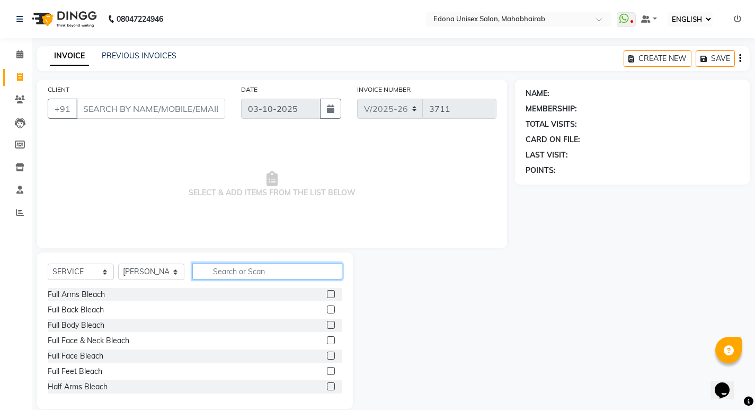
click at [235, 272] on input "text" at bounding box center [267, 271] width 150 height 16
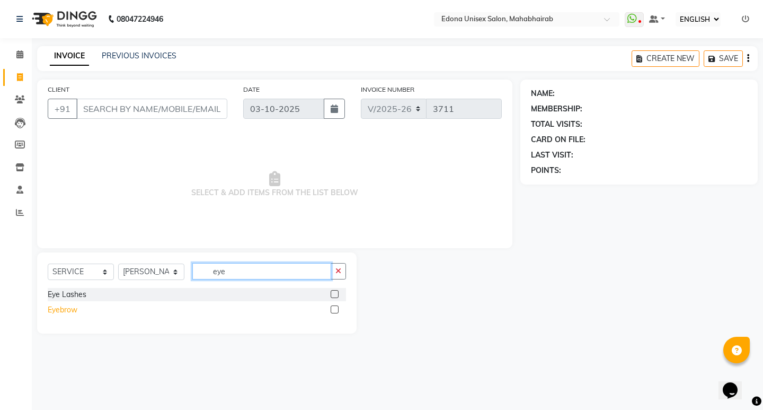
type input "eye"
click at [61, 313] on div "Eyebrow" at bounding box center [63, 309] width 30 height 11
checkbox input "false"
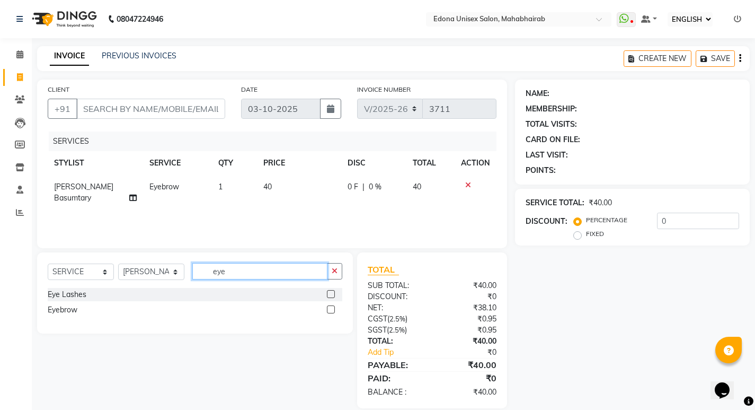
click at [274, 270] on input "eye" at bounding box center [259, 271] width 135 height 16
type input "e"
type input "upp"
drag, startPoint x: 68, startPoint y: 308, endPoint x: 132, endPoint y: 294, distance: 65.1
click at [69, 308] on div "Upper lip" at bounding box center [63, 309] width 30 height 11
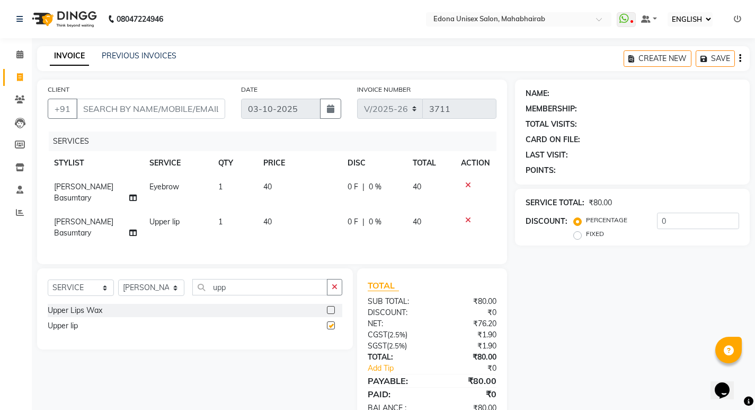
checkbox input "false"
click at [279, 279] on input "upp" at bounding box center [259, 287] width 135 height 16
type input "u"
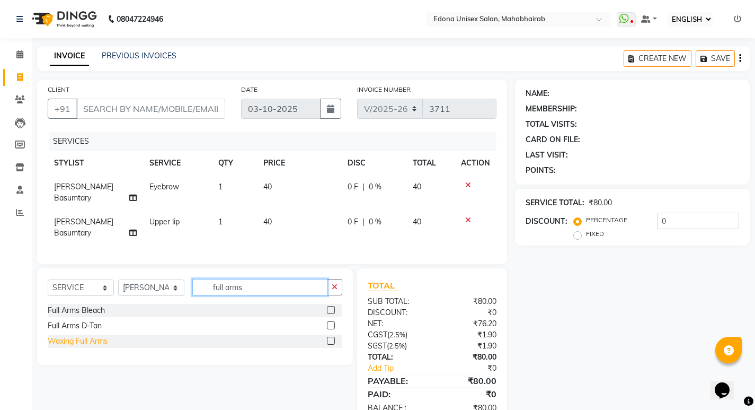
type input "full arms"
drag, startPoint x: 94, startPoint y: 324, endPoint x: 220, endPoint y: 310, distance: 126.9
click at [98, 336] on div "Waxing Full Arms" at bounding box center [78, 341] width 60 height 11
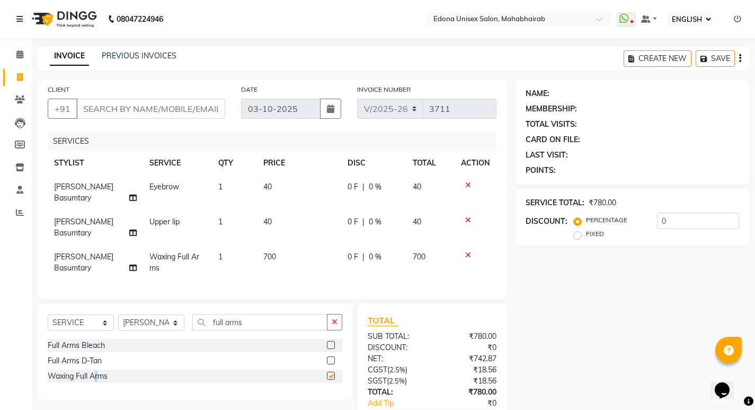
checkbox input "false"
click at [257, 314] on input "full arms" at bounding box center [259, 322] width 135 height 16
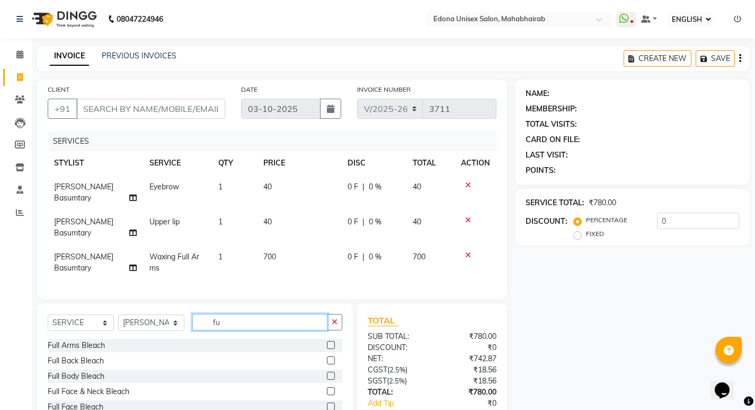
type input "f"
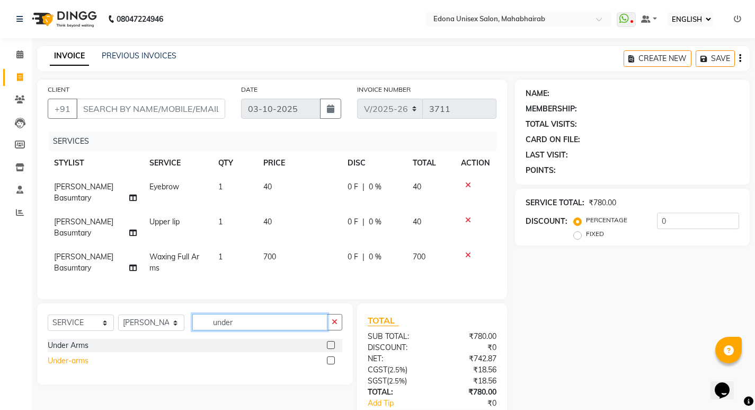
type input "under"
drag, startPoint x: 84, startPoint y: 346, endPoint x: 101, endPoint y: 344, distance: 17.0
click at [87, 355] on div "Under-arms" at bounding box center [68, 360] width 41 height 11
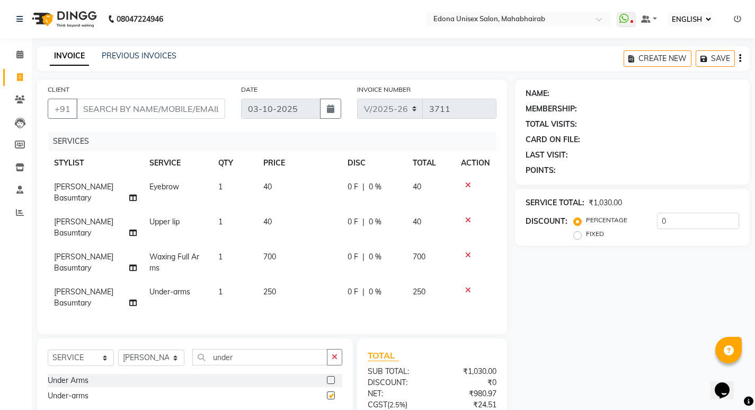
checkbox input "false"
click at [263, 349] on input "under" at bounding box center [259, 357] width 135 height 16
type input "u"
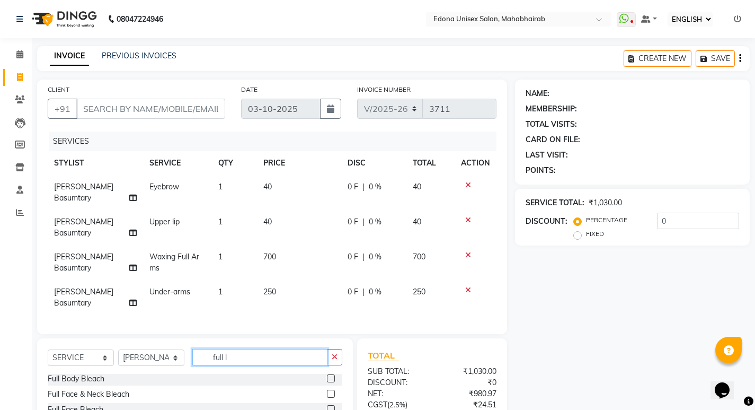
scroll to position [75, 0]
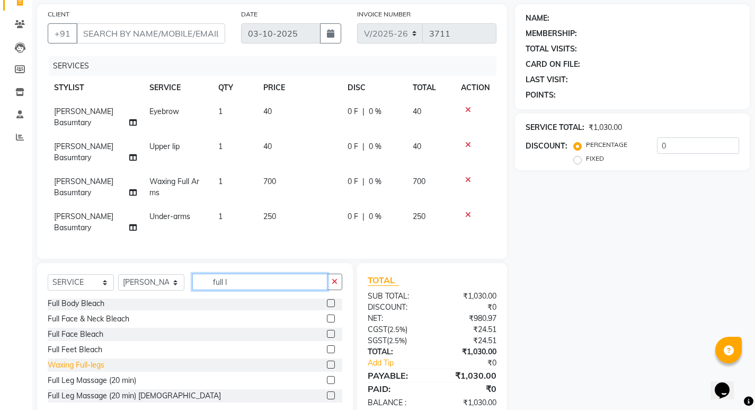
type input "full l"
click at [79, 359] on div "Waxing Full-legs" at bounding box center [76, 364] width 57 height 11
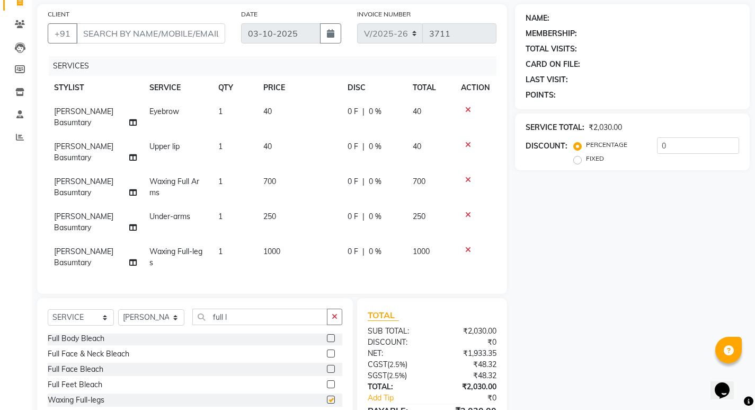
checkbox input "false"
click at [275, 309] on input "full l" at bounding box center [259, 317] width 135 height 16
type input "f"
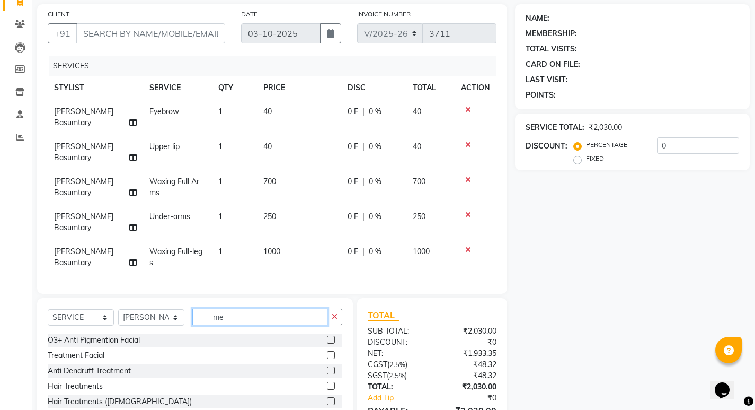
type input "m"
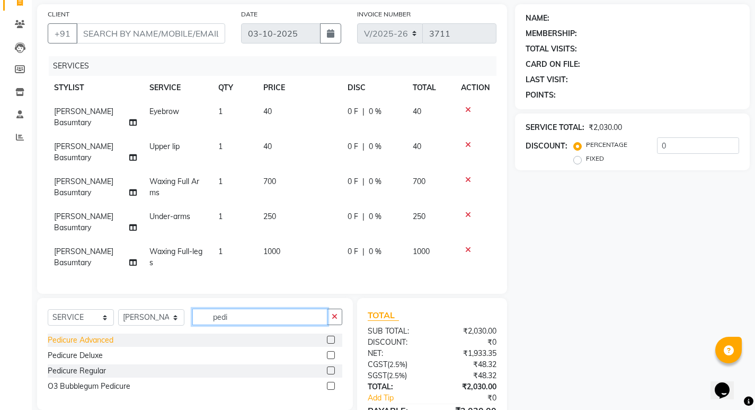
type input "pedi"
click at [95, 335] on div "Pedicure Advanced" at bounding box center [81, 340] width 66 height 11
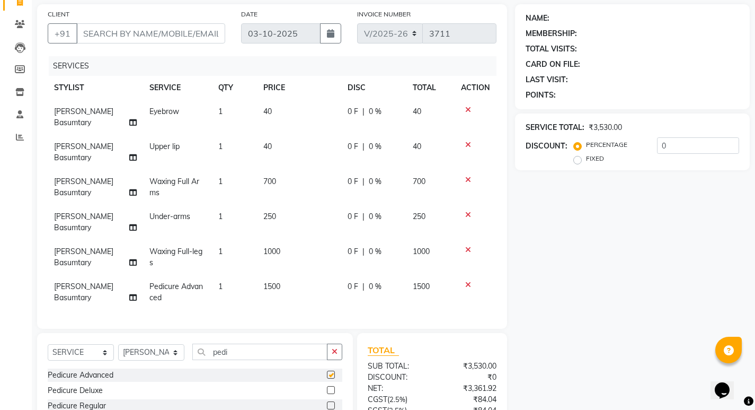
checkbox input "false"
click at [169, 344] on select "SELECT STYLIST Admin [PERSON_NAME] Bir Basumtary [PERSON_NAME] [PERSON_NAME] Ho…" at bounding box center [151, 352] width 66 height 16
select select "69341"
click at [118, 344] on select "SELECT STYLIST Admin [PERSON_NAME] Bir Basumtary [PERSON_NAME] [PERSON_NAME] Ho…" at bounding box center [151, 352] width 66 height 16
click at [249, 344] on input "pedi" at bounding box center [259, 352] width 135 height 16
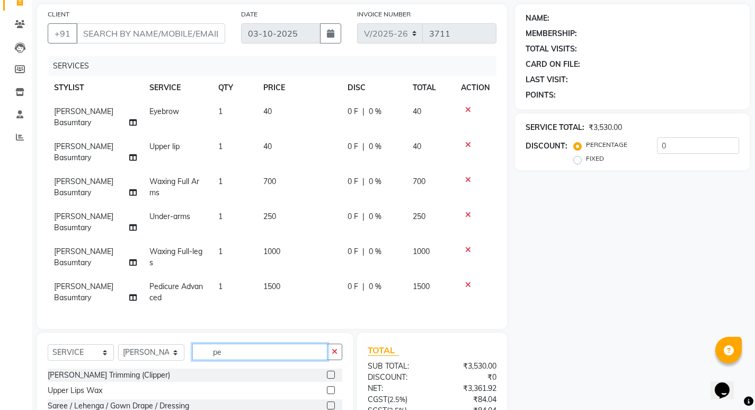
type input "p"
type input "m"
type input "advan"
click at [107, 370] on div "Advance Manicure" at bounding box center [79, 375] width 63 height 11
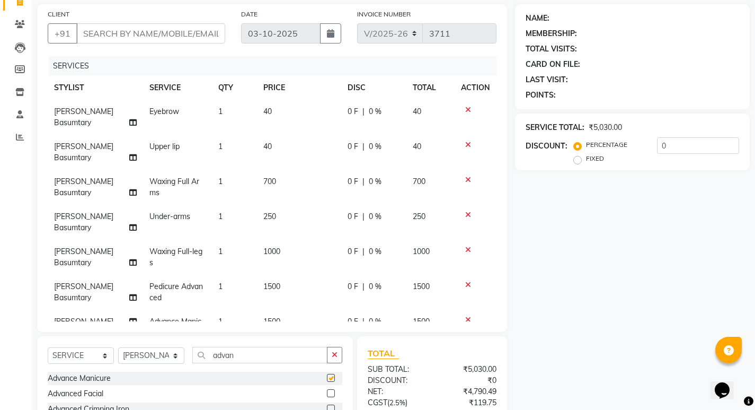
checkbox input "false"
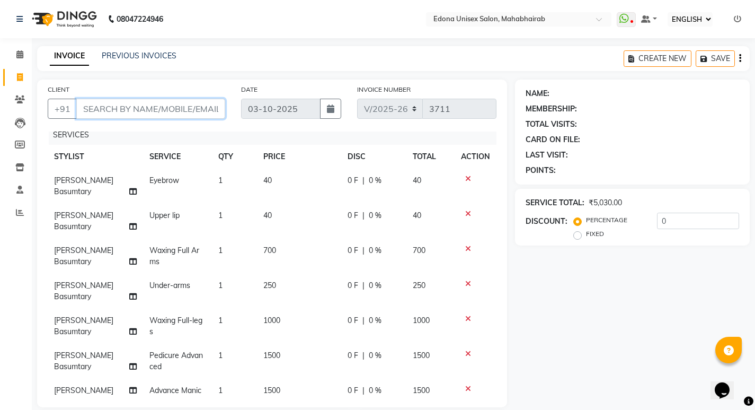
click at [168, 109] on input "CLIENT" at bounding box center [150, 109] width 149 height 20
paste input "9910912801"
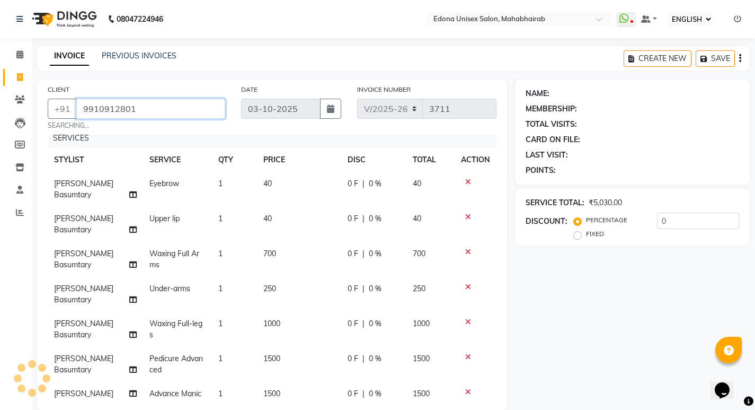
type input "9910912801"
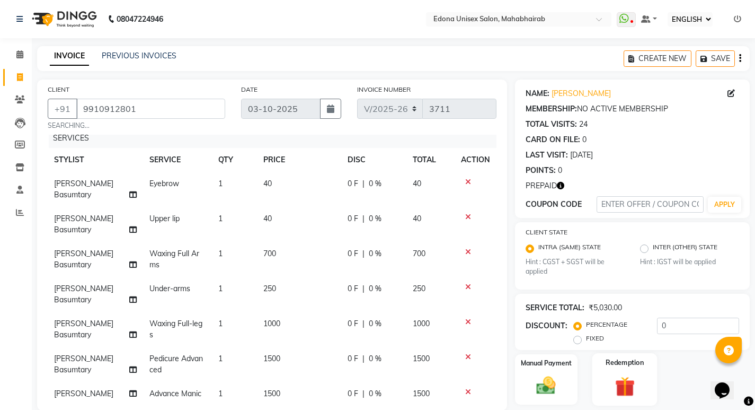
scroll to position [177, 0]
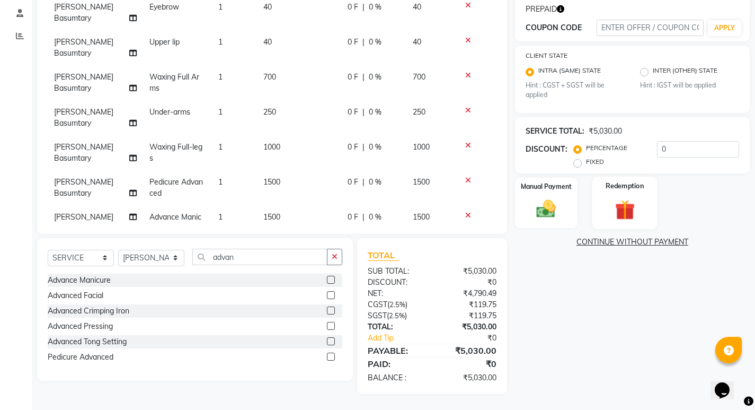
drag, startPoint x: 658, startPoint y: 199, endPoint x: 648, endPoint y: 205, distance: 11.4
click at [657, 200] on div "Manual Payment Redemption" at bounding box center [632, 203] width 251 height 50
click at [628, 205] on img at bounding box center [625, 210] width 32 height 25
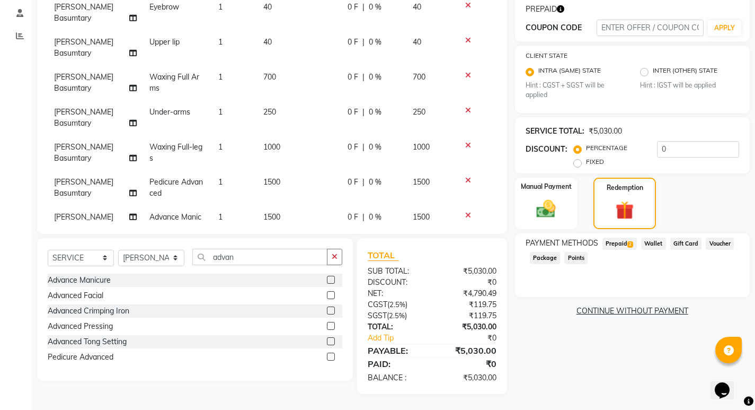
click at [620, 246] on span "Prepaid 2" at bounding box center [620, 244] width 34 height 12
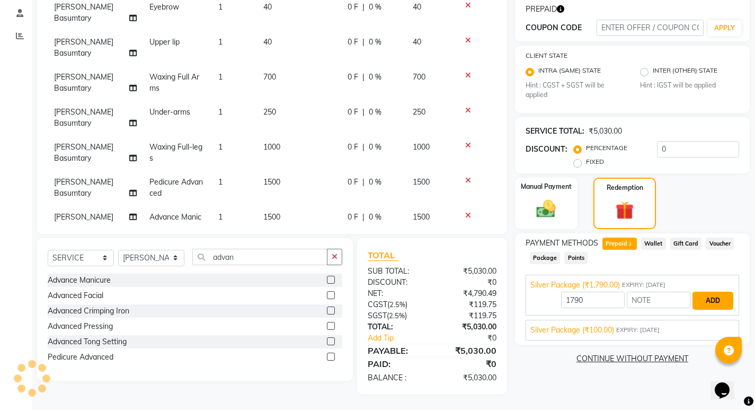
click at [718, 302] on button "ADD" at bounding box center [713, 301] width 41 height 18
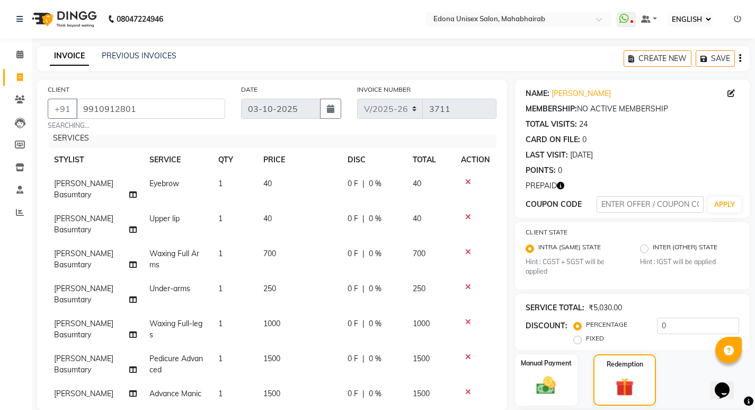
scroll to position [199, 0]
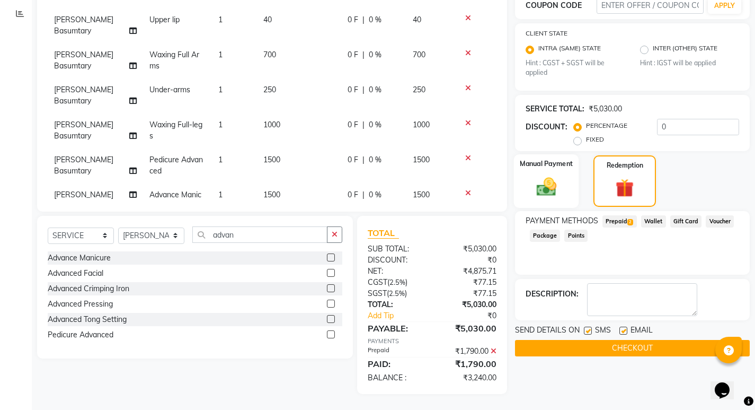
click at [568, 197] on div "Manual Payment" at bounding box center [546, 180] width 65 height 53
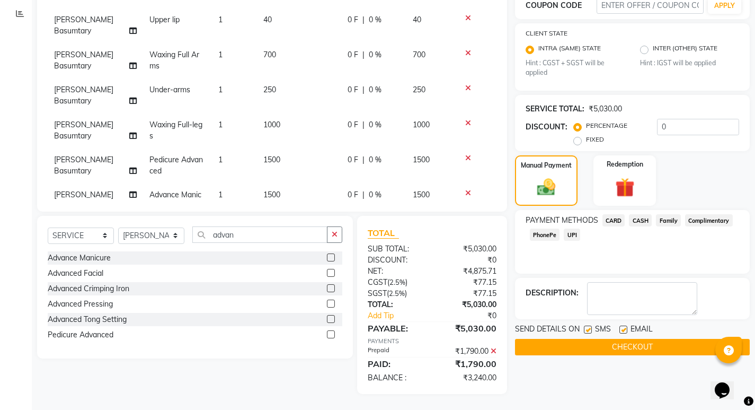
click at [551, 234] on span "PhonePe" at bounding box center [545, 234] width 30 height 12
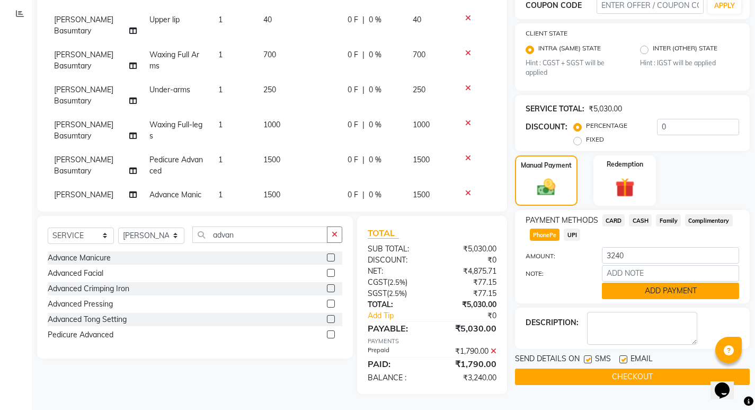
click at [663, 290] on button "ADD PAYMENT" at bounding box center [670, 291] width 137 height 16
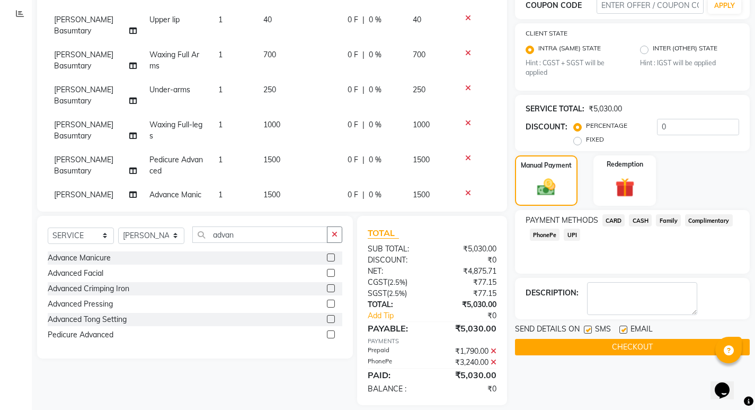
click at [641, 345] on button "CHECKOUT" at bounding box center [632, 347] width 235 height 16
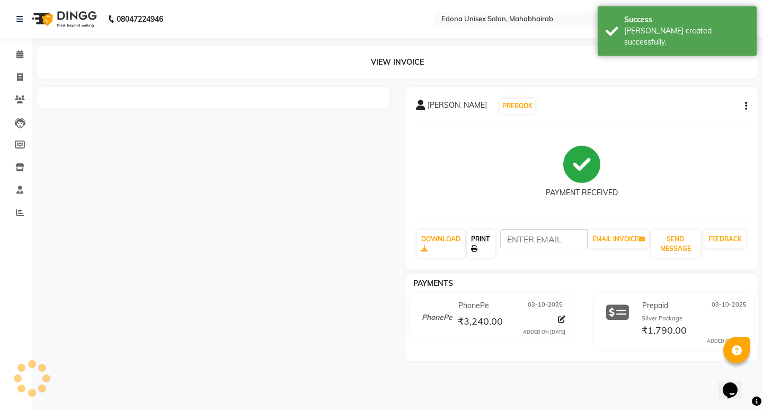
click at [474, 243] on link "PRINT" at bounding box center [481, 244] width 28 height 28
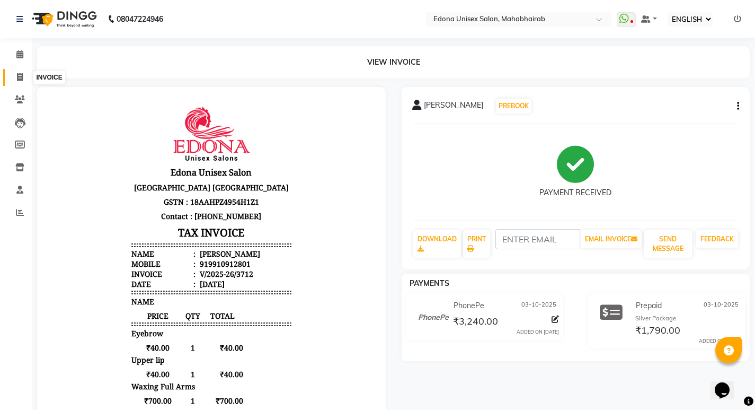
click at [20, 81] on span at bounding box center [20, 78] width 19 height 12
select select "service"
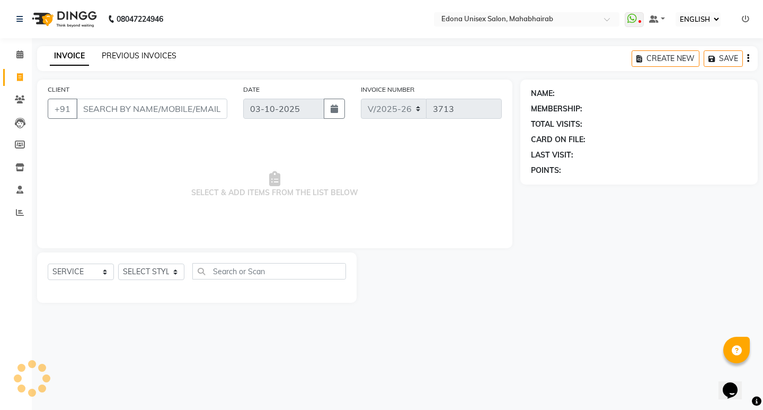
click at [145, 56] on link "PREVIOUS INVOICES" at bounding box center [139, 56] width 75 height 10
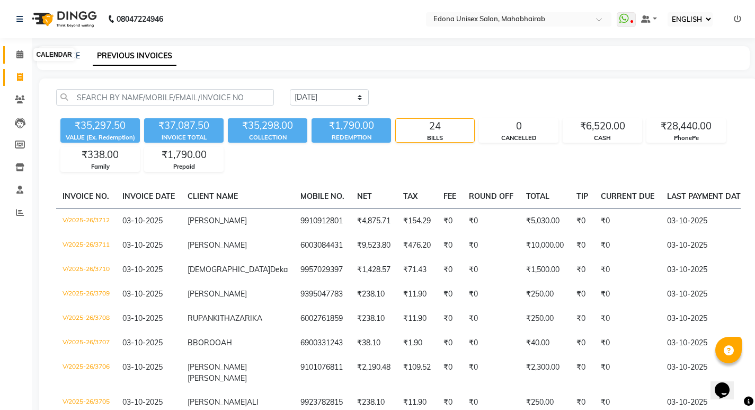
click at [19, 57] on icon at bounding box center [19, 54] width 7 height 8
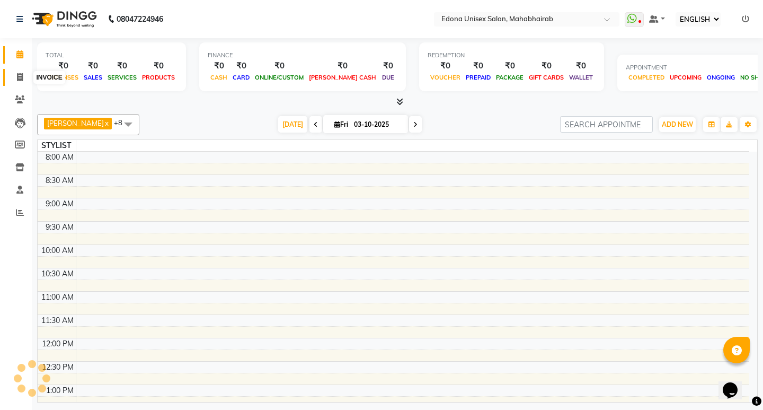
click at [19, 76] on icon at bounding box center [20, 77] width 6 height 8
select select "service"
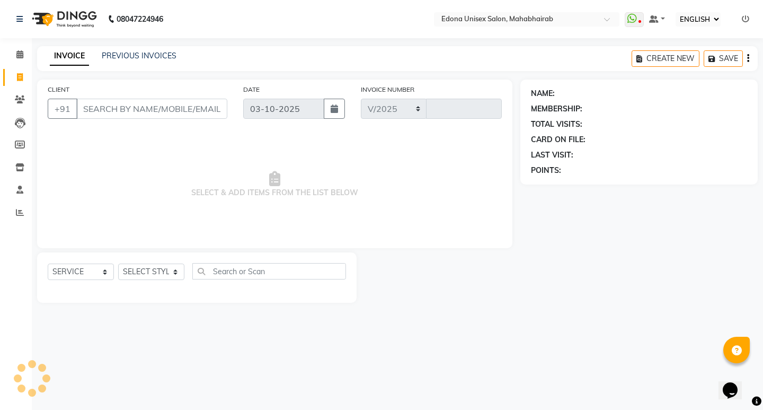
select select "5393"
type input "3713"
click at [138, 58] on link "PREVIOUS INVOICES" at bounding box center [139, 56] width 75 height 10
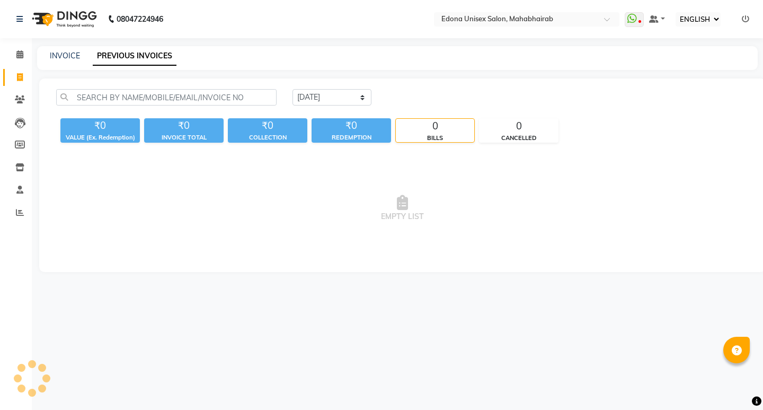
select select "ec"
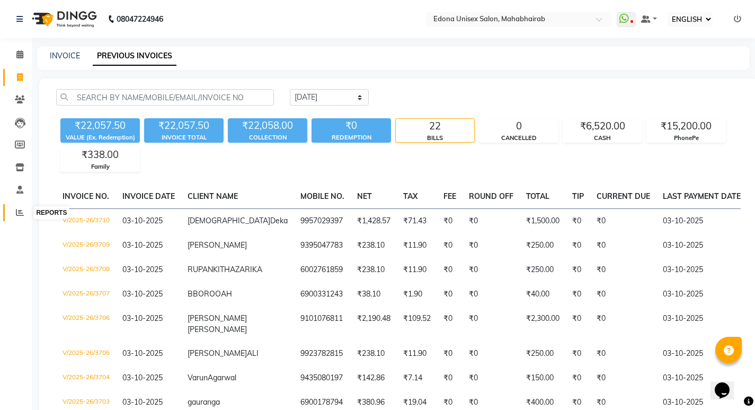
click at [21, 215] on icon at bounding box center [20, 212] width 8 height 8
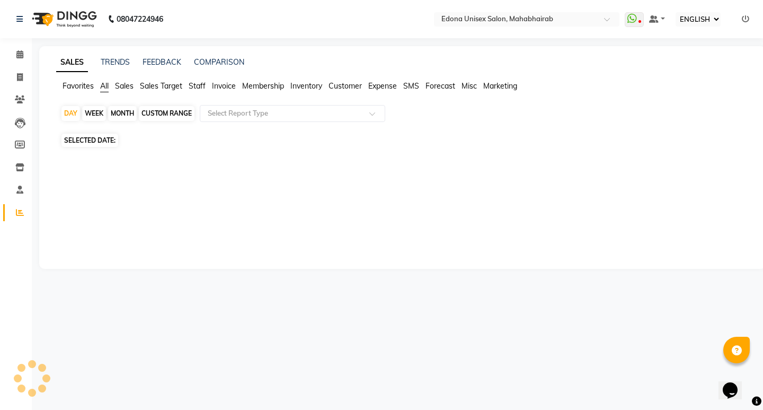
click at [18, 209] on icon at bounding box center [20, 212] width 8 height 8
click at [20, 78] on icon at bounding box center [20, 77] width 6 height 8
select select "service"
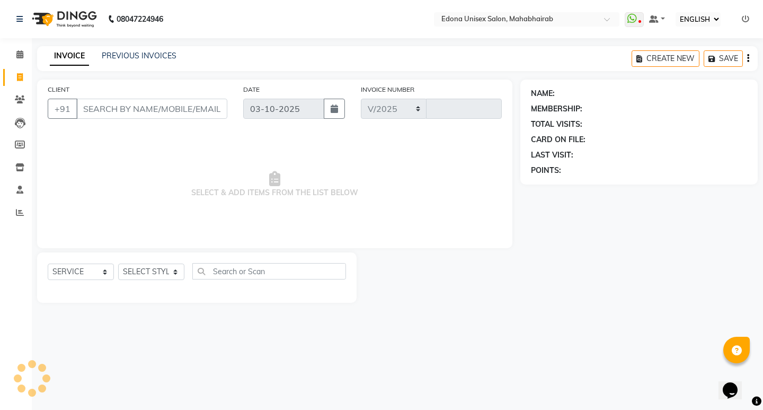
click at [20, 78] on icon at bounding box center [20, 77] width 6 height 8
select select "service"
select select "5393"
type input "3711"
click at [16, 211] on icon at bounding box center [20, 212] width 8 height 8
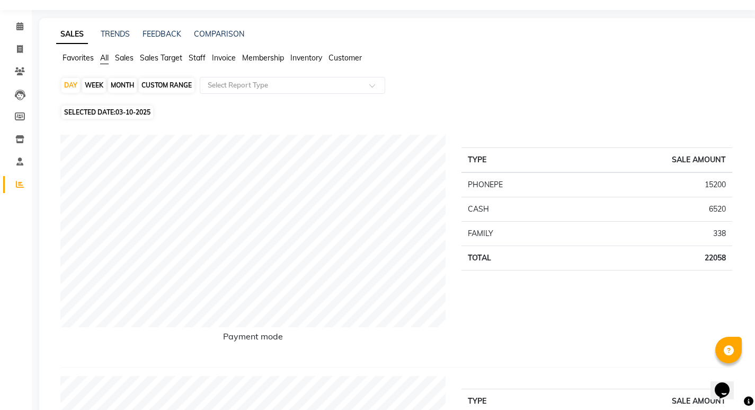
scroll to position [24, 0]
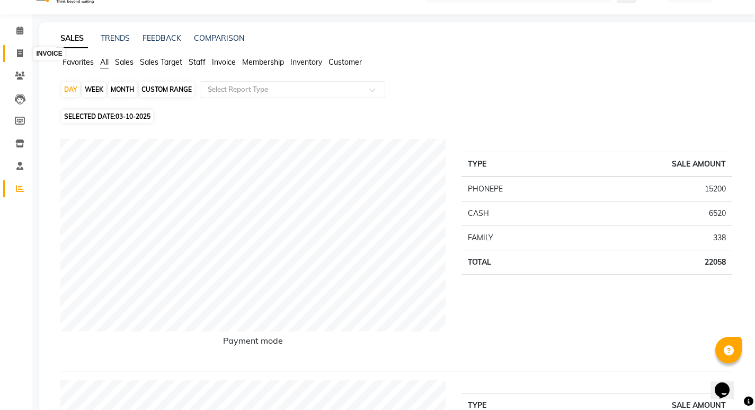
click at [24, 52] on span at bounding box center [20, 54] width 19 height 12
select select "service"
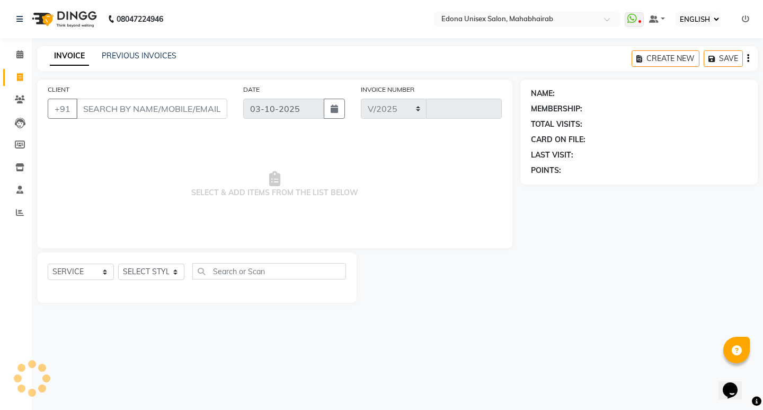
select select "5393"
type input "3711"
